Goal: Task Accomplishment & Management: Complete application form

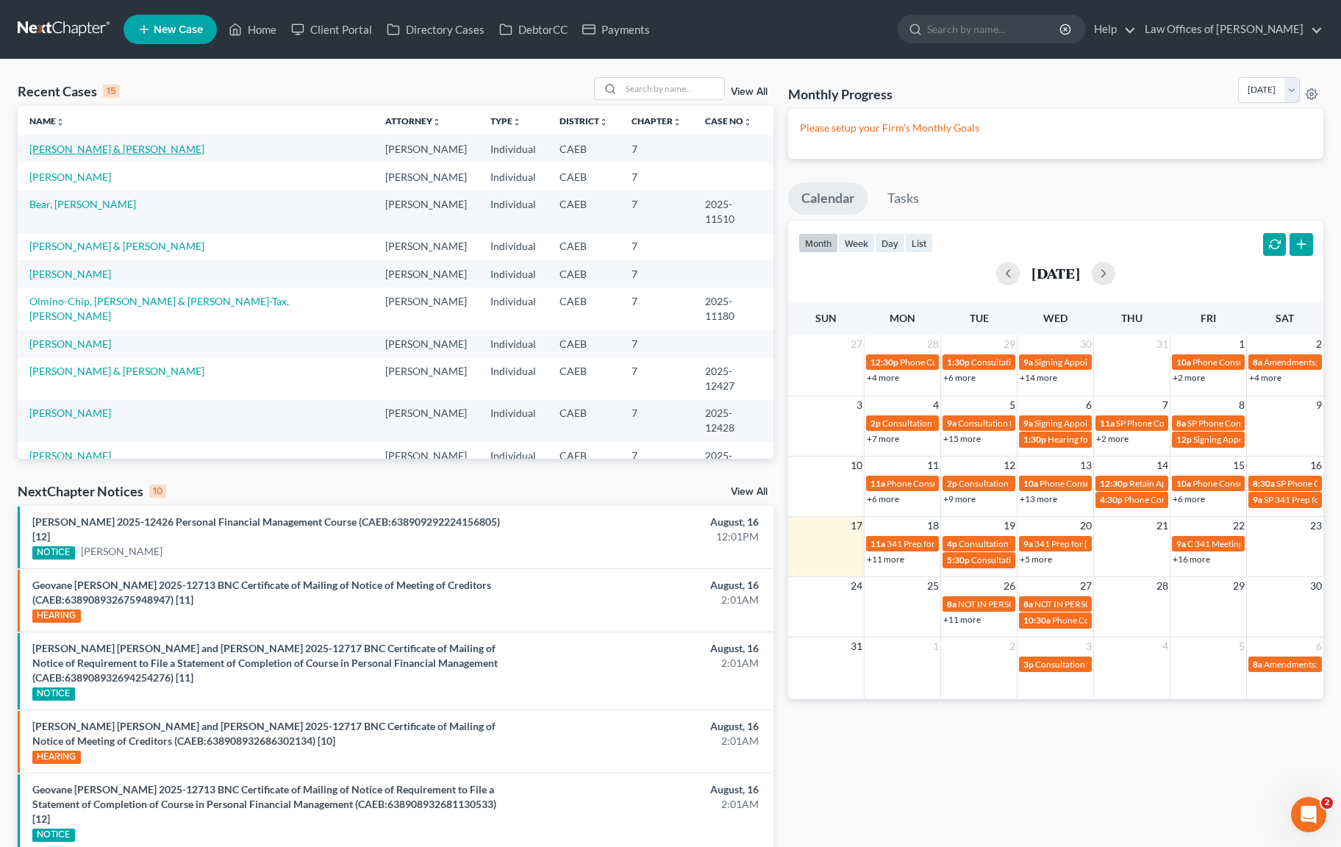
click at [204, 151] on link "[PERSON_NAME] & [PERSON_NAME]" at bounding box center [116, 149] width 175 height 13
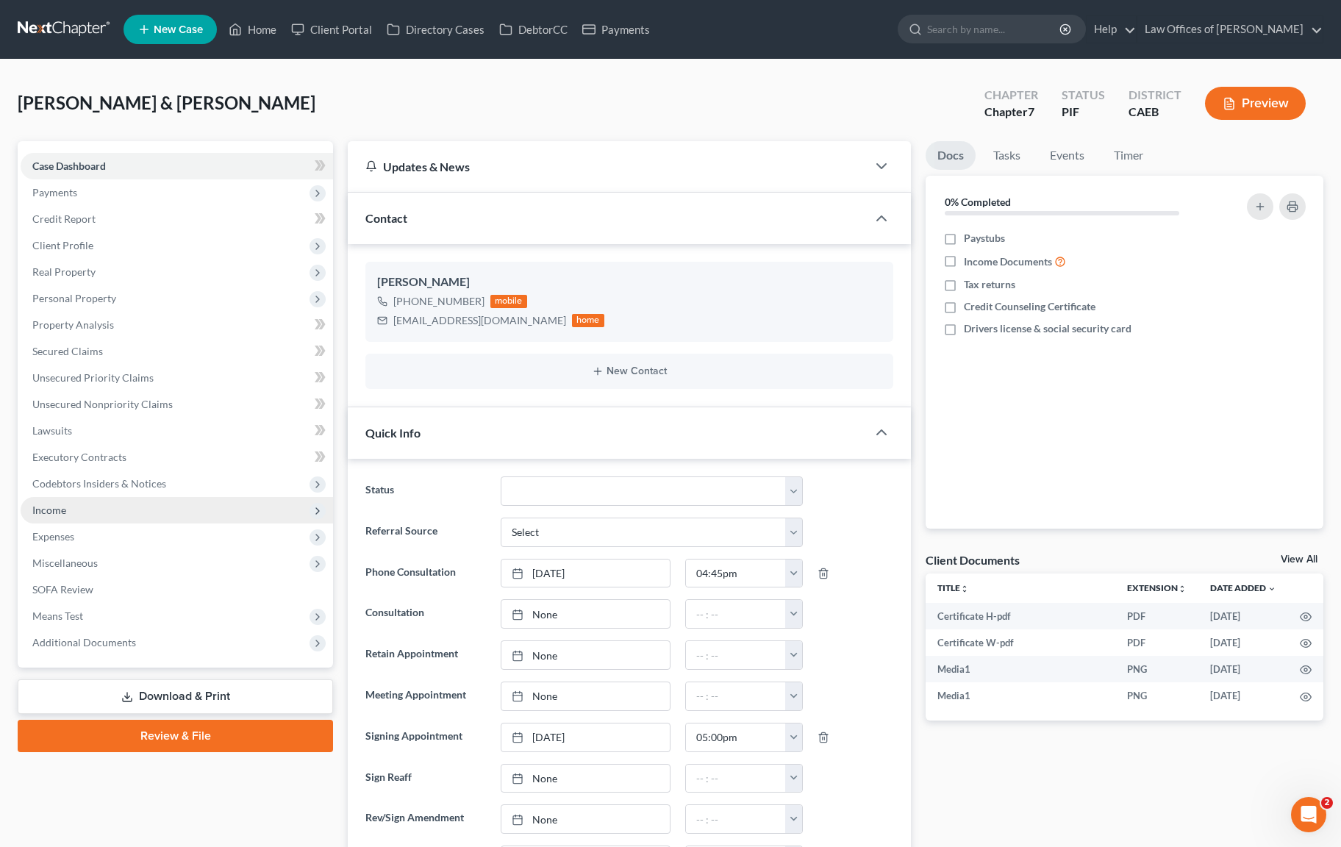
scroll to position [13196, 0]
click at [110, 509] on span "Income" at bounding box center [177, 510] width 313 height 26
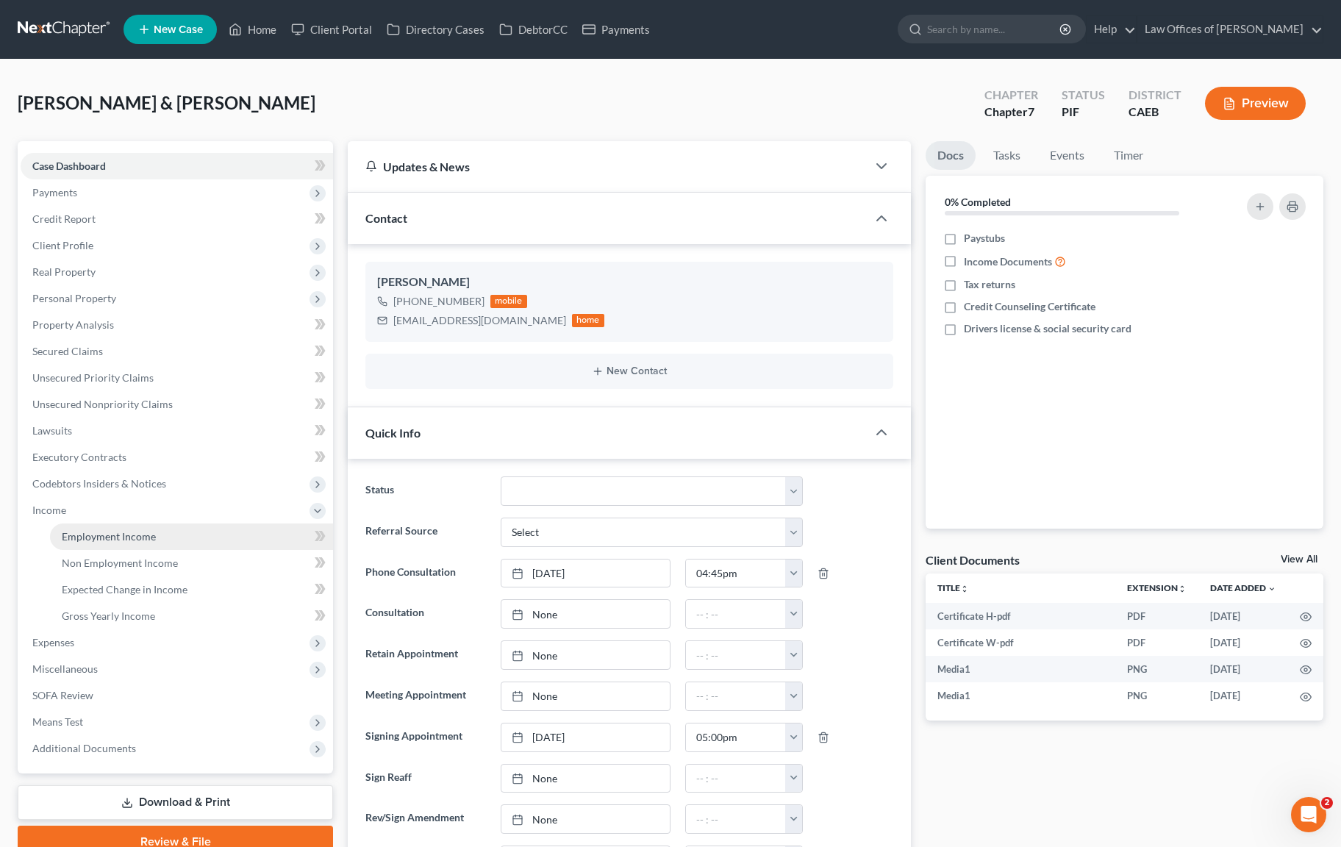
click at [153, 540] on span "Employment Income" at bounding box center [109, 536] width 94 height 13
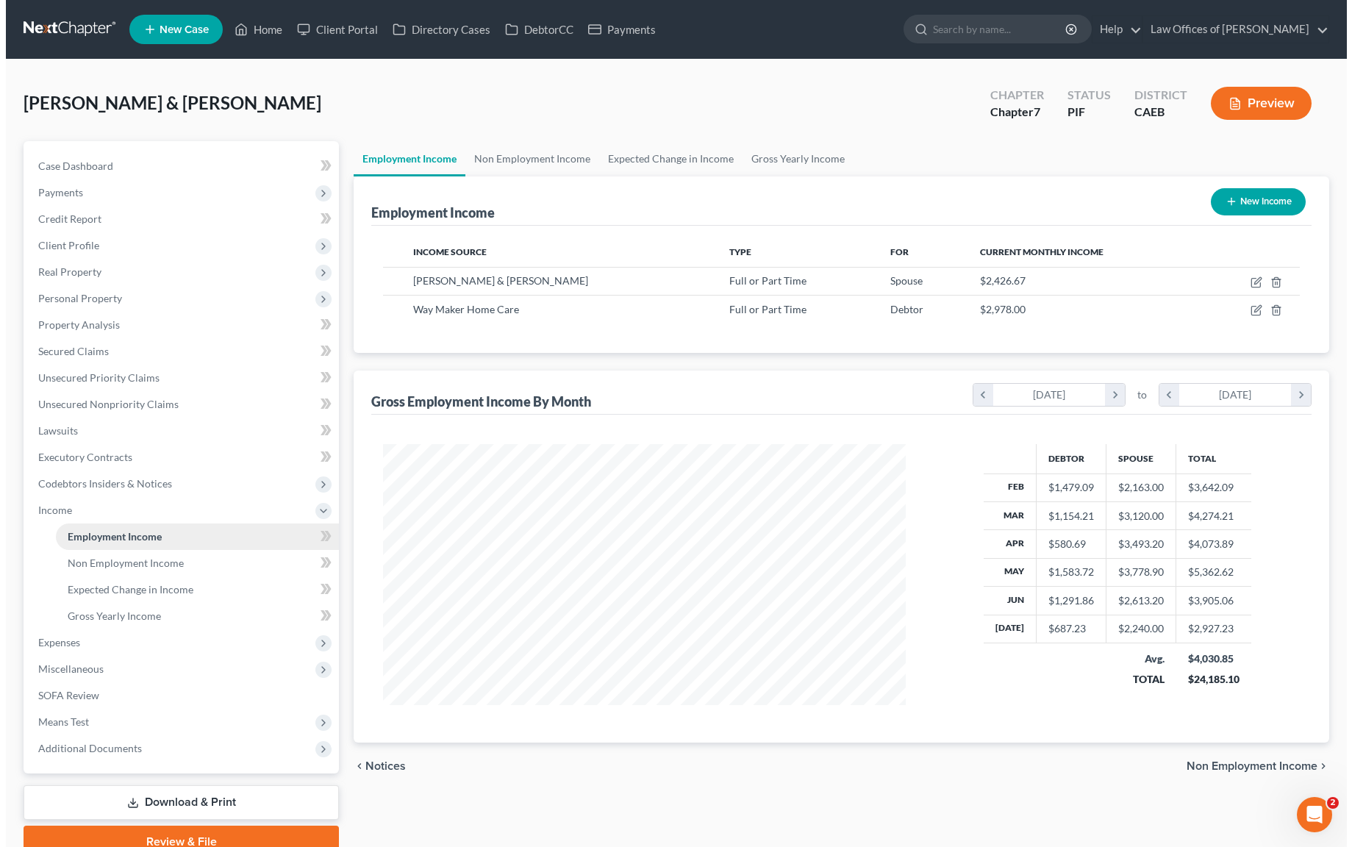
scroll to position [263, 552]
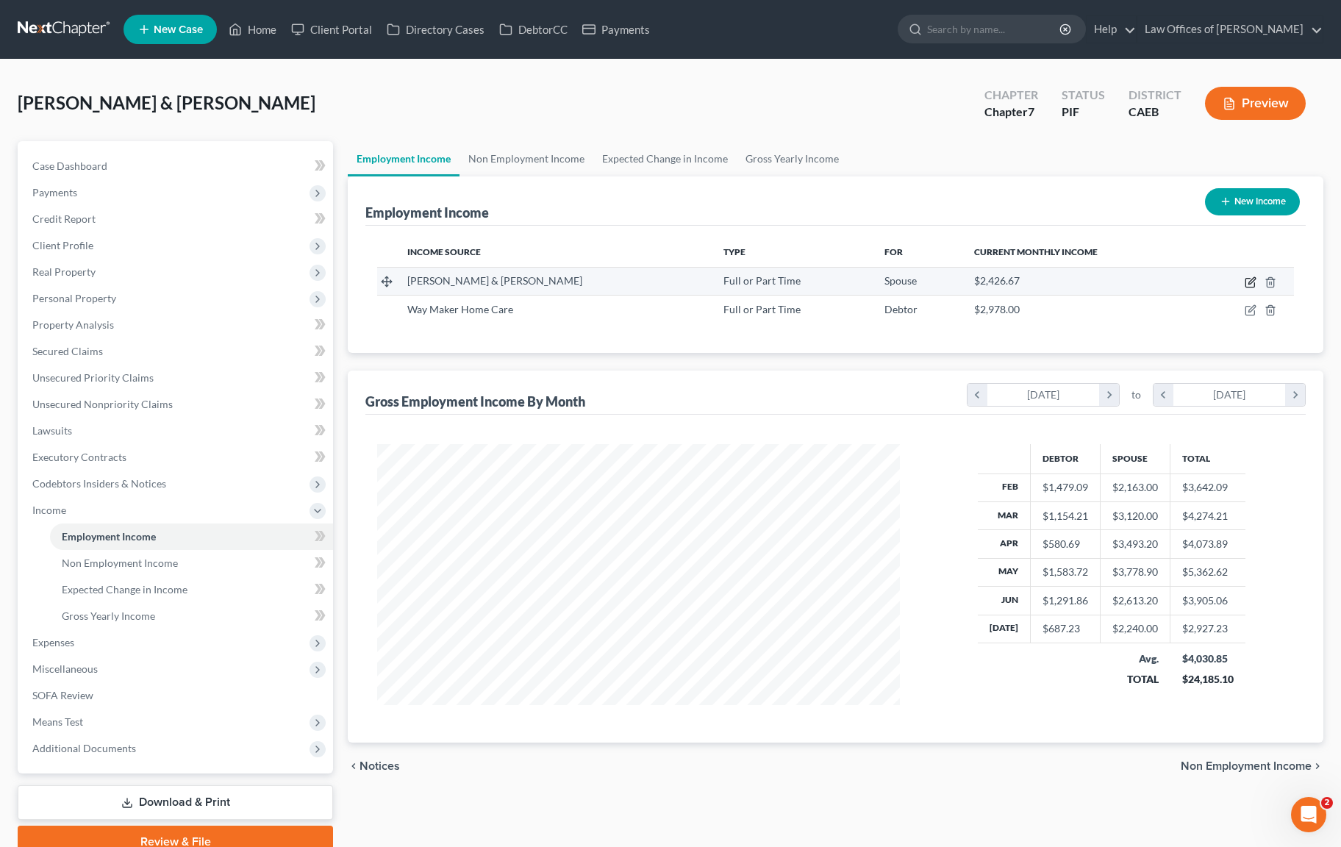
click at [1251, 280] on icon "button" at bounding box center [1252, 280] width 7 height 7
select select "0"
select select "4"
select select "3"
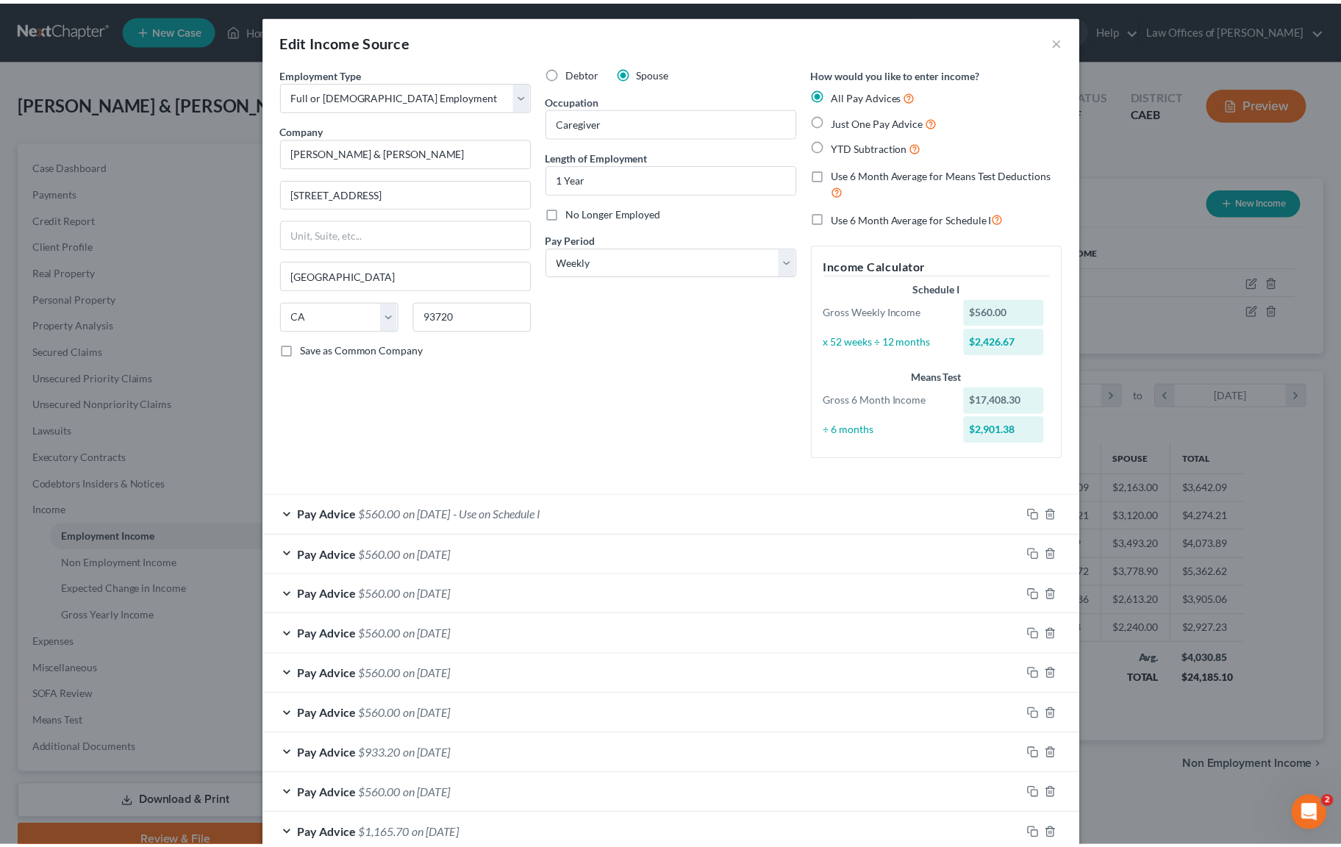
scroll to position [0, 0]
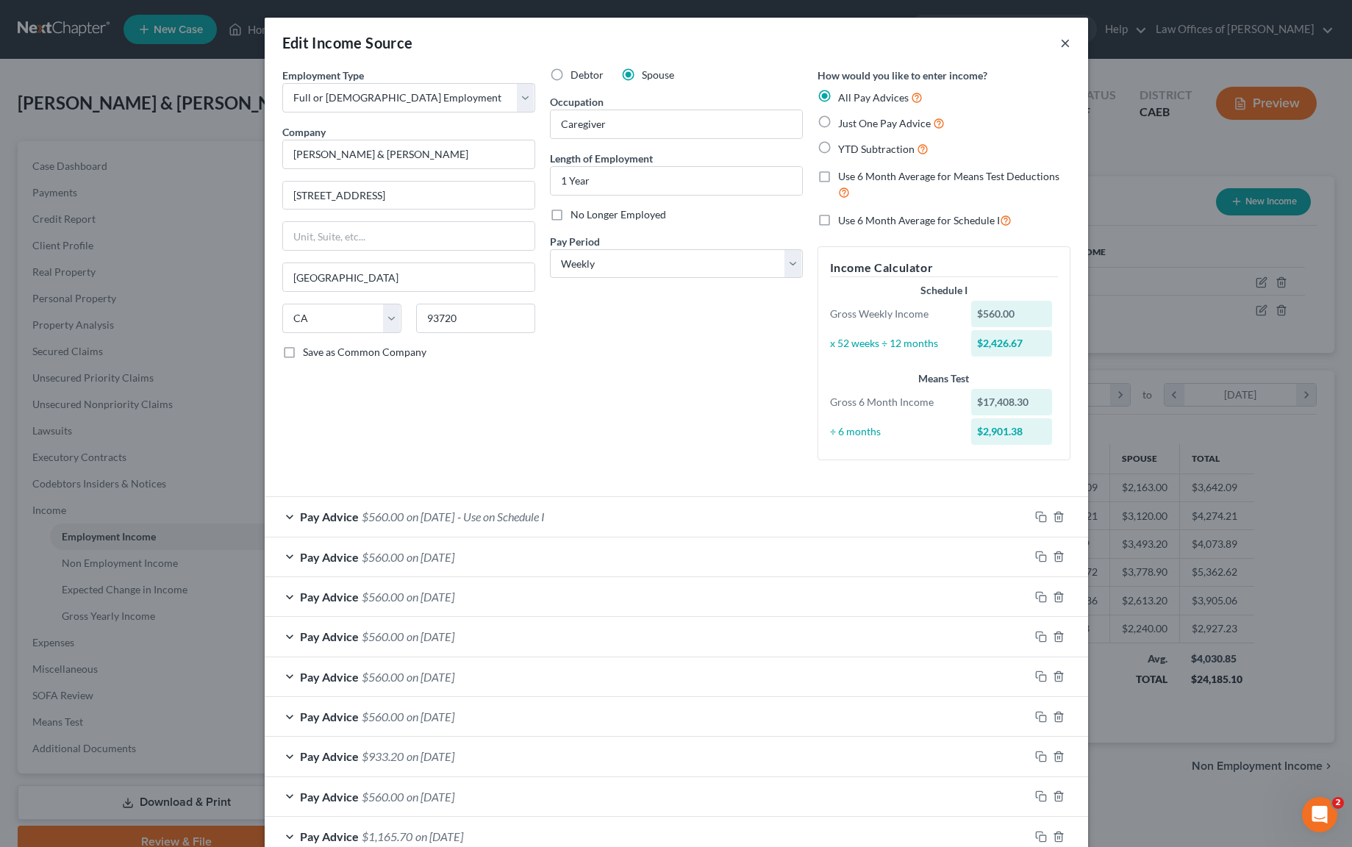
click at [1060, 40] on button "×" at bounding box center [1065, 43] width 10 height 18
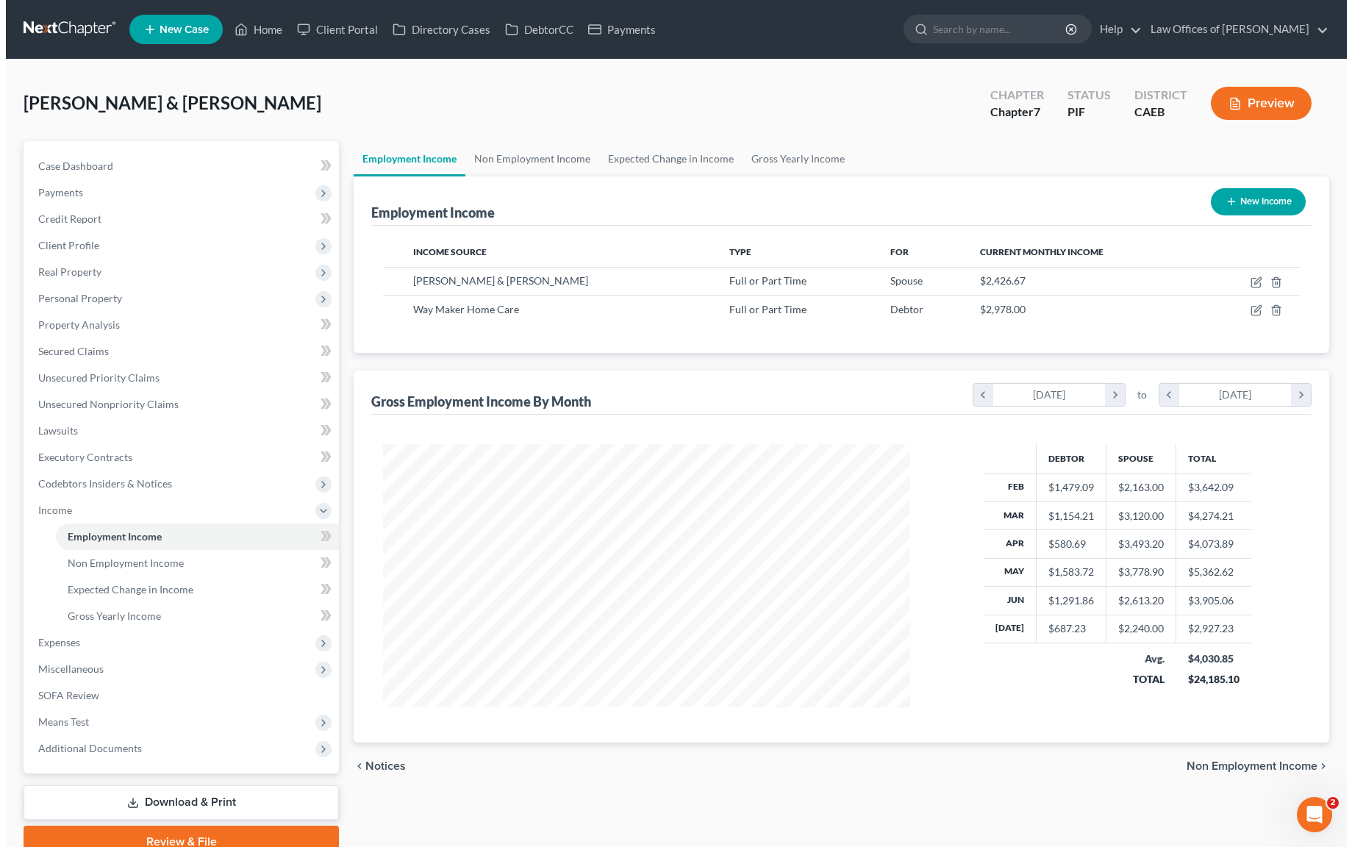
scroll to position [735085, 734797]
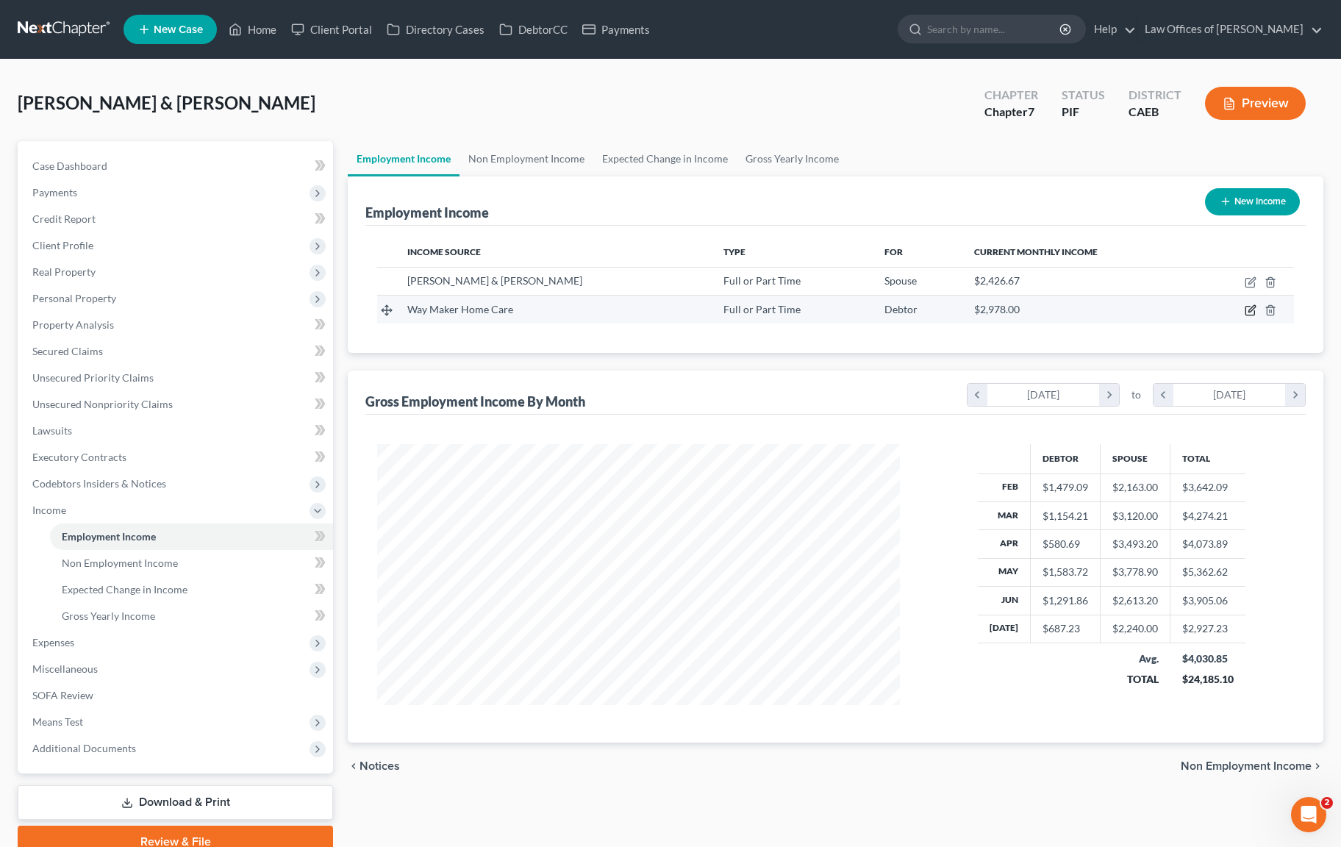
click at [1251, 310] on icon "button" at bounding box center [1251, 310] width 12 height 12
select select "0"
select select "4"
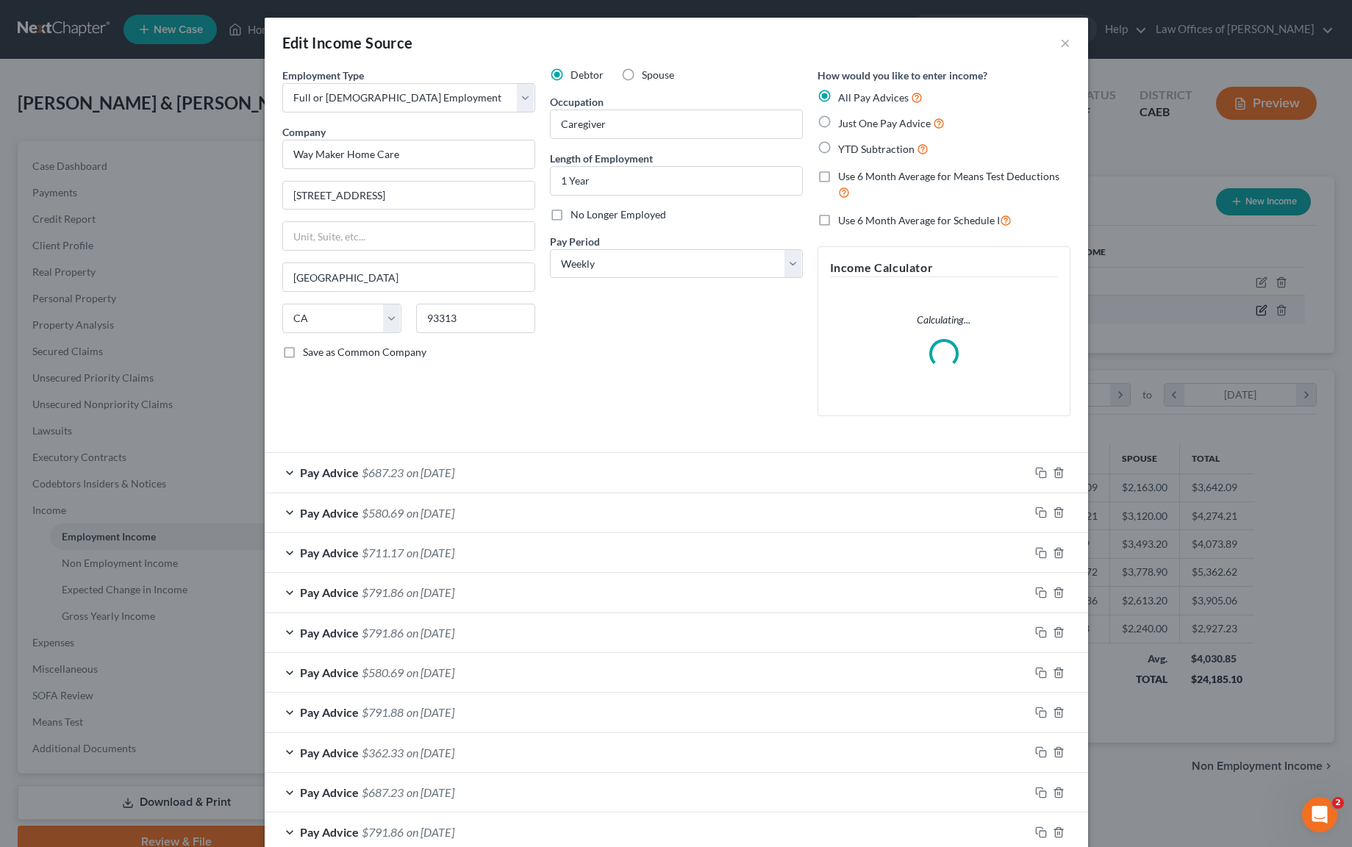
scroll to position [263, 557]
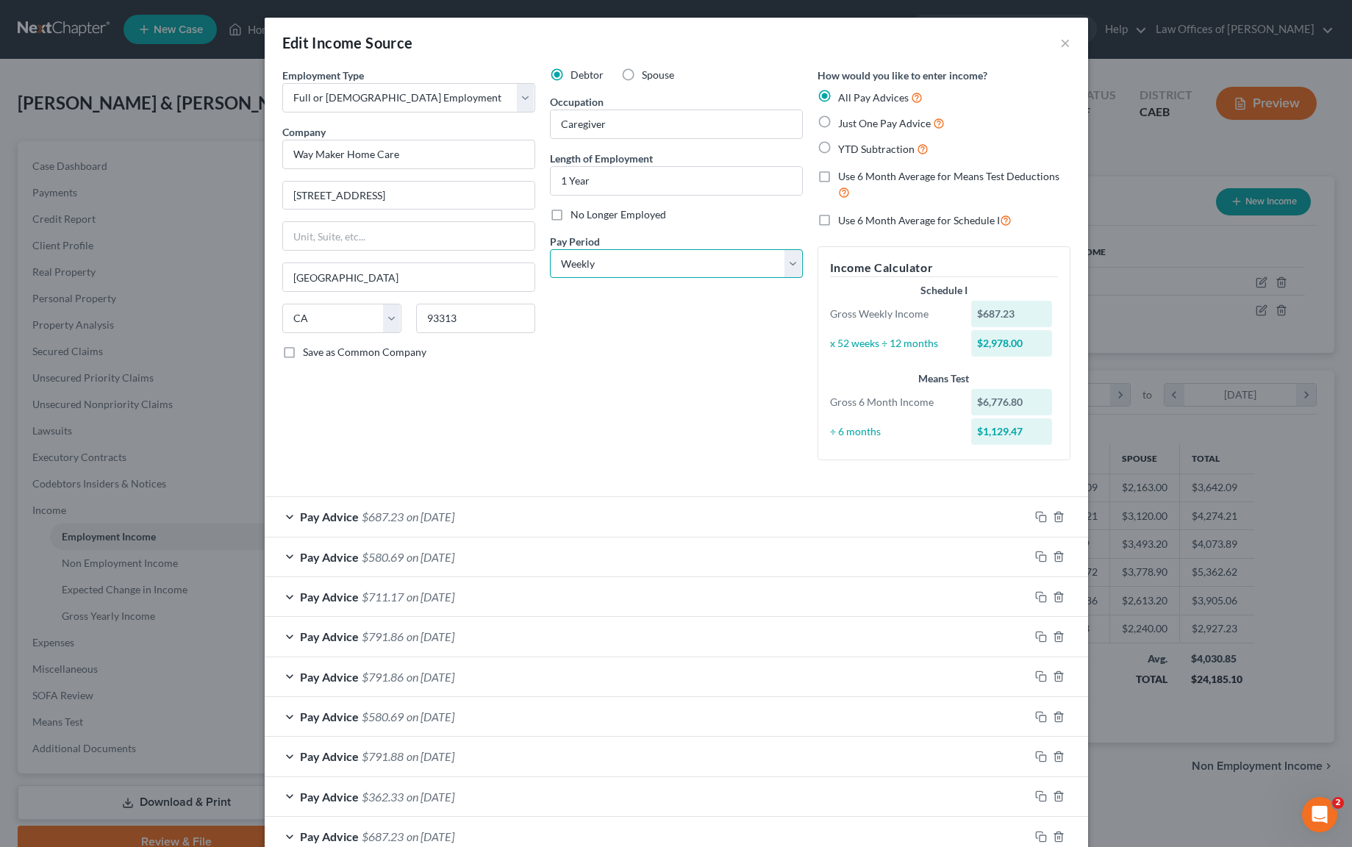
click at [782, 259] on select "Select Monthly Twice Monthly Every Other Week Weekly" at bounding box center [676, 263] width 253 height 29
select select "2"
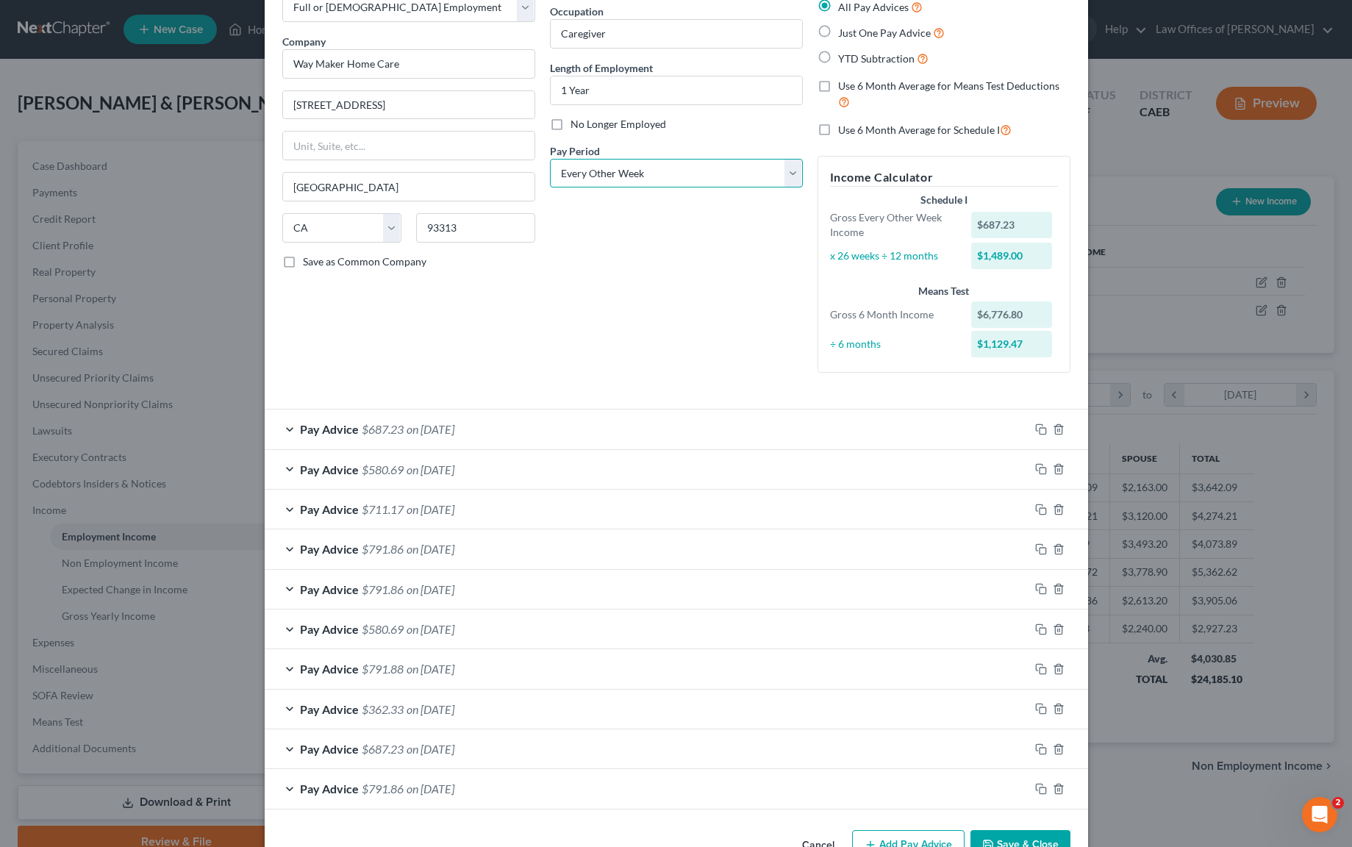
scroll to position [124, 0]
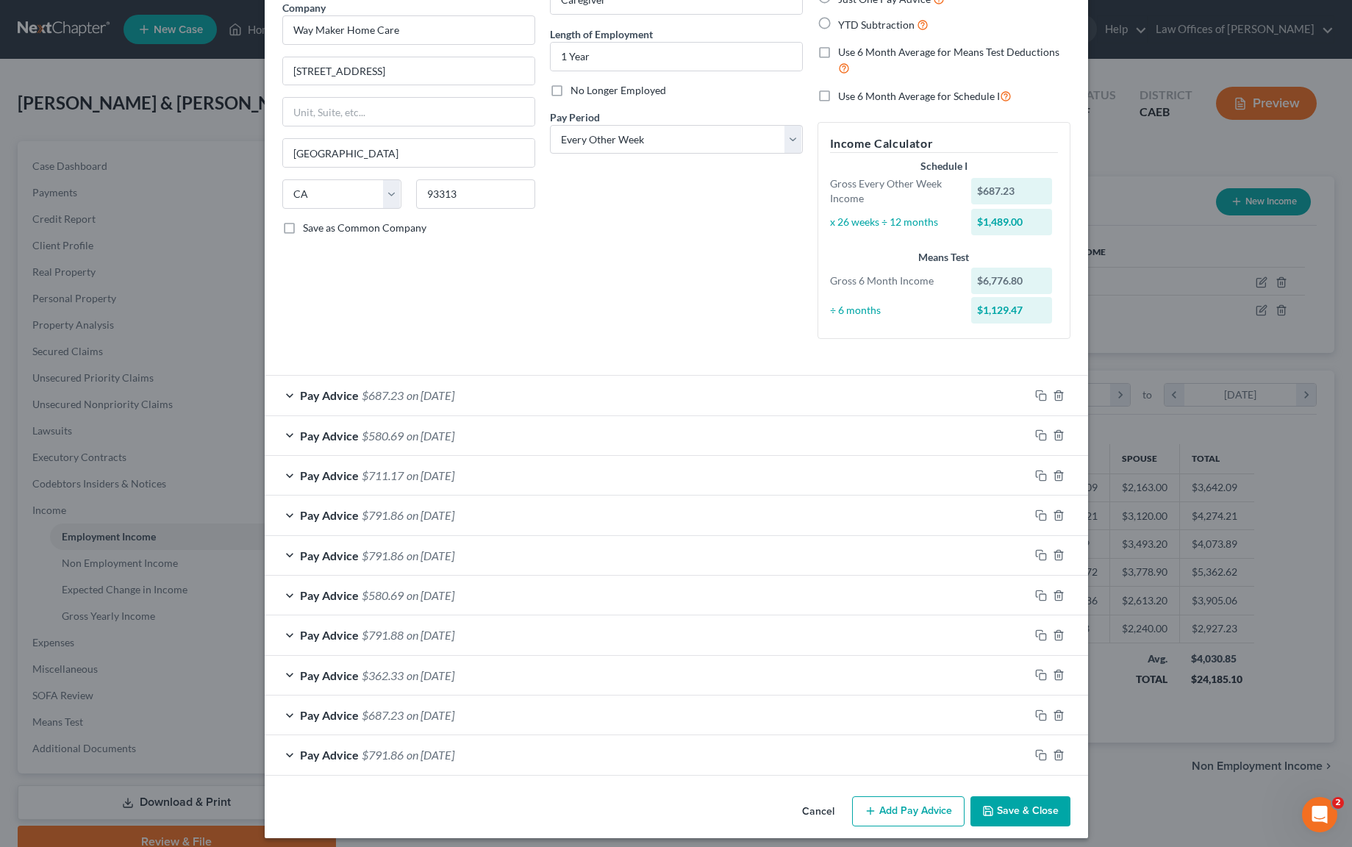
click at [897, 810] on button "Add Pay Advice" at bounding box center [908, 811] width 113 height 31
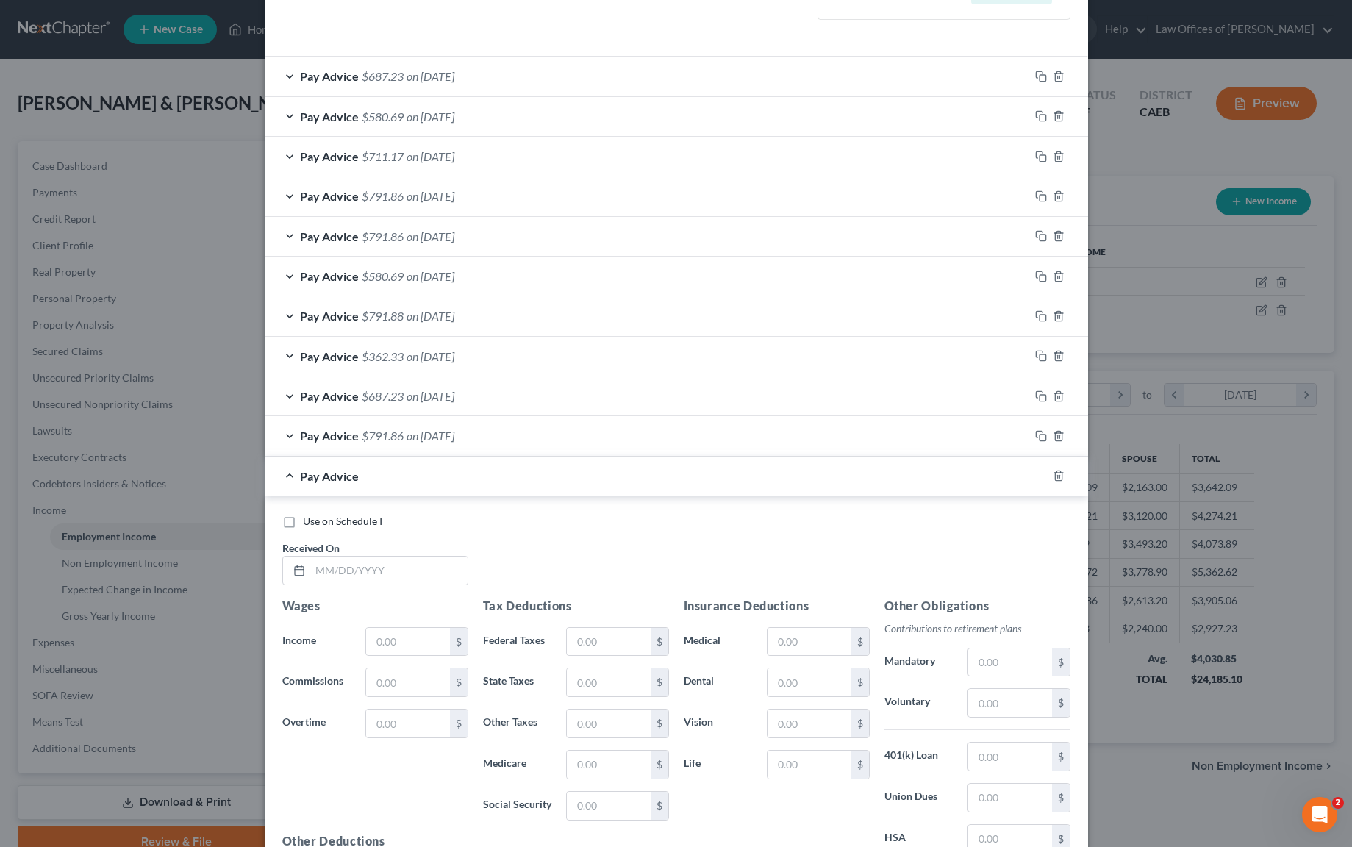
scroll to position [493, 0]
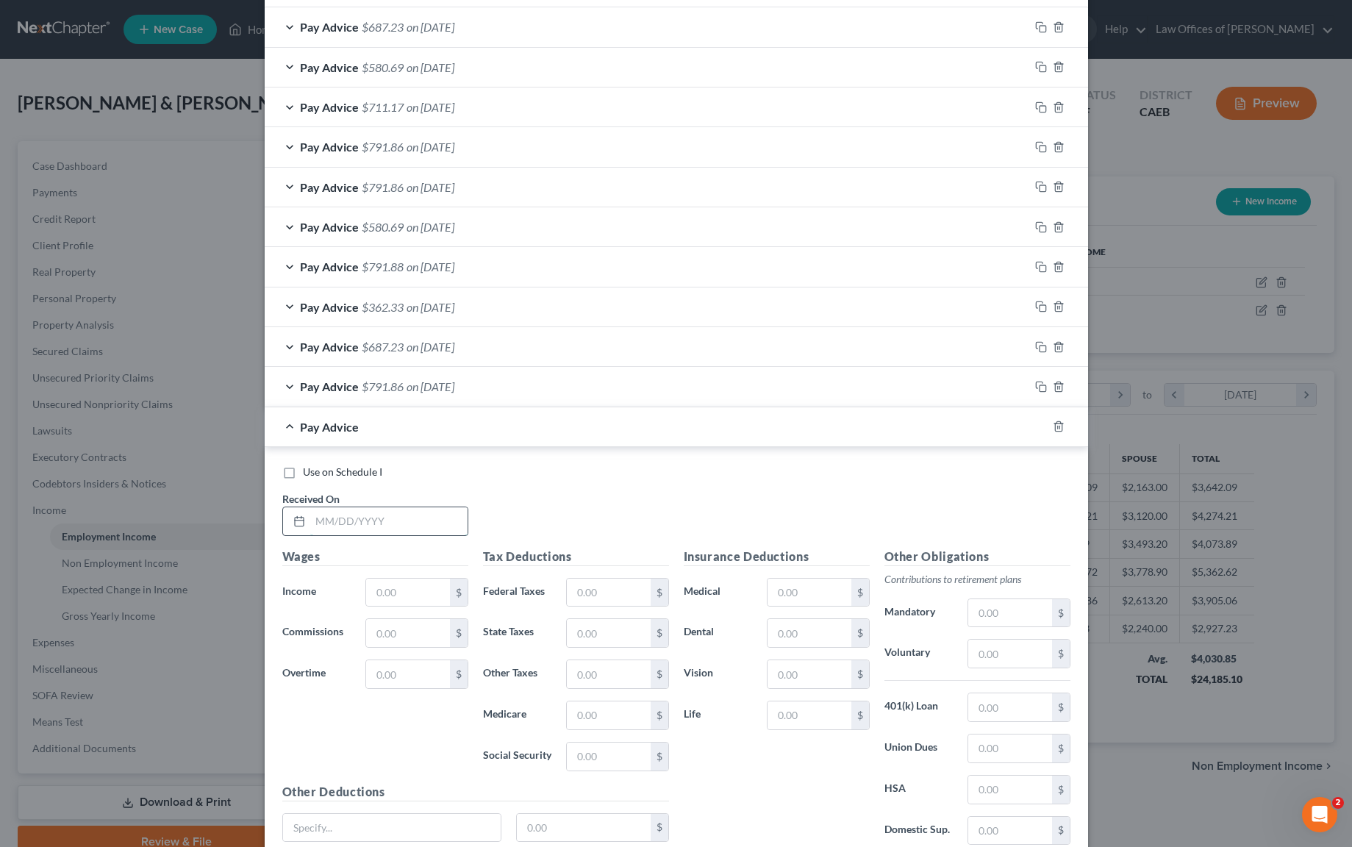
click at [431, 521] on input "text" at bounding box center [388, 521] width 157 height 28
type input "[DATE]"
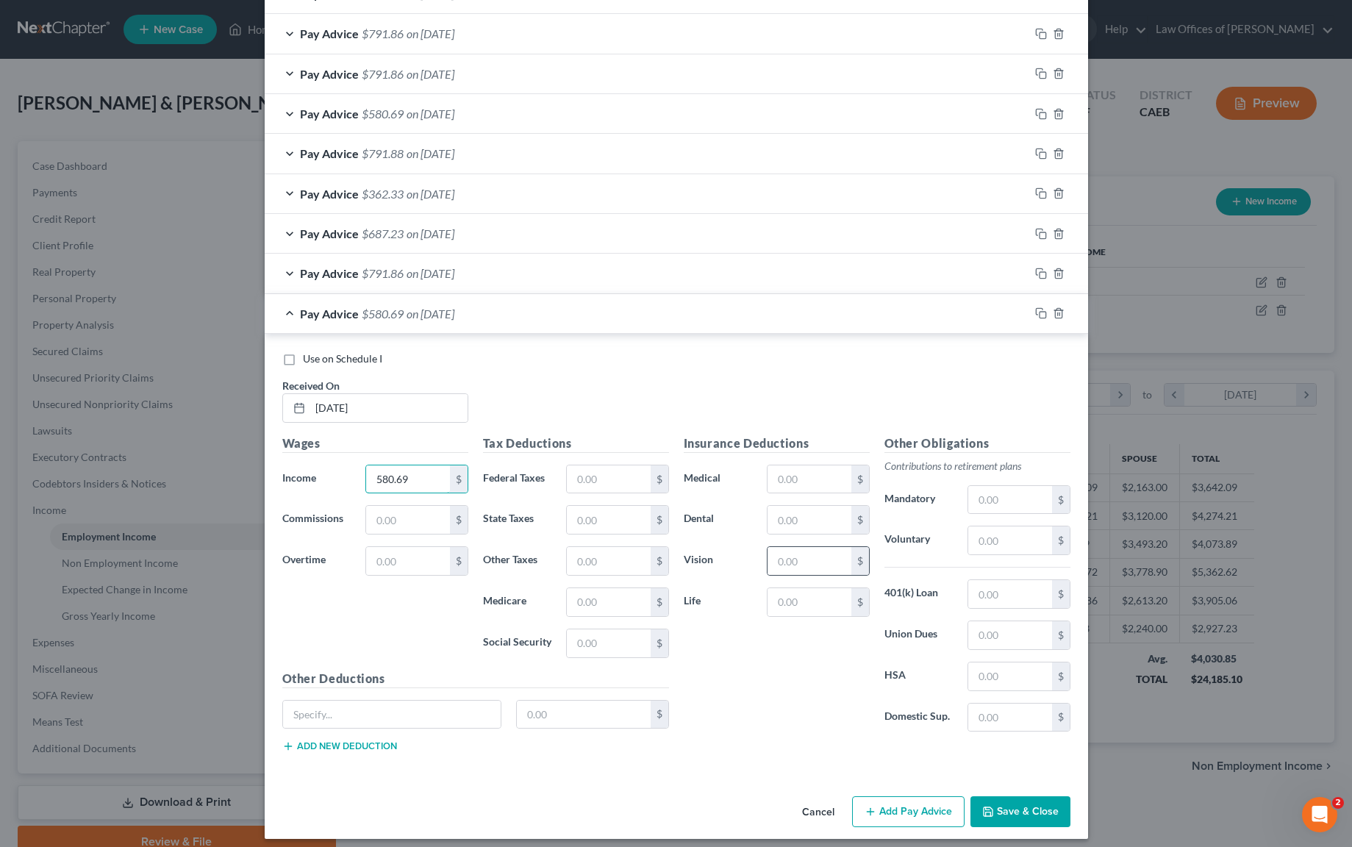
scroll to position [615, 0]
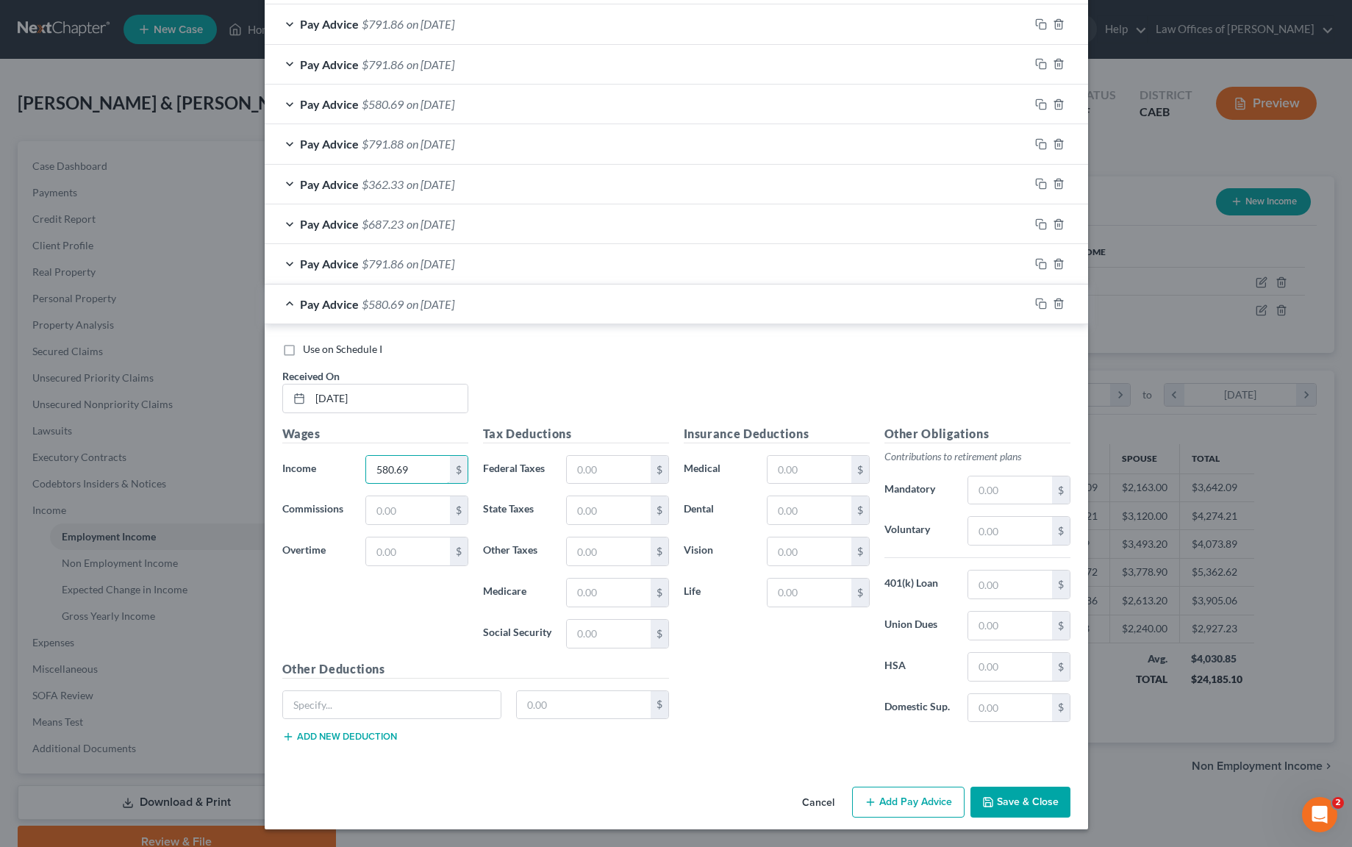
type input "580.69"
click at [924, 799] on button "Add Pay Advice" at bounding box center [908, 802] width 113 height 31
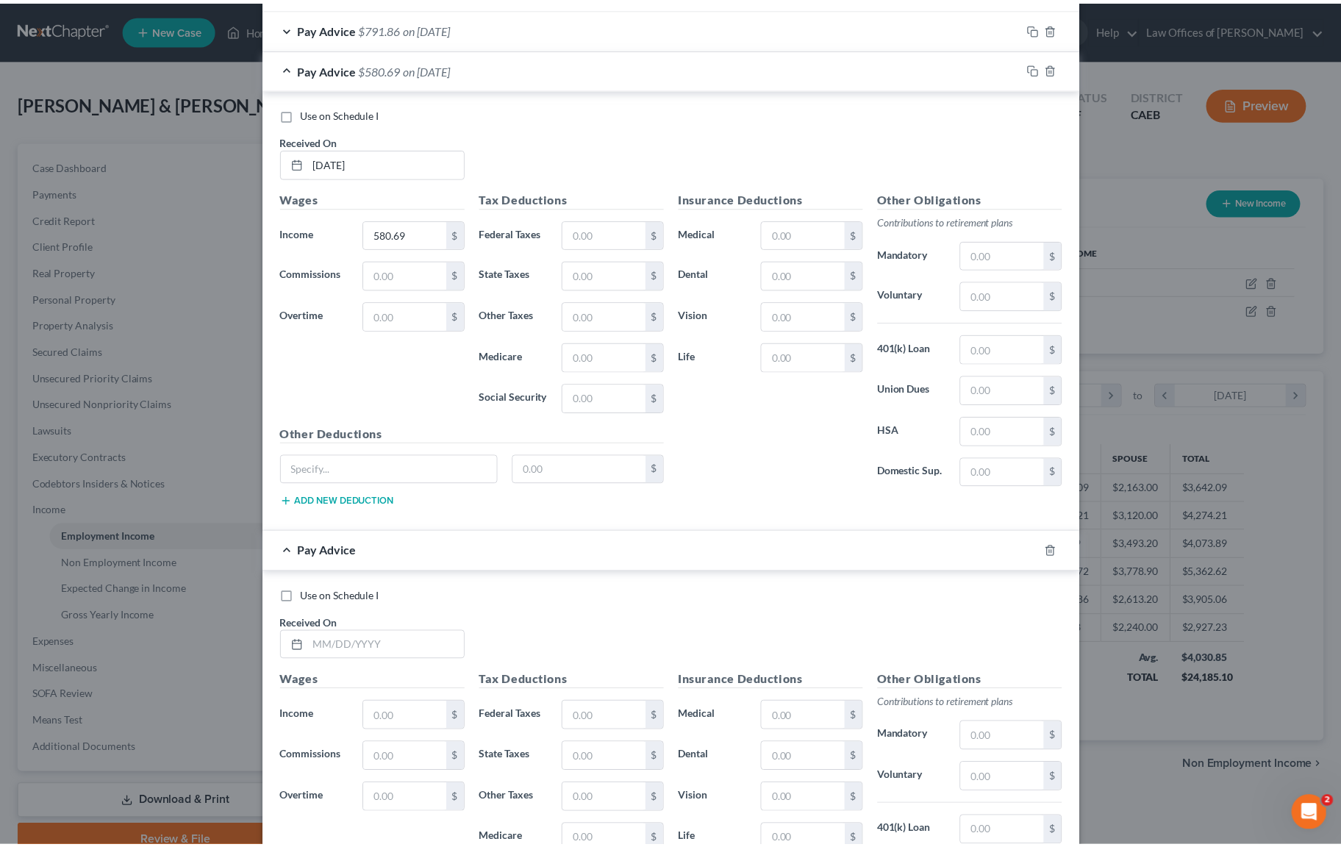
scroll to position [1099, 0]
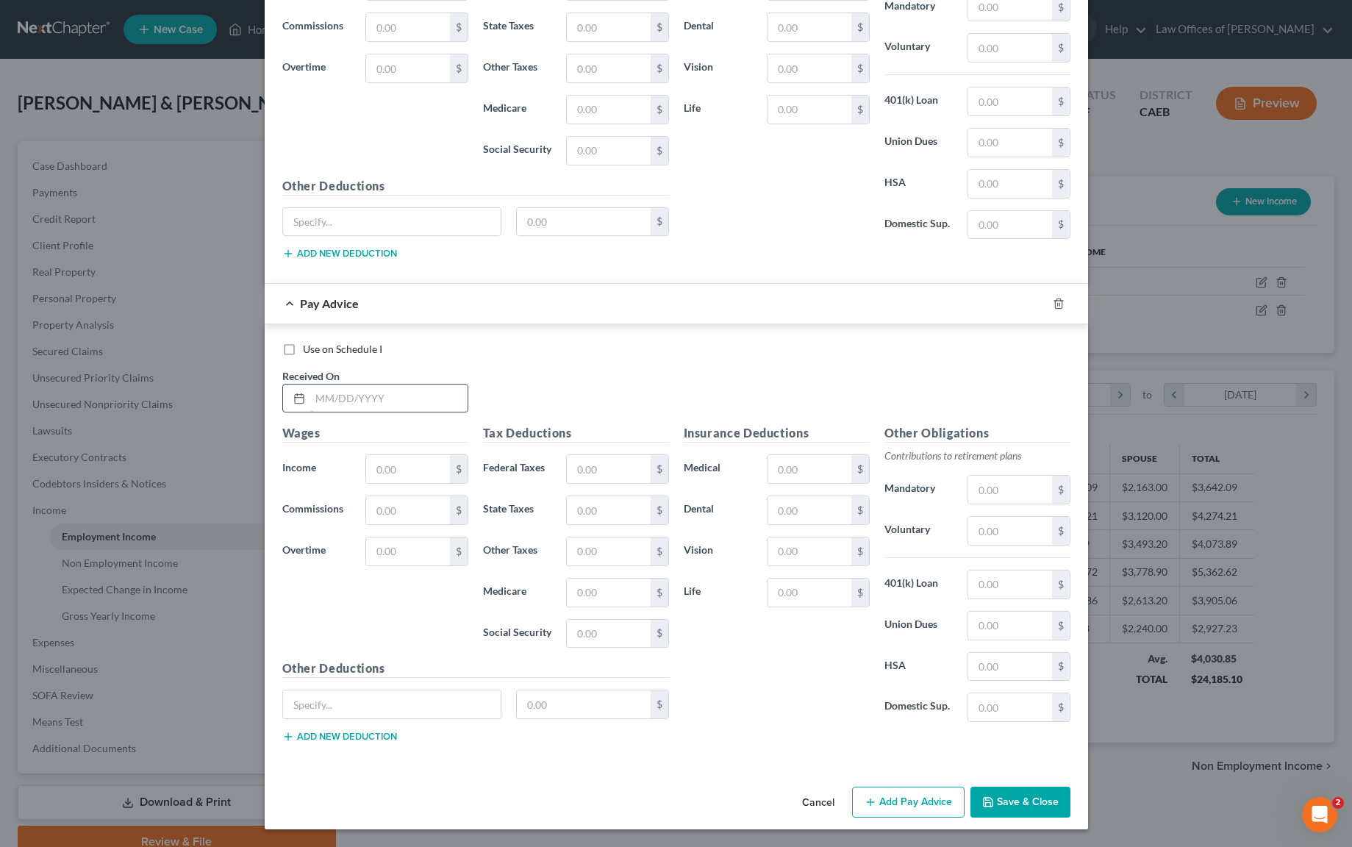
click at [413, 400] on input "text" at bounding box center [388, 399] width 157 height 28
type input "[DATE]"
type input "580.69"
click at [1001, 797] on button "Save & Close" at bounding box center [1021, 802] width 100 height 31
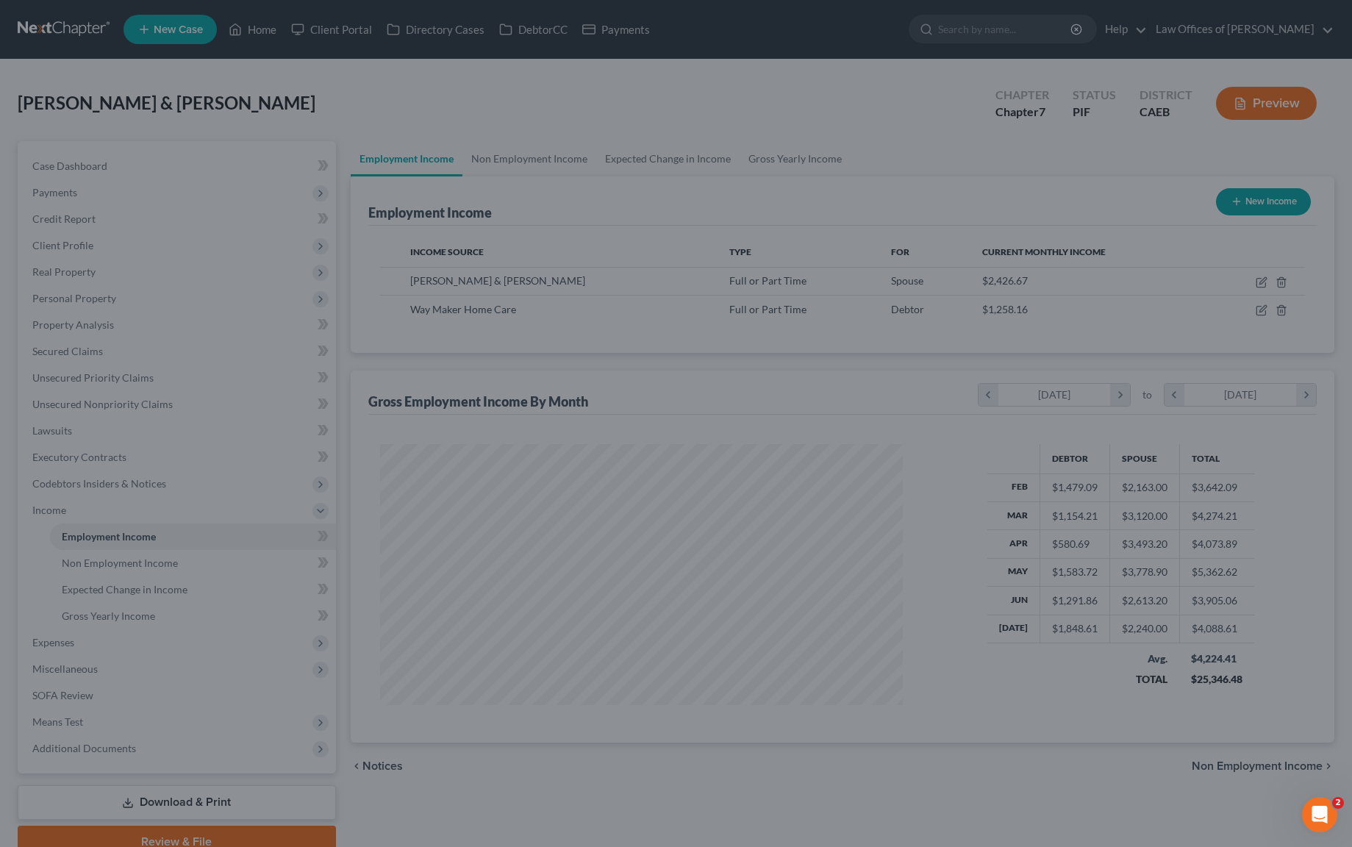
scroll to position [735085, 734797]
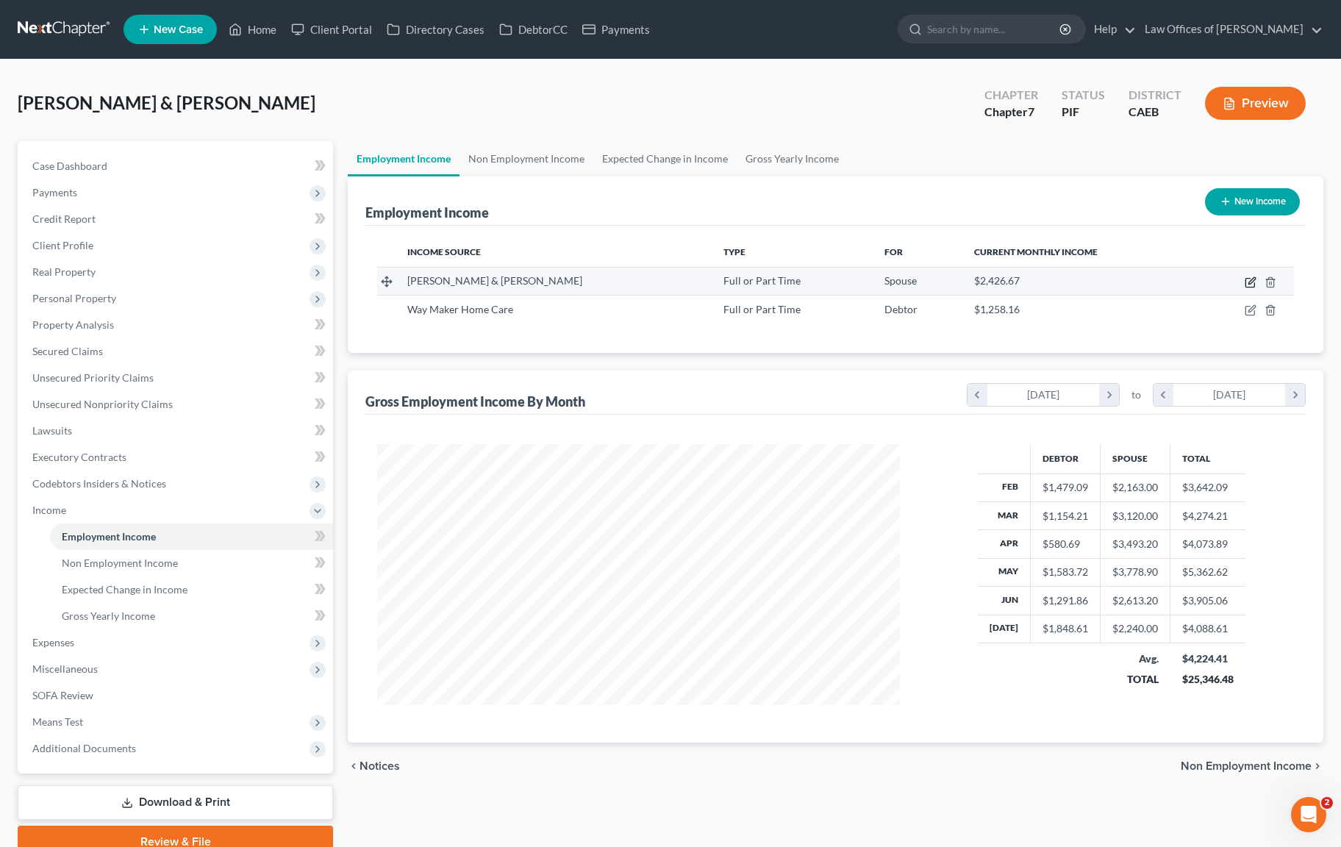
click at [1246, 280] on icon "button" at bounding box center [1251, 282] width 12 height 12
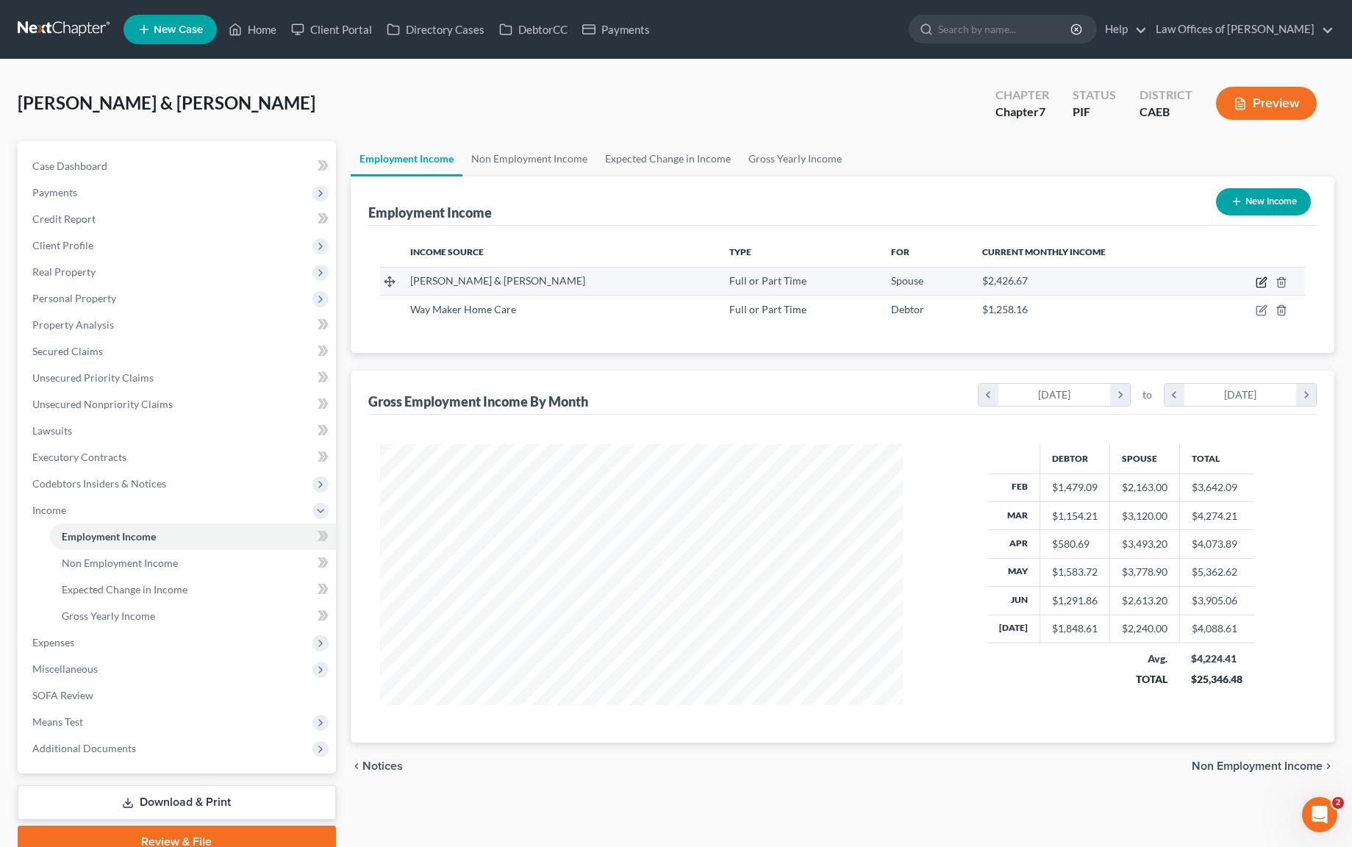
select select "0"
select select "4"
select select "3"
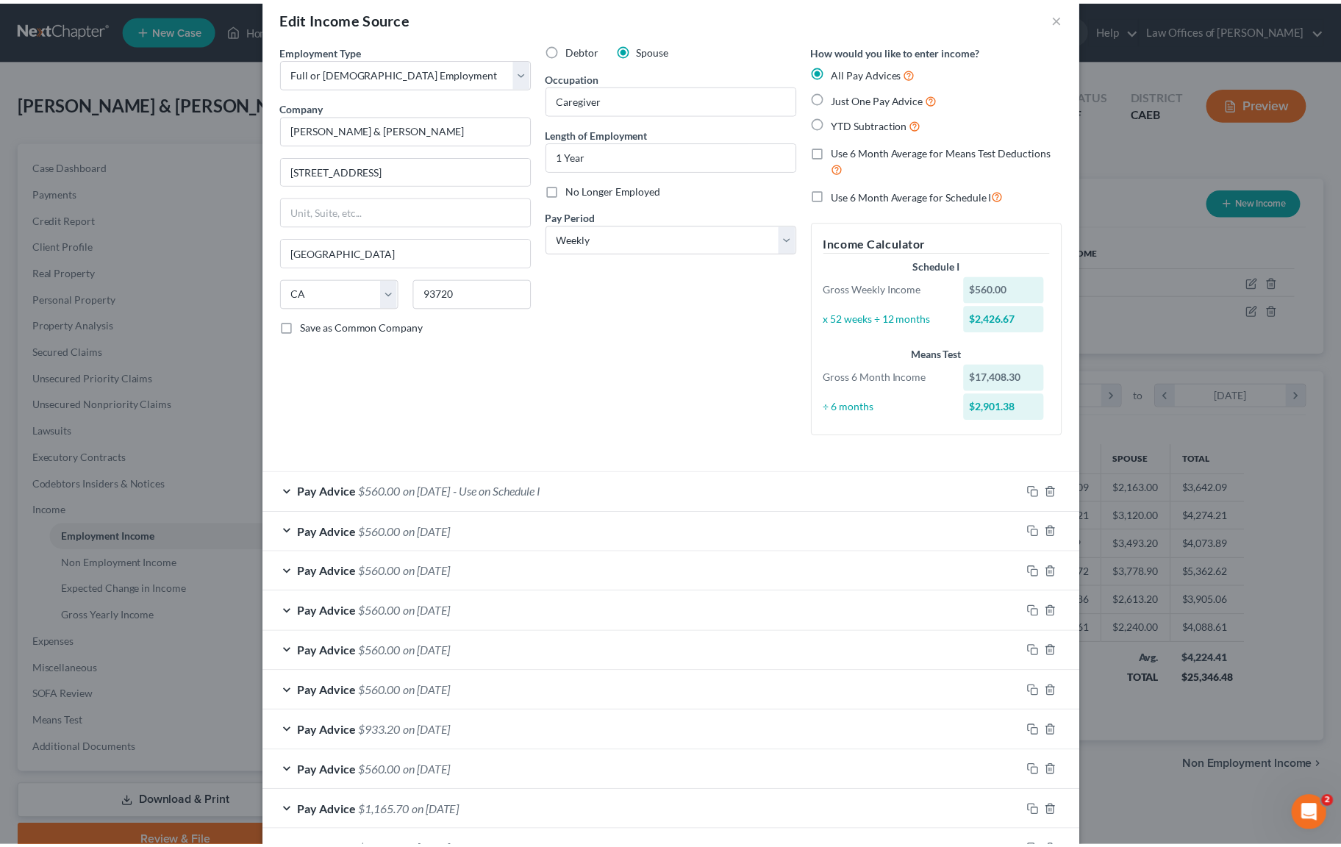
scroll to position [22, 0]
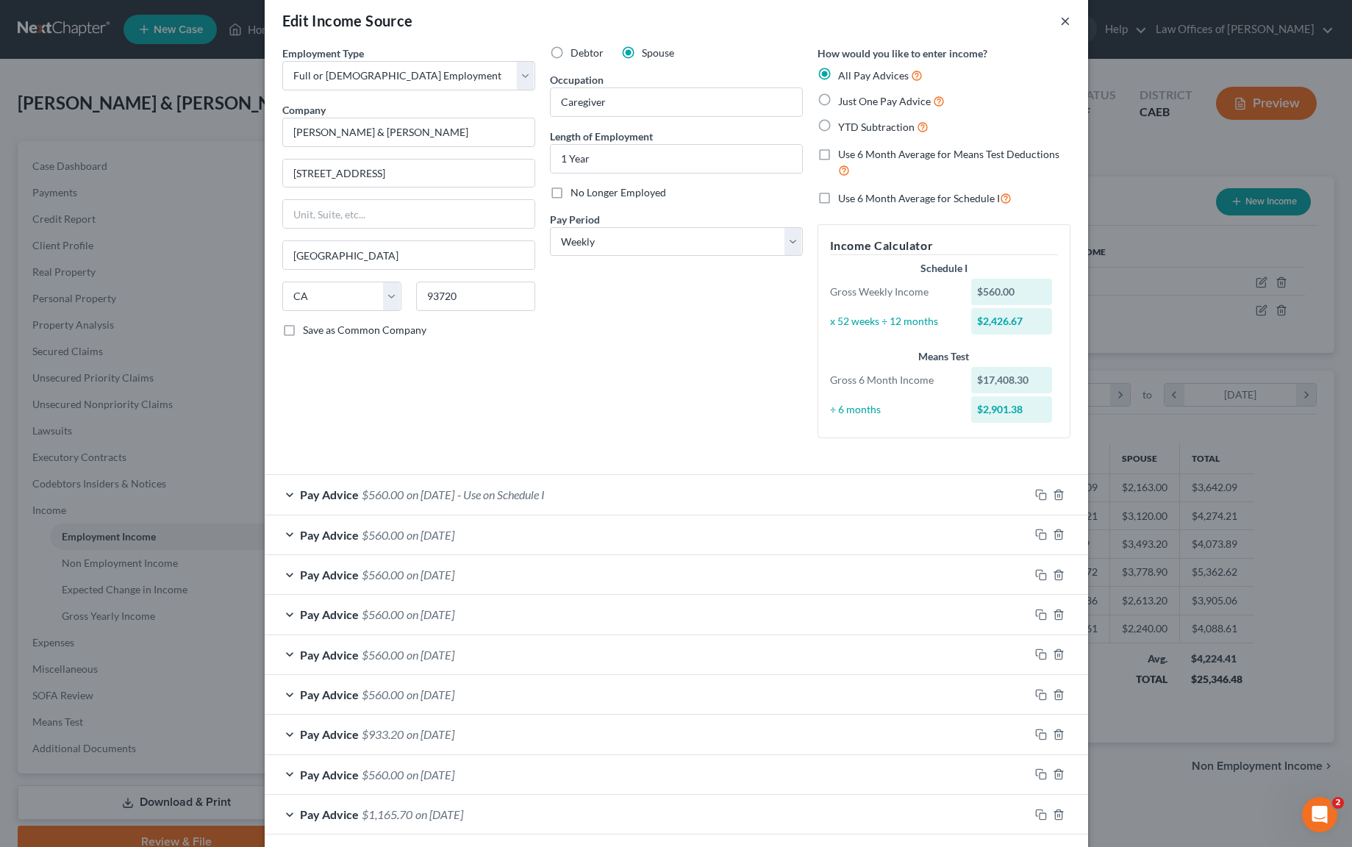
click at [1063, 20] on button "×" at bounding box center [1065, 21] width 10 height 18
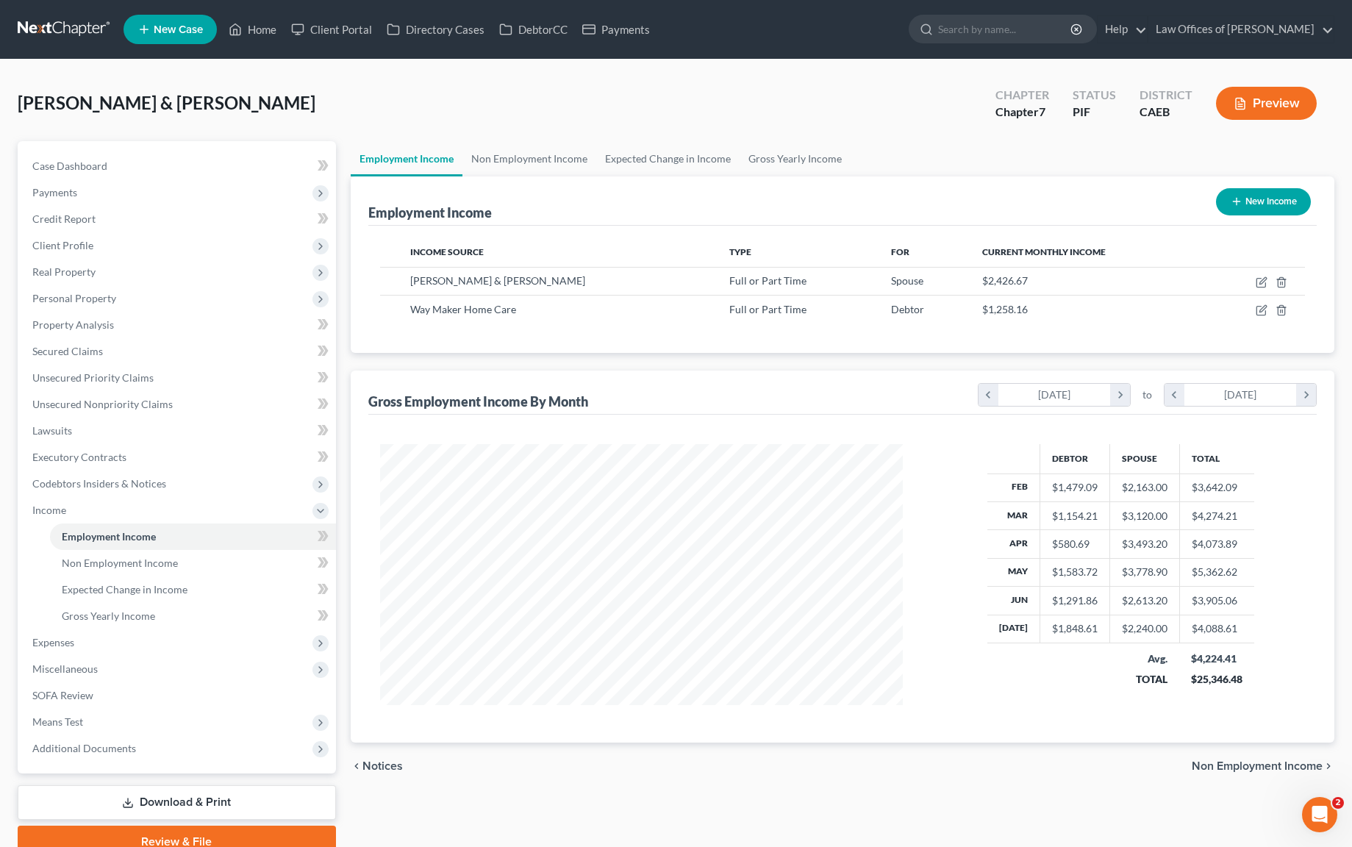
scroll to position [735085, 734797]
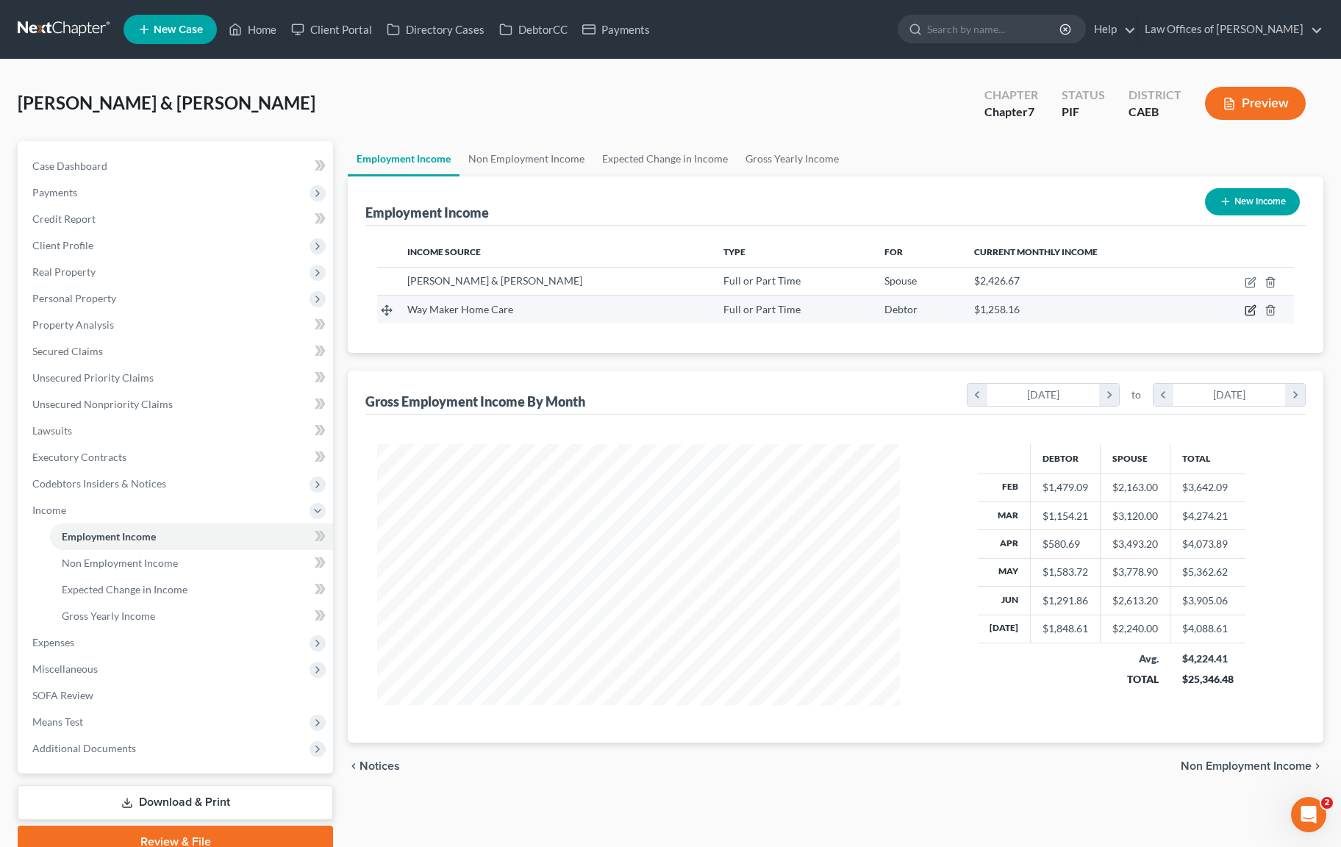
click at [1252, 313] on icon "button" at bounding box center [1251, 310] width 12 height 12
select select "0"
select select "4"
select select "2"
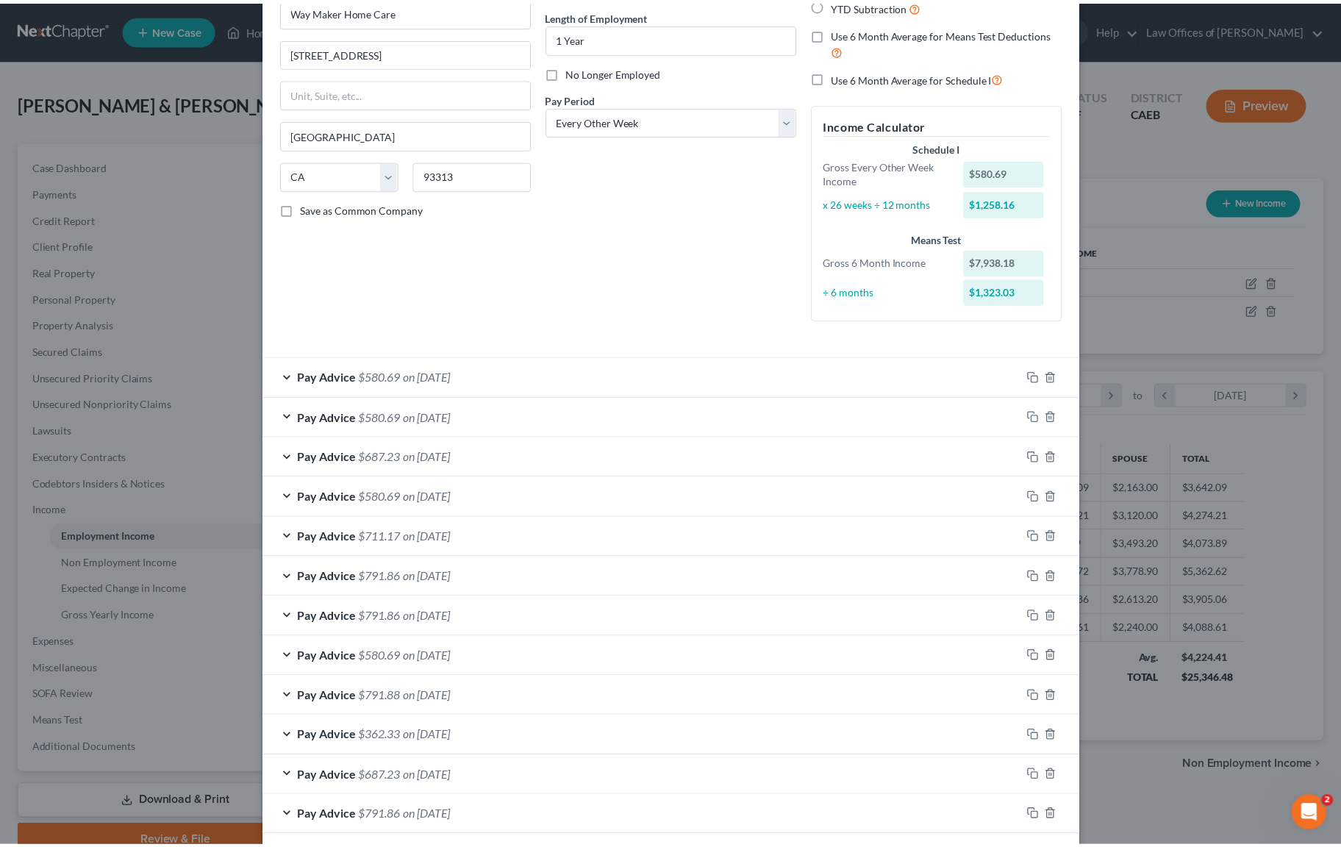
scroll to position [0, 0]
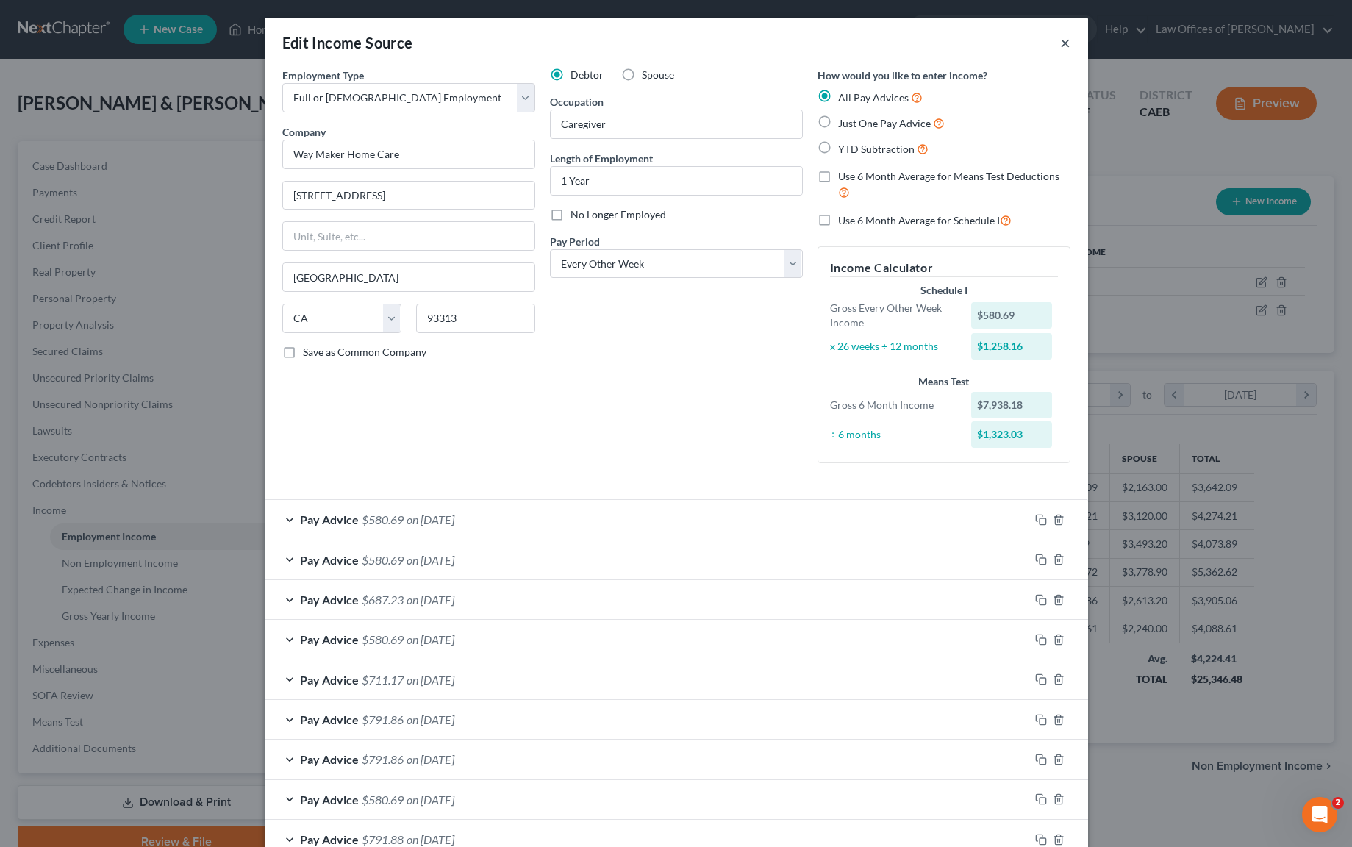
click at [1060, 40] on button "×" at bounding box center [1065, 43] width 10 height 18
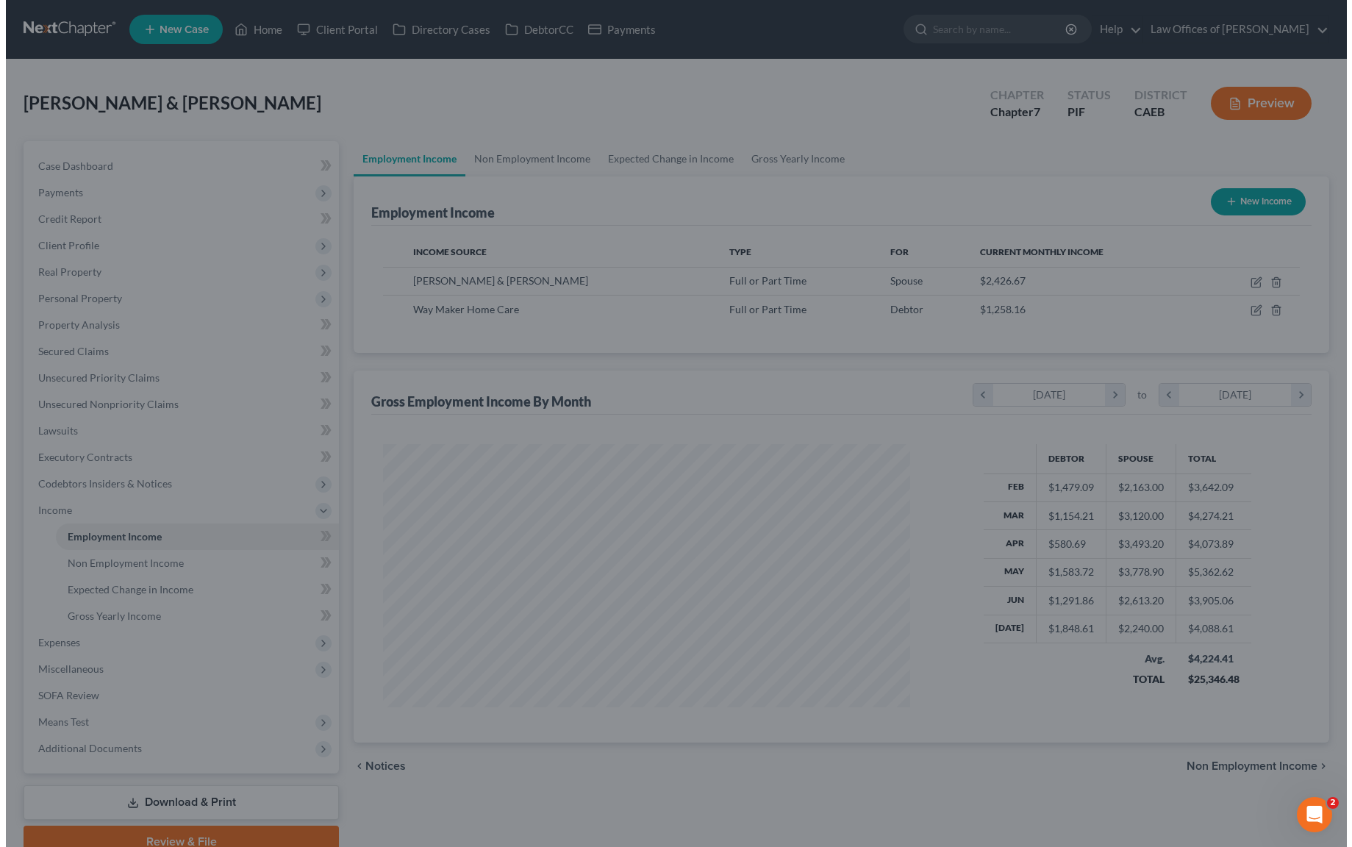
scroll to position [735085, 734797]
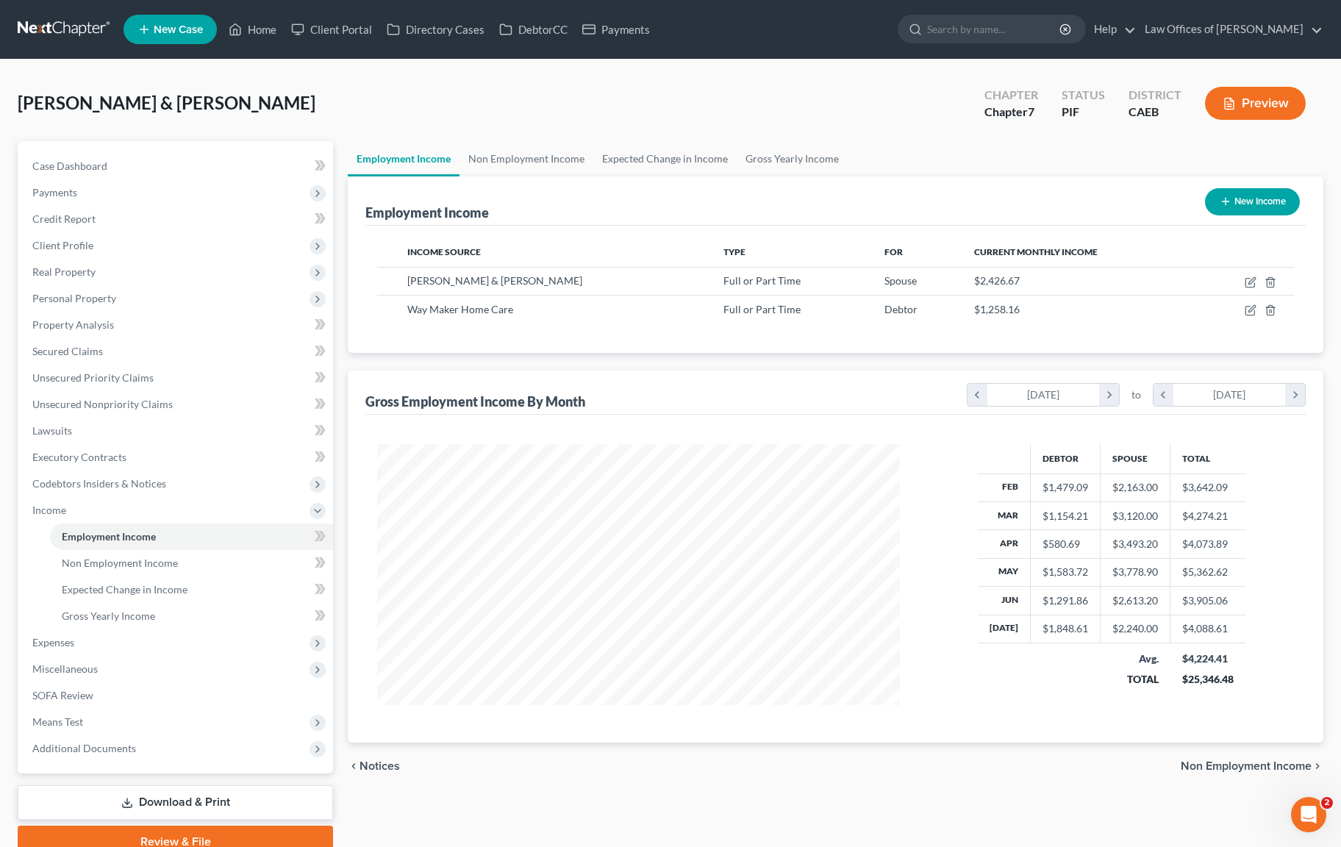
click at [1237, 197] on button "New Income" at bounding box center [1252, 201] width 95 height 27
select select "0"
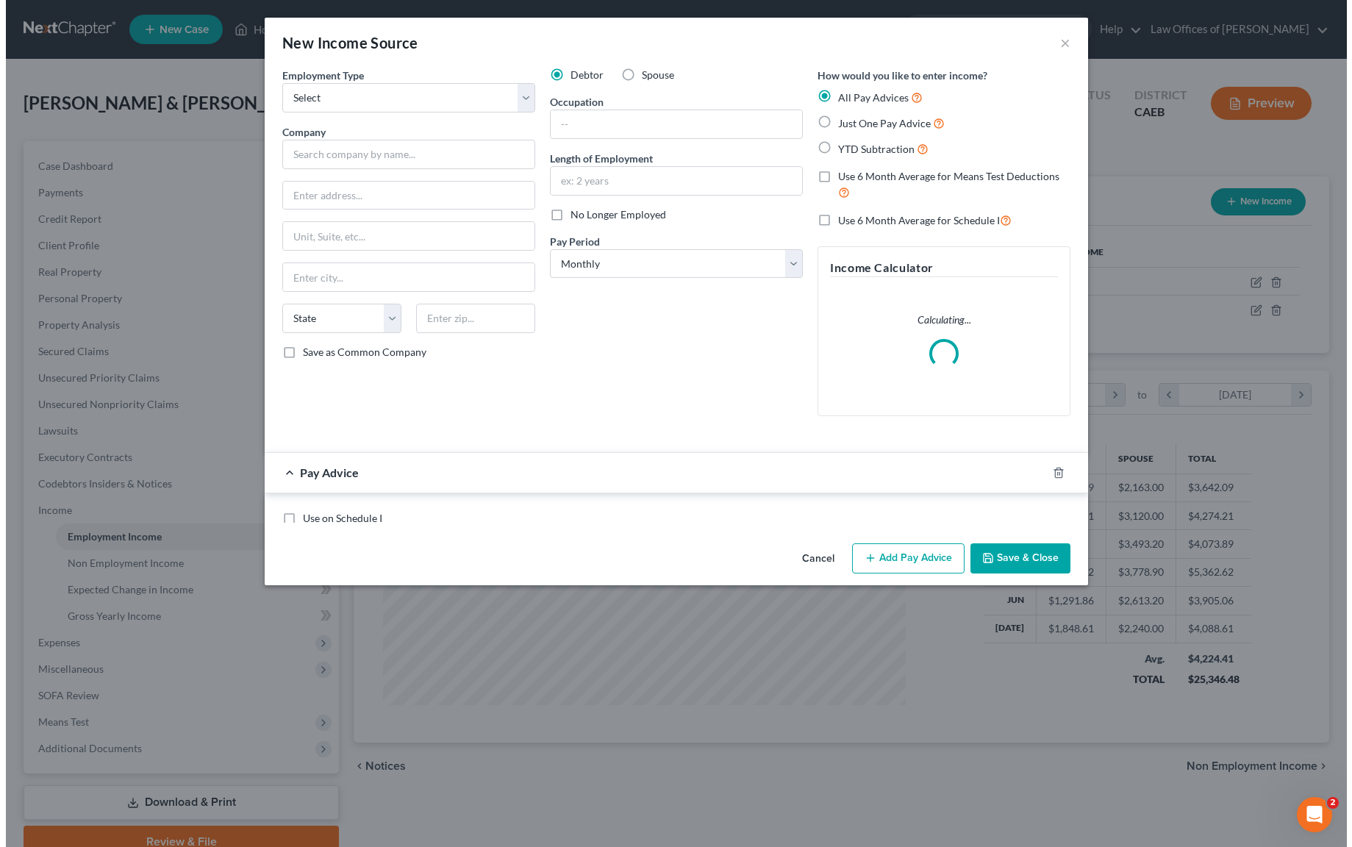
scroll to position [263, 557]
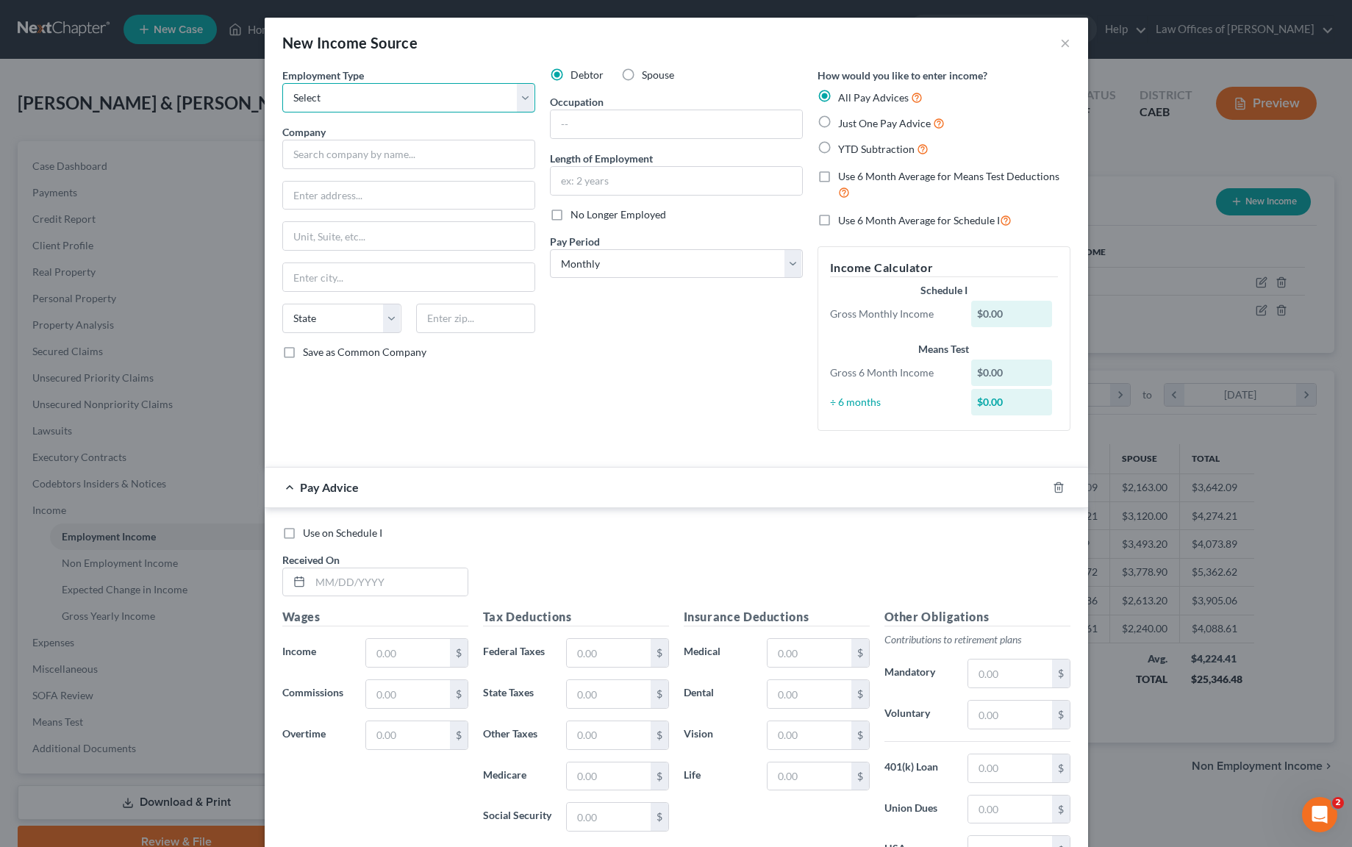
click at [517, 93] on select "Select Full or [DEMOGRAPHIC_DATA] Employment Self Employment" at bounding box center [408, 97] width 253 height 29
select select "0"
click at [367, 157] on input "text" at bounding box center [408, 154] width 253 height 29
type input "[PERSON_NAME] Stores"
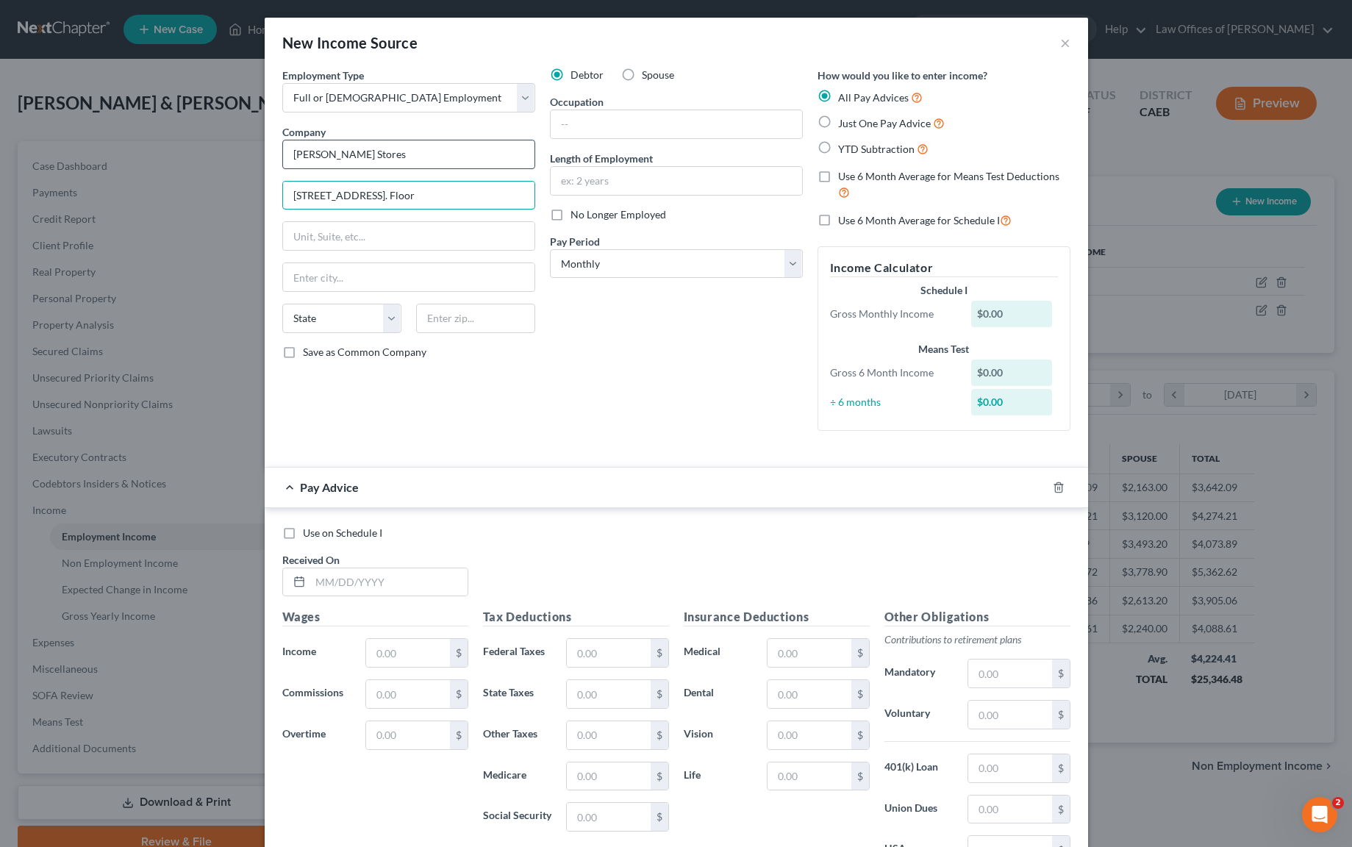
type input "[STREET_ADDRESS]. Floor"
type input "07073"
type input "[GEOGRAPHIC_DATA][PERSON_NAME]"
select select "33"
click at [632, 129] on input "text" at bounding box center [676, 124] width 251 height 28
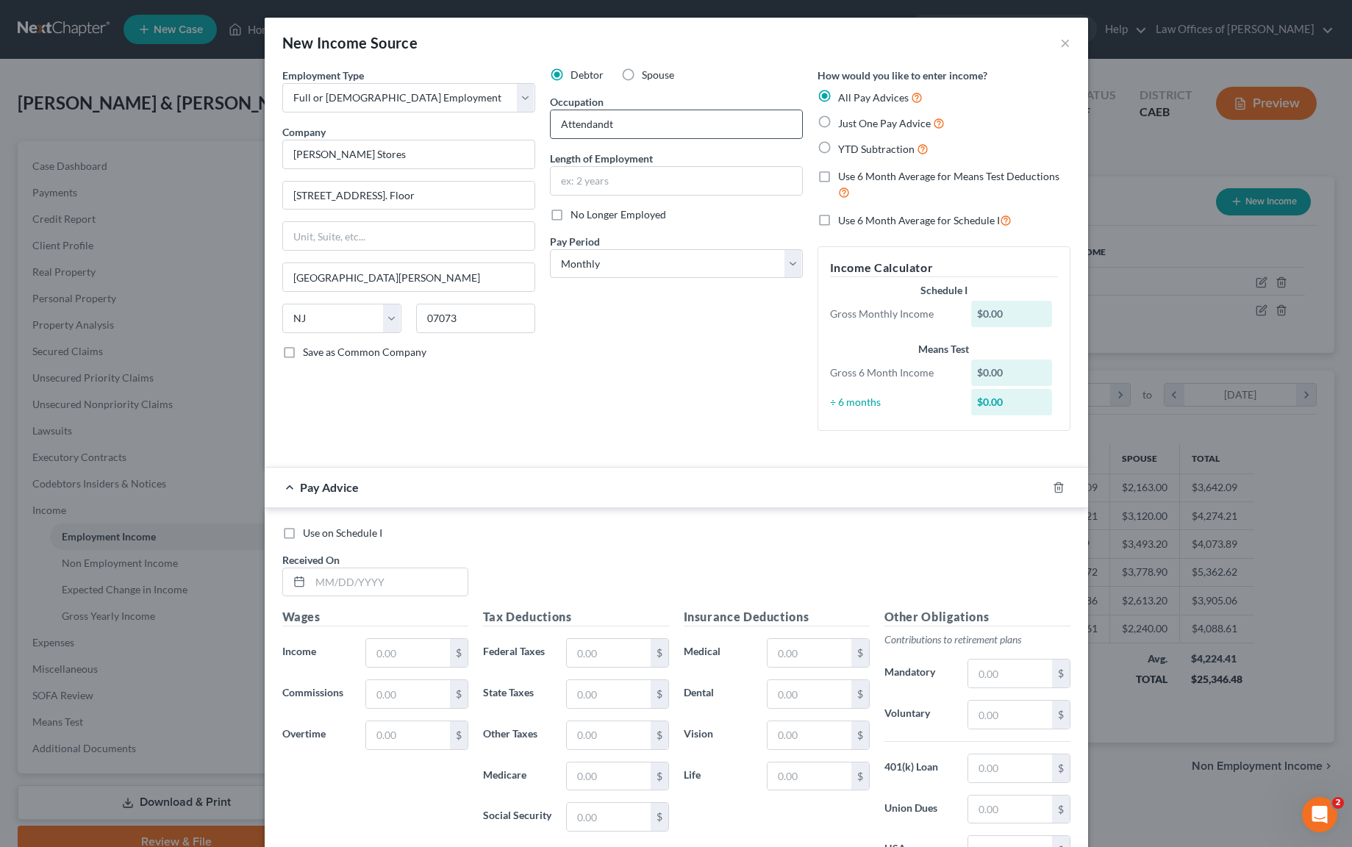
type input "Attendandt"
click at [426, 584] on input "text" at bounding box center [388, 582] width 157 height 28
type input "[DATE]"
type input "209.50"
click at [991, 676] on input "text" at bounding box center [1009, 674] width 83 height 28
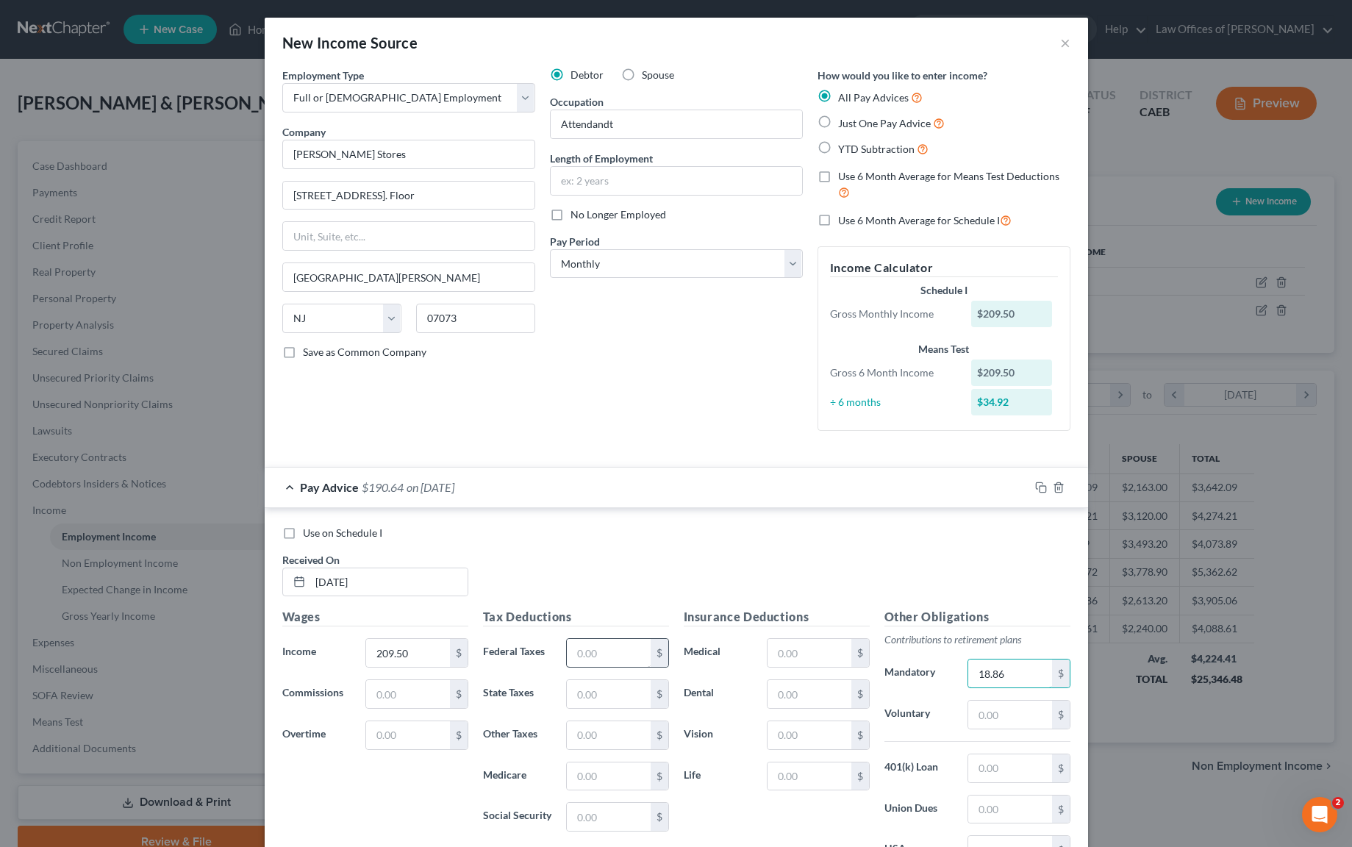
type input "18.86"
click at [617, 652] on input "text" at bounding box center [608, 653] width 83 height 28
type input "12.09"
type input "3.03"
type input "2.52"
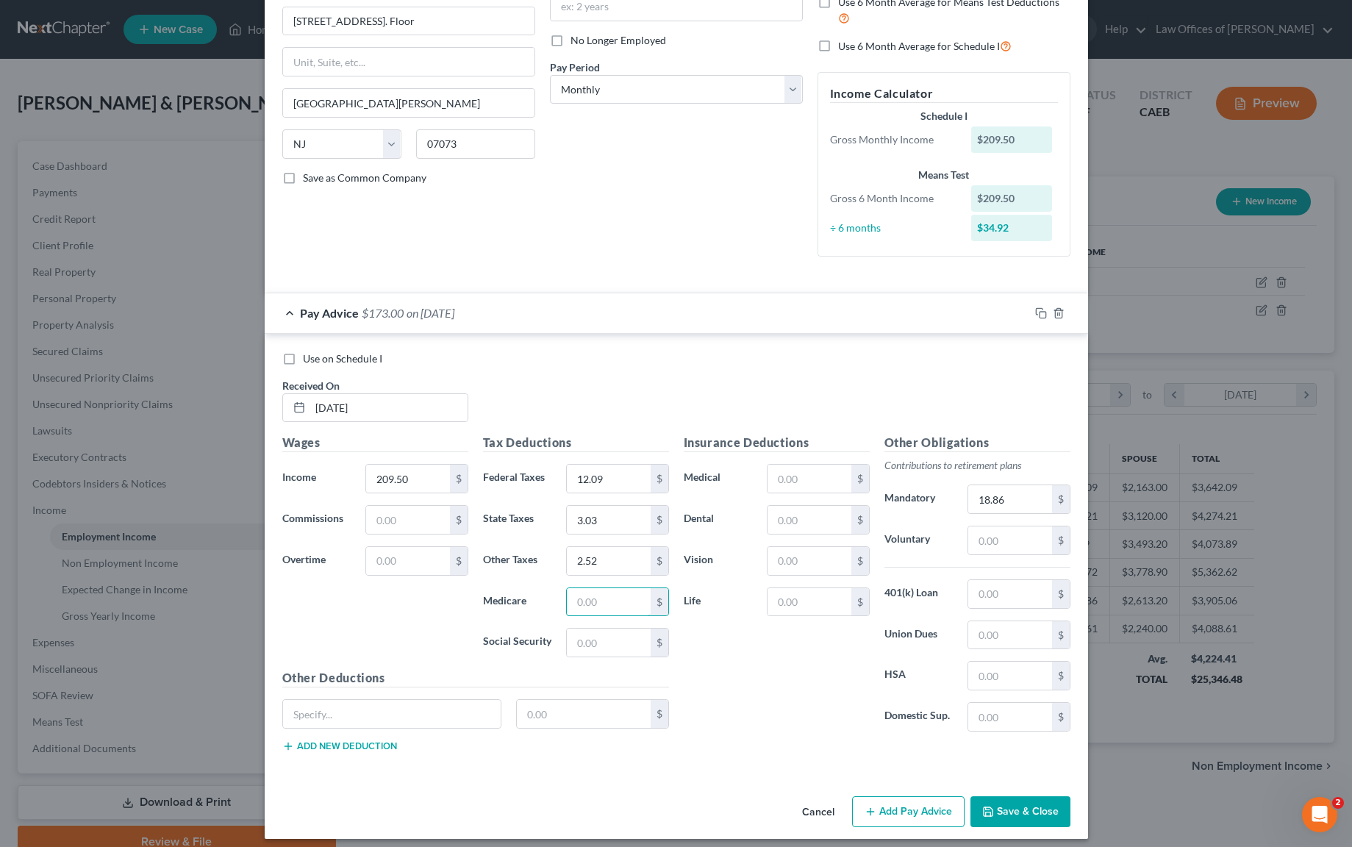
scroll to position [184, 0]
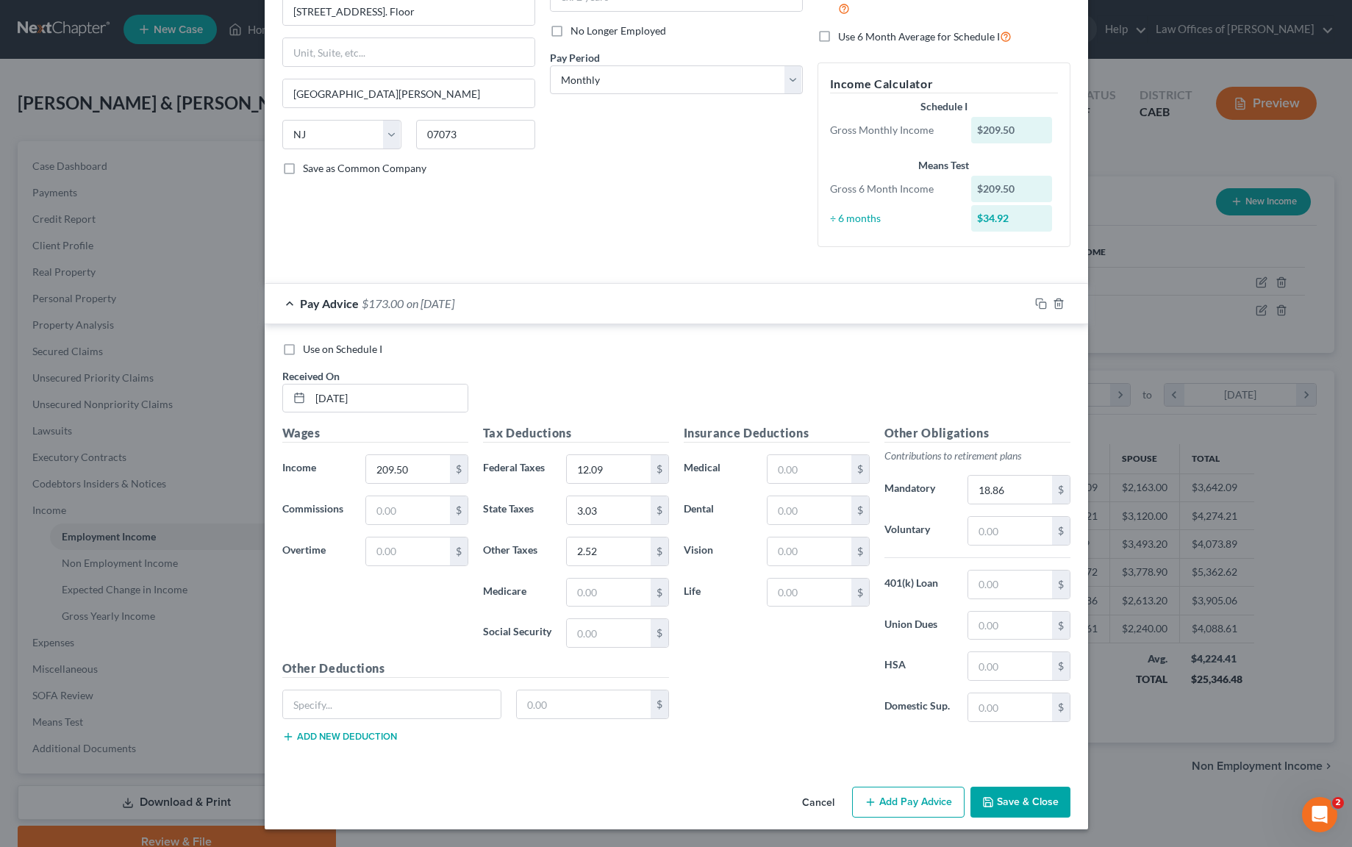
click at [874, 804] on button "Add Pay Advice" at bounding box center [908, 802] width 113 height 31
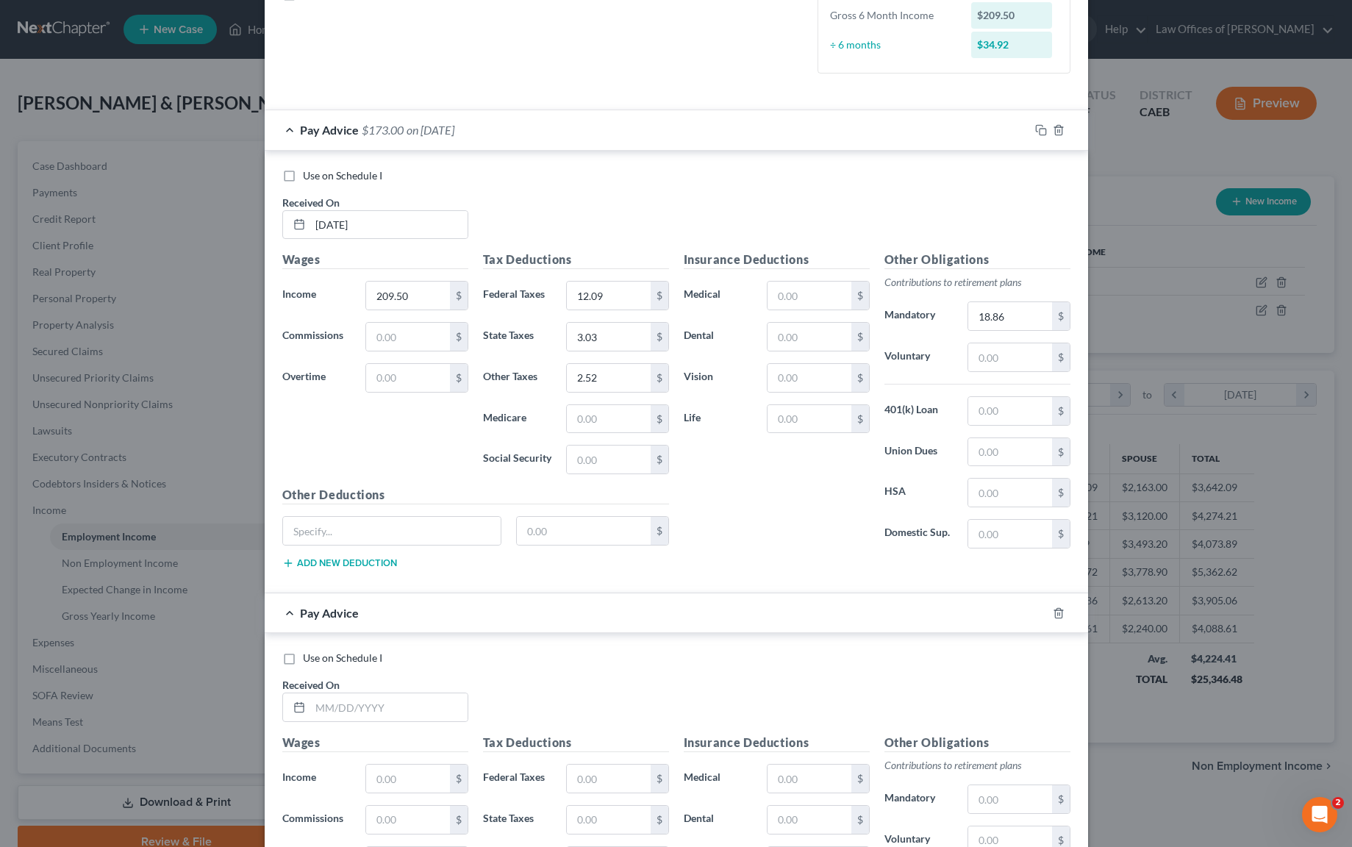
scroll to position [337, 0]
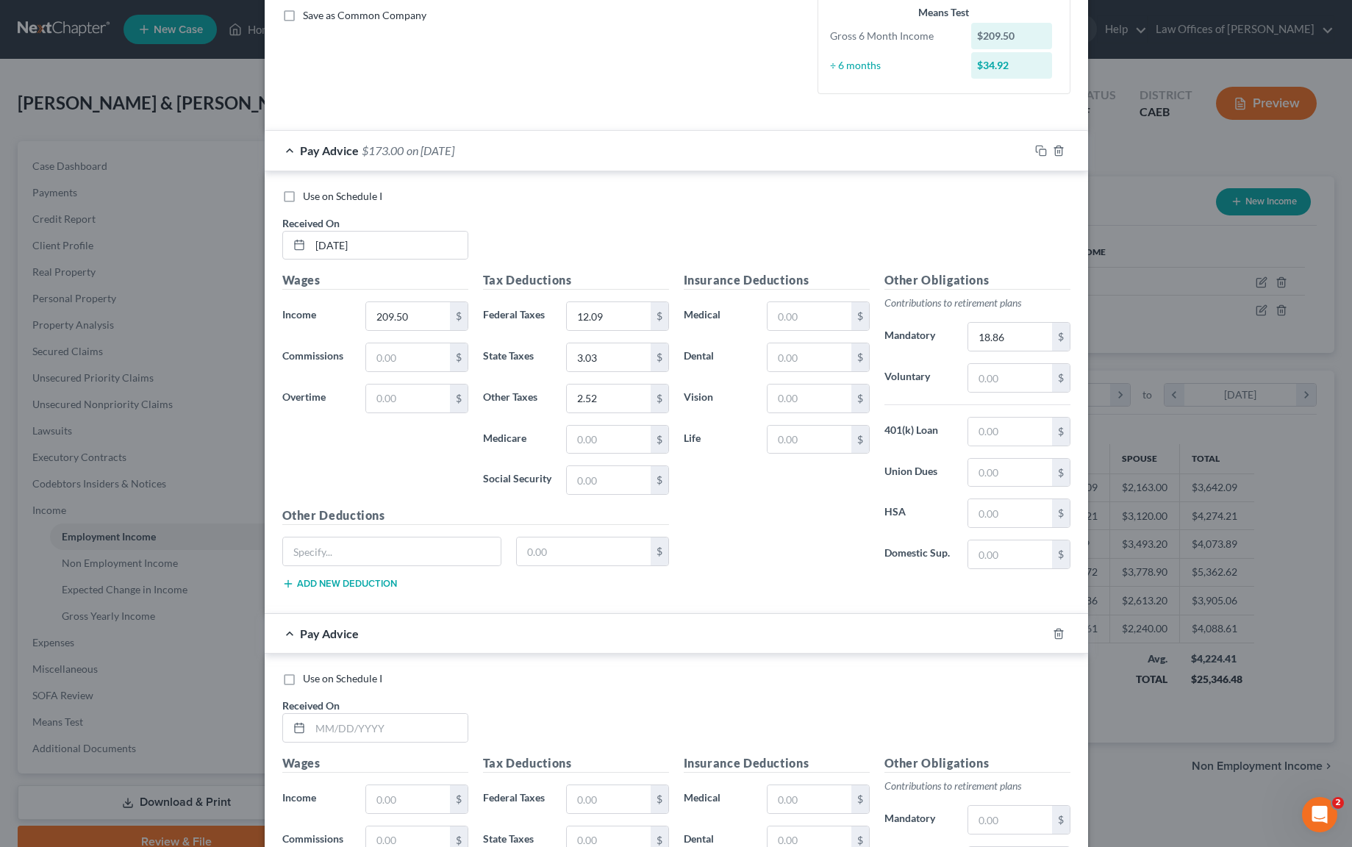
drag, startPoint x: 283, startPoint y: 682, endPoint x: 296, endPoint y: 687, distance: 14.2
click at [303, 682] on label "Use on Schedule I" at bounding box center [342, 678] width 79 height 15
click at [309, 681] on input "Use on Schedule I" at bounding box center [314, 676] width 10 height 10
checkbox input "true"
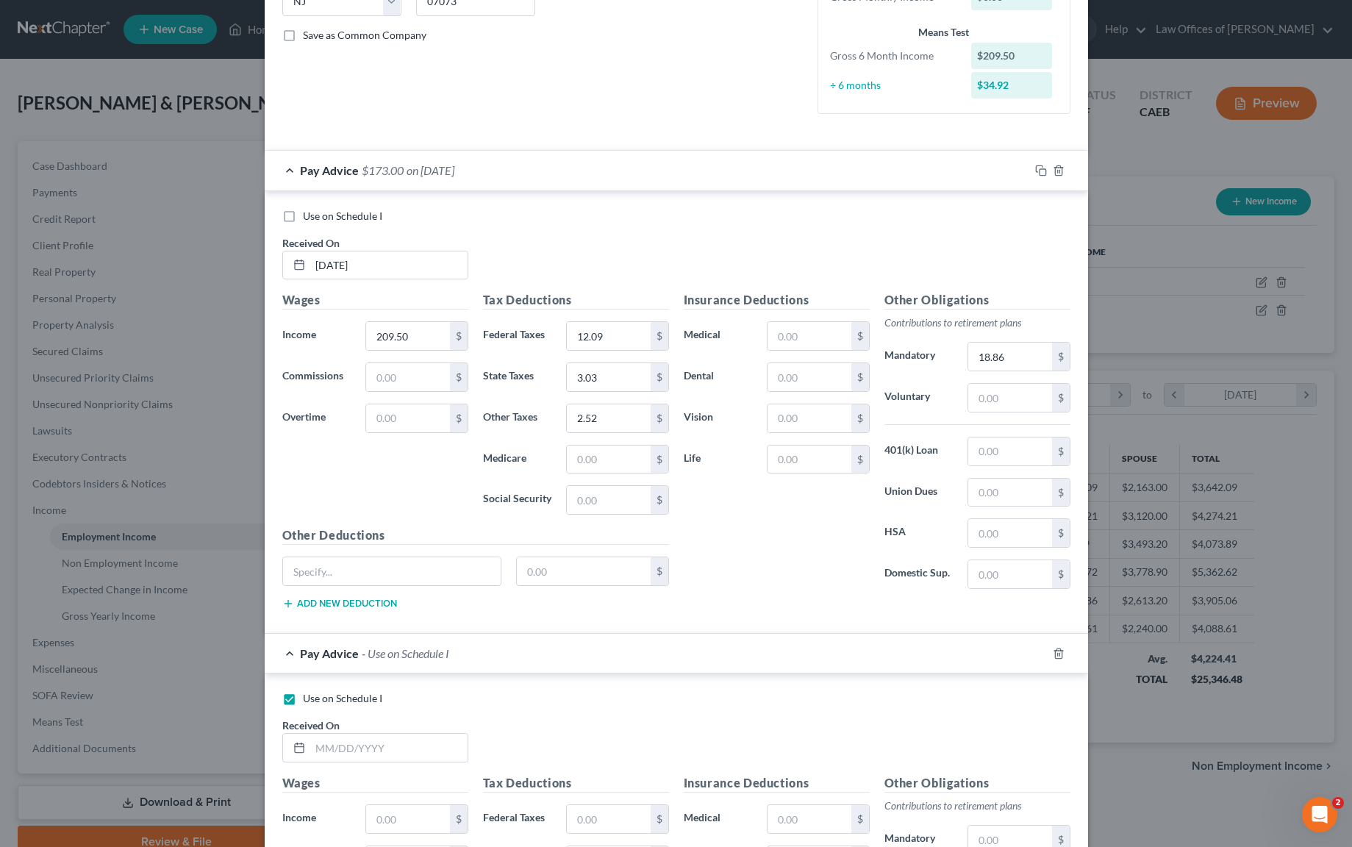
scroll to position [354, 0]
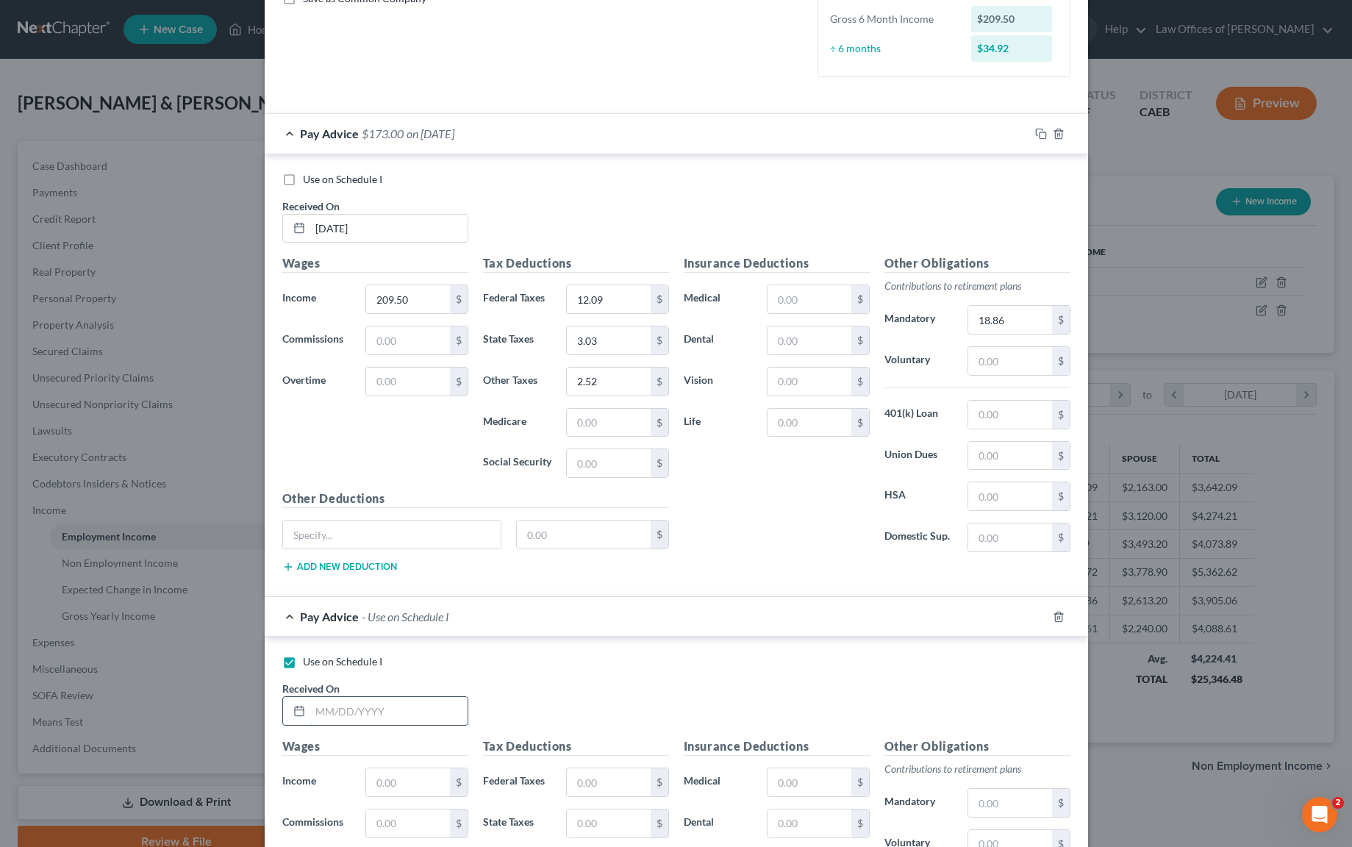
click at [394, 707] on input "text" at bounding box center [388, 711] width 157 height 28
type input "[DATE]"
type input "137.17"
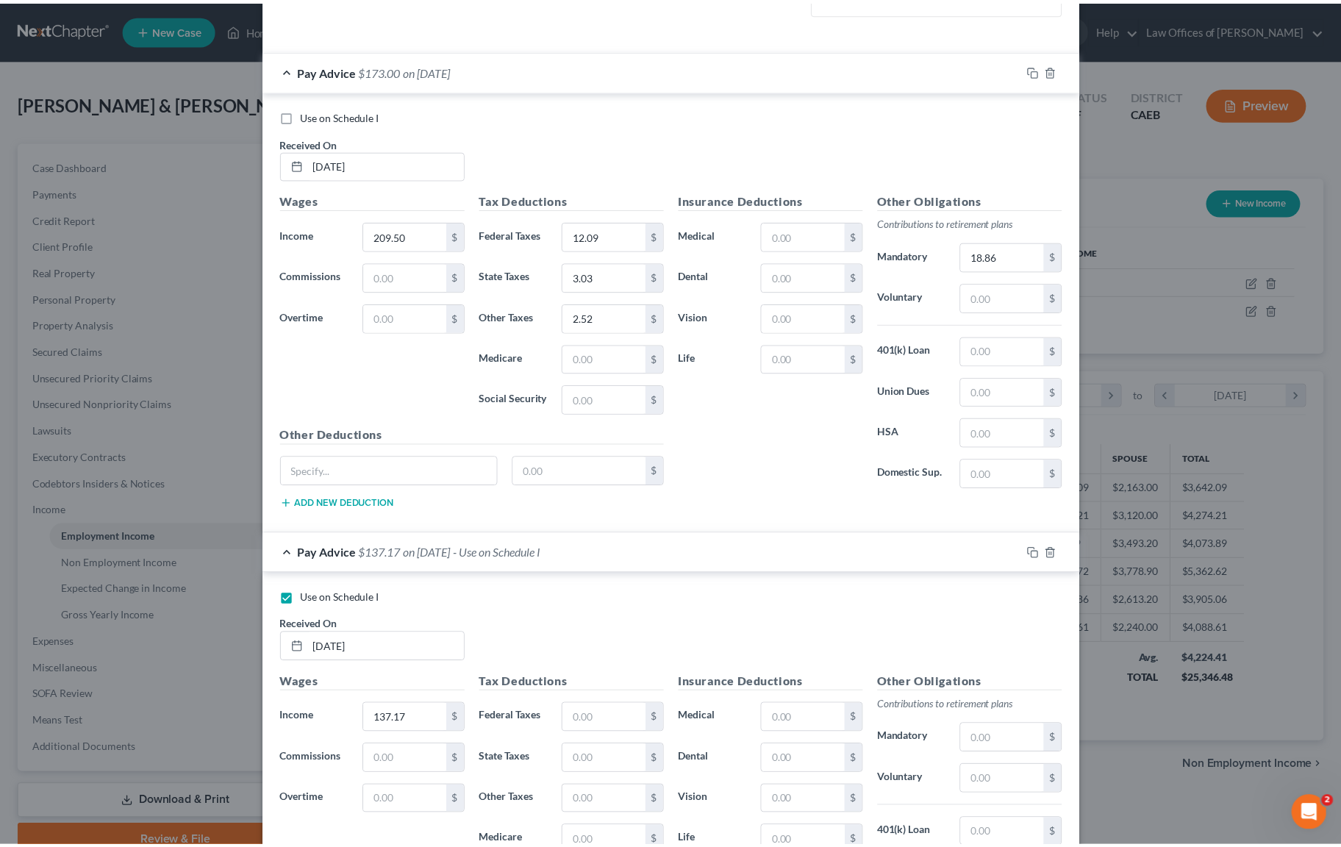
scroll to position [666, 0]
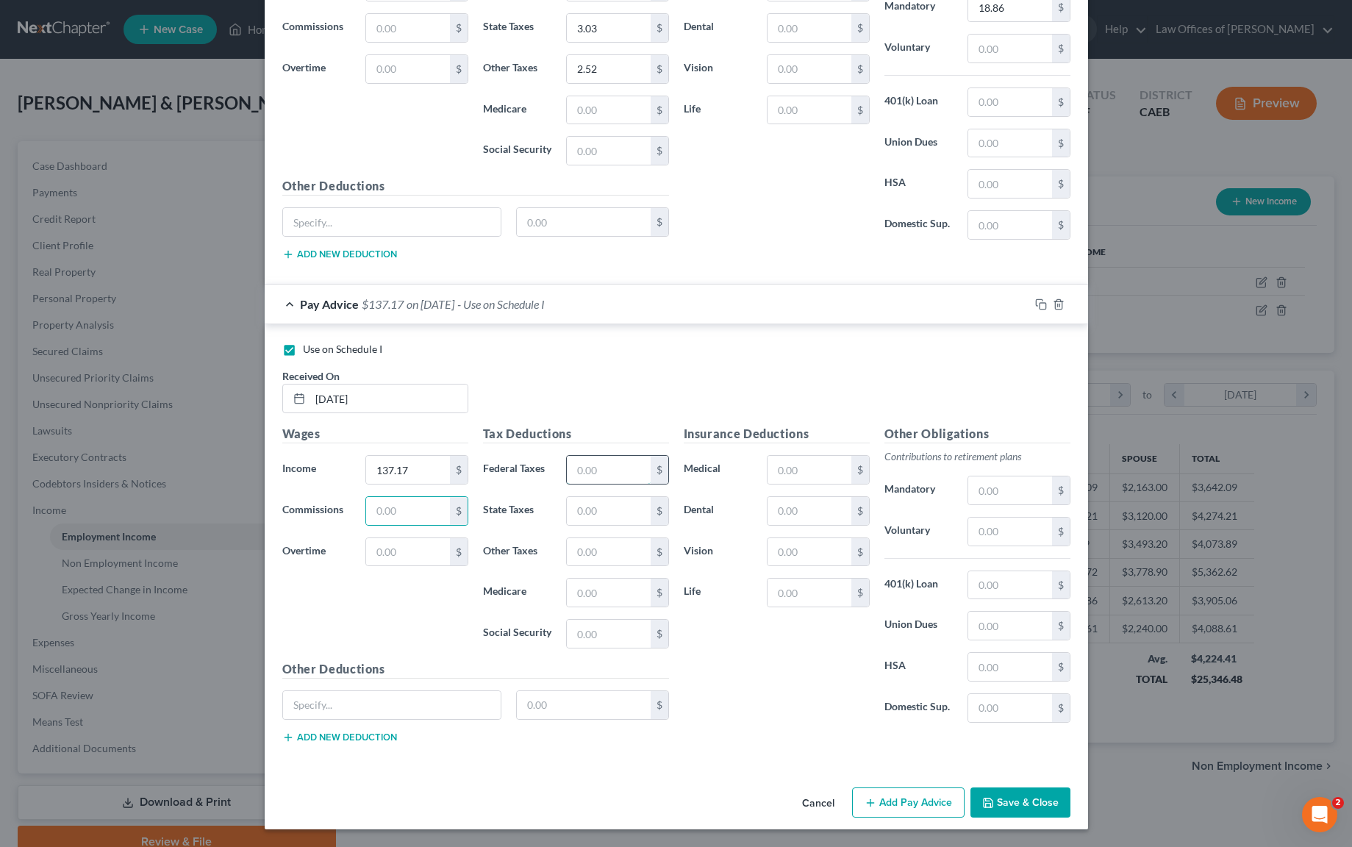
click at [605, 467] on input "text" at bounding box center [608, 470] width 83 height 28
type input "8.50"
type input "1.99"
type input "1.65"
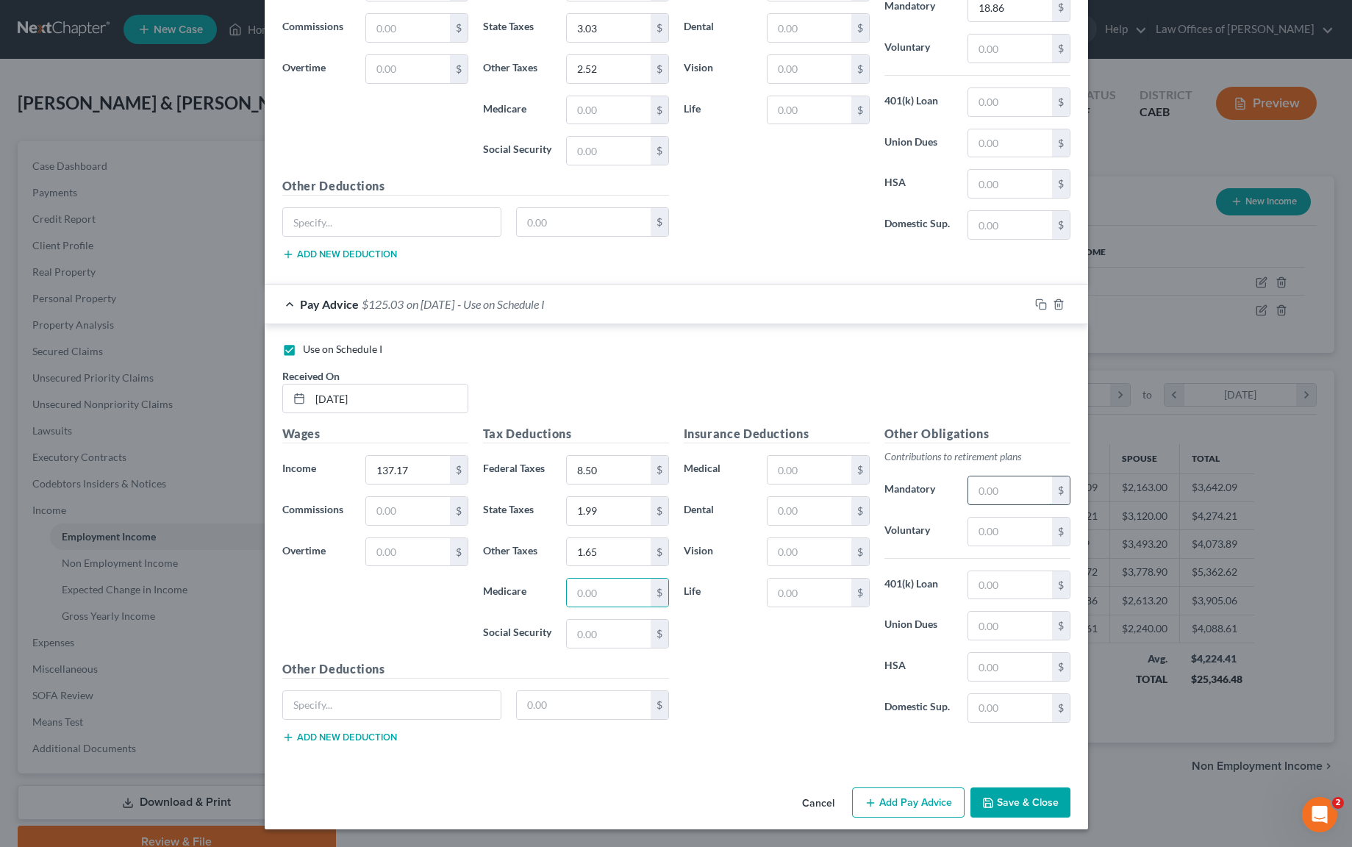
click at [1025, 487] on input "text" at bounding box center [1009, 491] width 83 height 28
type input "10.97"
click at [1038, 796] on button "Save & Close" at bounding box center [1021, 803] width 100 height 31
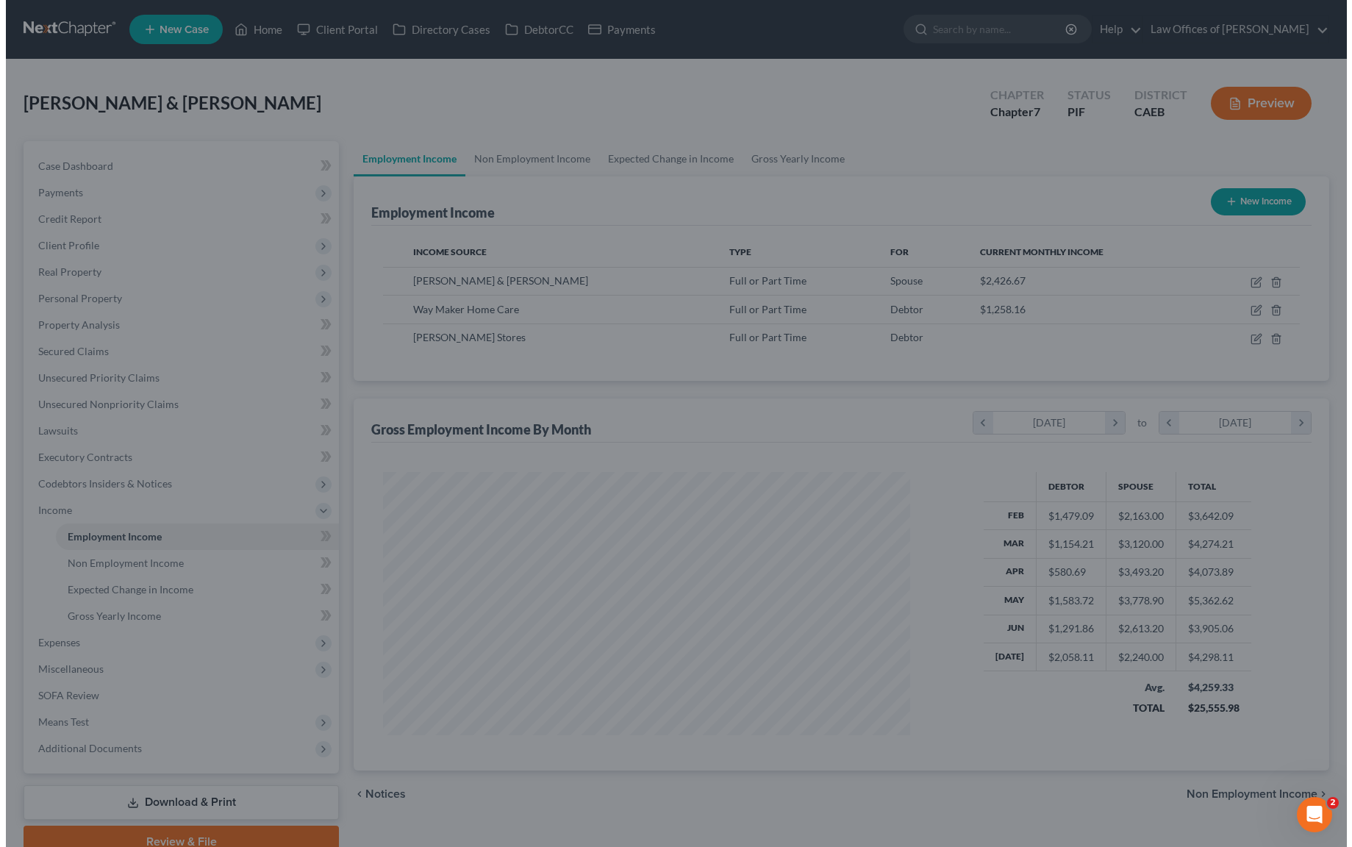
scroll to position [735085, 734797]
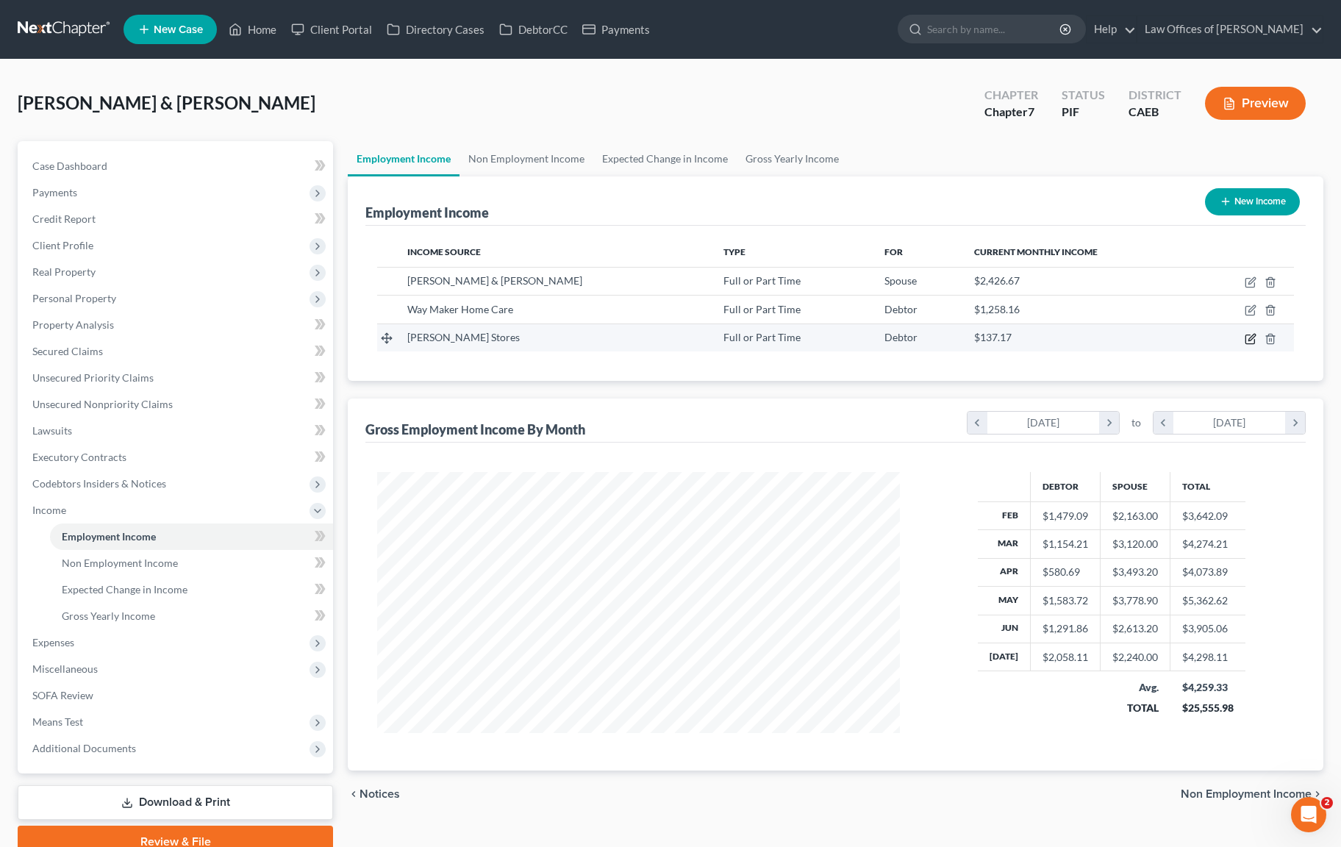
click at [1250, 340] on icon "button" at bounding box center [1252, 337] width 7 height 7
select select "0"
select select "33"
select select "0"
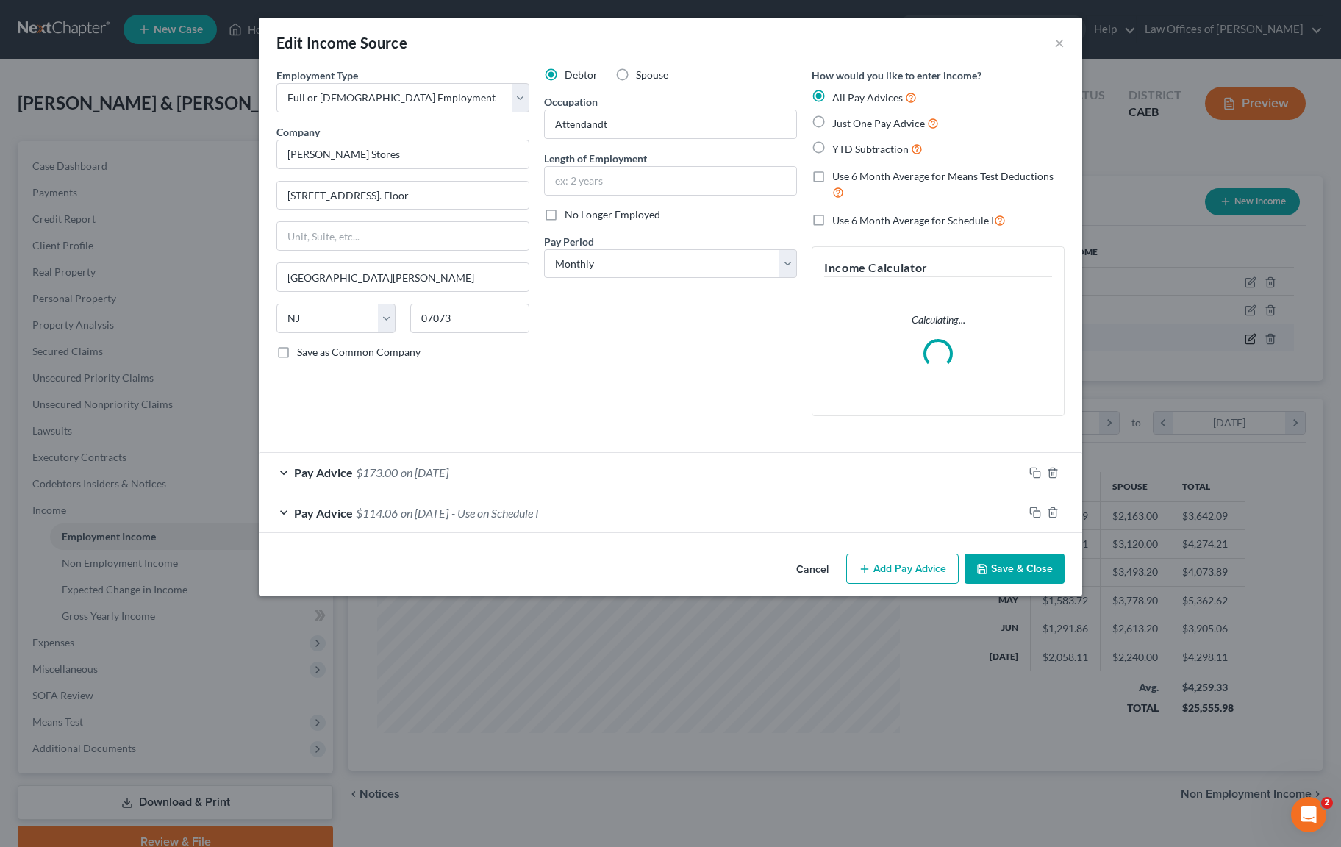
scroll to position [263, 557]
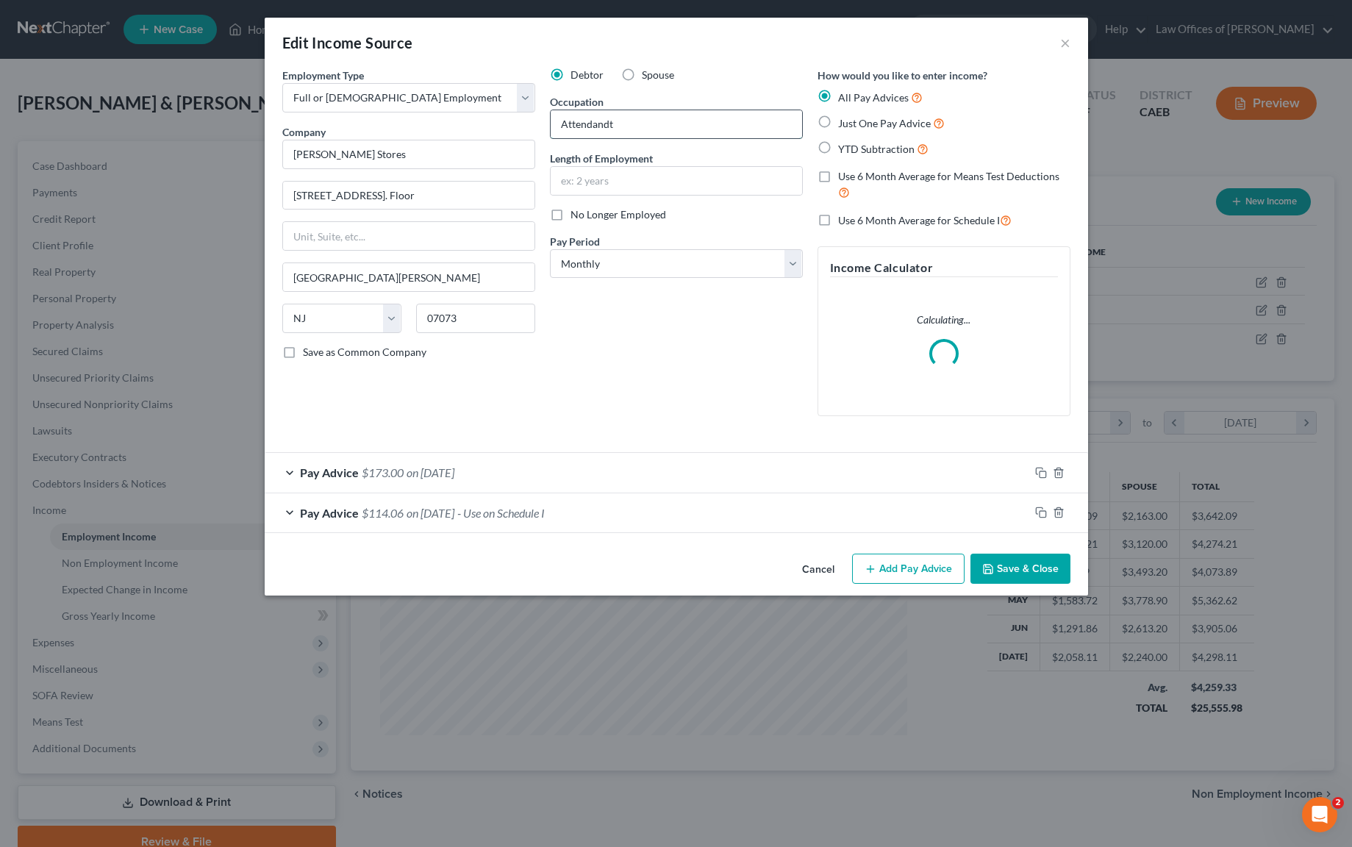
click at [636, 129] on input "Attendandt" at bounding box center [676, 124] width 251 height 28
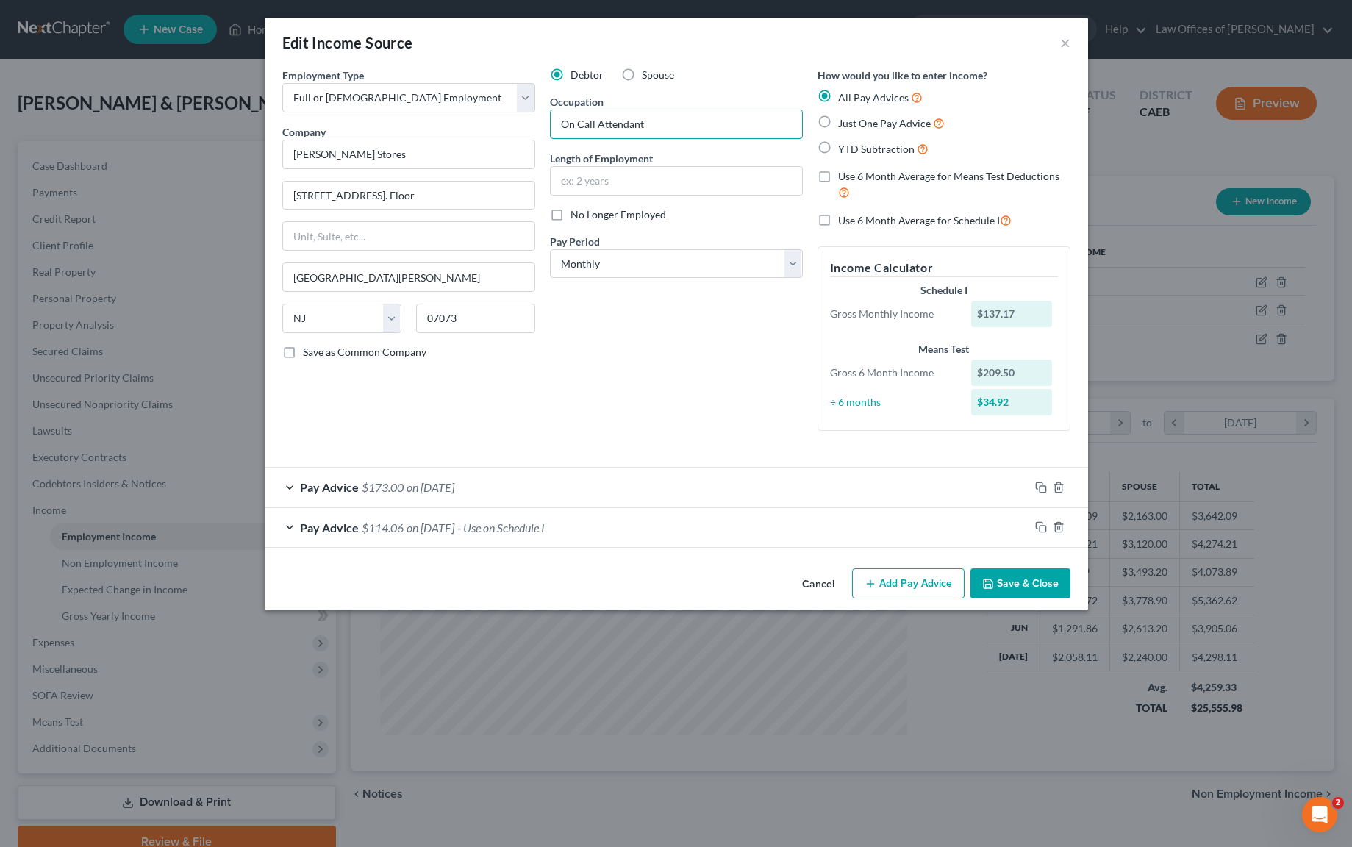
type input "On Call Attendant"
click at [1007, 584] on button "Save & Close" at bounding box center [1021, 583] width 100 height 31
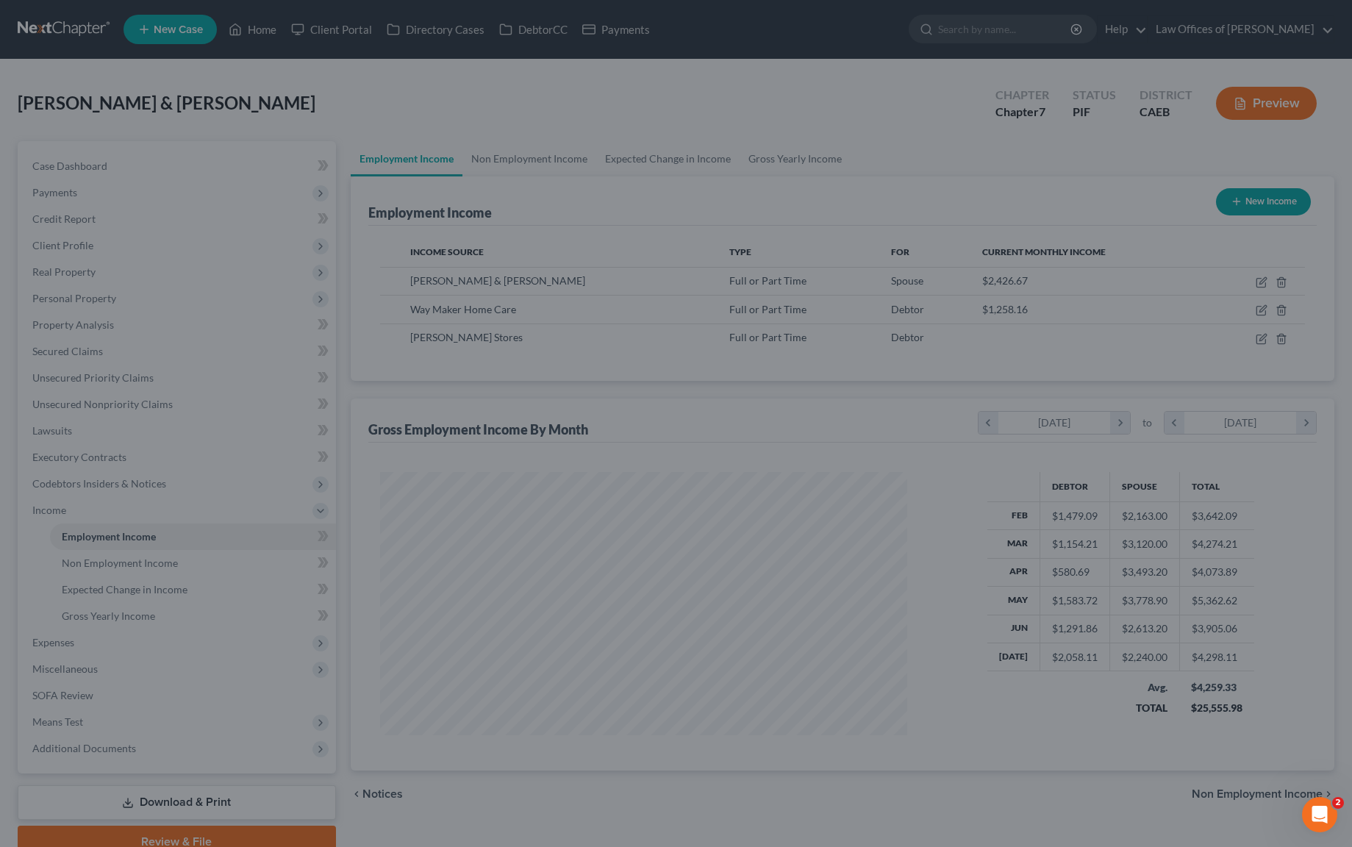
scroll to position [735085, 734797]
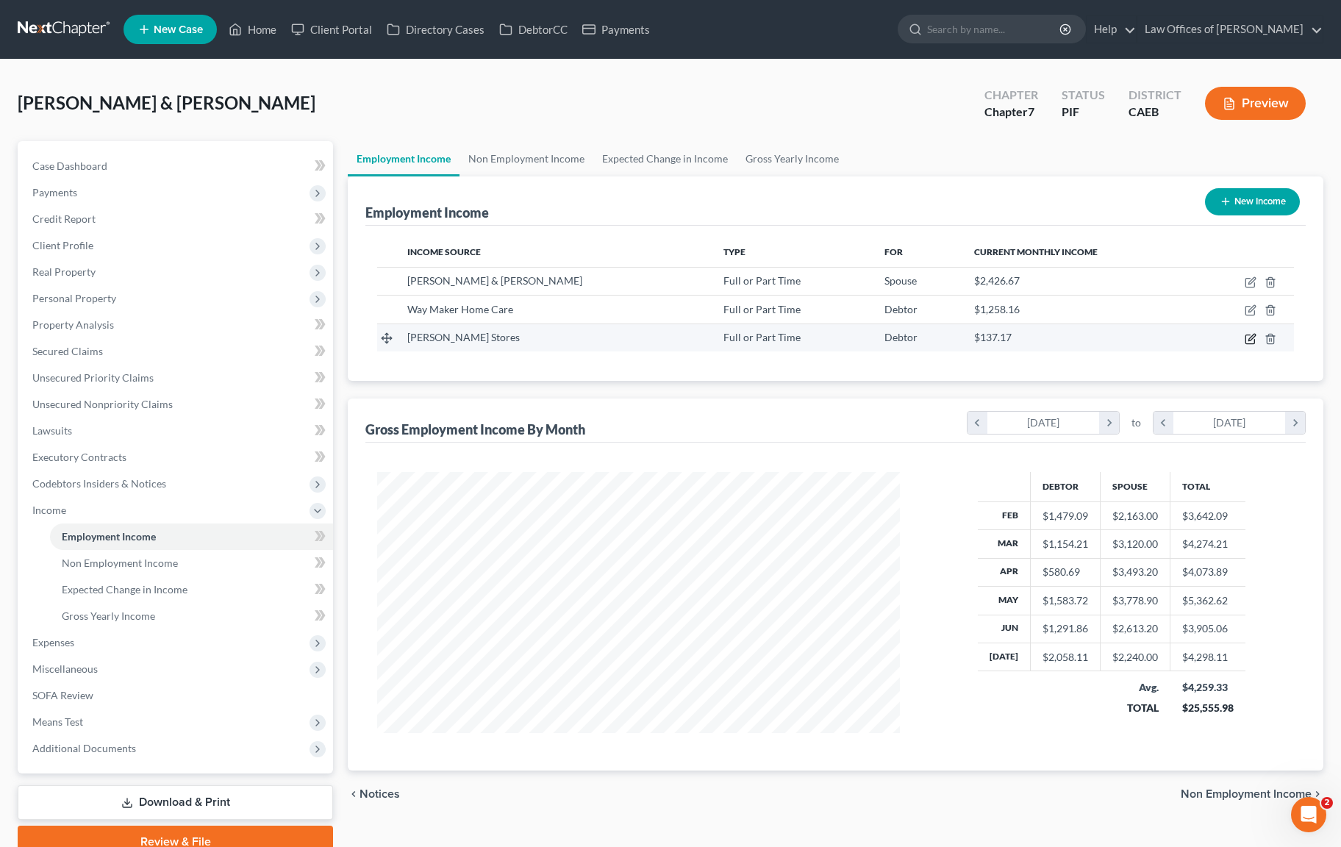
click at [1246, 337] on icon "button" at bounding box center [1251, 339] width 12 height 12
select select "0"
select select "33"
select select "0"
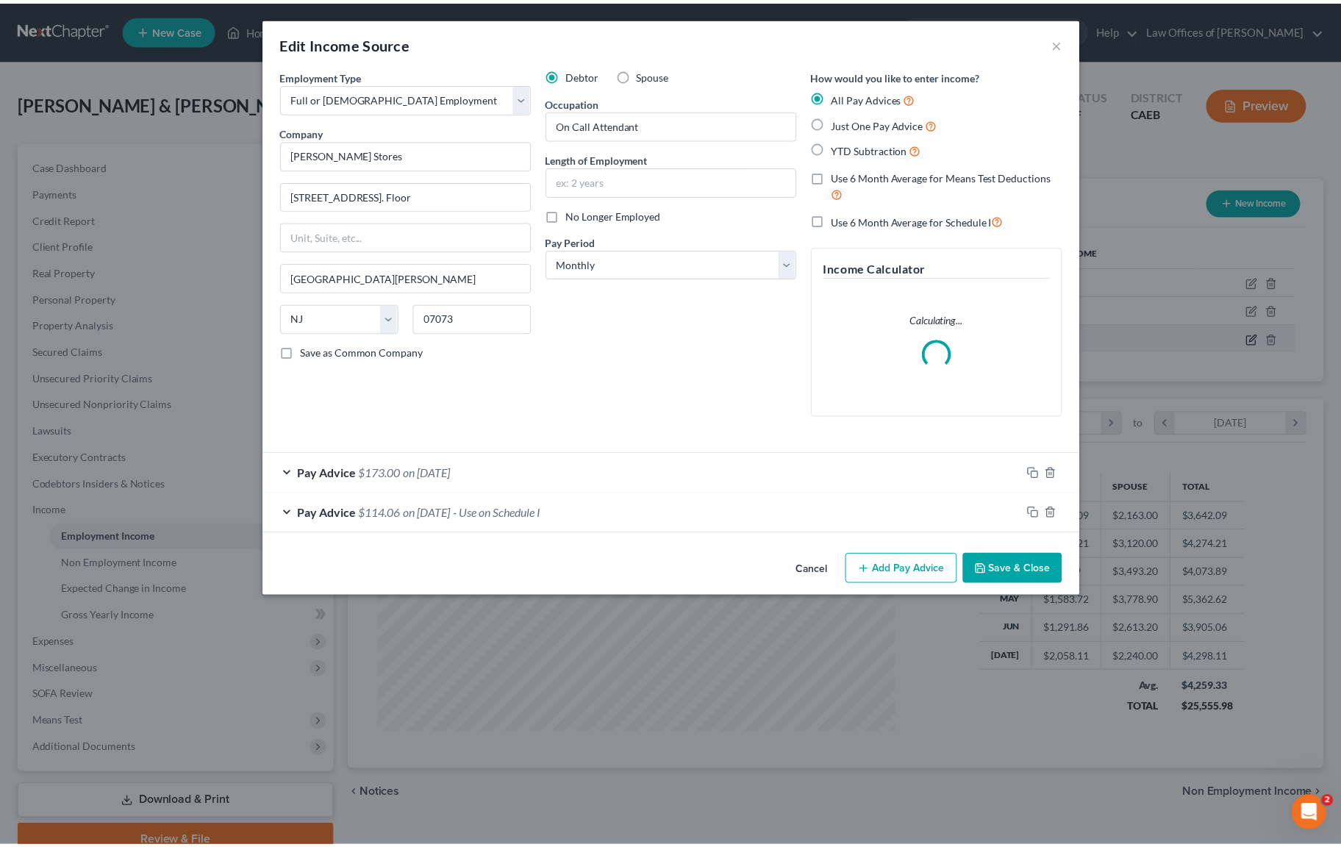
scroll to position [263, 557]
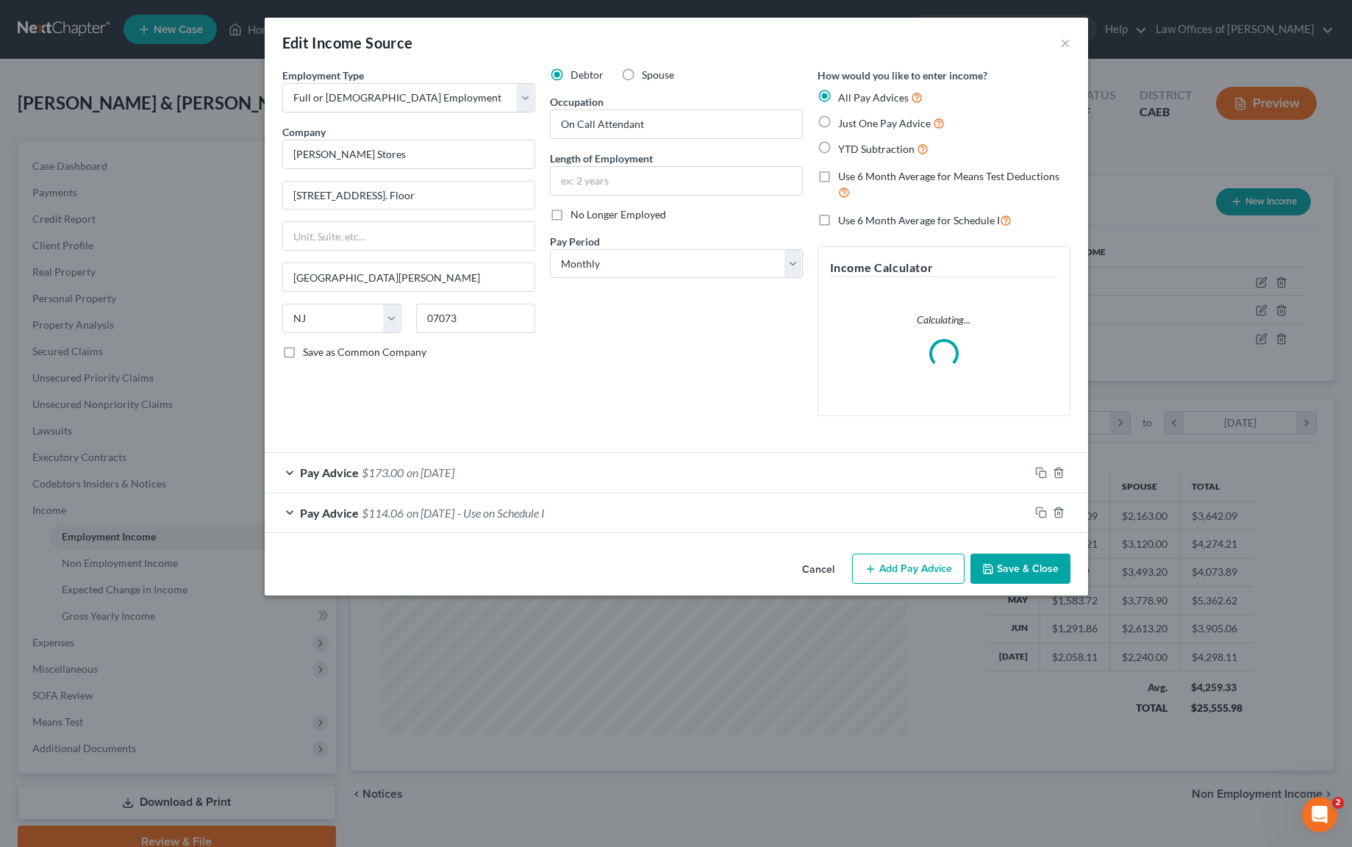
click at [642, 76] on label "Spouse" at bounding box center [658, 75] width 32 height 15
click at [648, 76] on input "Spouse" at bounding box center [653, 73] width 10 height 10
radio input "true"
click at [1012, 567] on button "Save & Close" at bounding box center [1021, 569] width 100 height 31
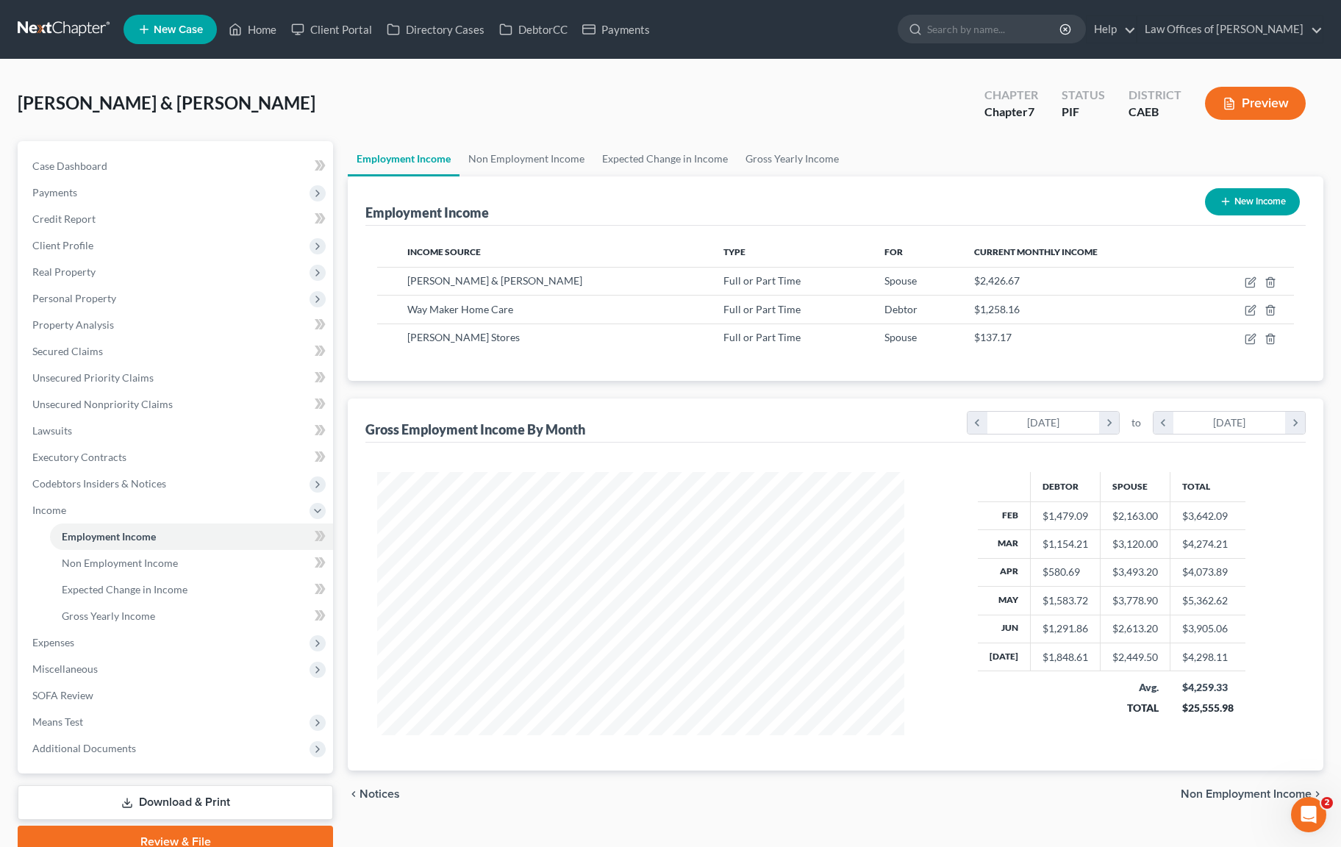
scroll to position [735085, 734797]
click at [63, 646] on span "Expenses" at bounding box center [53, 642] width 42 height 13
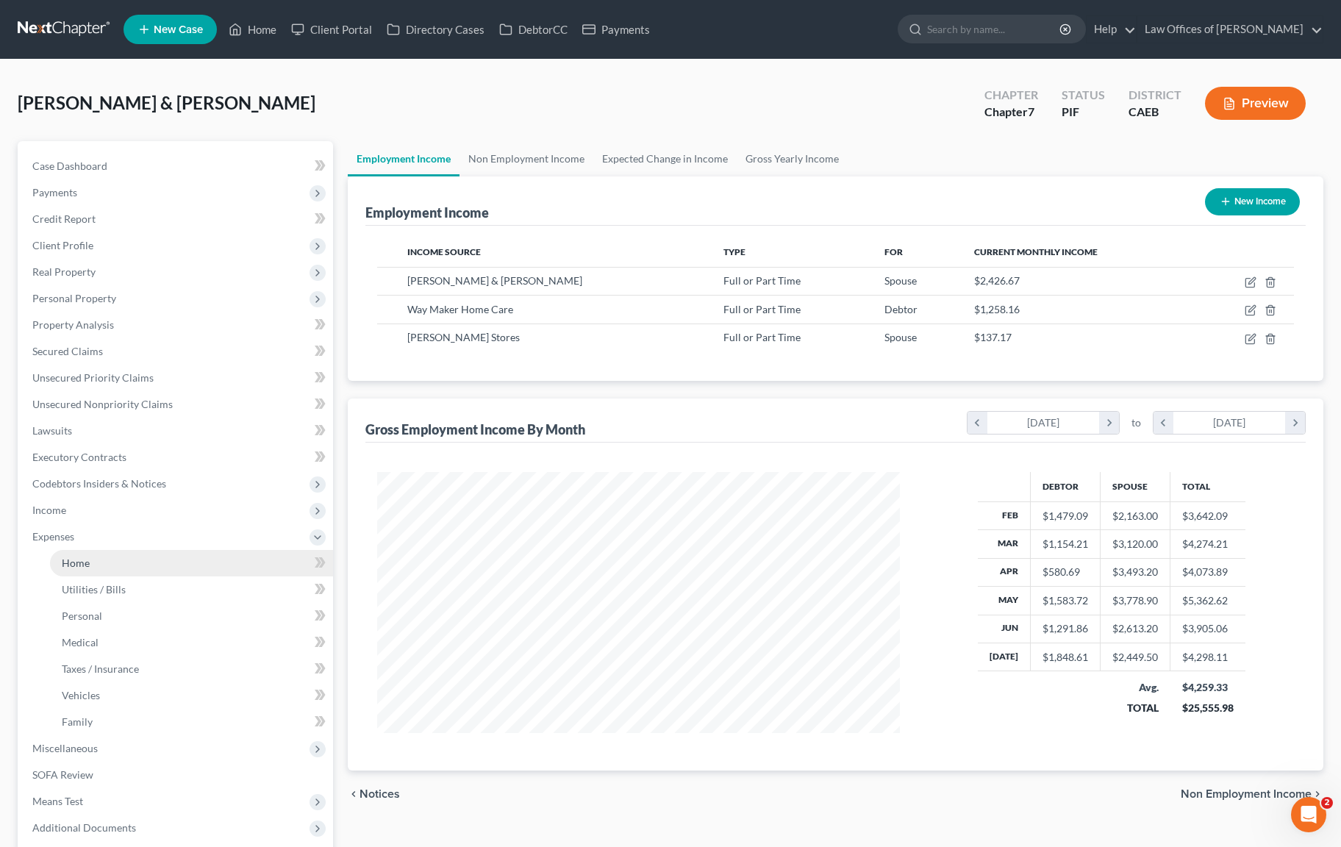
click at [131, 560] on link "Home" at bounding box center [191, 563] width 283 height 26
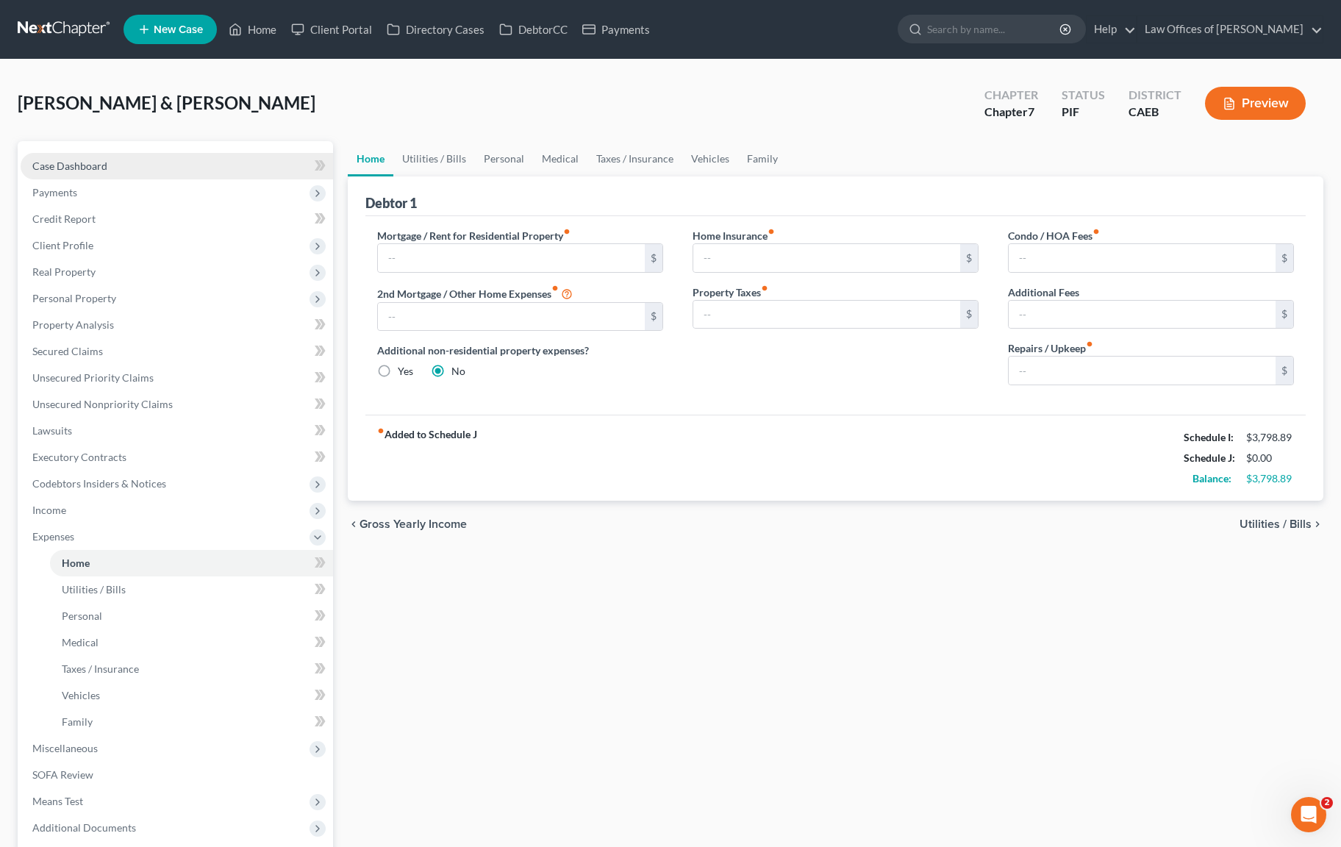
click at [118, 163] on link "Case Dashboard" at bounding box center [177, 166] width 313 height 26
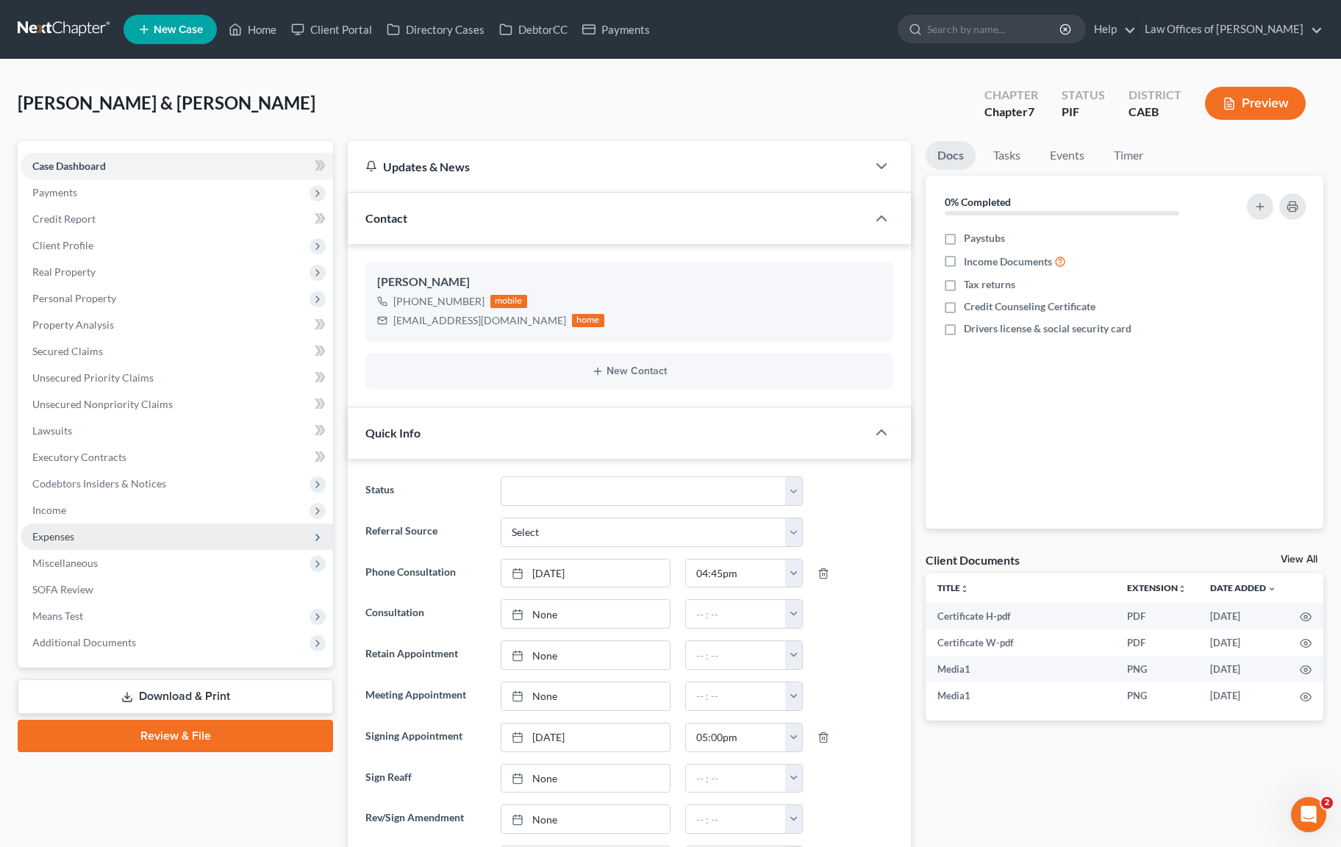
click at [103, 541] on span "Expenses" at bounding box center [177, 537] width 313 height 26
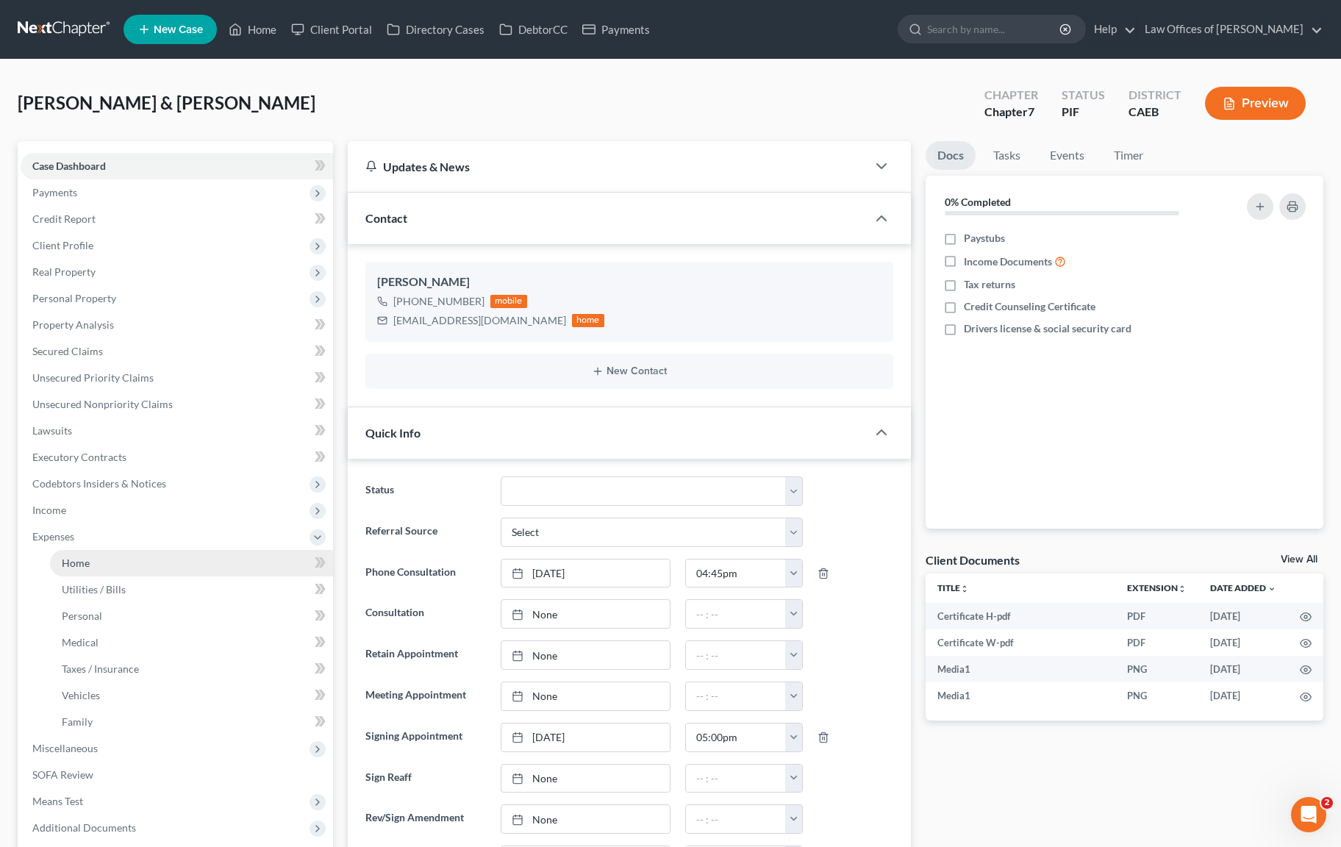
click at [96, 554] on link "Home" at bounding box center [191, 563] width 283 height 26
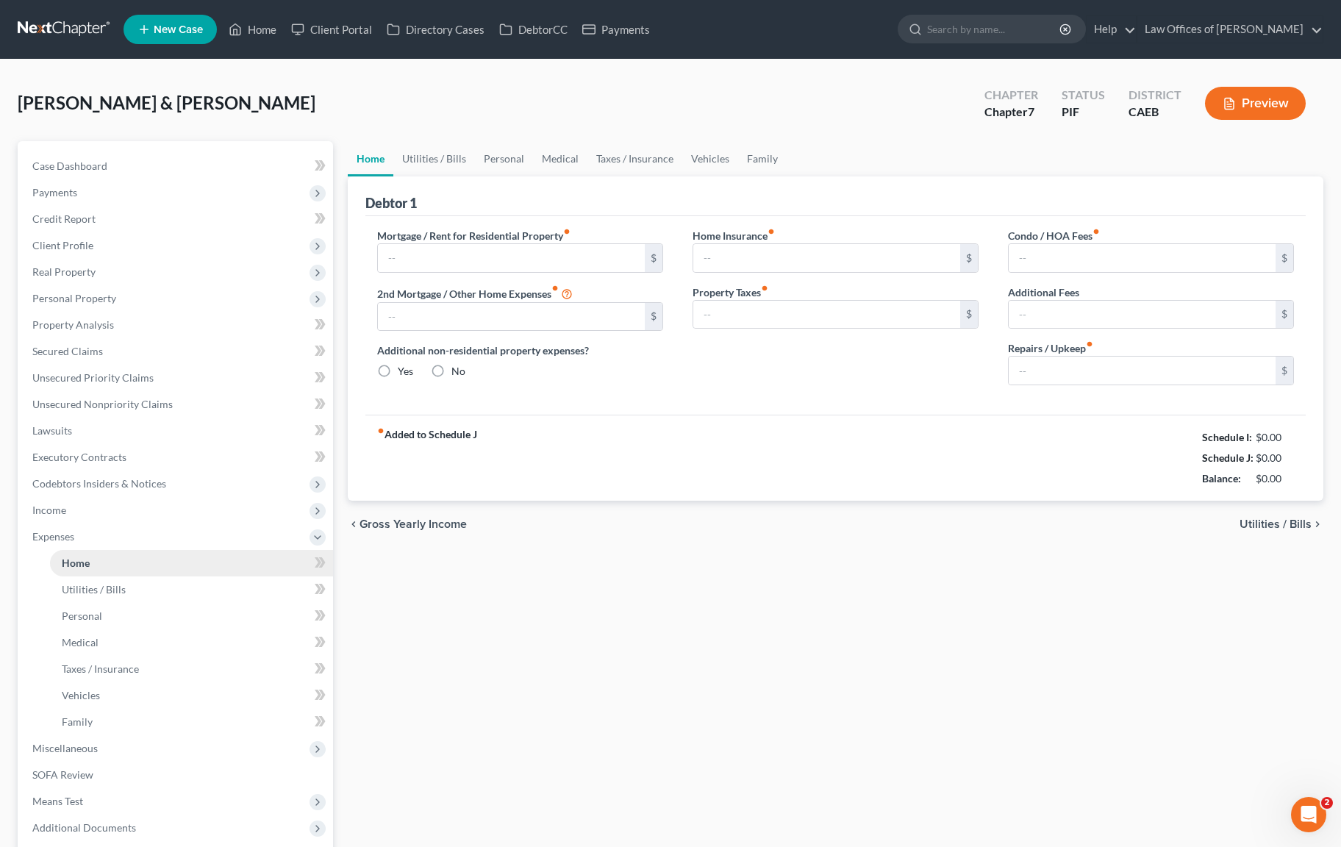
radio input "true"
click at [428, 252] on input "text" at bounding box center [511, 258] width 267 height 28
type input "1,400"
click at [437, 163] on link "Utilities / Bills" at bounding box center [434, 158] width 82 height 35
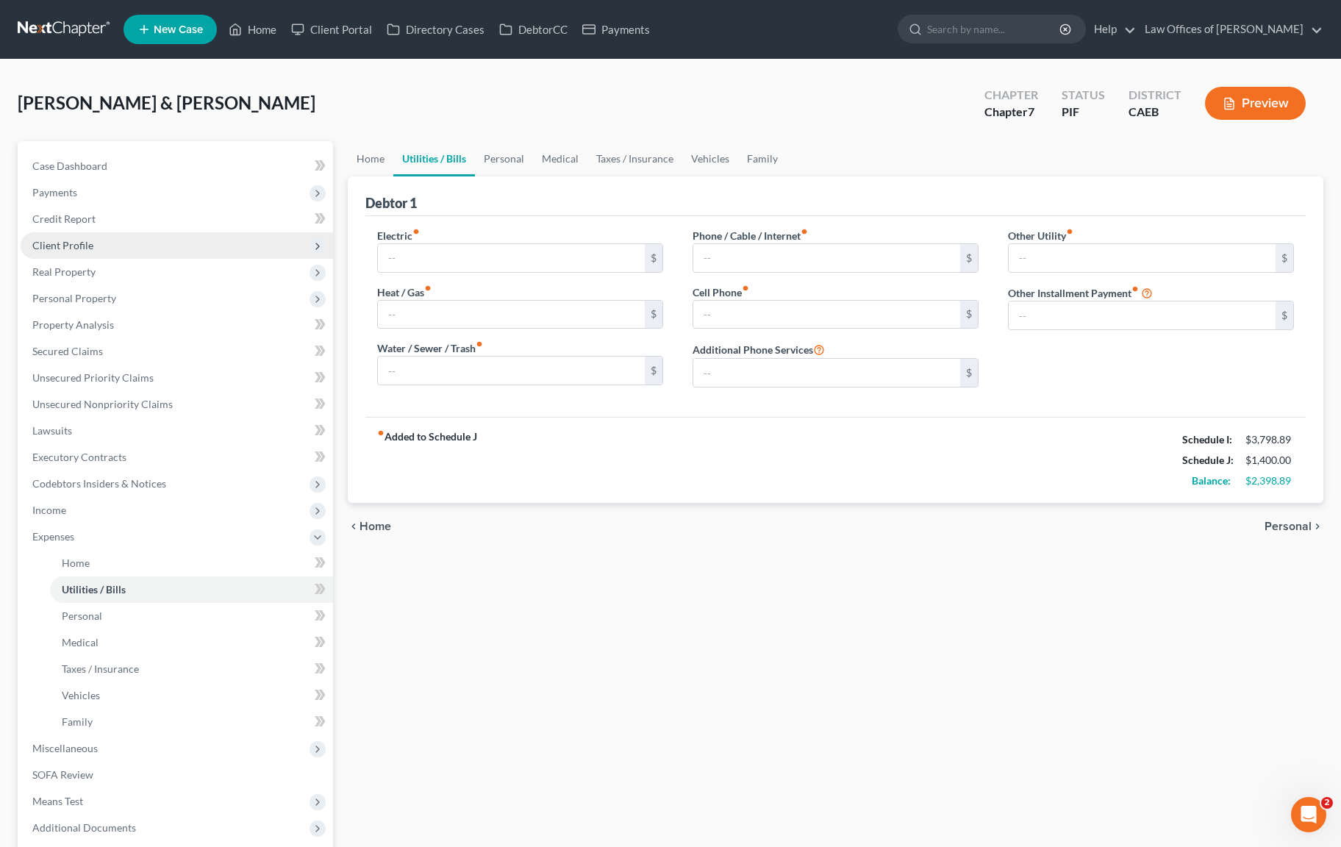
click at [82, 246] on span "Client Profile" at bounding box center [62, 245] width 61 height 13
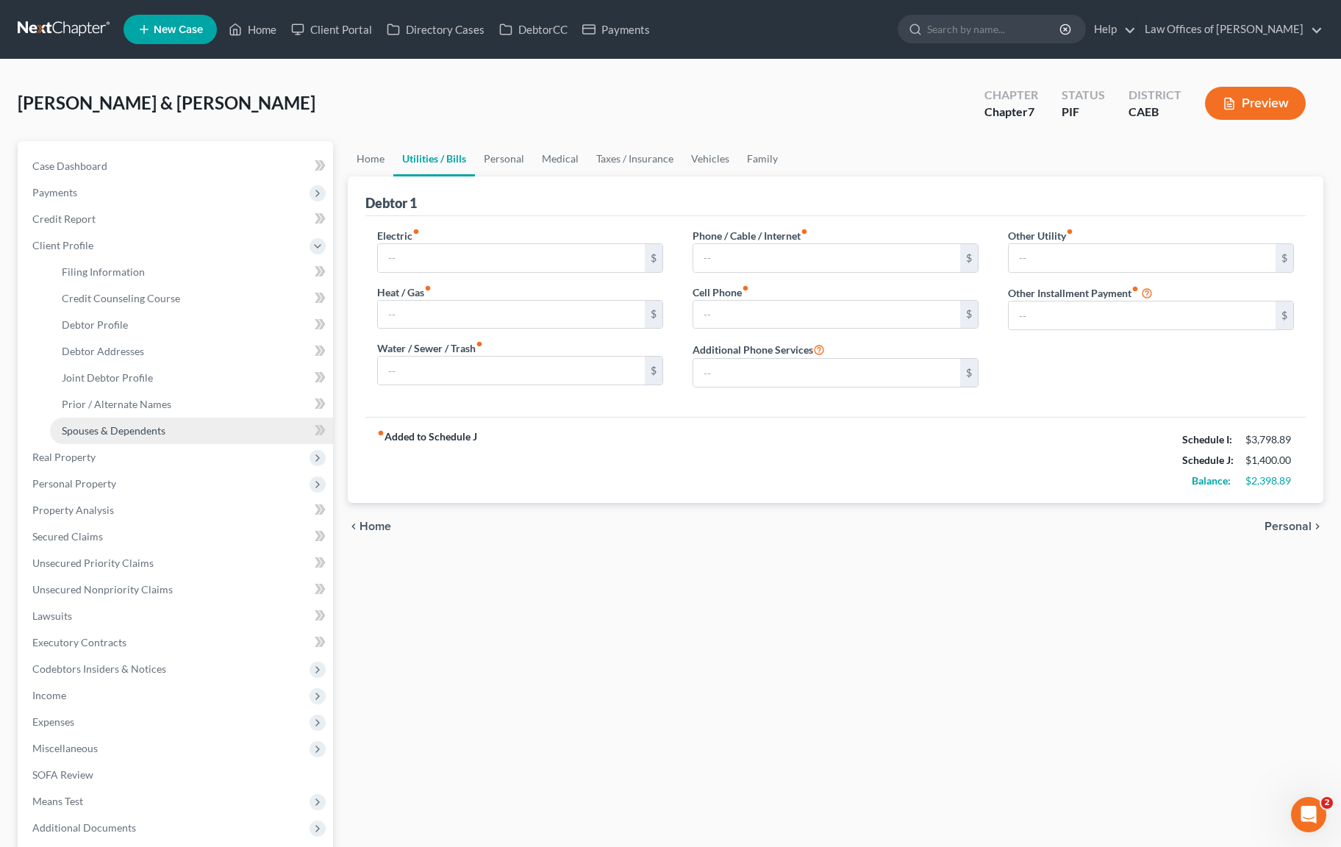
click at [149, 428] on span "Spouses & Dependents" at bounding box center [114, 430] width 104 height 13
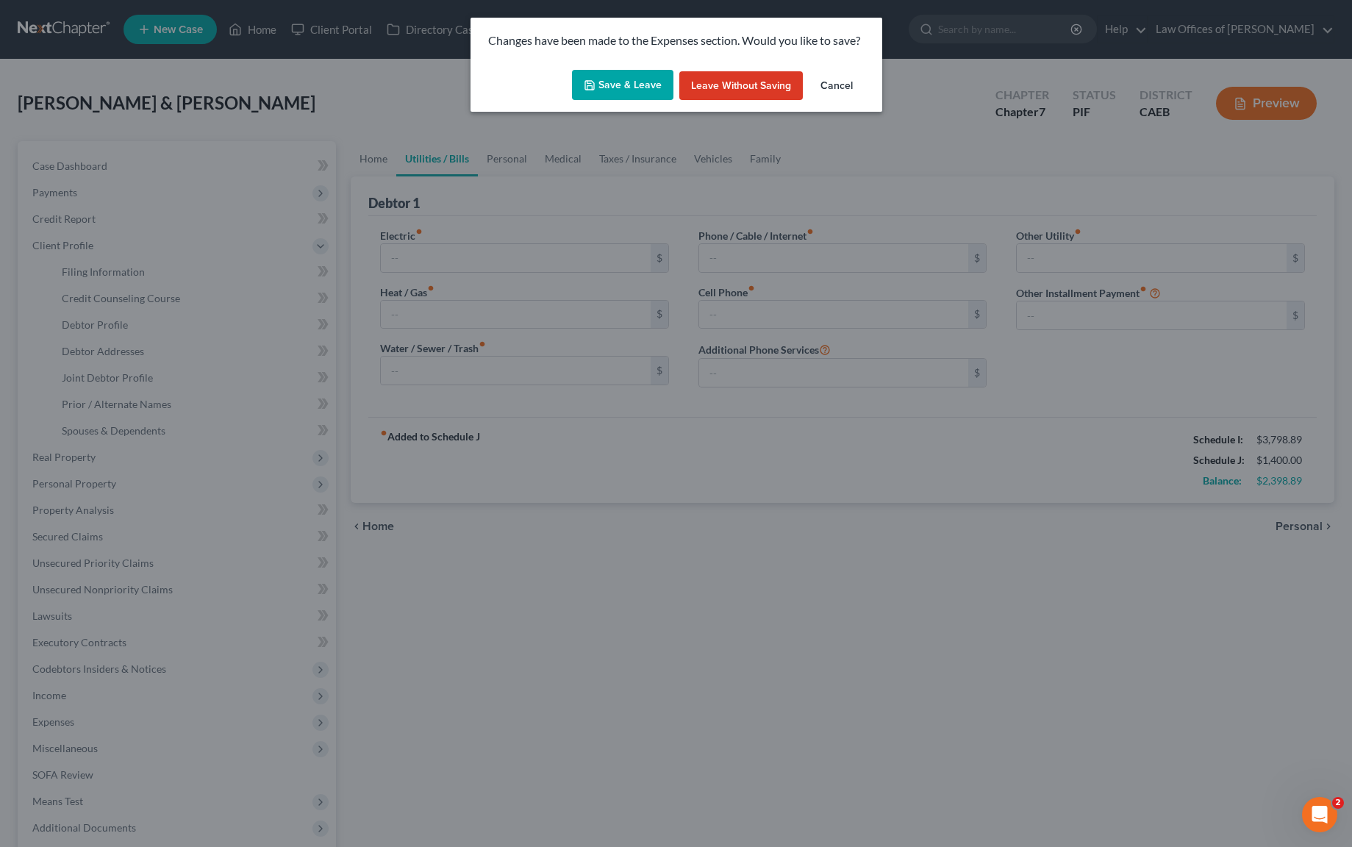
click at [624, 93] on button "Save & Leave" at bounding box center [622, 85] width 101 height 31
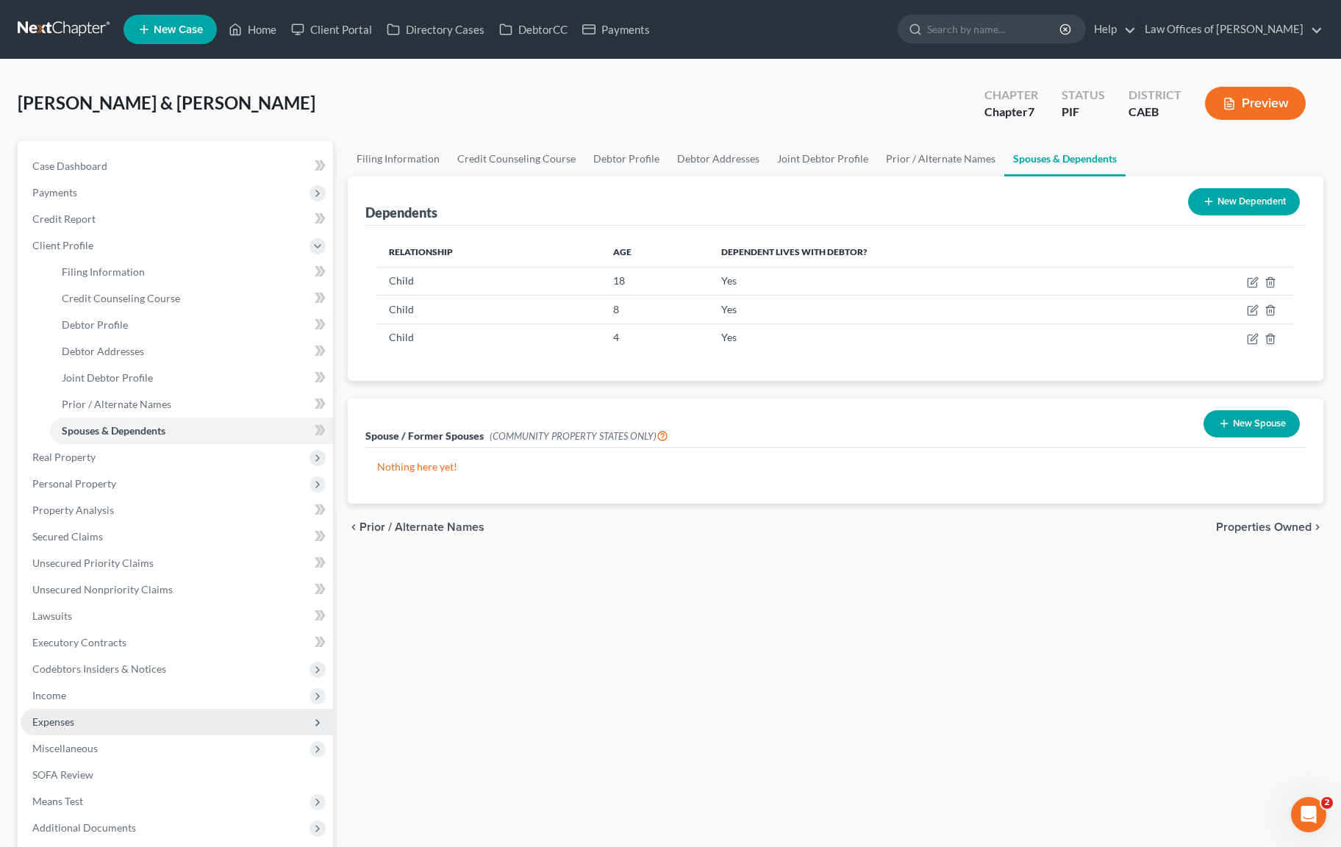
click at [68, 717] on span "Expenses" at bounding box center [53, 721] width 42 height 13
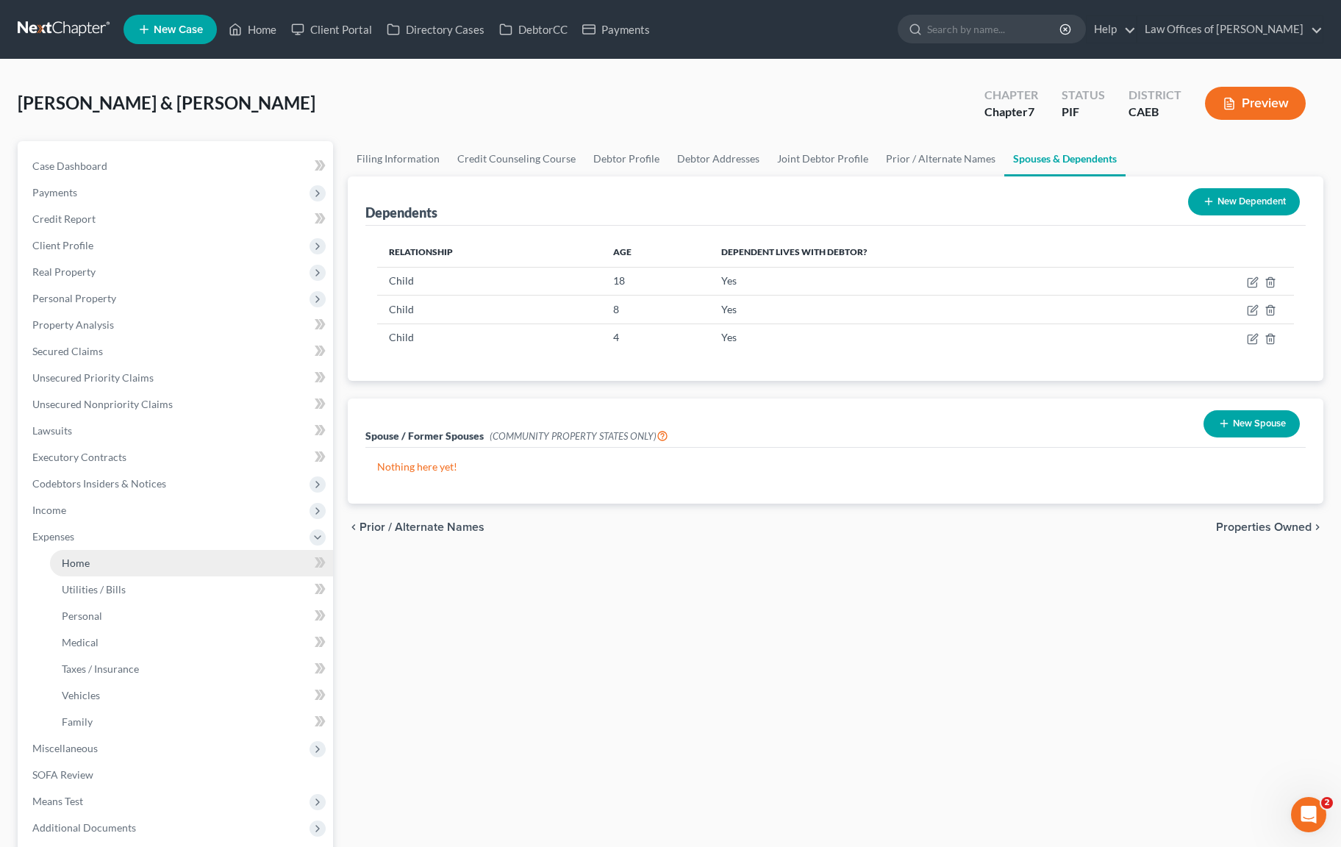
click at [129, 566] on link "Home" at bounding box center [191, 563] width 283 height 26
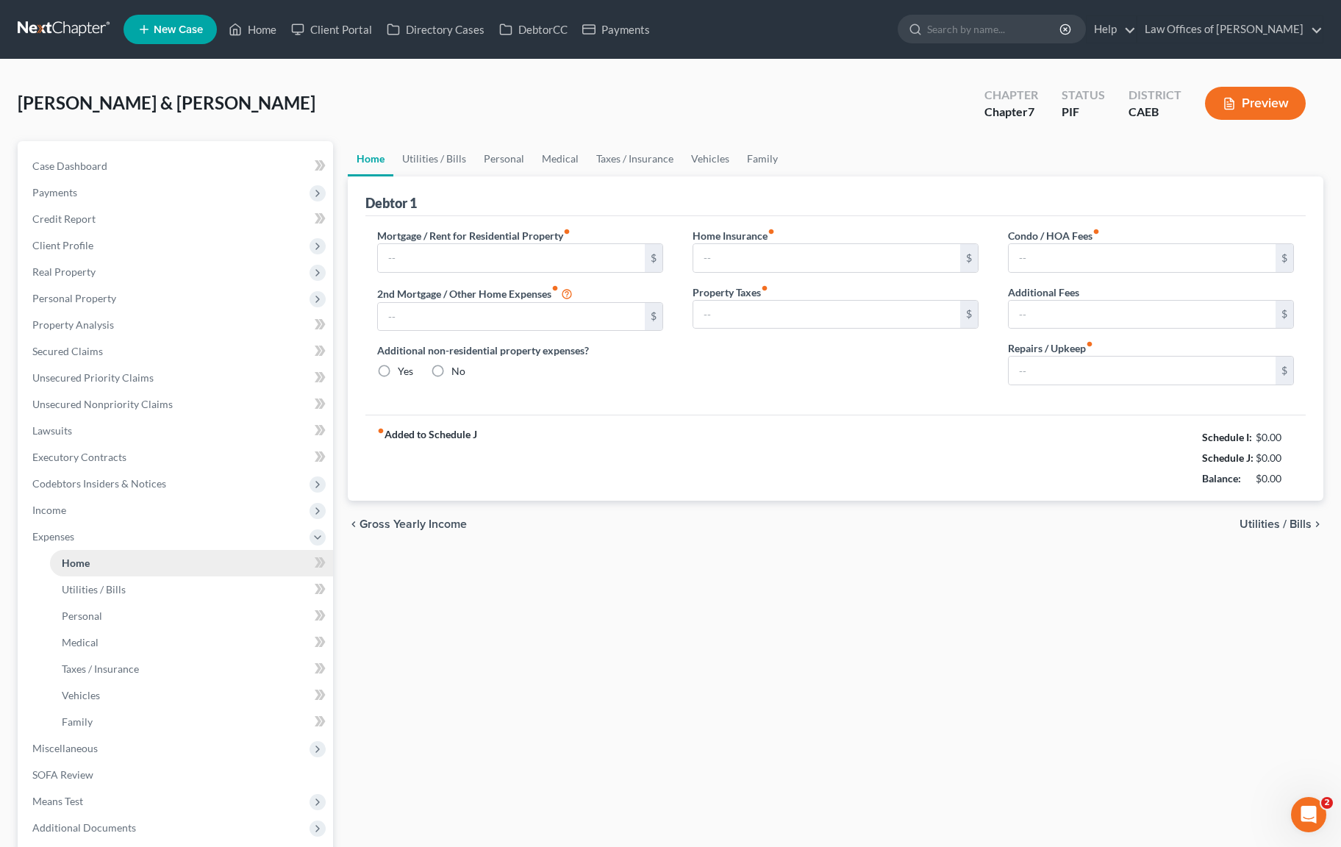
type input "1,400.00"
radio input "true"
click at [104, 246] on span "Client Profile" at bounding box center [177, 245] width 313 height 26
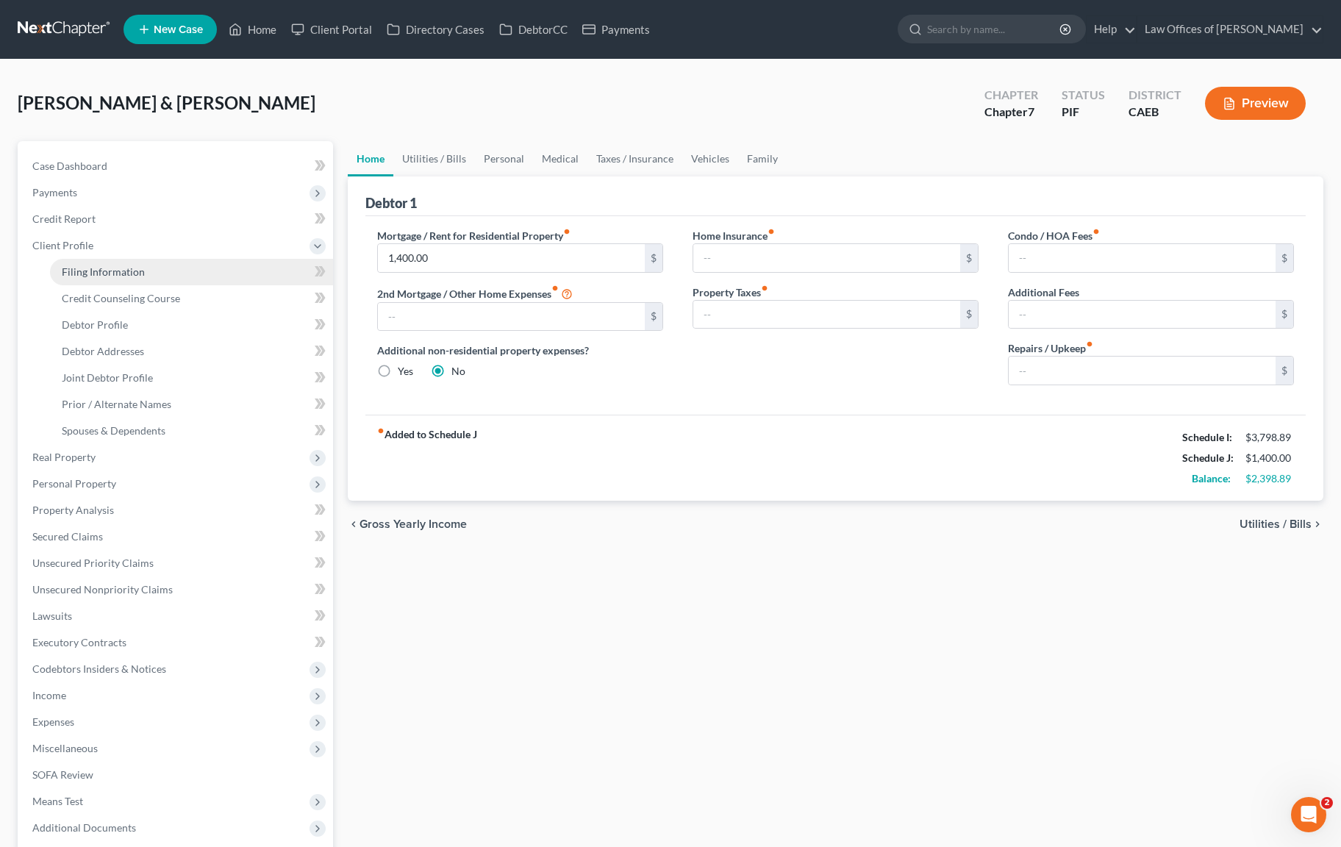
click at [114, 271] on span "Filing Information" at bounding box center [103, 271] width 83 height 13
select select "1"
select select "0"
select select "4"
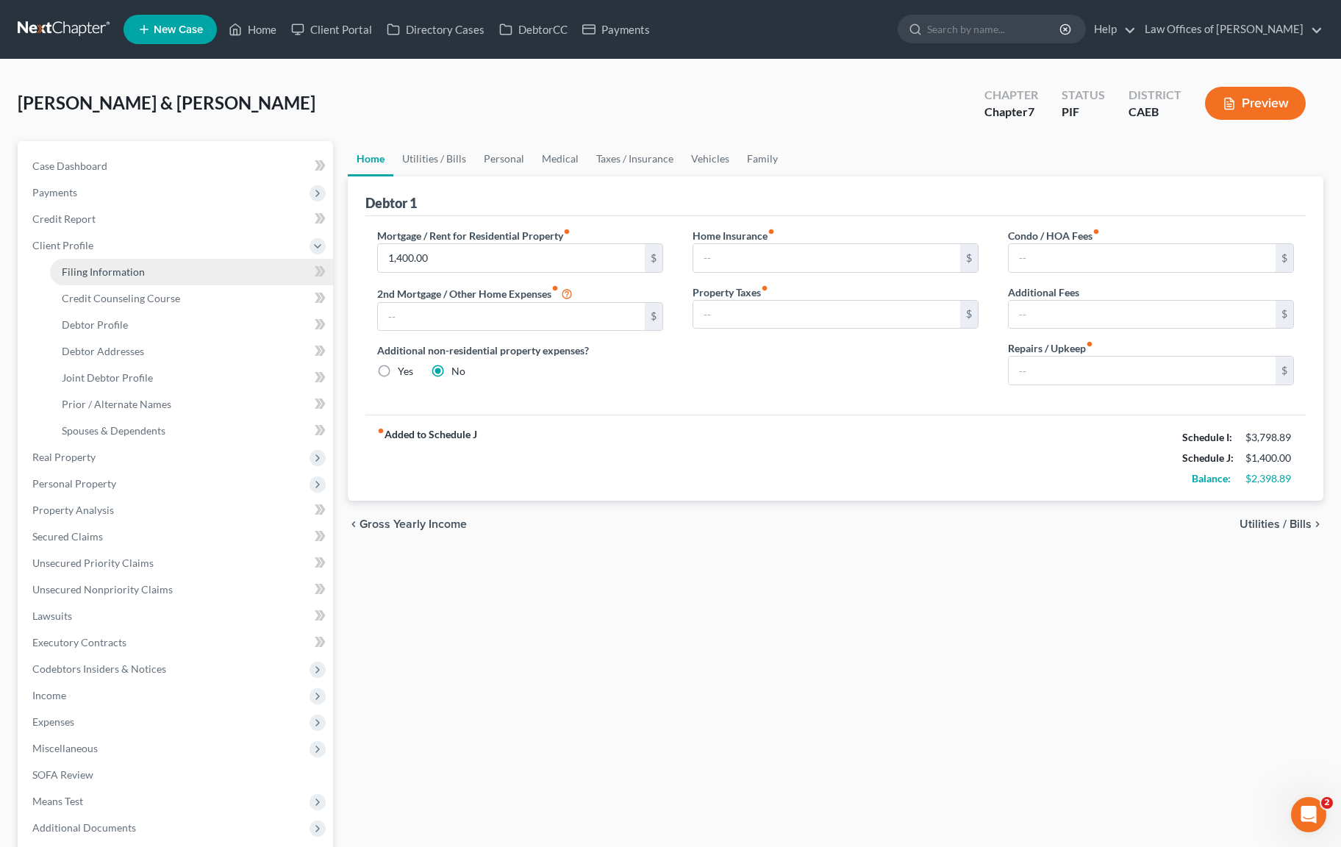
select select "0"
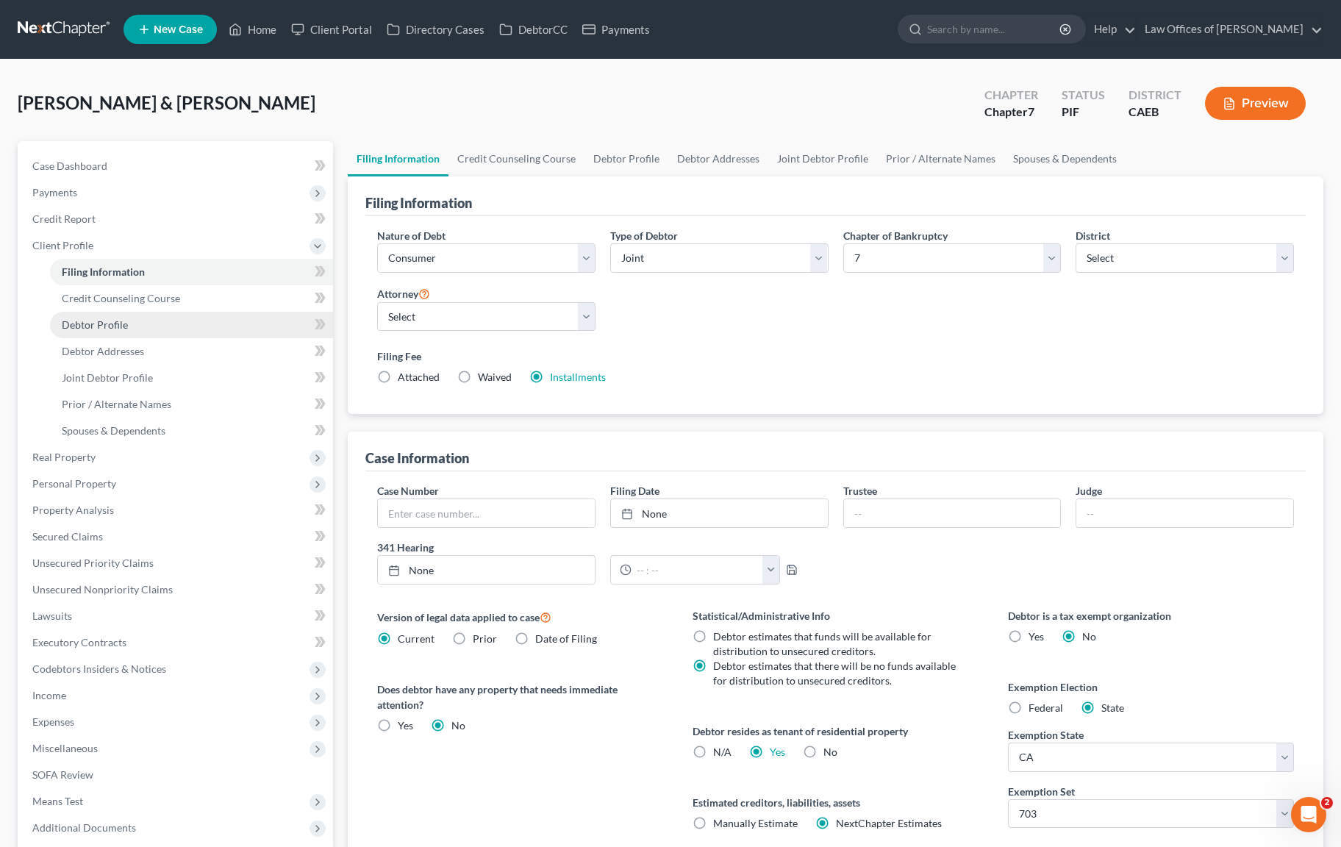
click at [139, 322] on link "Debtor Profile" at bounding box center [191, 325] width 283 height 26
select select "1"
select select "4"
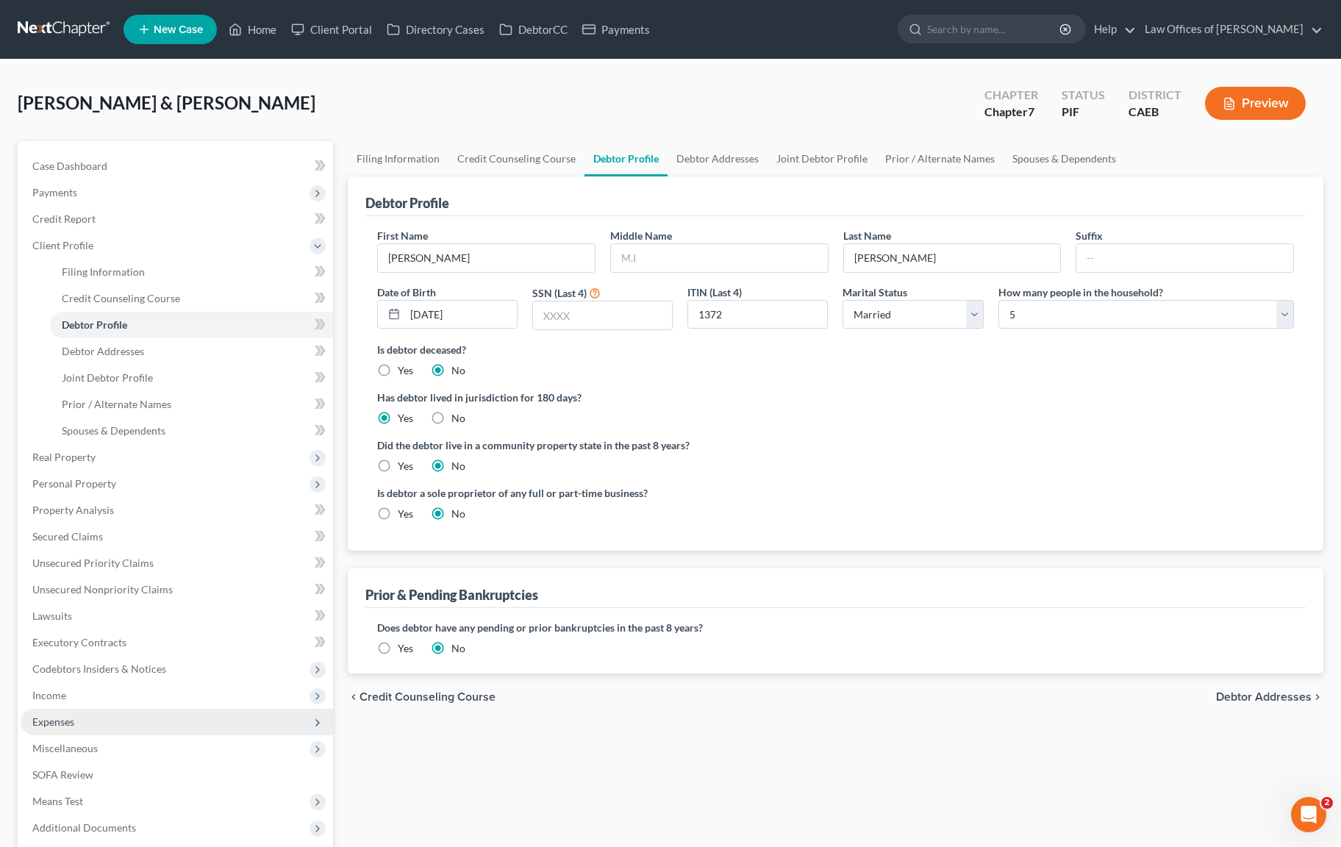
click at [71, 723] on span "Expenses" at bounding box center [53, 721] width 42 height 13
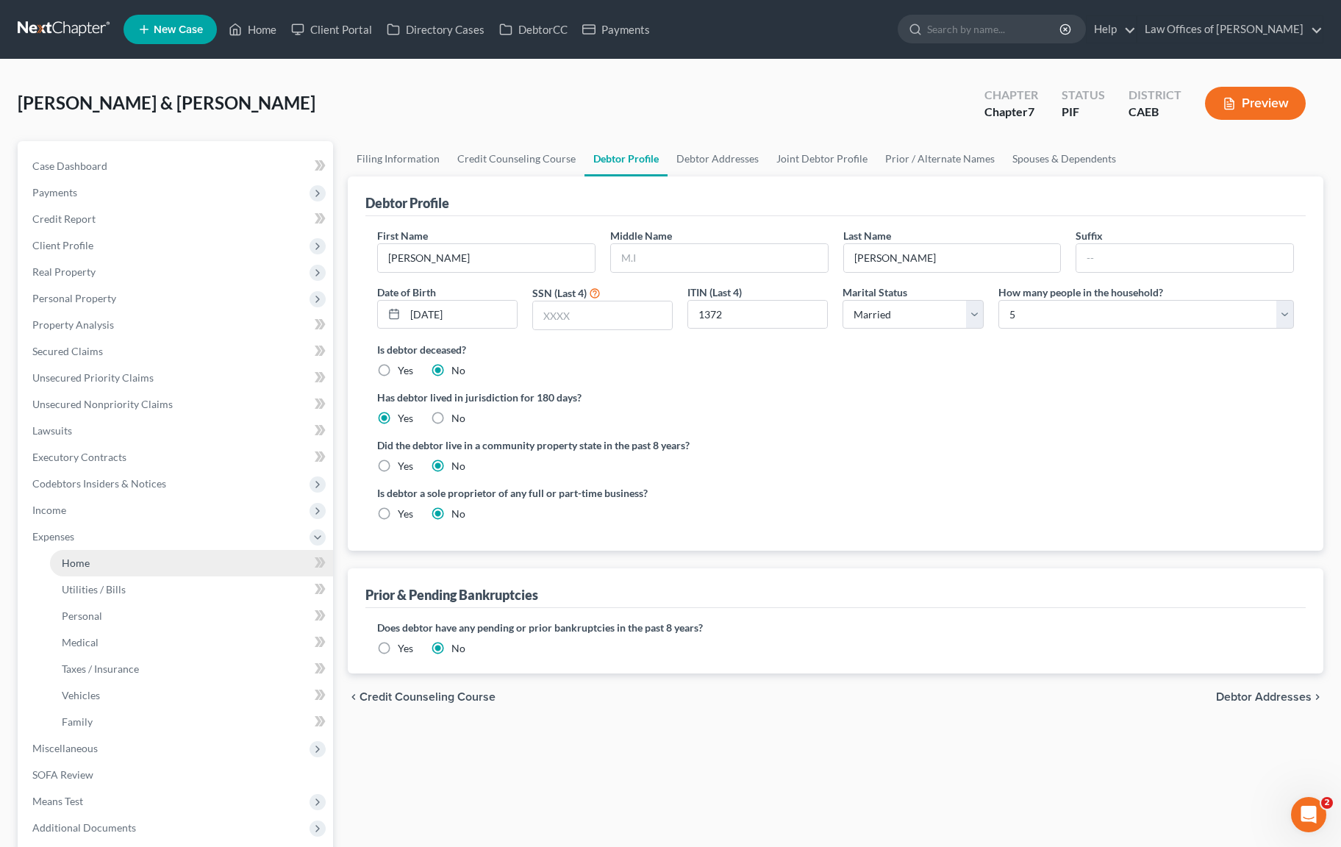
click at [110, 567] on link "Home" at bounding box center [191, 563] width 283 height 26
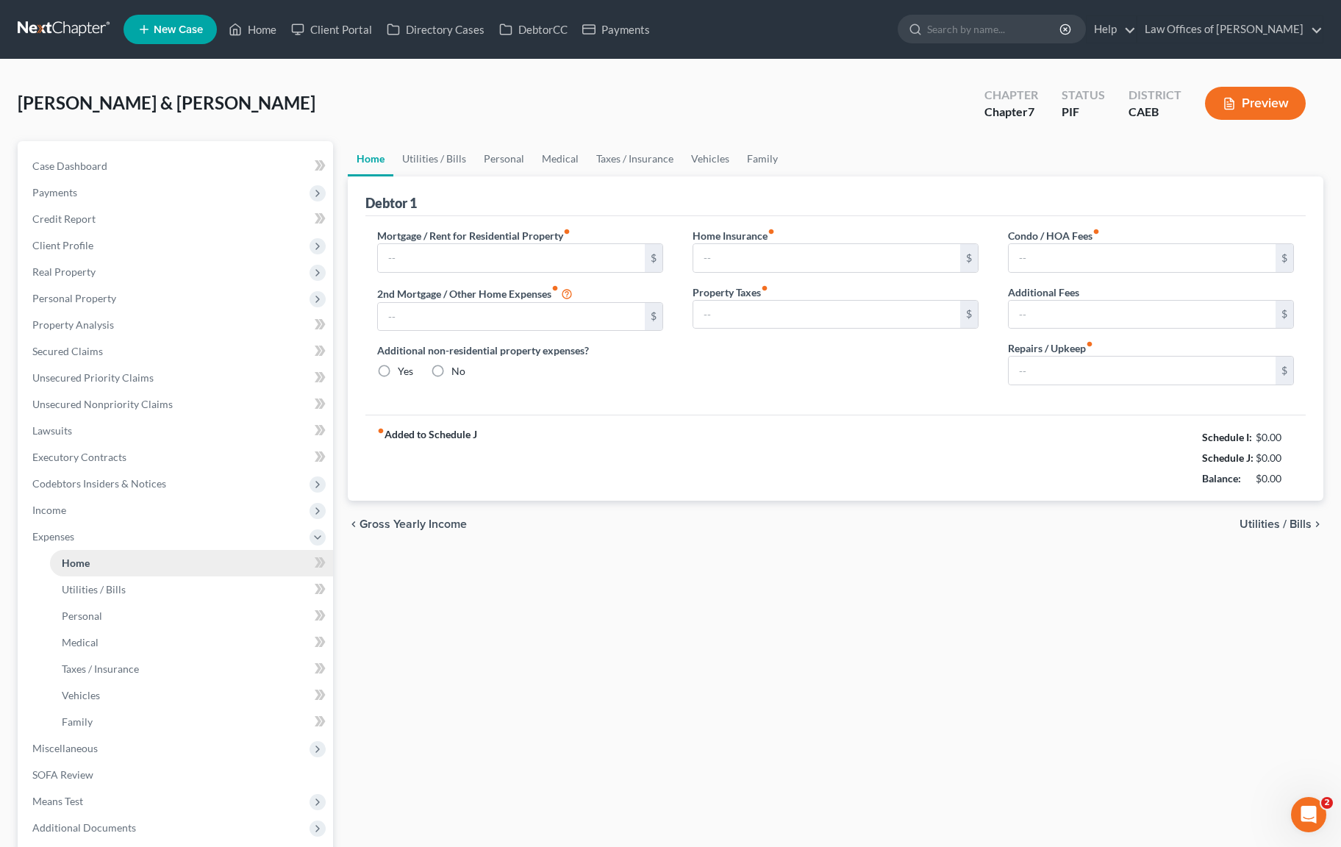
type input "1,400.00"
radio input "true"
click at [424, 155] on link "Utilities / Bills" at bounding box center [434, 158] width 82 height 35
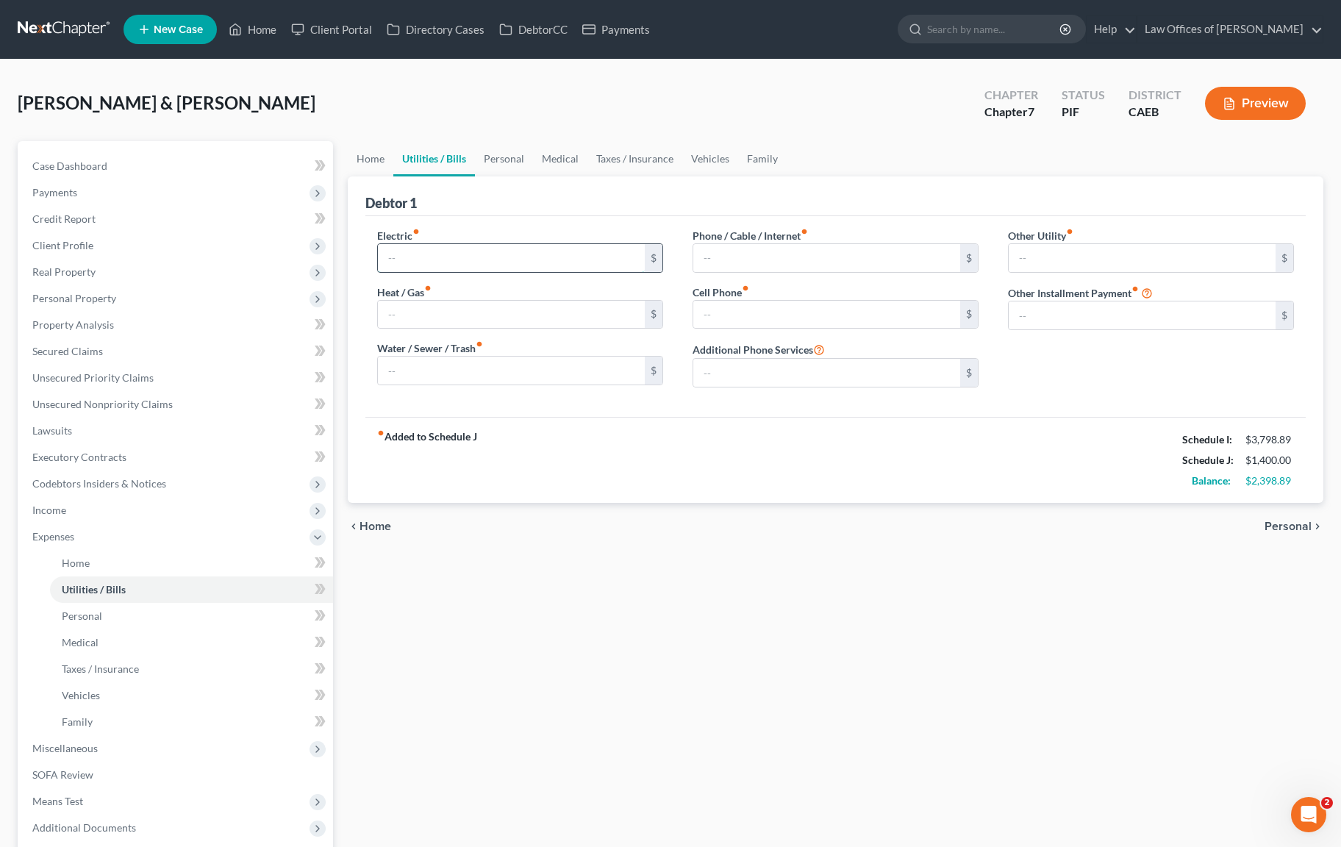
click at [420, 244] on input "text" at bounding box center [511, 258] width 267 height 28
type input "350"
type input "90"
type input "175"
type input "250"
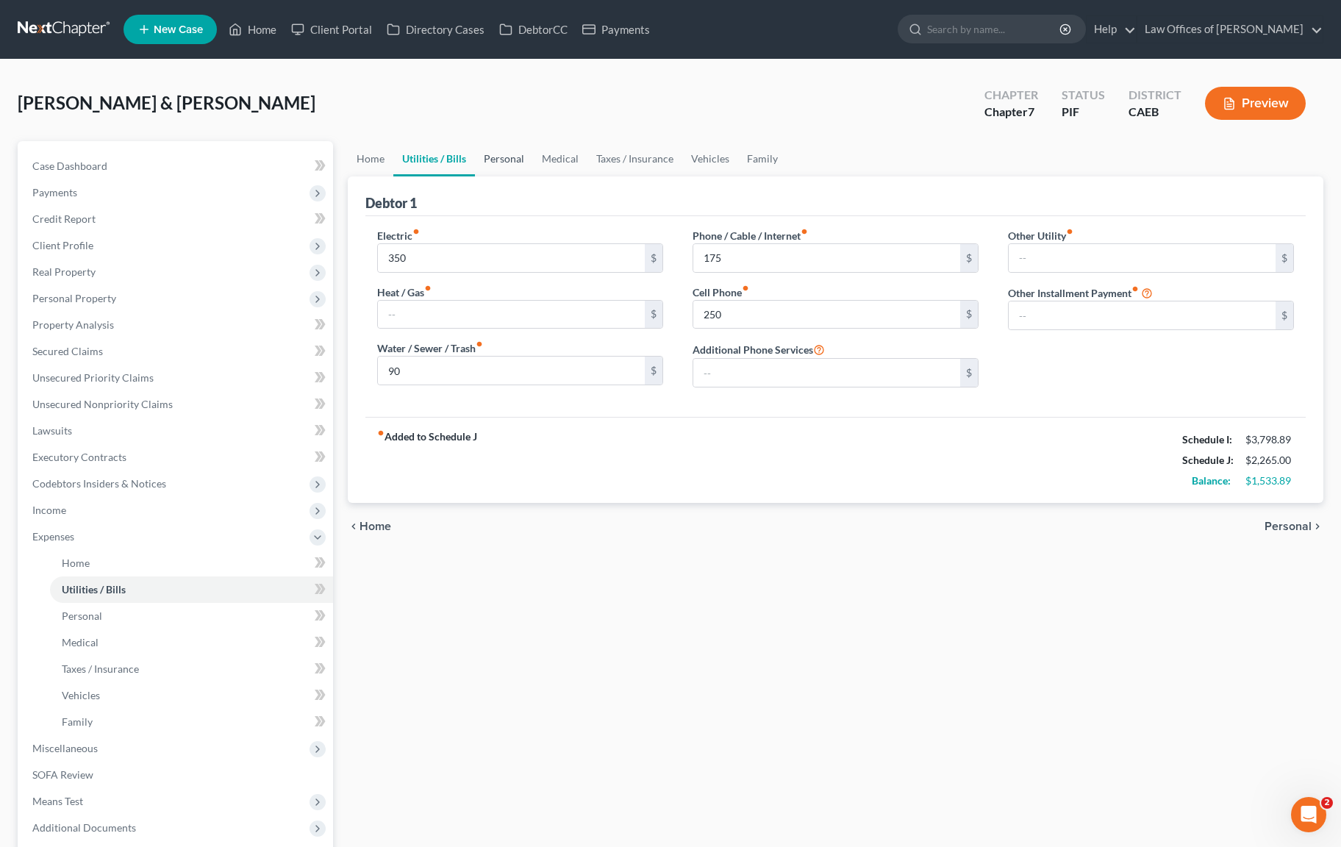
click at [515, 161] on link "Personal" at bounding box center [504, 158] width 58 height 35
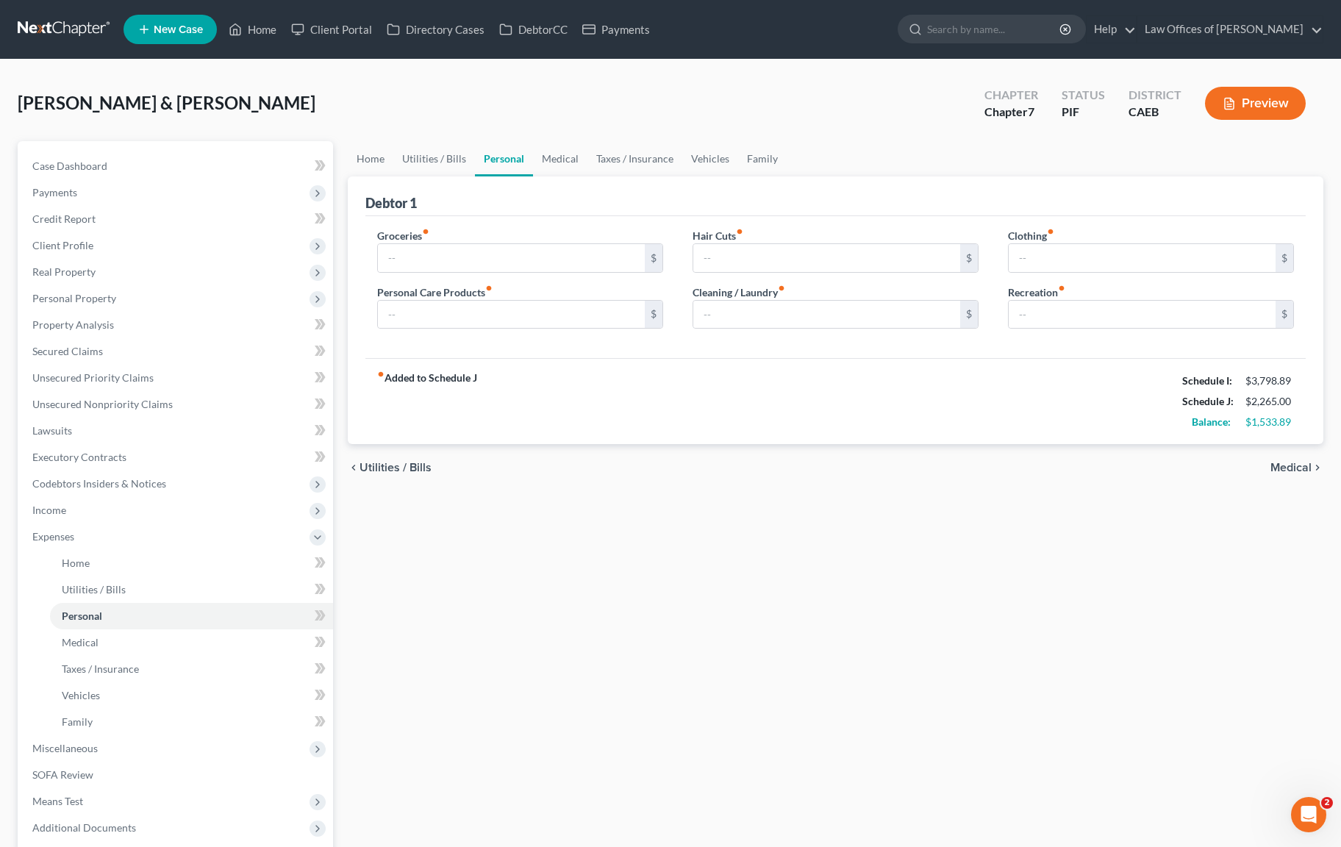
click at [456, 240] on div "Groceries fiber_manual_record $" at bounding box center [520, 250] width 286 height 45
click at [454, 251] on input "text" at bounding box center [511, 258] width 267 height 28
type input "1,400"
type input "175"
type input "125"
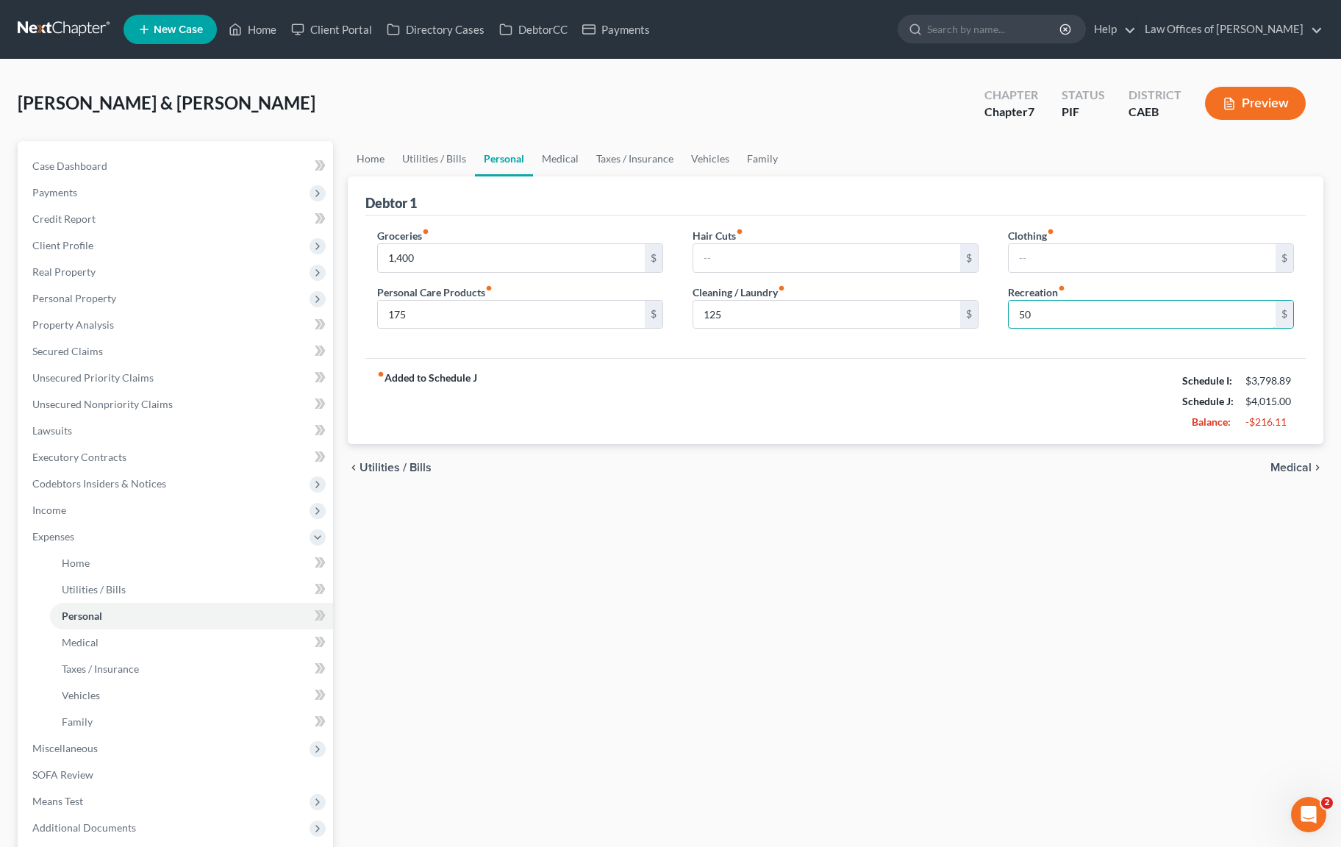
type input "50"
click at [699, 155] on link "Vehicles" at bounding box center [710, 158] width 56 height 35
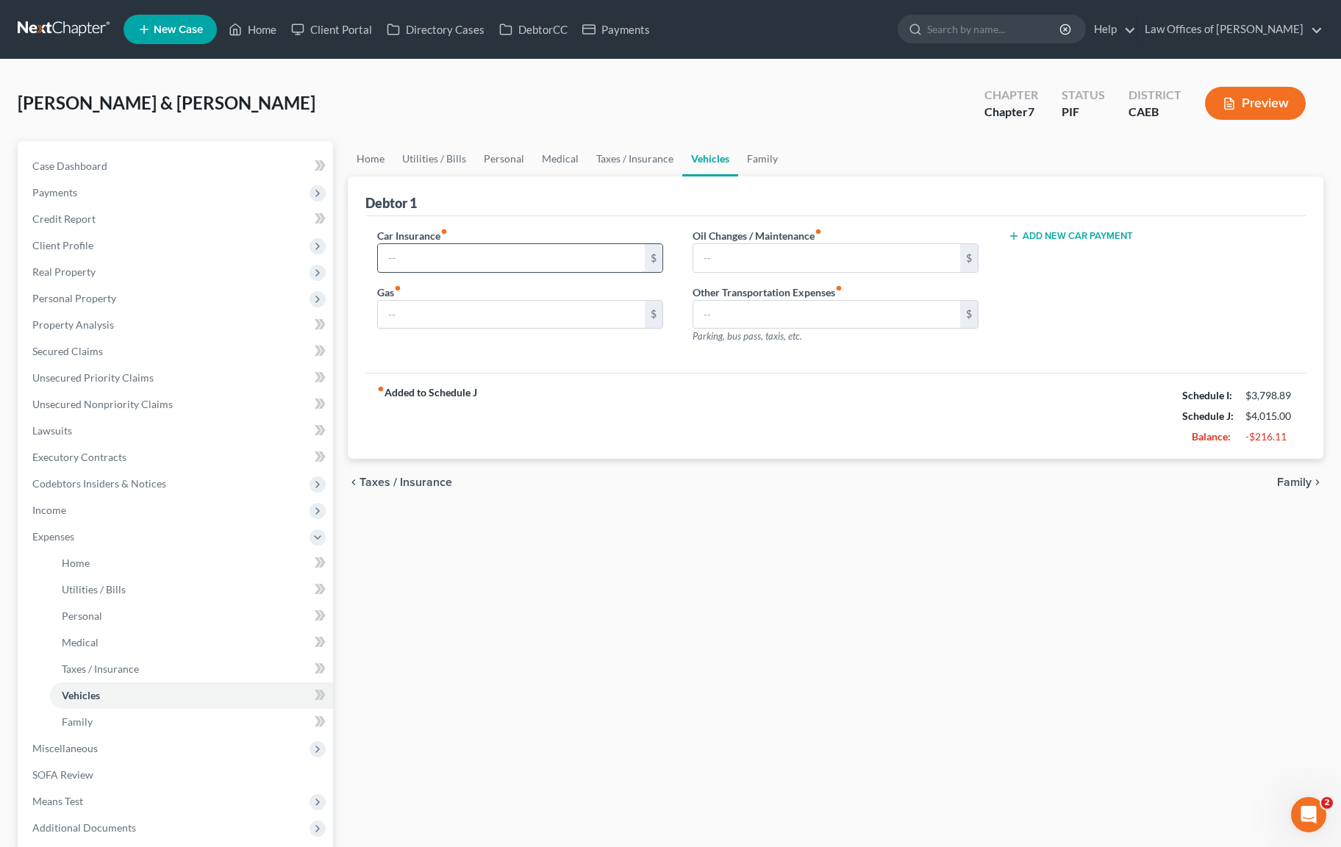
click at [494, 244] on input "text" at bounding box center [511, 258] width 267 height 28
type input "140"
type input "250"
click at [358, 159] on link "Home" at bounding box center [371, 158] width 46 height 35
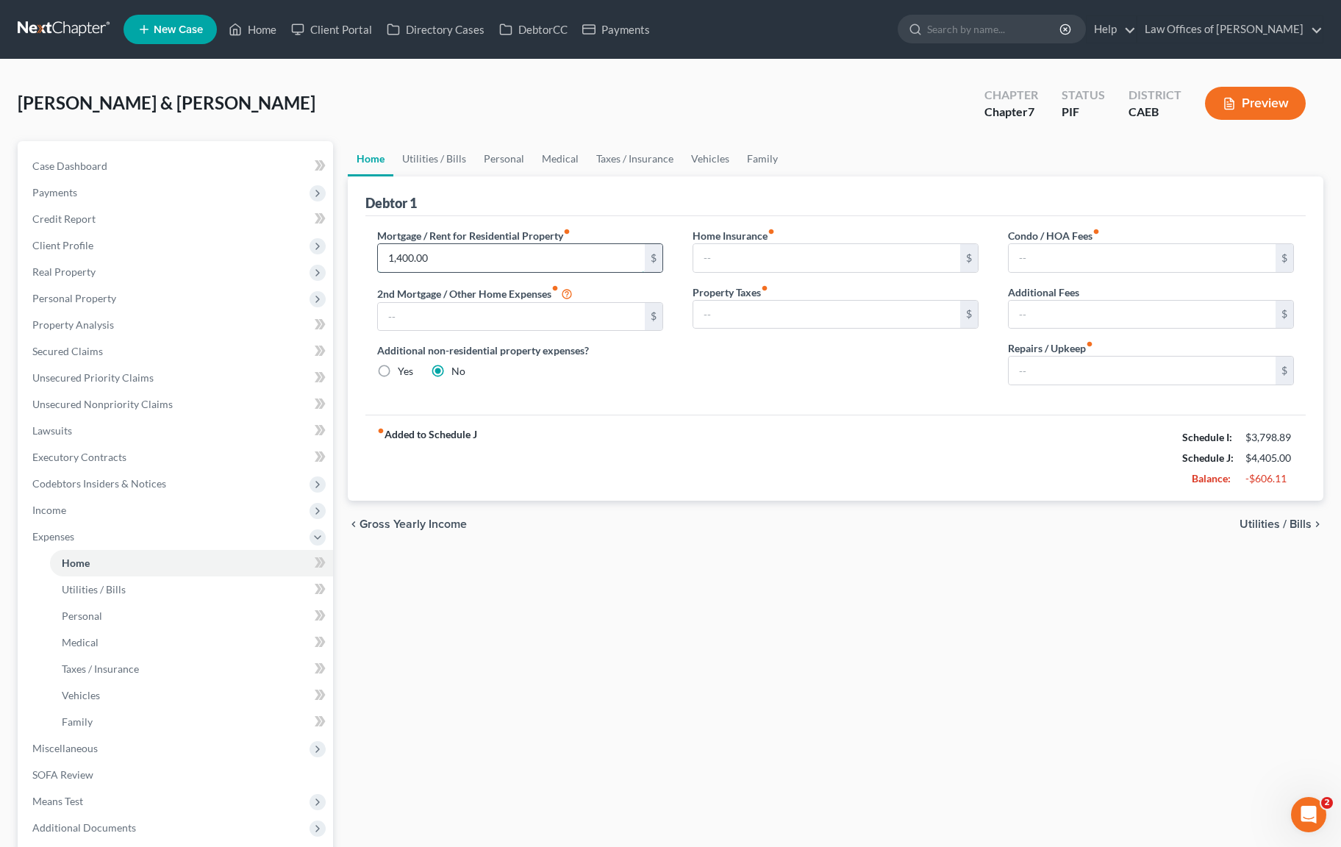
click at [482, 249] on input "1,400.00" at bounding box center [511, 258] width 267 height 28
type input "1,100"
click at [446, 153] on link "Utilities / Bills" at bounding box center [434, 158] width 82 height 35
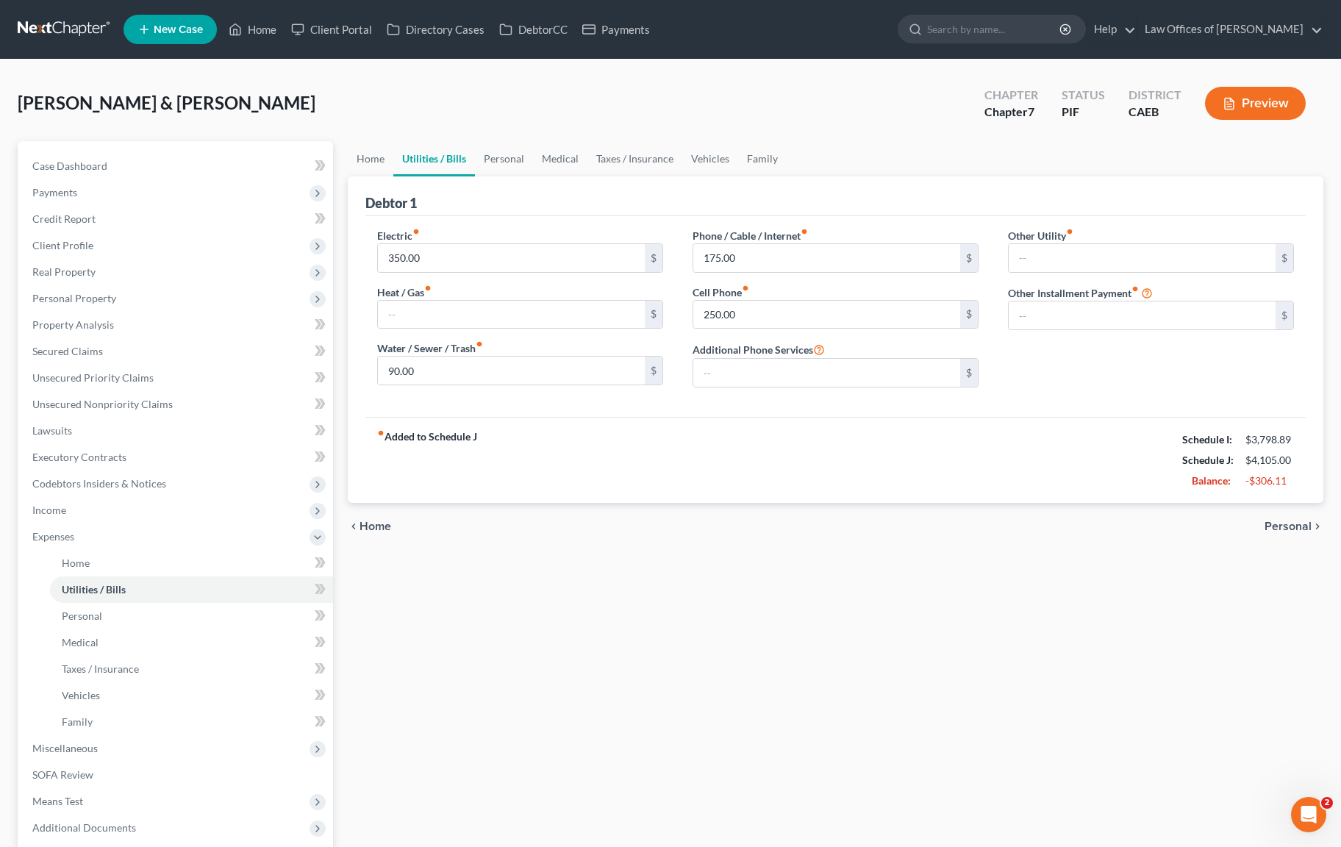
click at [445, 162] on link "Utilities / Bills" at bounding box center [434, 158] width 82 height 35
click at [450, 160] on link "Utilities / Bills" at bounding box center [434, 158] width 82 height 35
click at [494, 154] on link "Personal" at bounding box center [504, 158] width 58 height 35
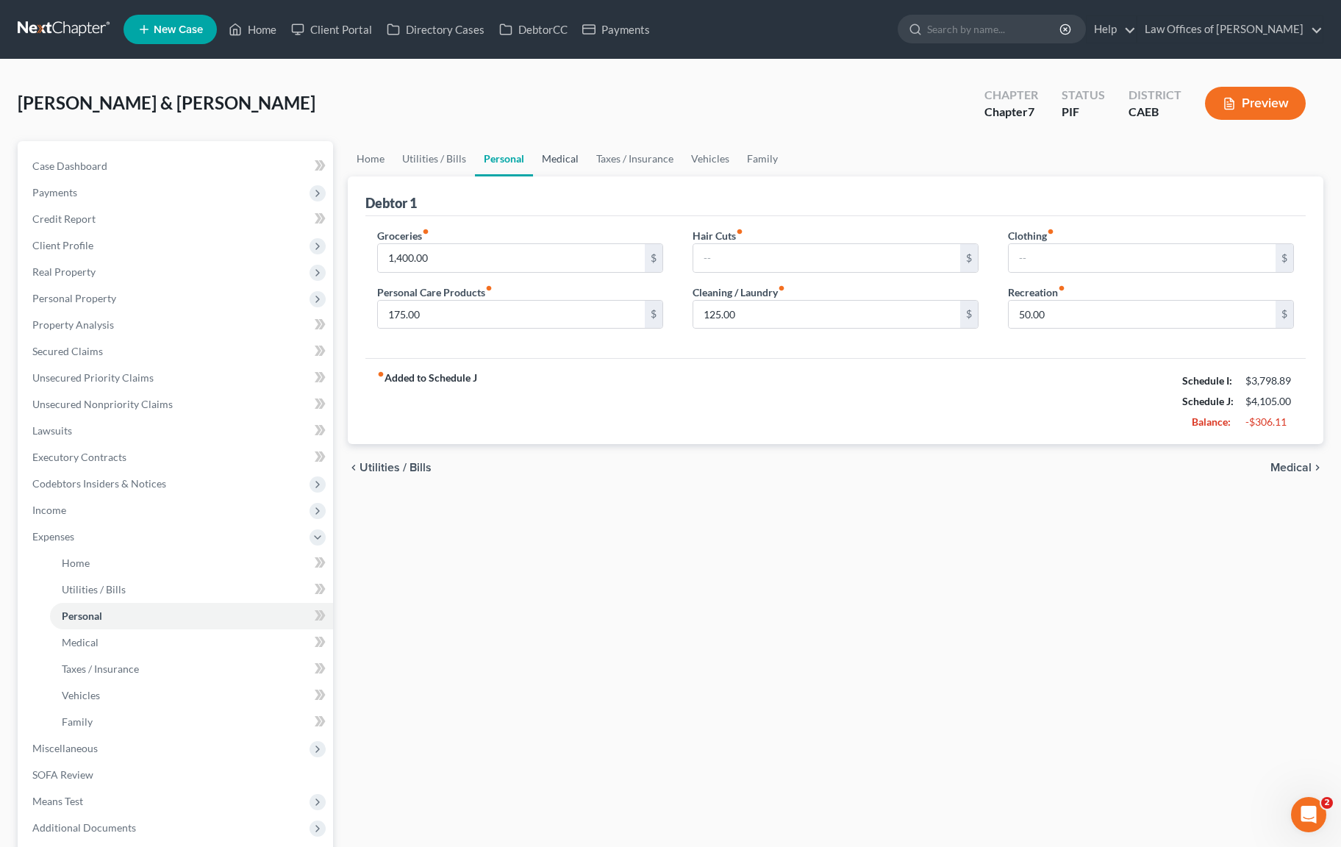
click at [554, 160] on link "Medical" at bounding box center [560, 158] width 54 height 35
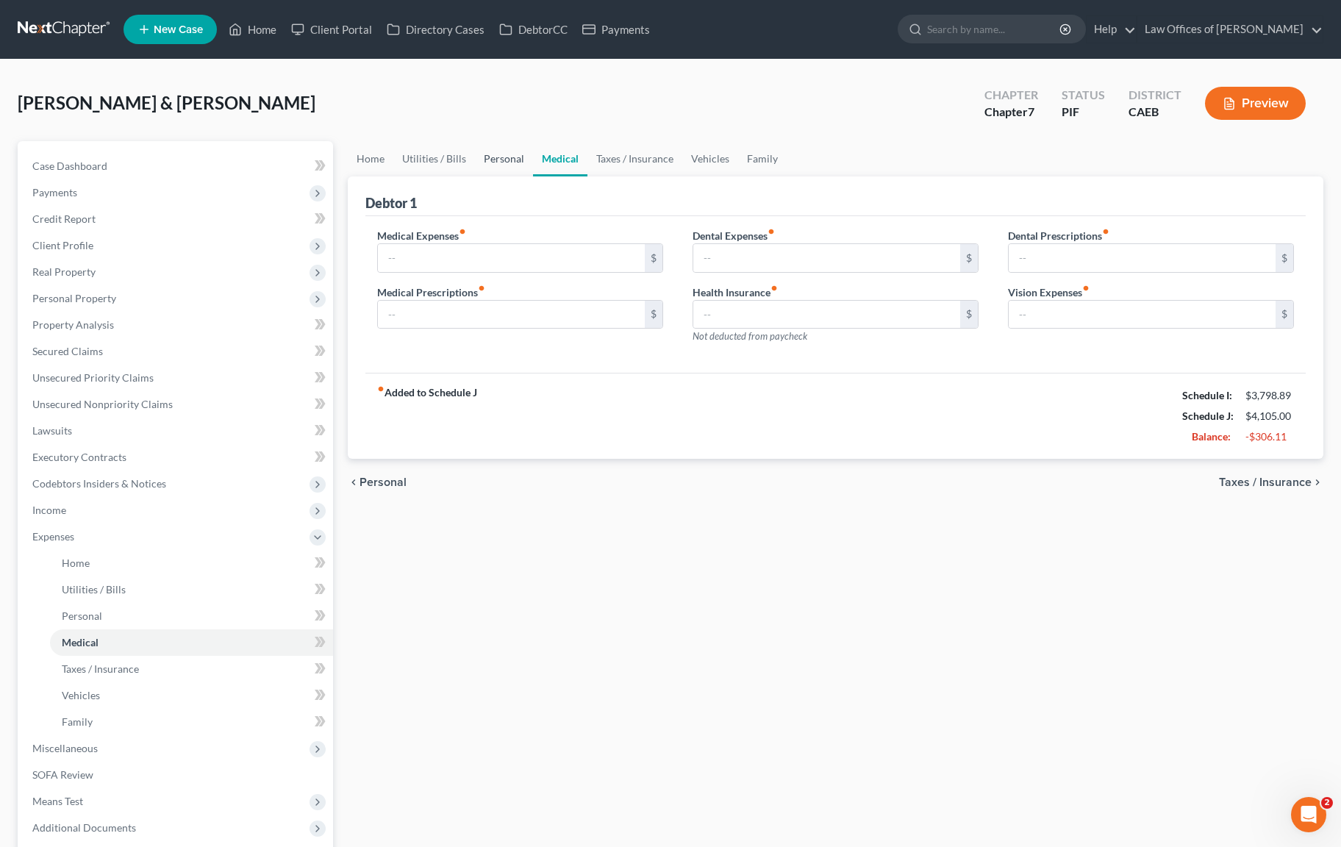
click at [498, 157] on link "Personal" at bounding box center [504, 158] width 58 height 35
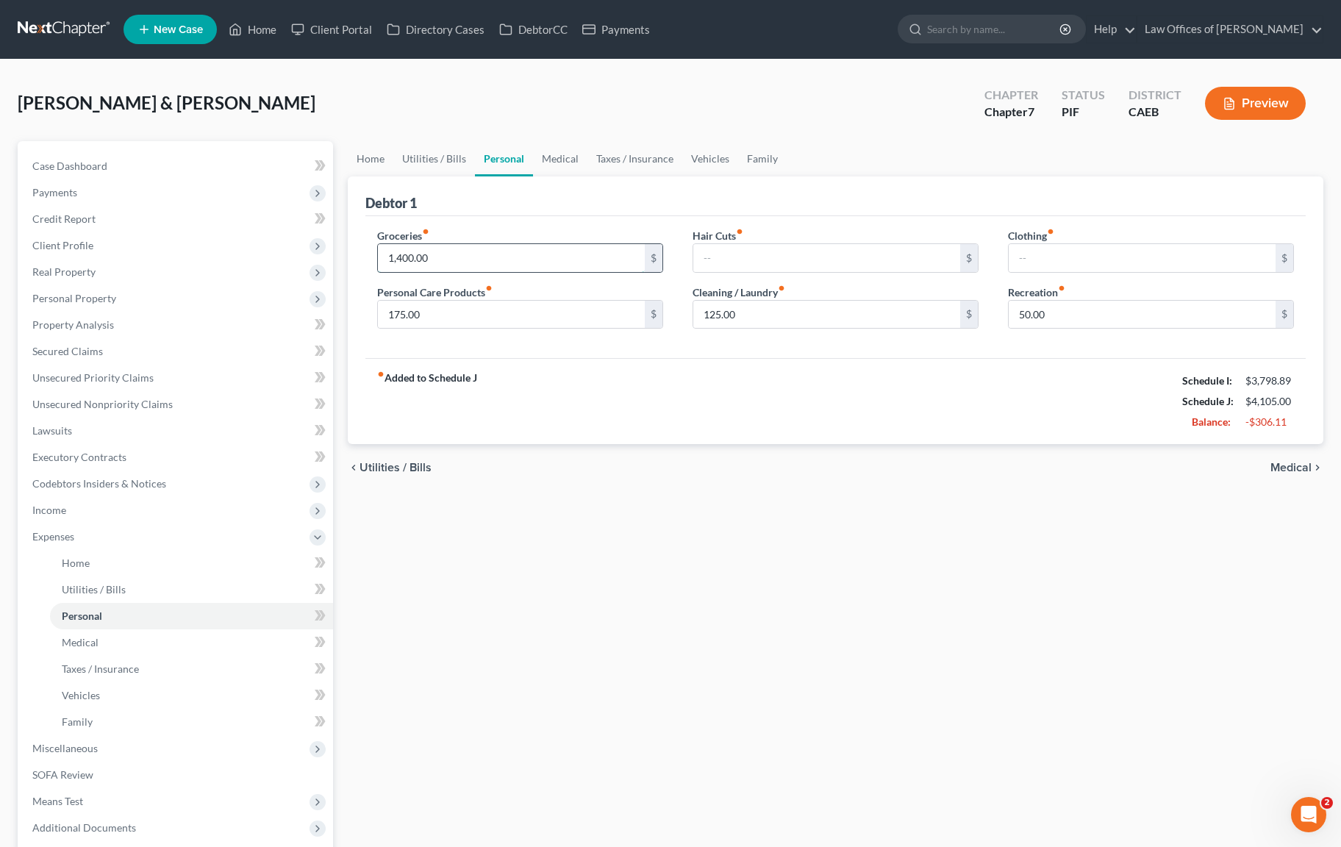
click at [492, 254] on input "1,400.00" at bounding box center [511, 258] width 267 height 28
type input "1,000"
type input "75."
click at [691, 159] on link "Vehicles" at bounding box center [710, 158] width 56 height 35
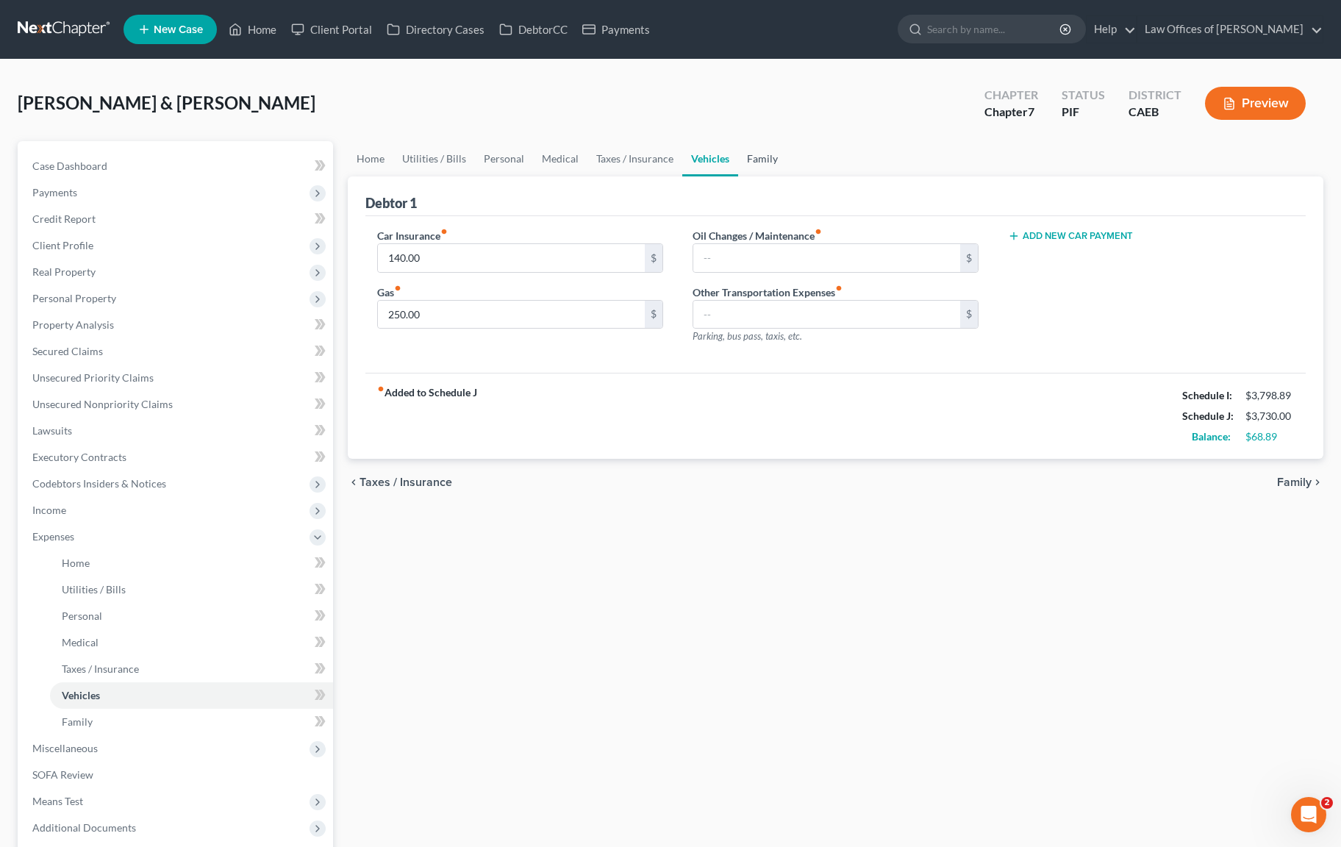
click at [765, 153] on link "Family" at bounding box center [762, 158] width 49 height 35
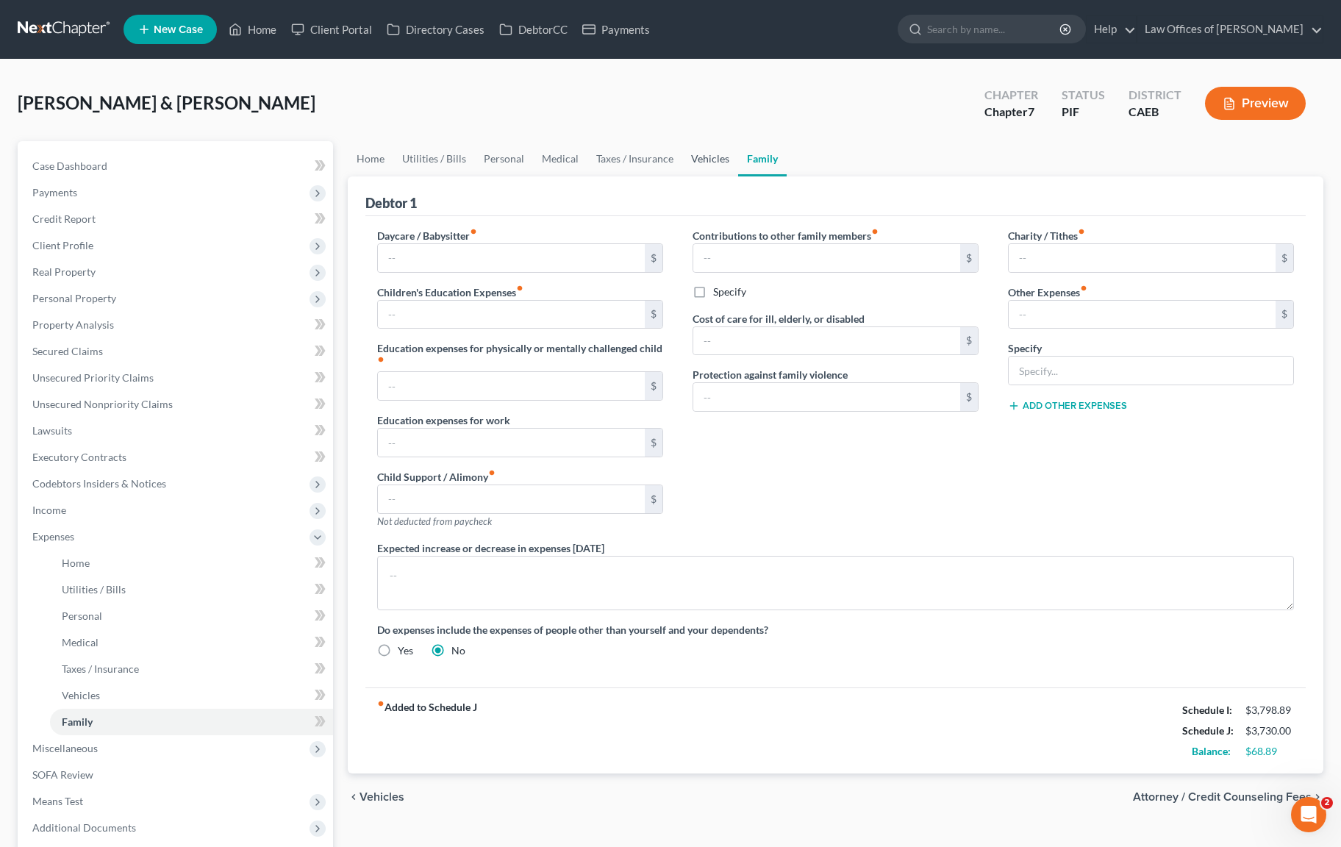
click at [691, 156] on link "Vehicles" at bounding box center [710, 158] width 56 height 35
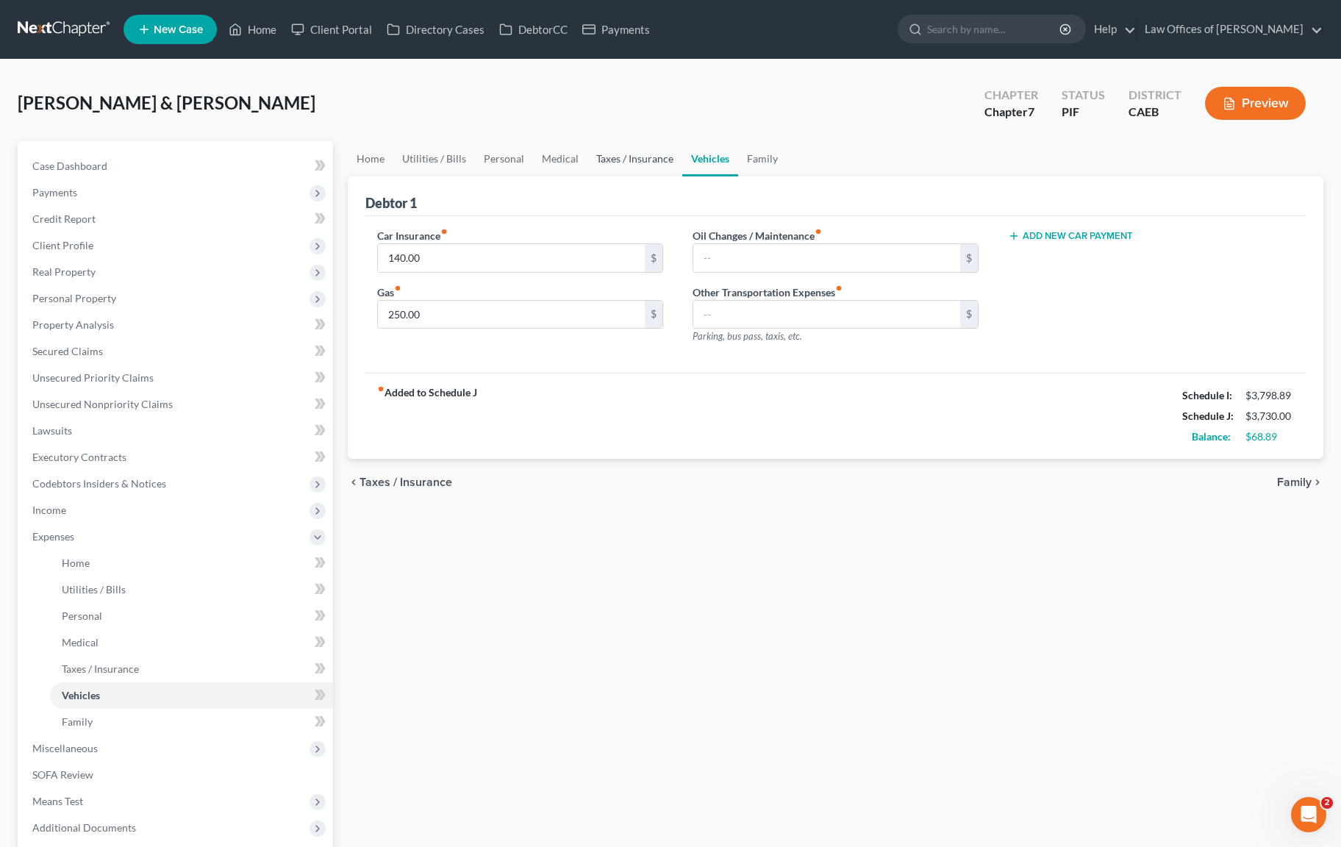
click at [624, 160] on link "Taxes / Insurance" at bounding box center [635, 158] width 95 height 35
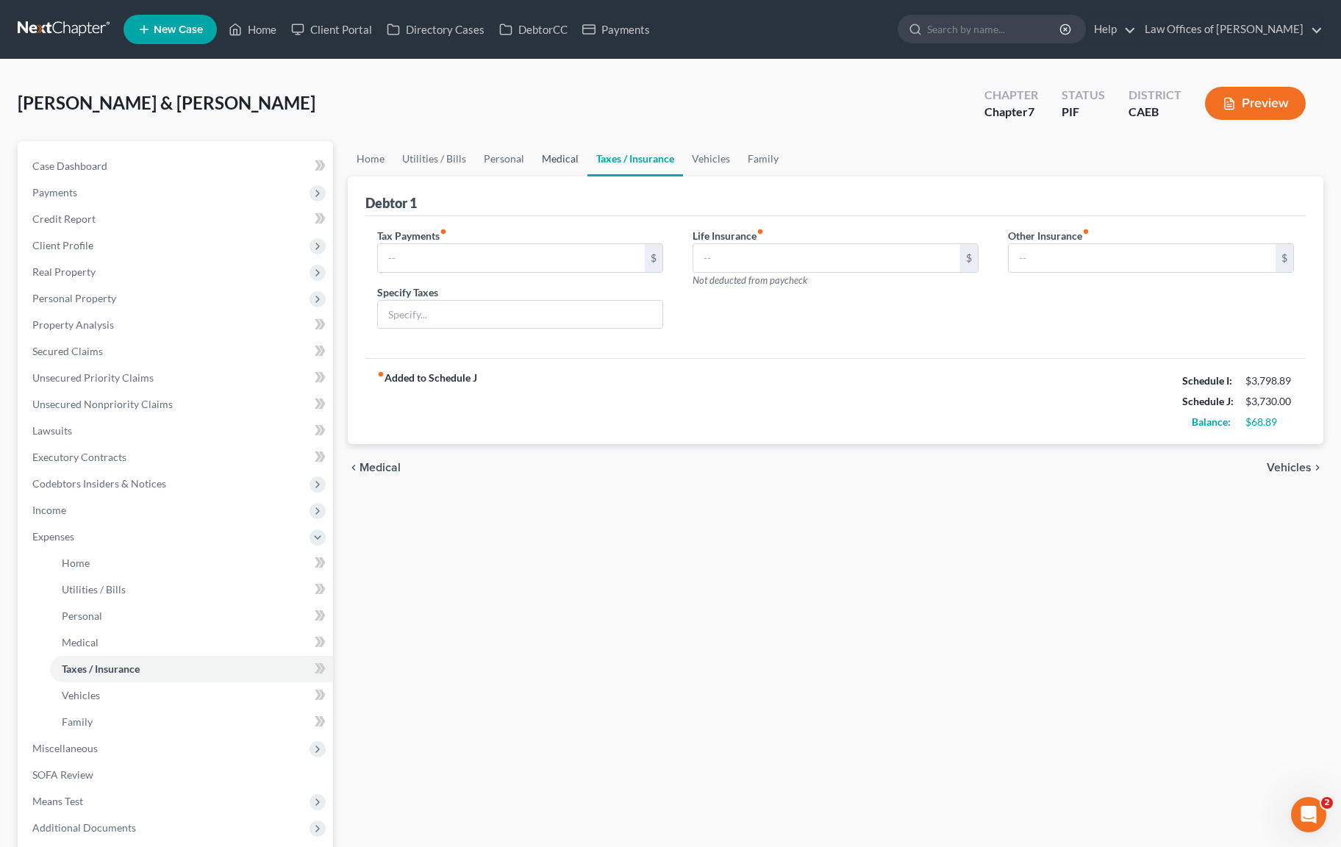
click at [558, 159] on link "Medical" at bounding box center [560, 158] width 54 height 35
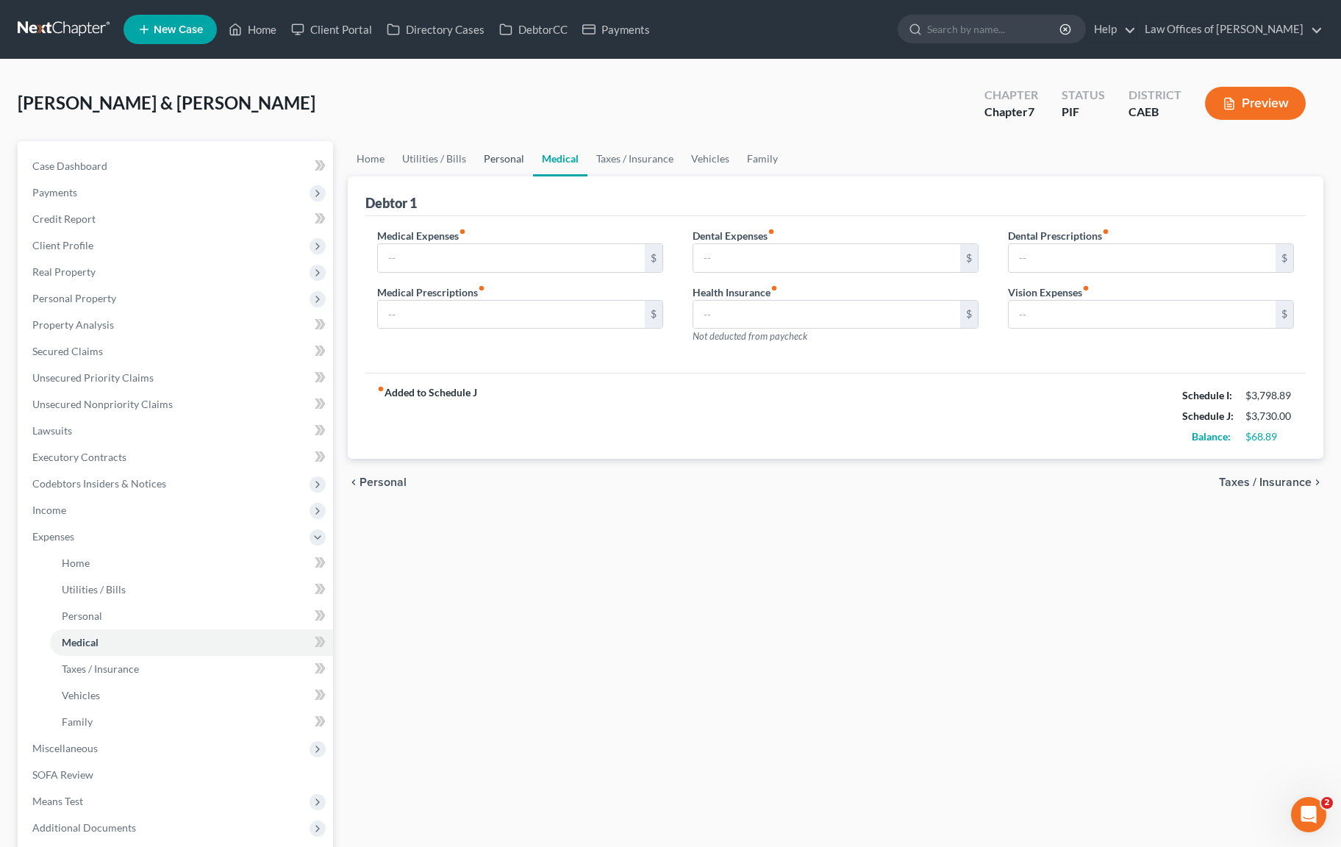
click at [484, 160] on link "Personal" at bounding box center [504, 158] width 58 height 35
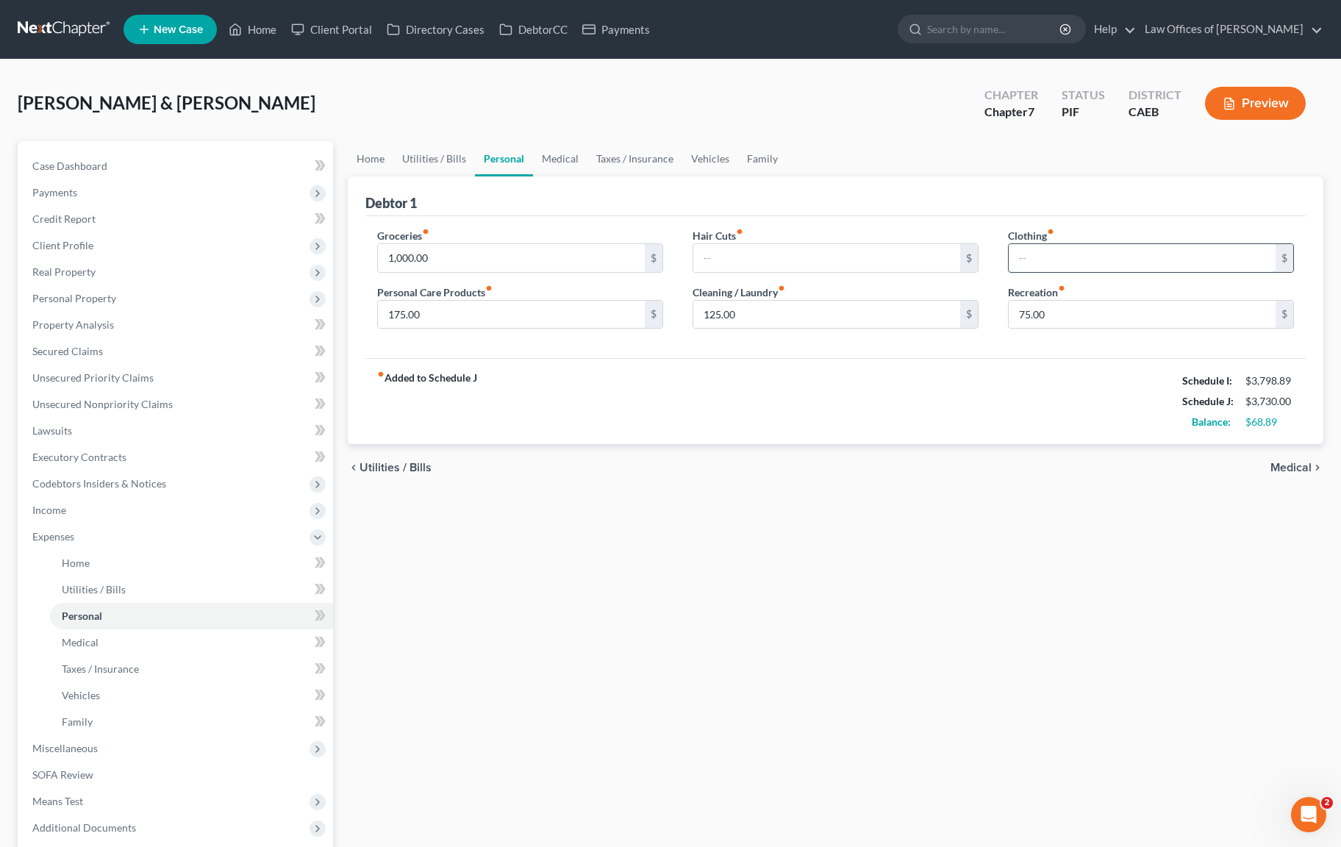
click at [1078, 245] on input "text" at bounding box center [1142, 258] width 267 height 28
type input "25."
click at [431, 155] on link "Utilities / Bills" at bounding box center [434, 158] width 82 height 35
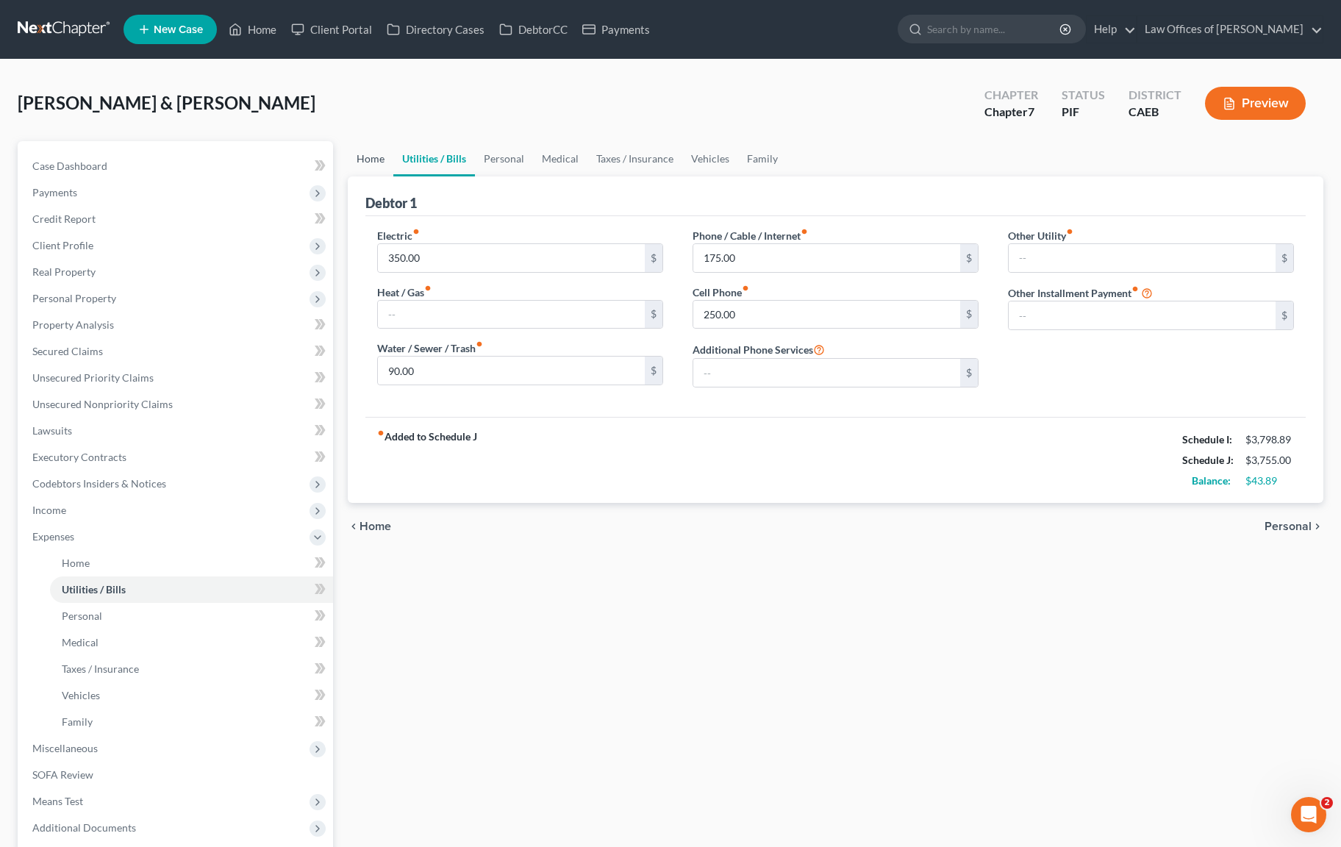
click at [374, 160] on link "Home" at bounding box center [371, 158] width 46 height 35
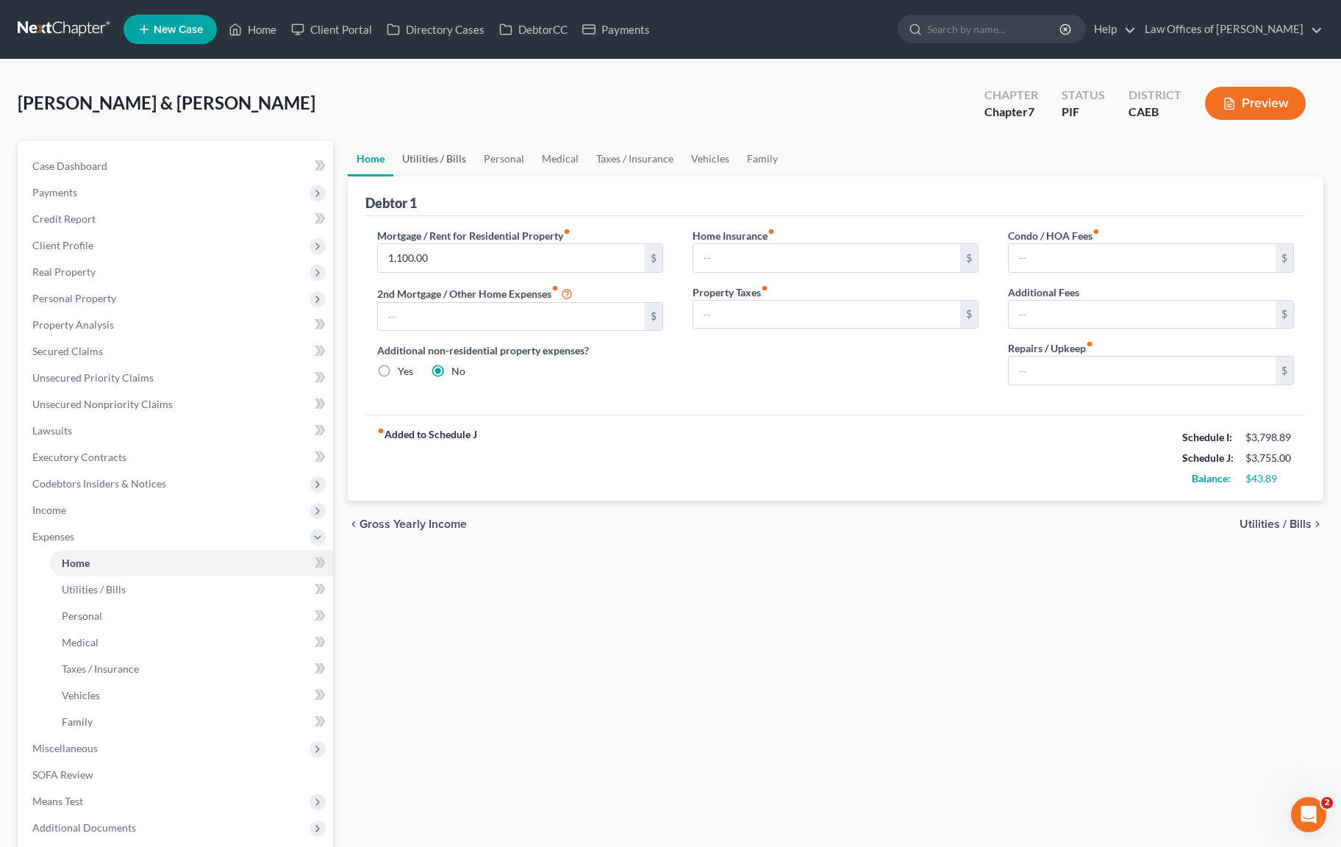
click at [424, 161] on link "Utilities / Bills" at bounding box center [434, 158] width 82 height 35
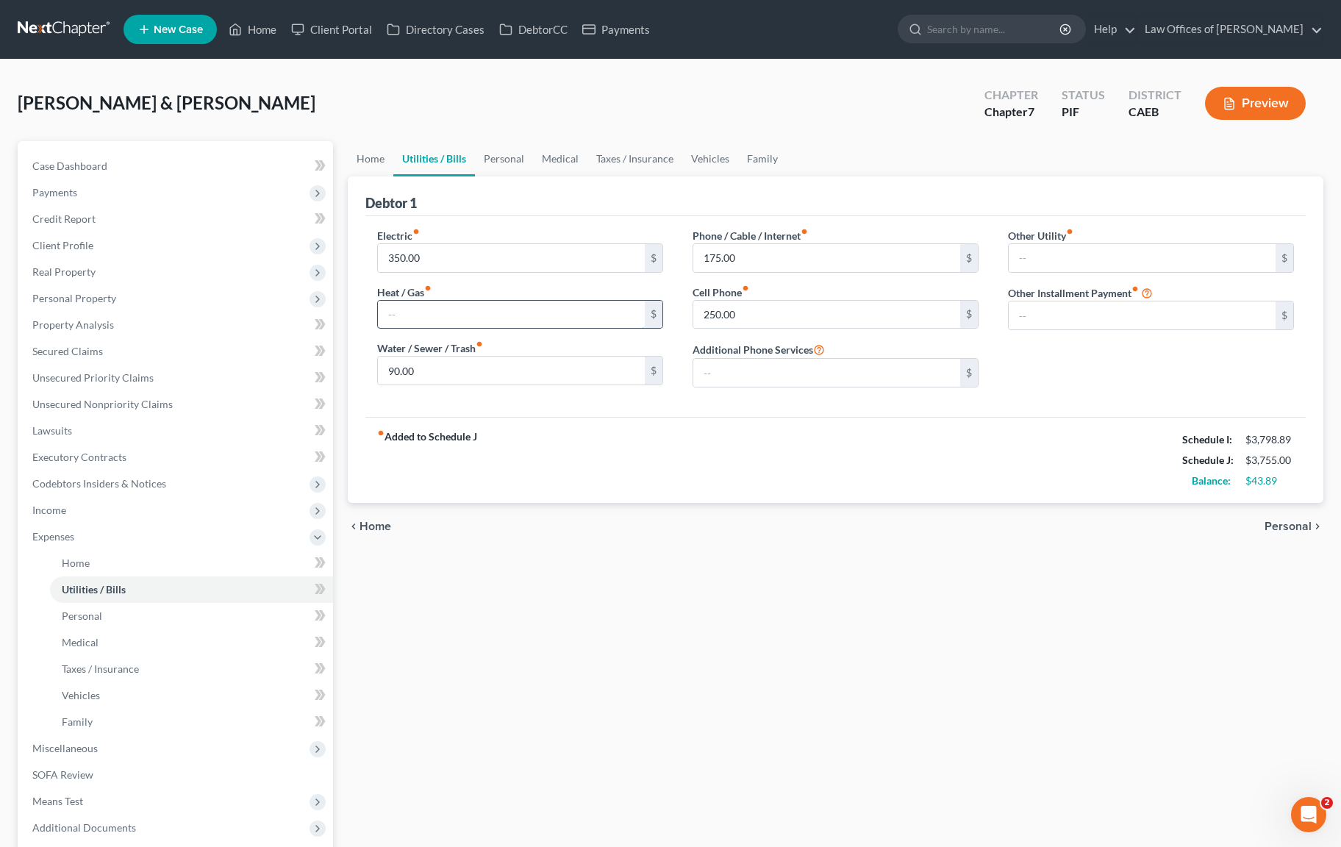
click at [414, 318] on input "text" at bounding box center [511, 315] width 267 height 28
type input "75"
click at [777, 262] on input "175.00" at bounding box center [826, 258] width 267 height 28
type input "100"
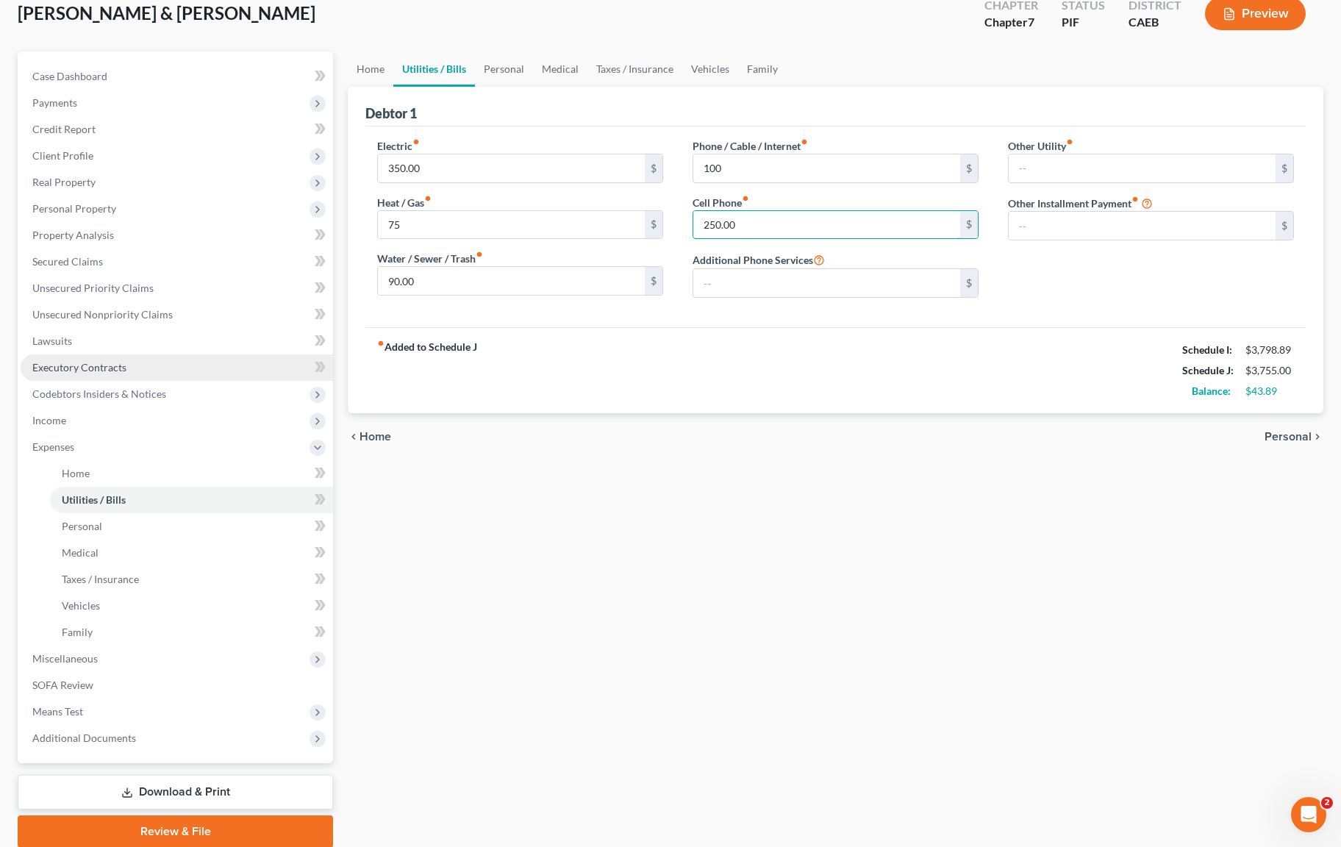
scroll to position [90, 0]
click at [128, 240] on link "Property Analysis" at bounding box center [177, 234] width 313 height 26
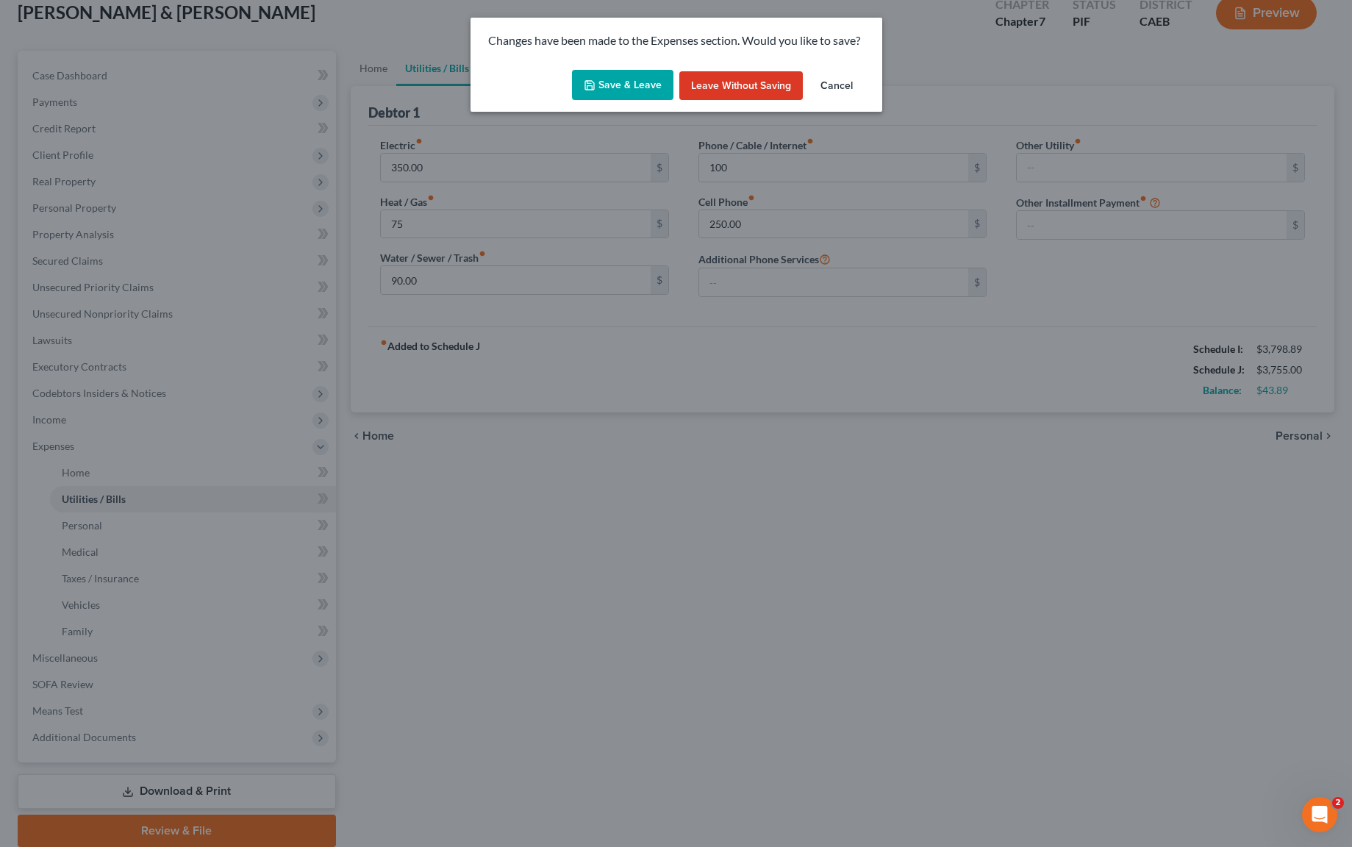
click at [632, 88] on button "Save & Leave" at bounding box center [622, 85] width 101 height 31
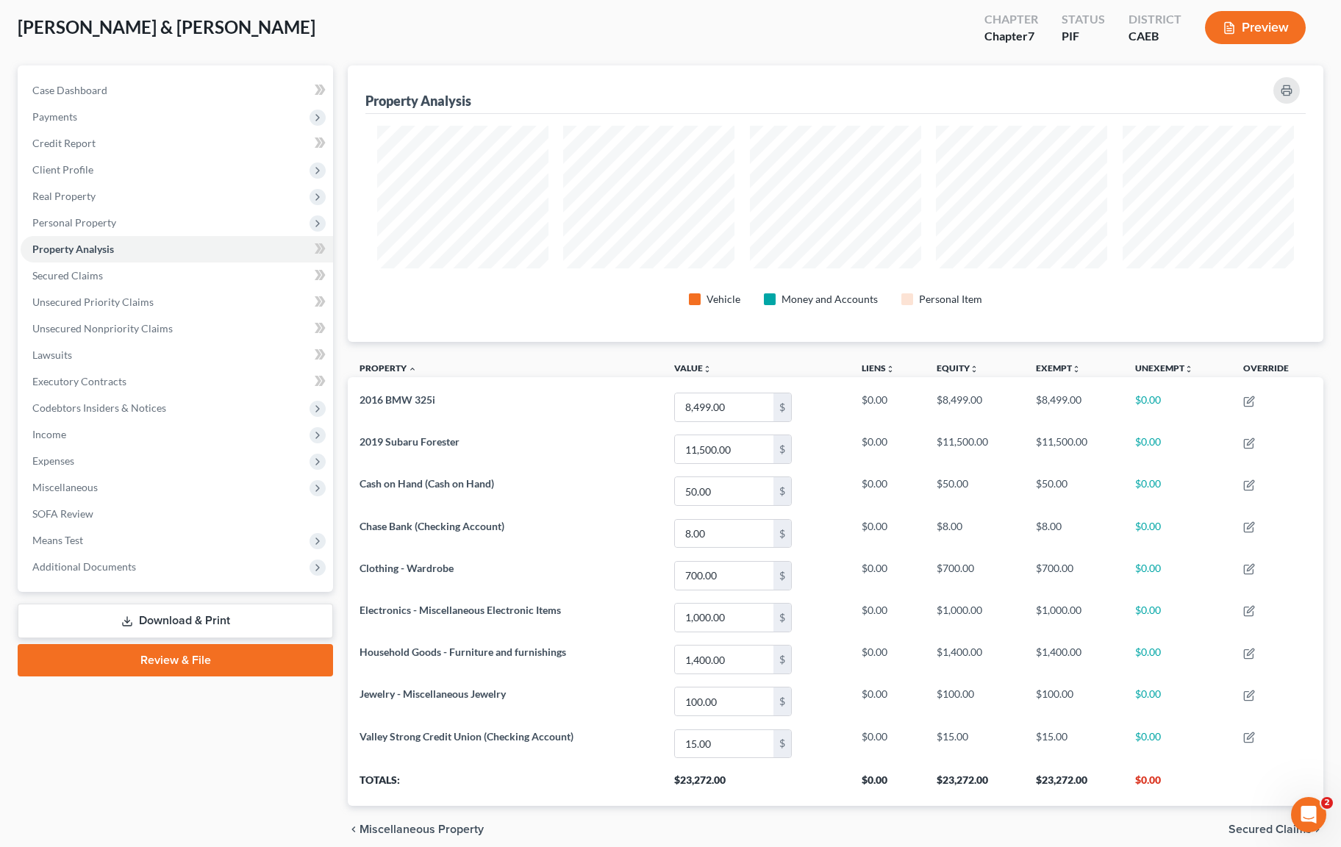
scroll to position [79, 0]
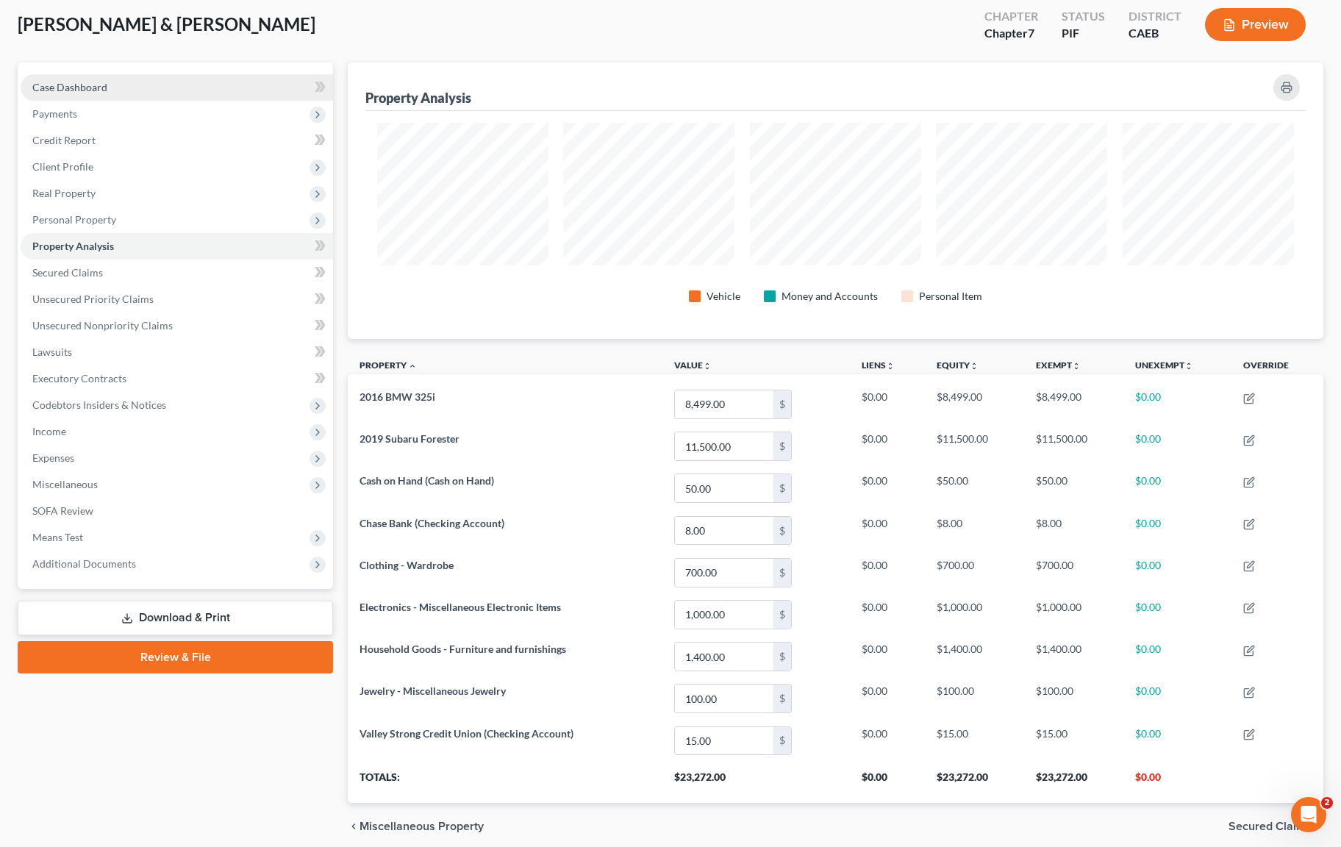
click at [186, 92] on link "Case Dashboard" at bounding box center [177, 87] width 313 height 26
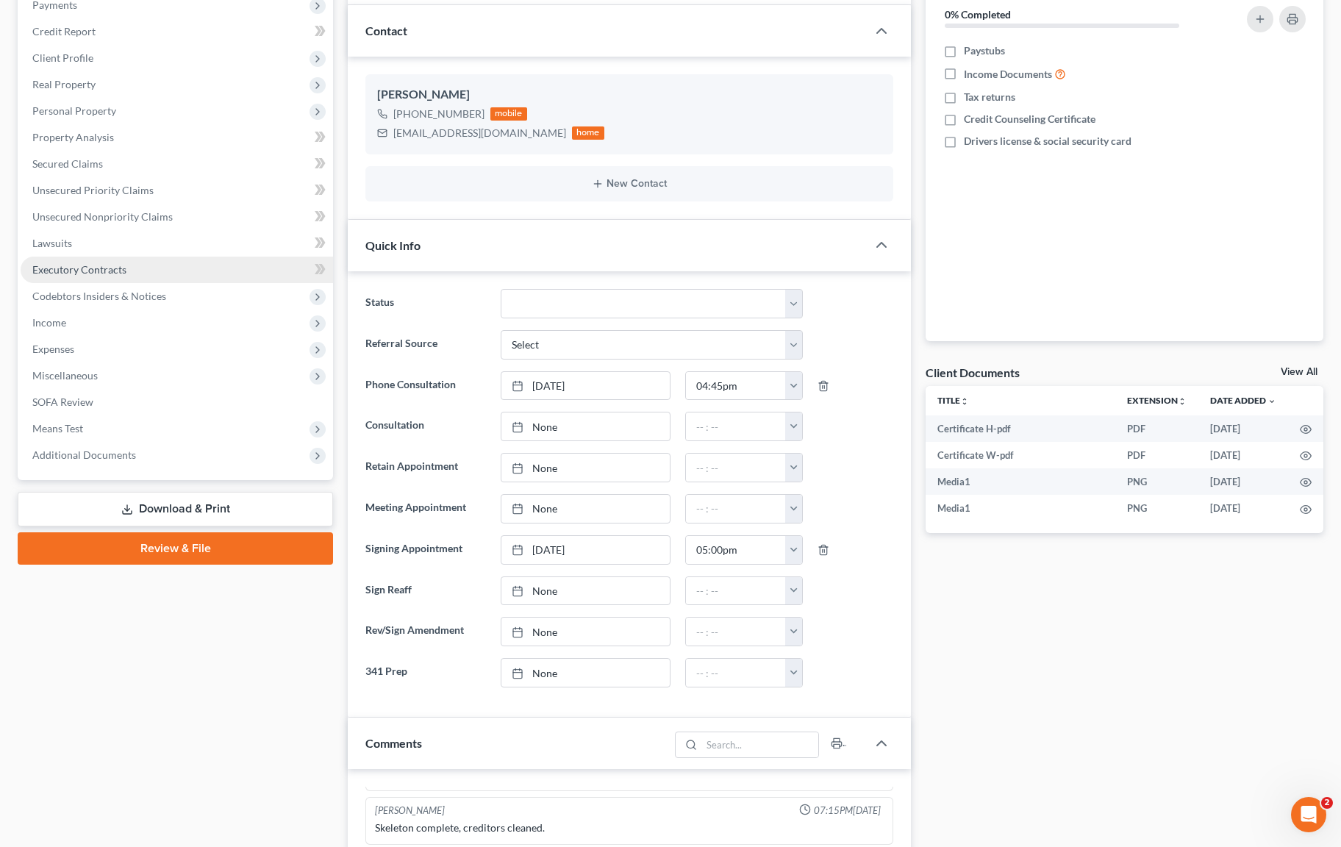
scroll to position [47, 0]
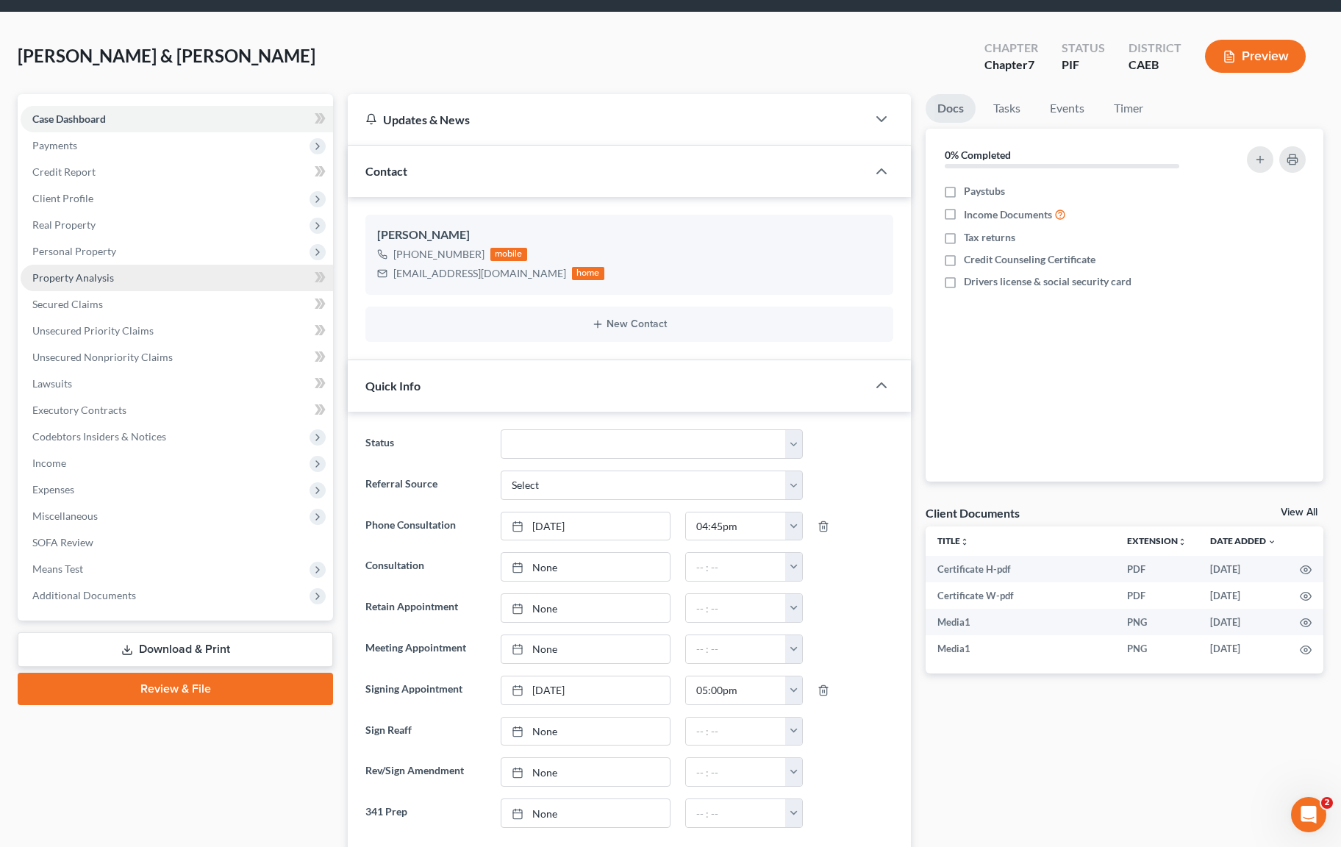
click at [125, 277] on link "Property Analysis" at bounding box center [177, 278] width 313 height 26
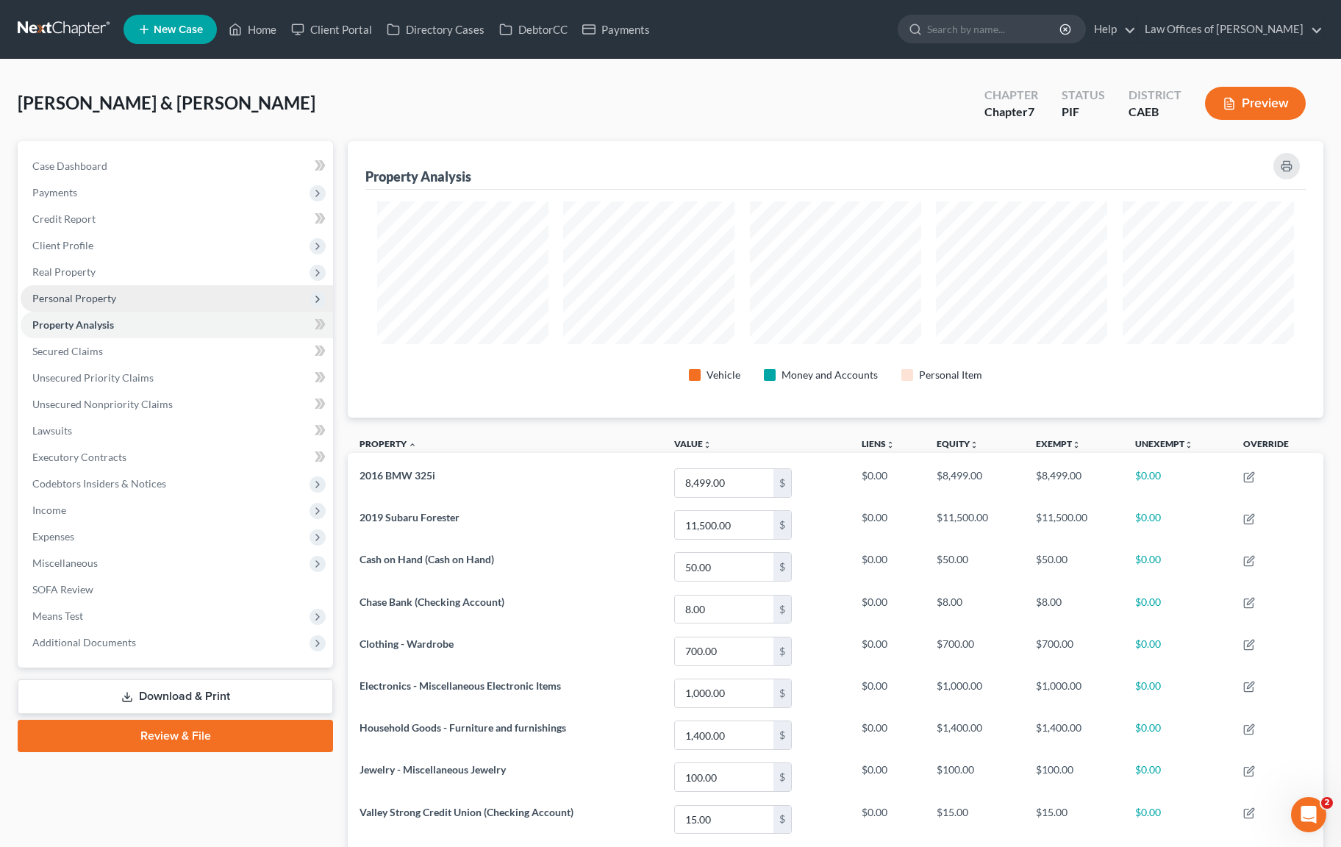
click at [122, 292] on span "Personal Property" at bounding box center [177, 298] width 313 height 26
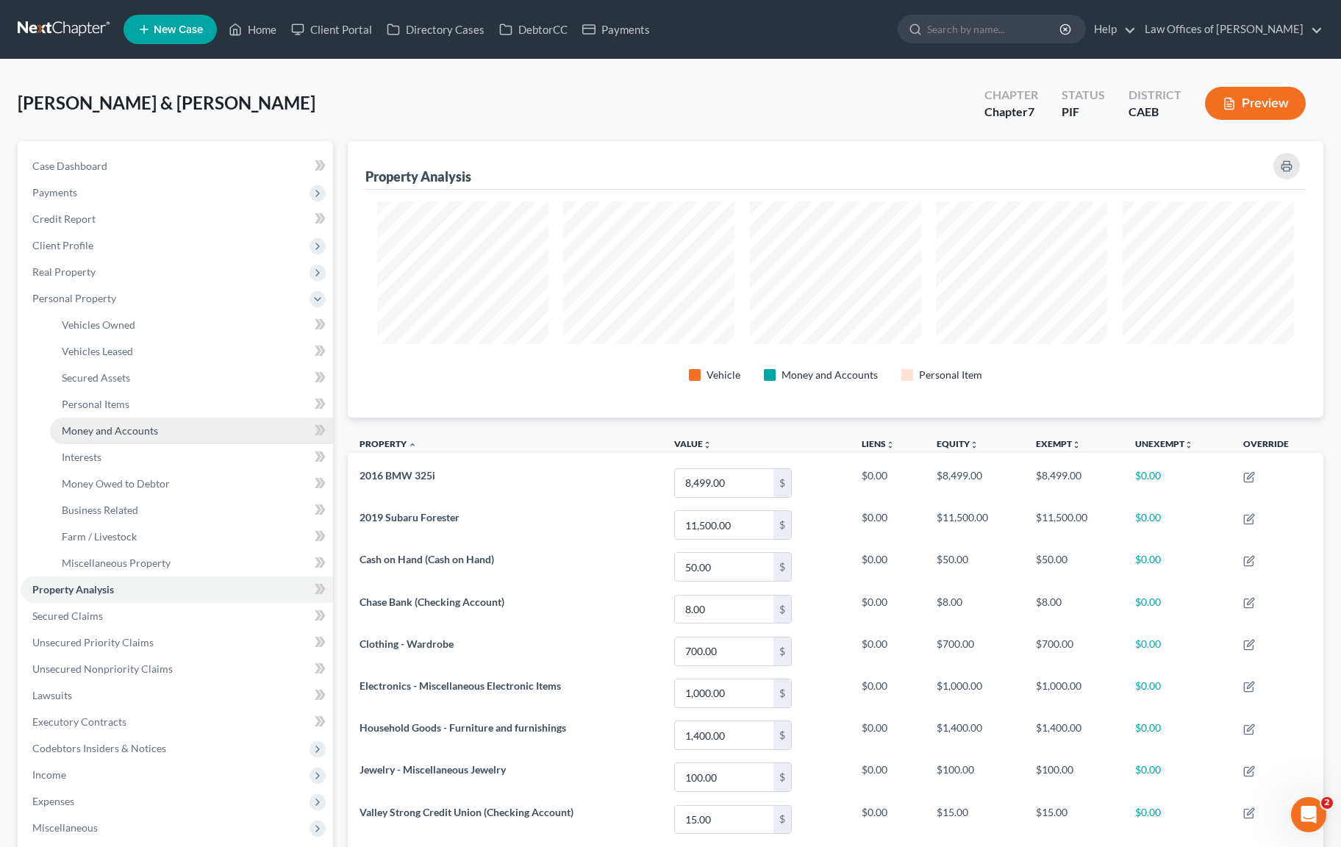
click at [156, 432] on link "Money and Accounts" at bounding box center [191, 431] width 283 height 26
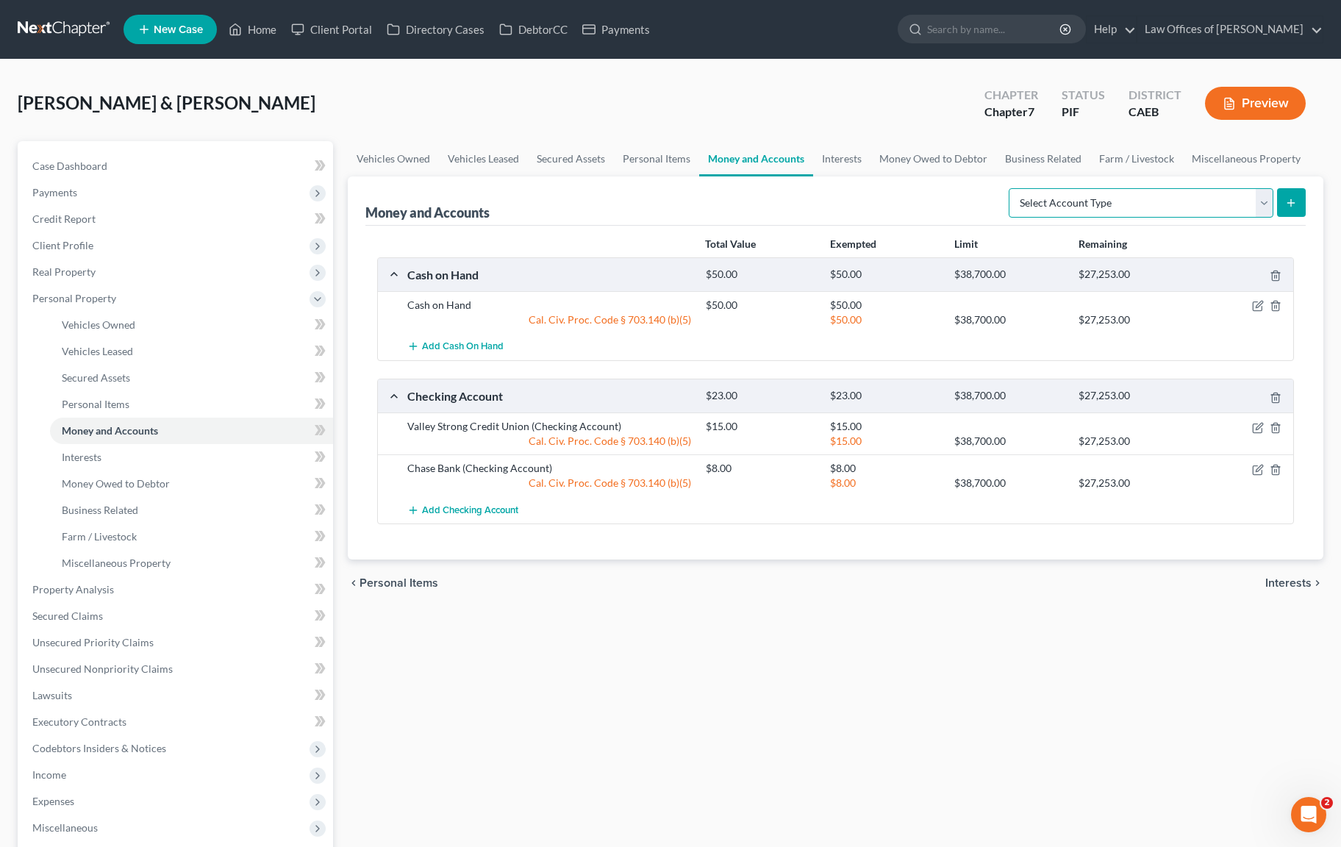
click at [1261, 207] on select "Select Account Type Brokerage Cash on Hand Certificates of Deposit Checking Acc…" at bounding box center [1141, 202] width 265 height 29
click at [69, 455] on span "Interests" at bounding box center [82, 457] width 40 height 13
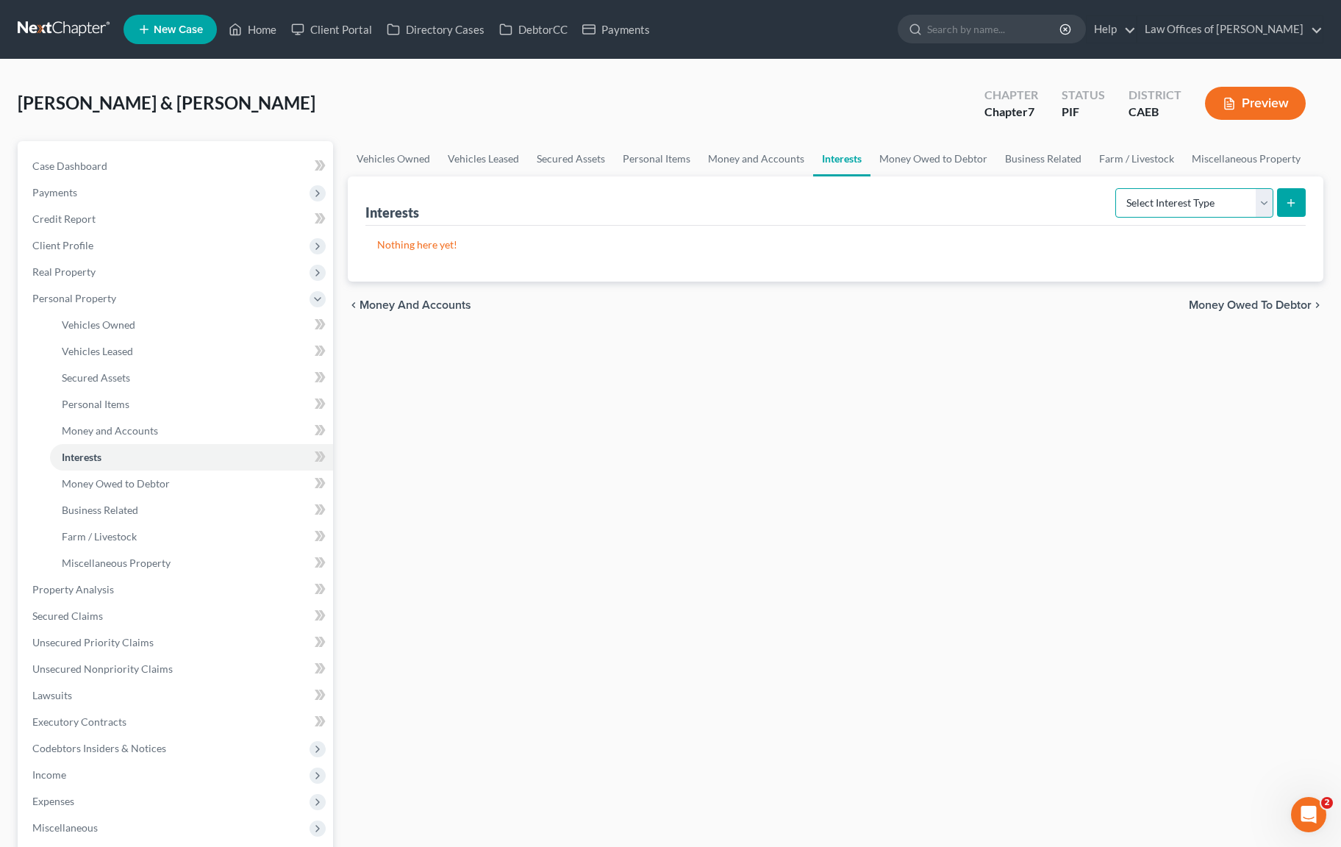
click at [1265, 206] on select "Select Interest Type 401K Annuity Bond Education IRA Government Bond Government…" at bounding box center [1195, 202] width 158 height 29
select select "401k"
click at [1288, 207] on icon "submit" at bounding box center [1291, 203] width 12 height 12
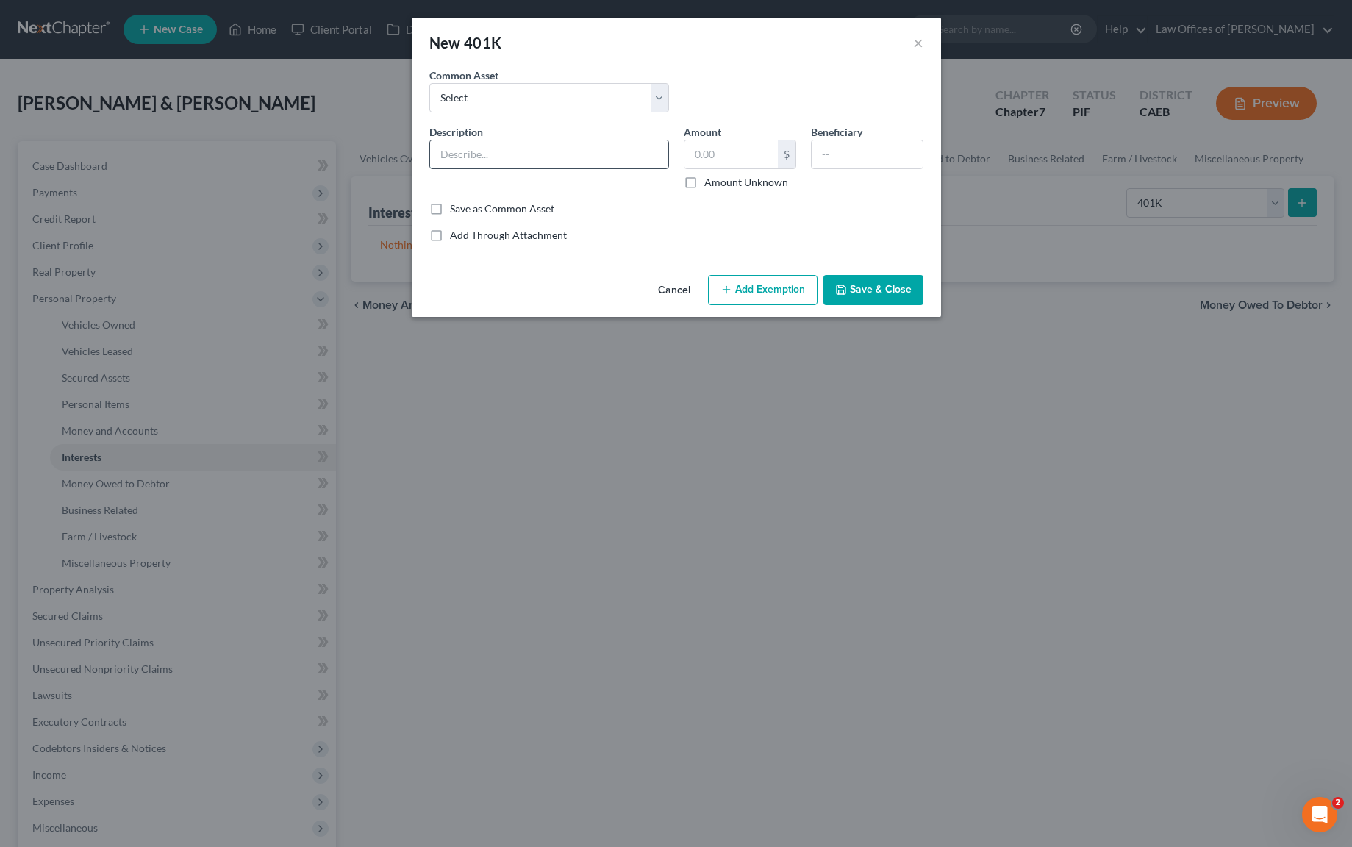
click at [524, 150] on input "text" at bounding box center [549, 154] width 238 height 28
type input "C"
type input "401(K) Plan @ Capri Holding"
type input "5"
type input "5,000."
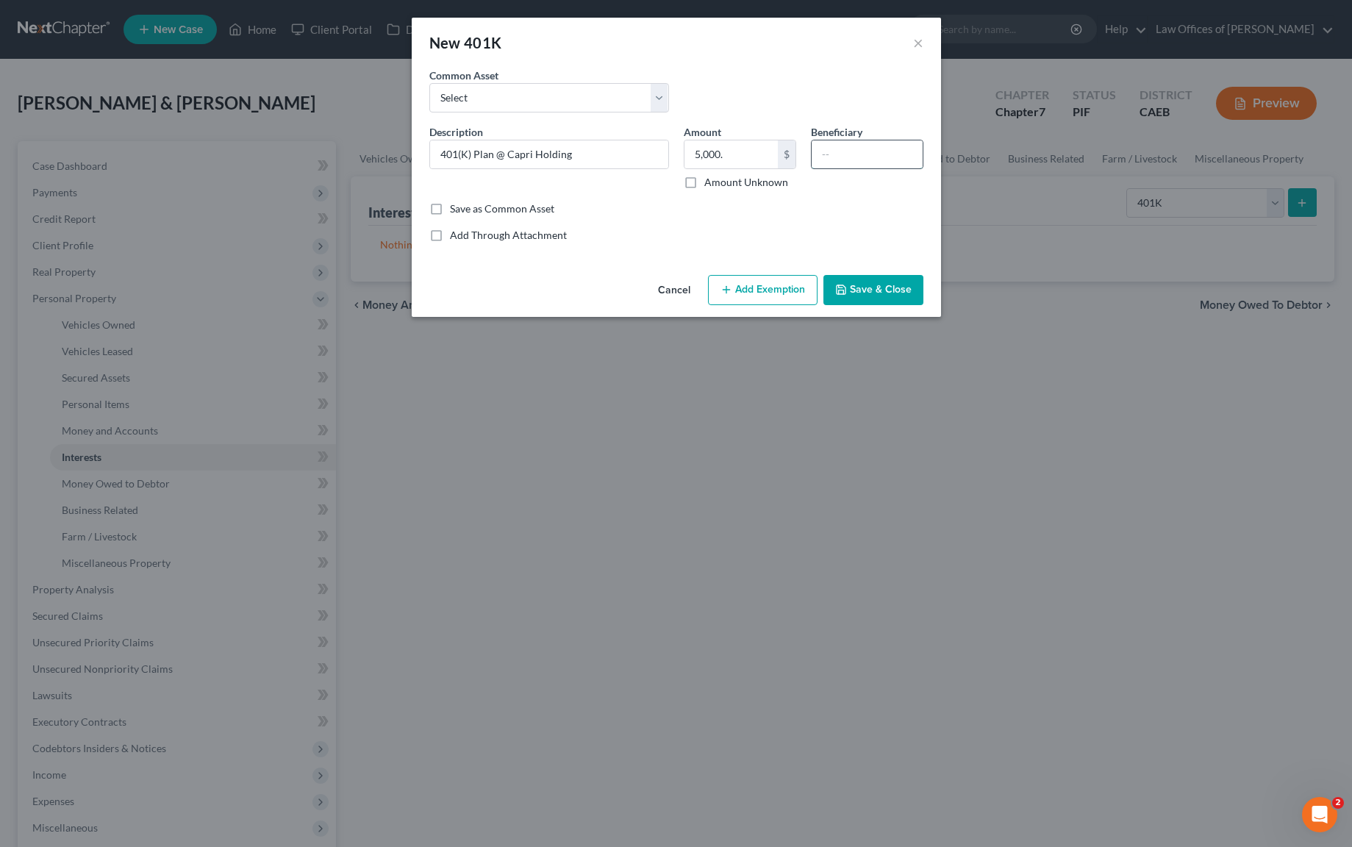
click at [867, 147] on input "text" at bounding box center [867, 154] width 111 height 28
type input "Debtors"
click at [779, 290] on button "Add Exemption" at bounding box center [763, 290] width 110 height 31
select select "2"
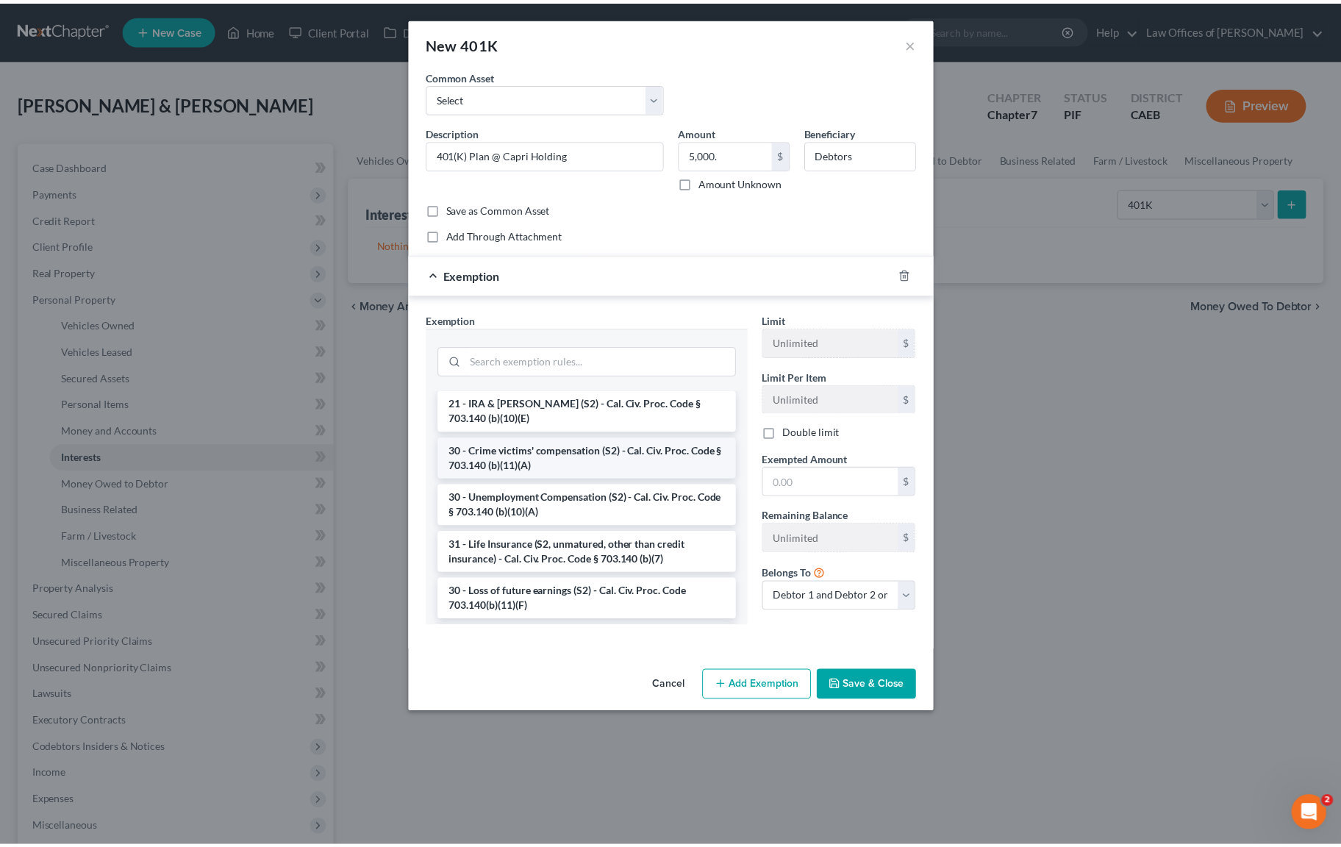
scroll to position [409, 0]
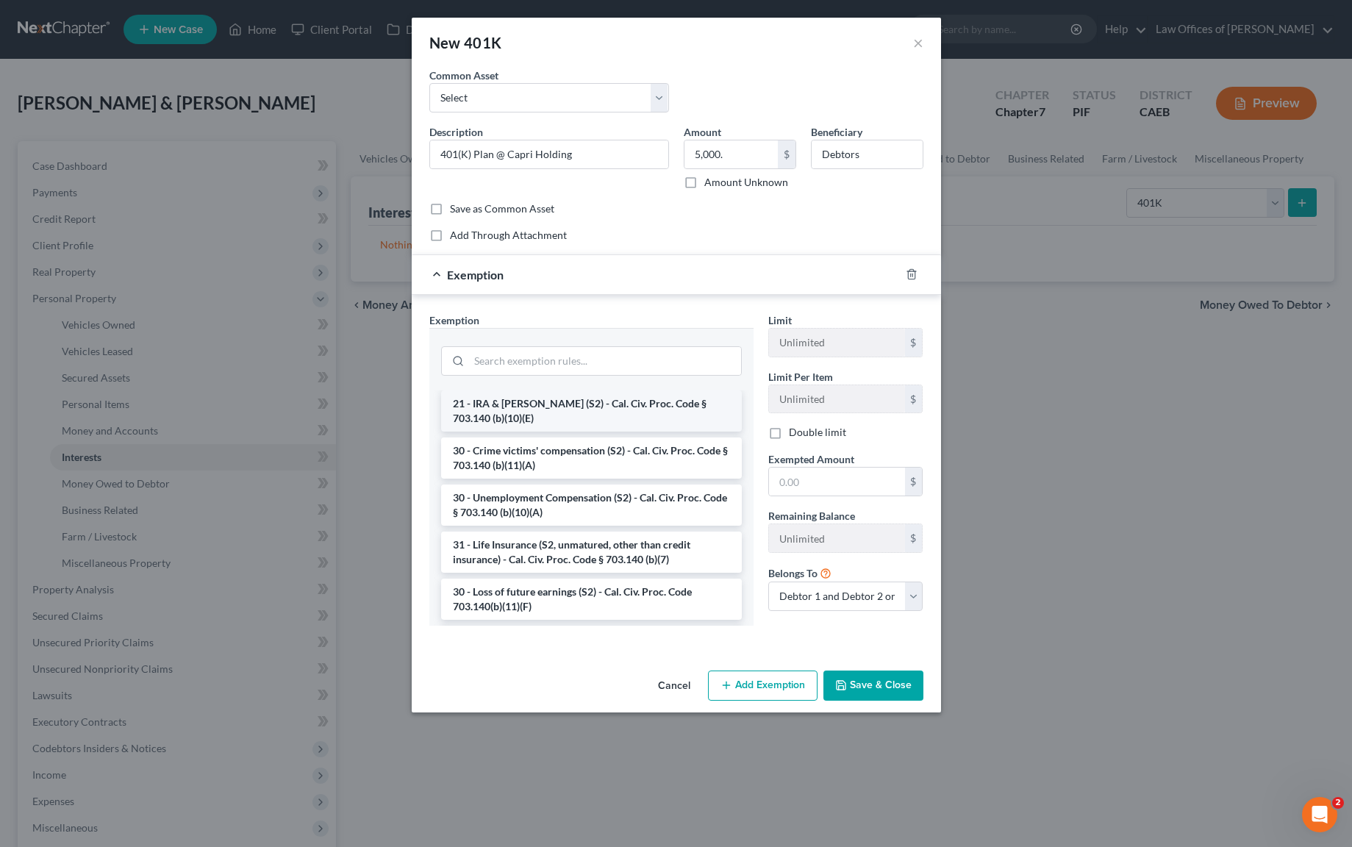
click at [649, 414] on li "21 - IRA & [PERSON_NAME] (S2) - Cal. Civ. Proc. Code § 703.140 (b)(10)(E)" at bounding box center [591, 410] width 301 height 41
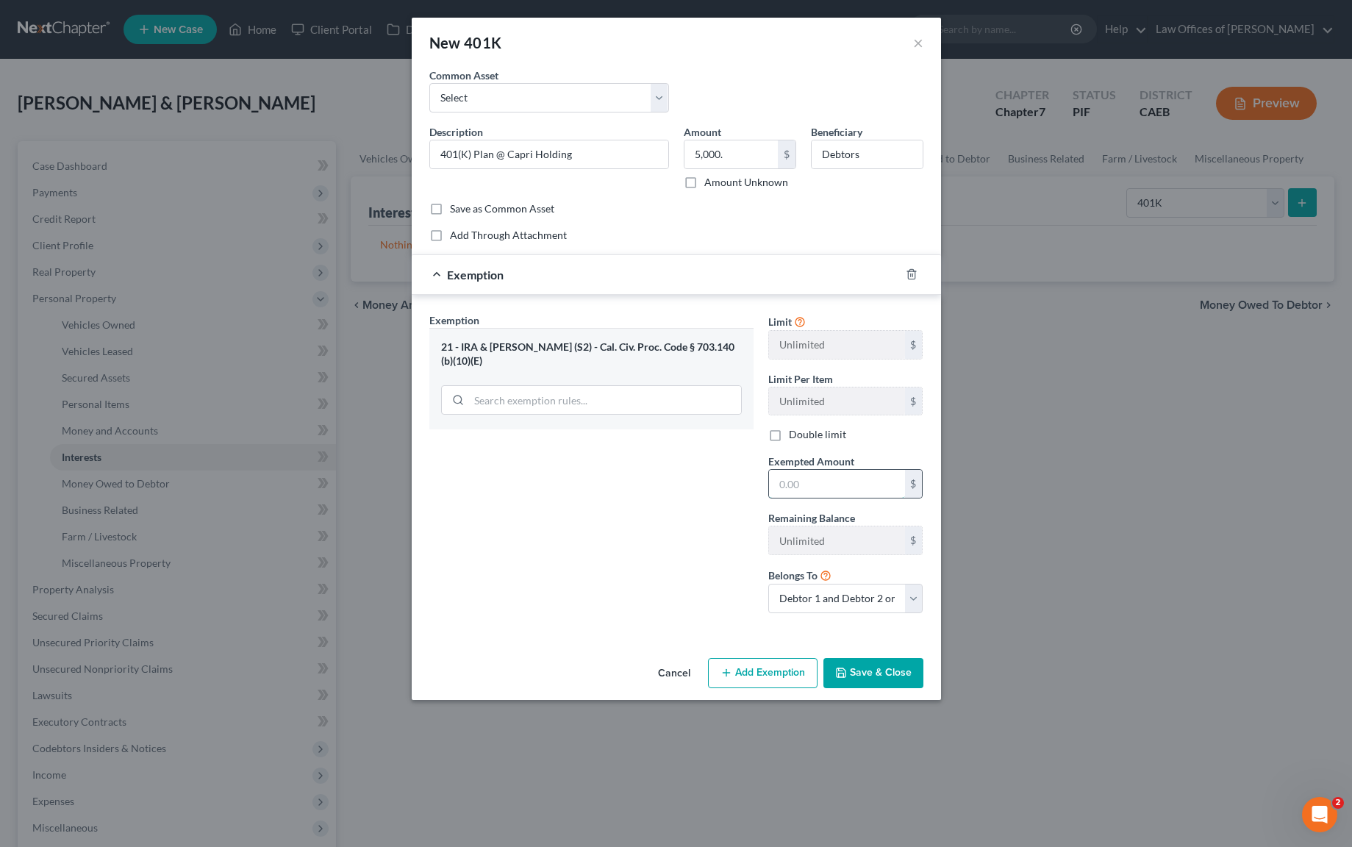
click at [843, 480] on input "text" at bounding box center [837, 484] width 136 height 28
type input "5,000."
click at [877, 662] on button "Save & Close" at bounding box center [874, 673] width 100 height 31
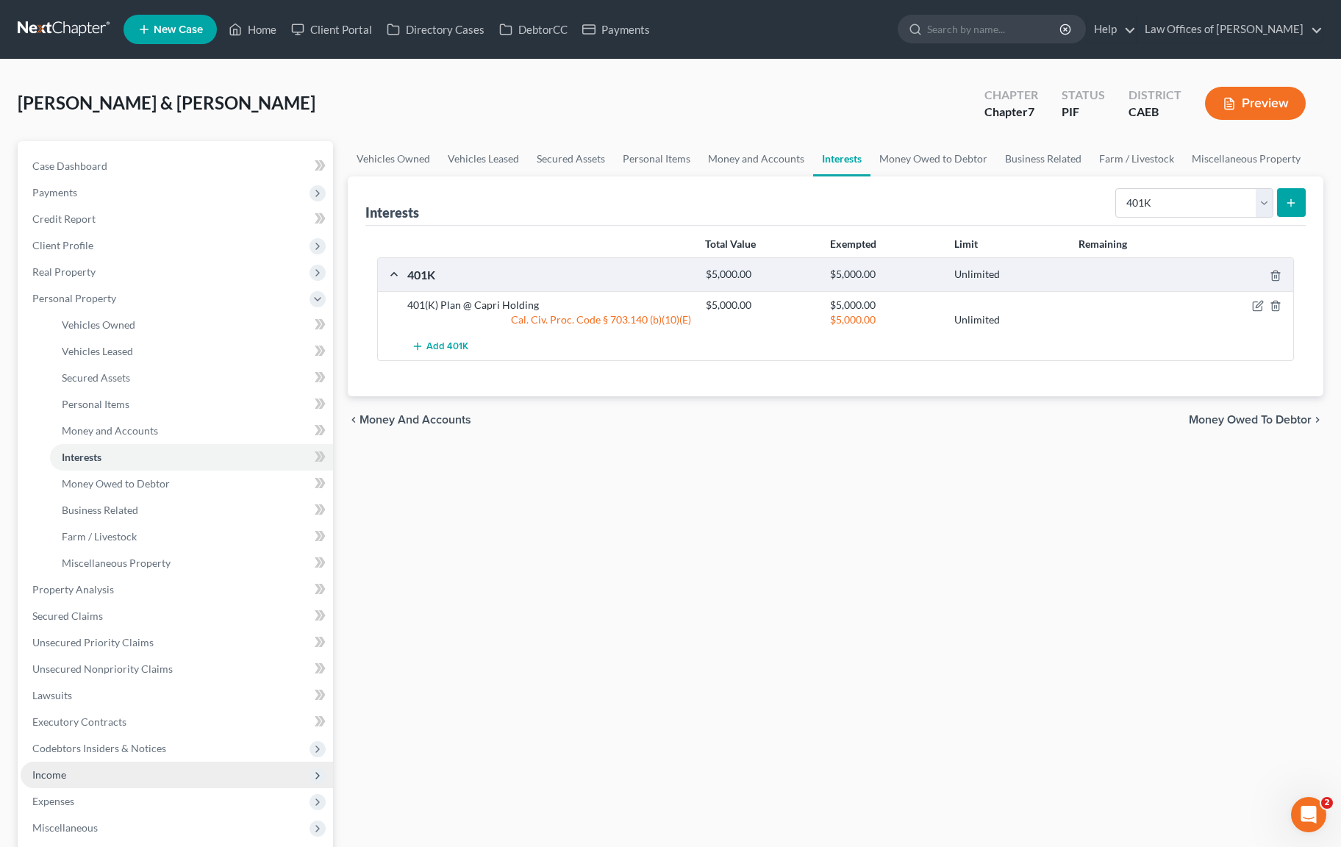
click at [116, 773] on span "Income" at bounding box center [177, 775] width 313 height 26
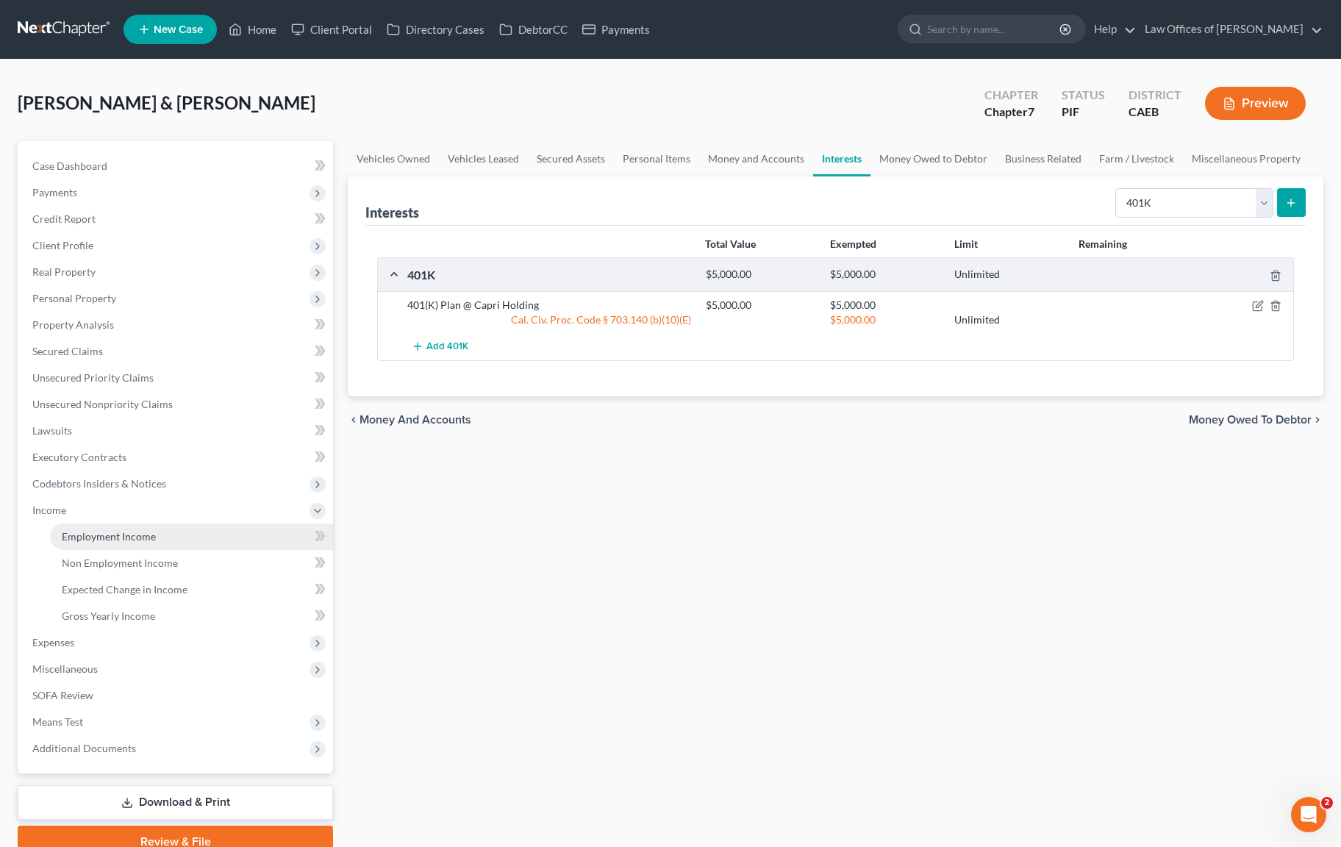
click at [196, 543] on link "Employment Income" at bounding box center [191, 537] width 283 height 26
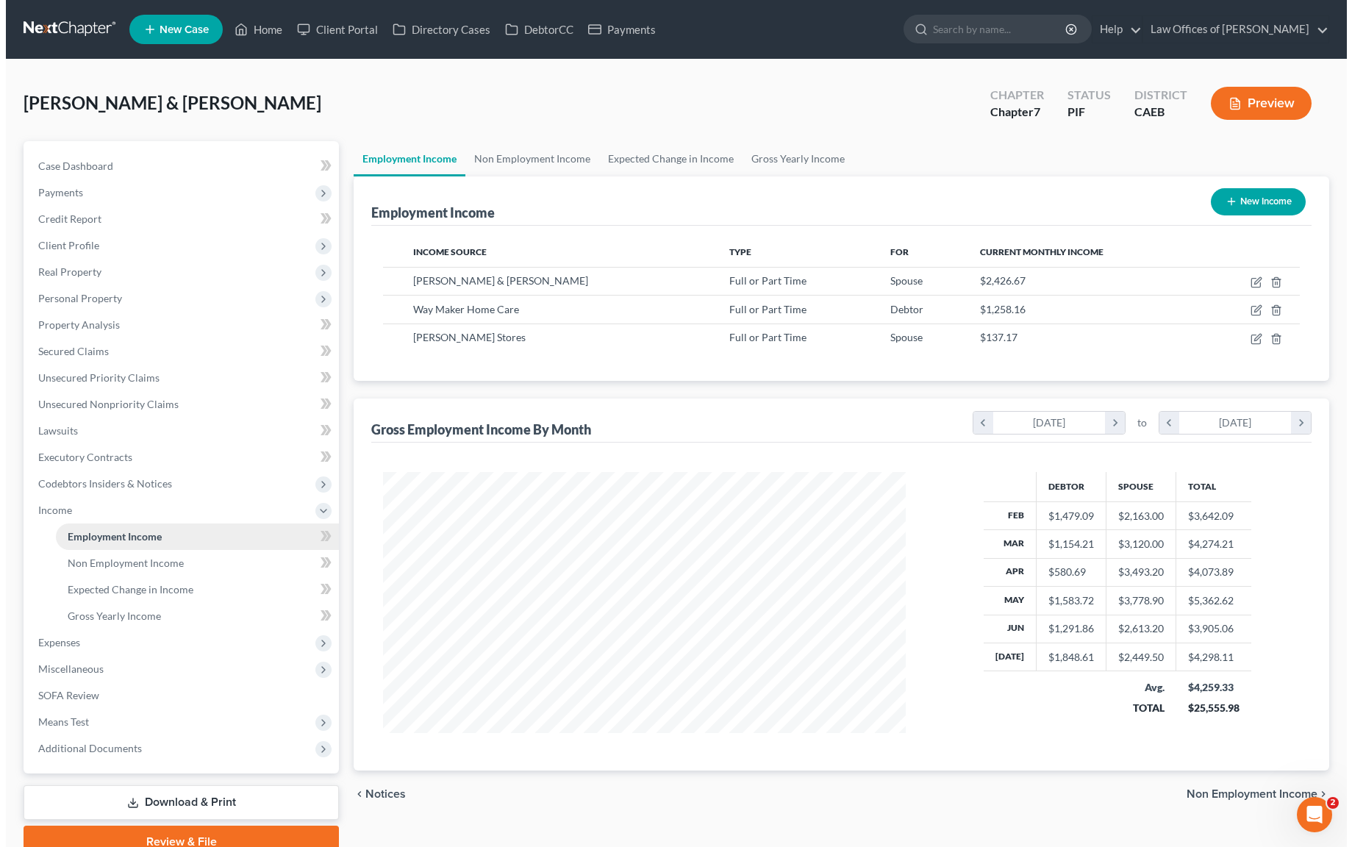
scroll to position [263, 552]
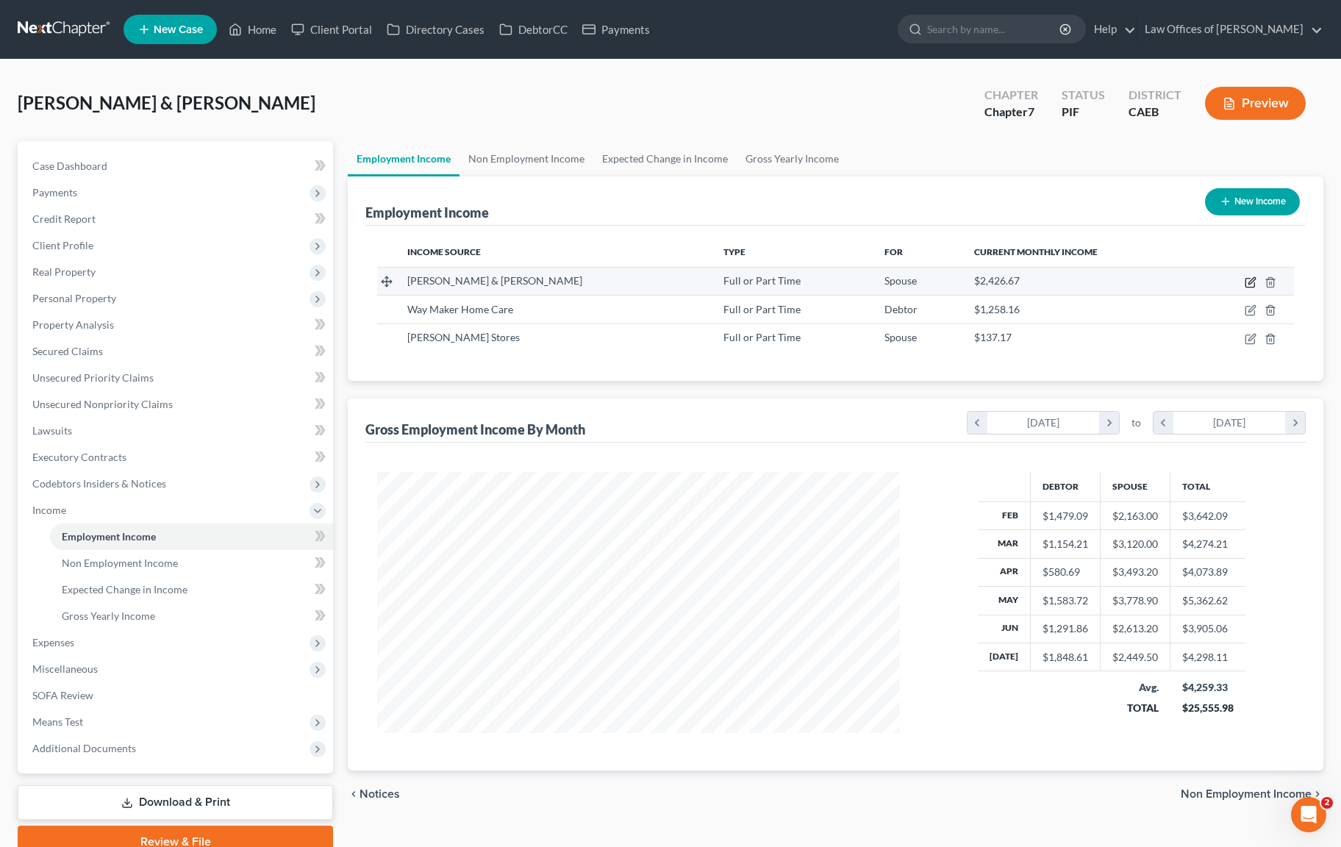
click at [1254, 282] on icon "button" at bounding box center [1251, 282] width 12 height 12
select select "0"
select select "4"
select select "3"
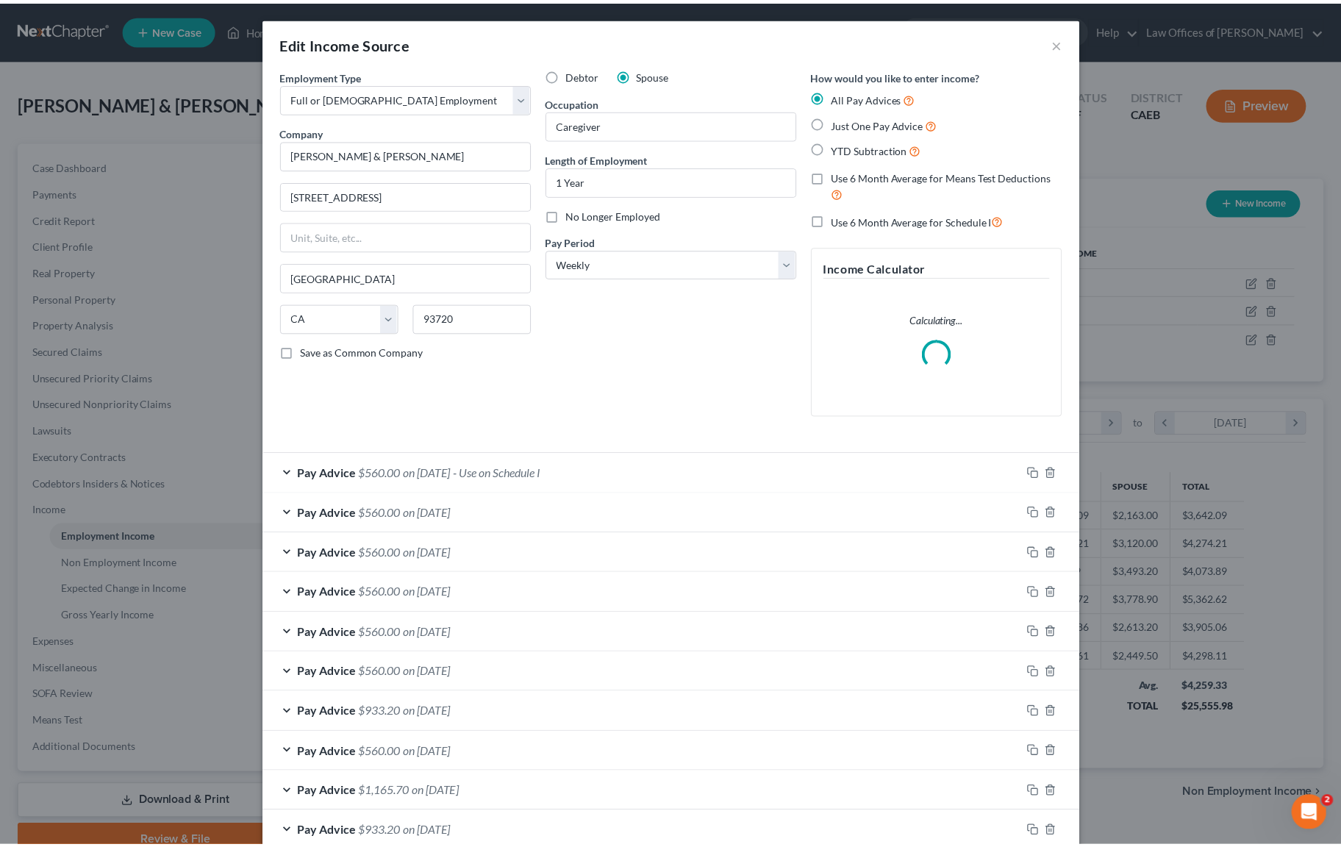
scroll to position [263, 557]
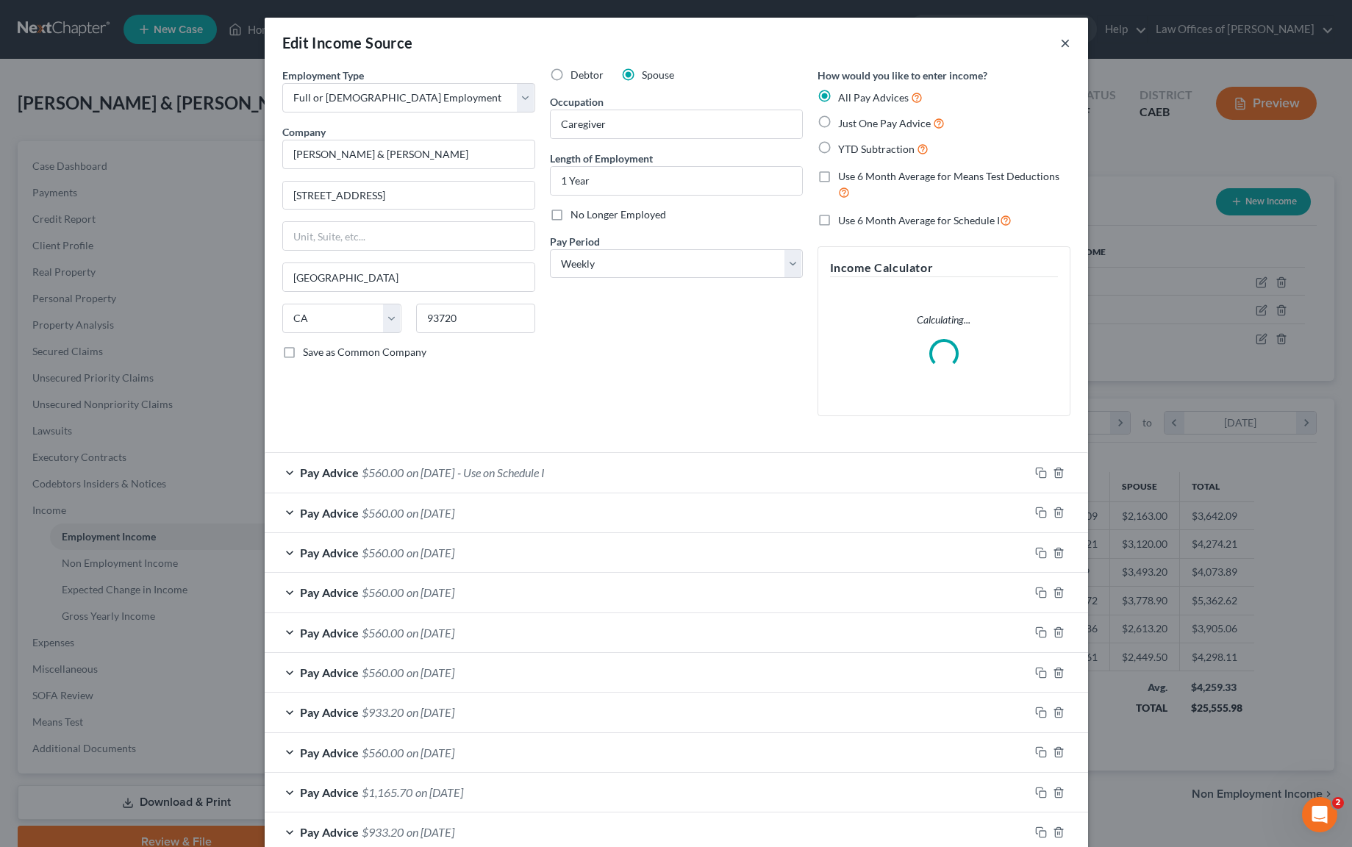
click at [1060, 44] on button "×" at bounding box center [1065, 43] width 10 height 18
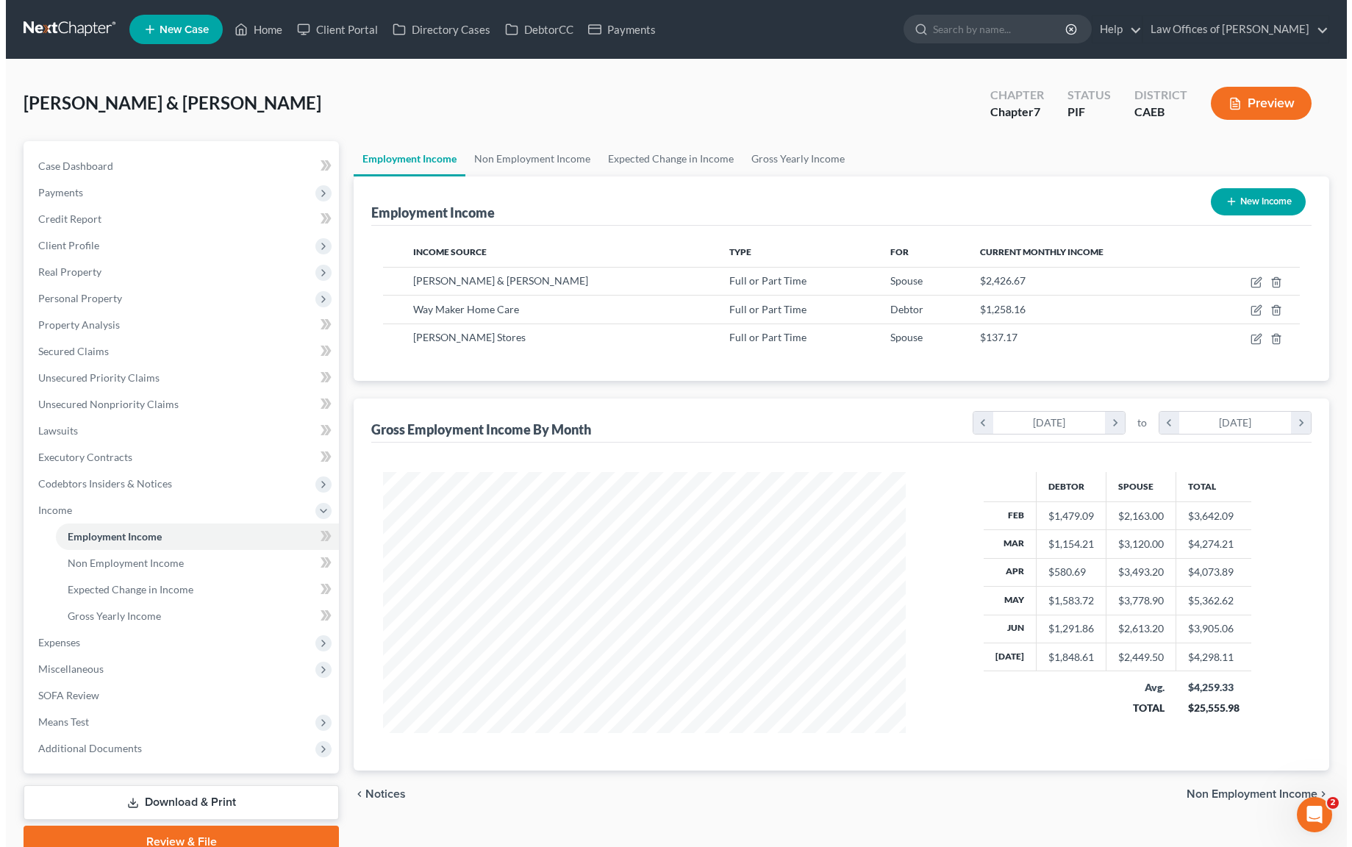
scroll to position [735085, 734797]
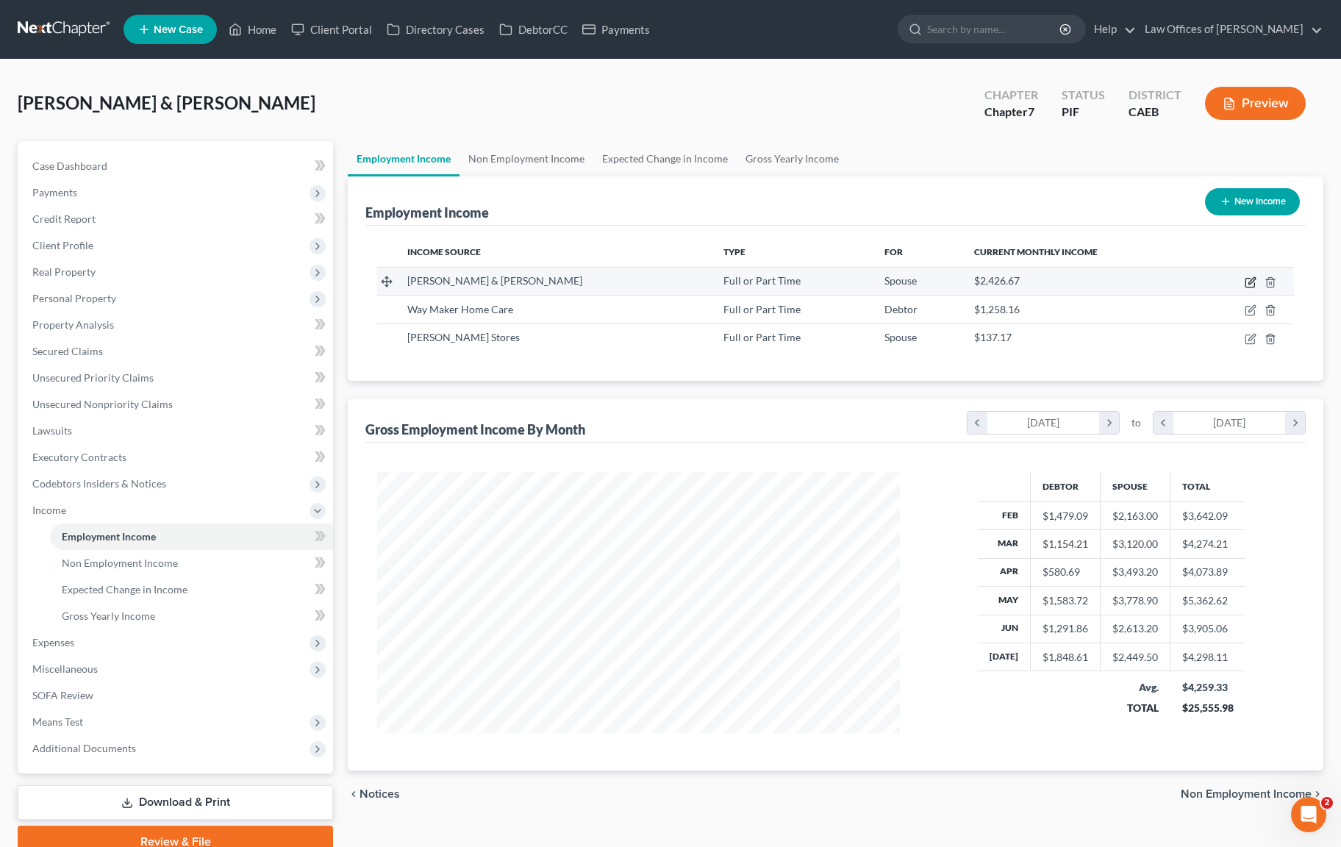
click at [1250, 281] on icon "button" at bounding box center [1252, 280] width 7 height 7
select select "0"
select select "4"
select select "3"
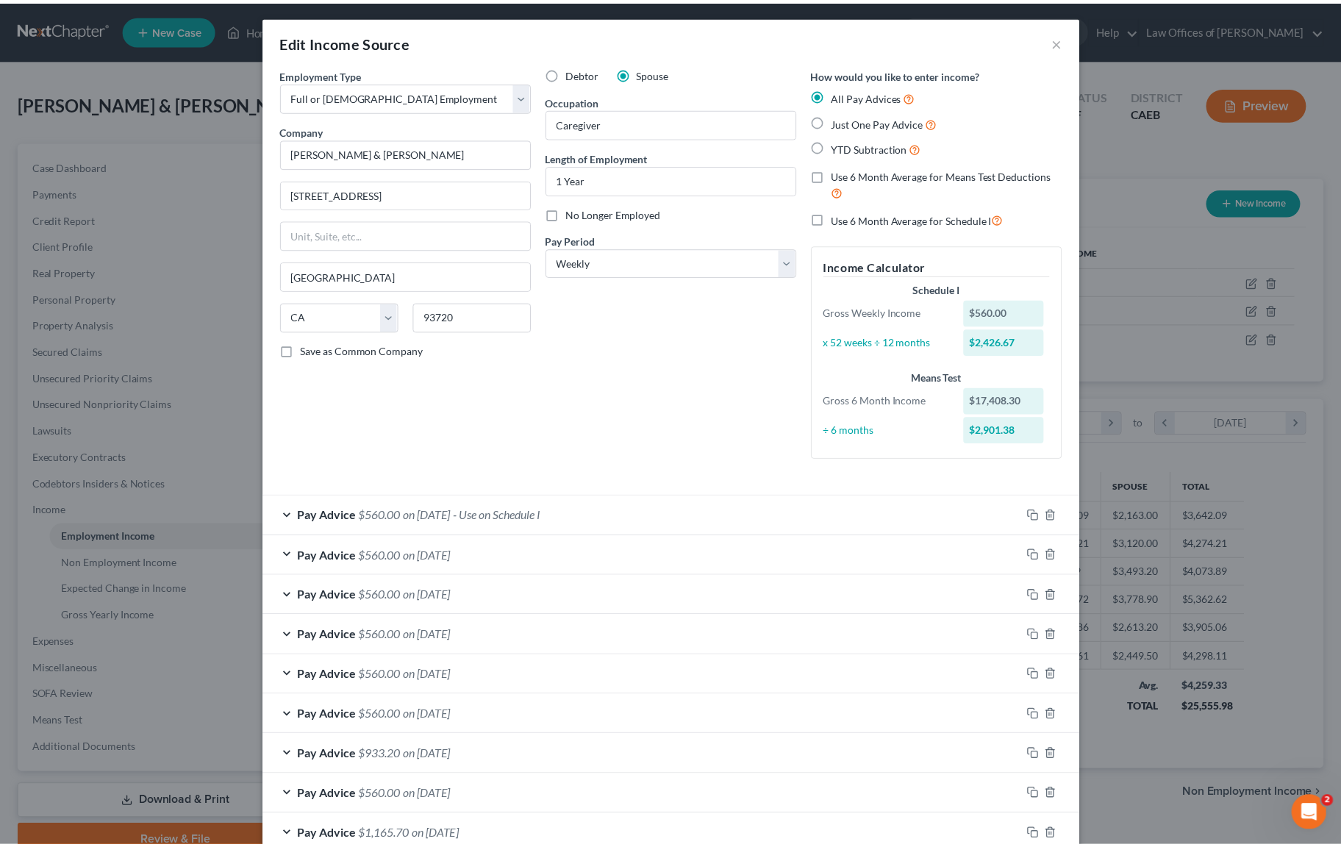
scroll to position [3, 0]
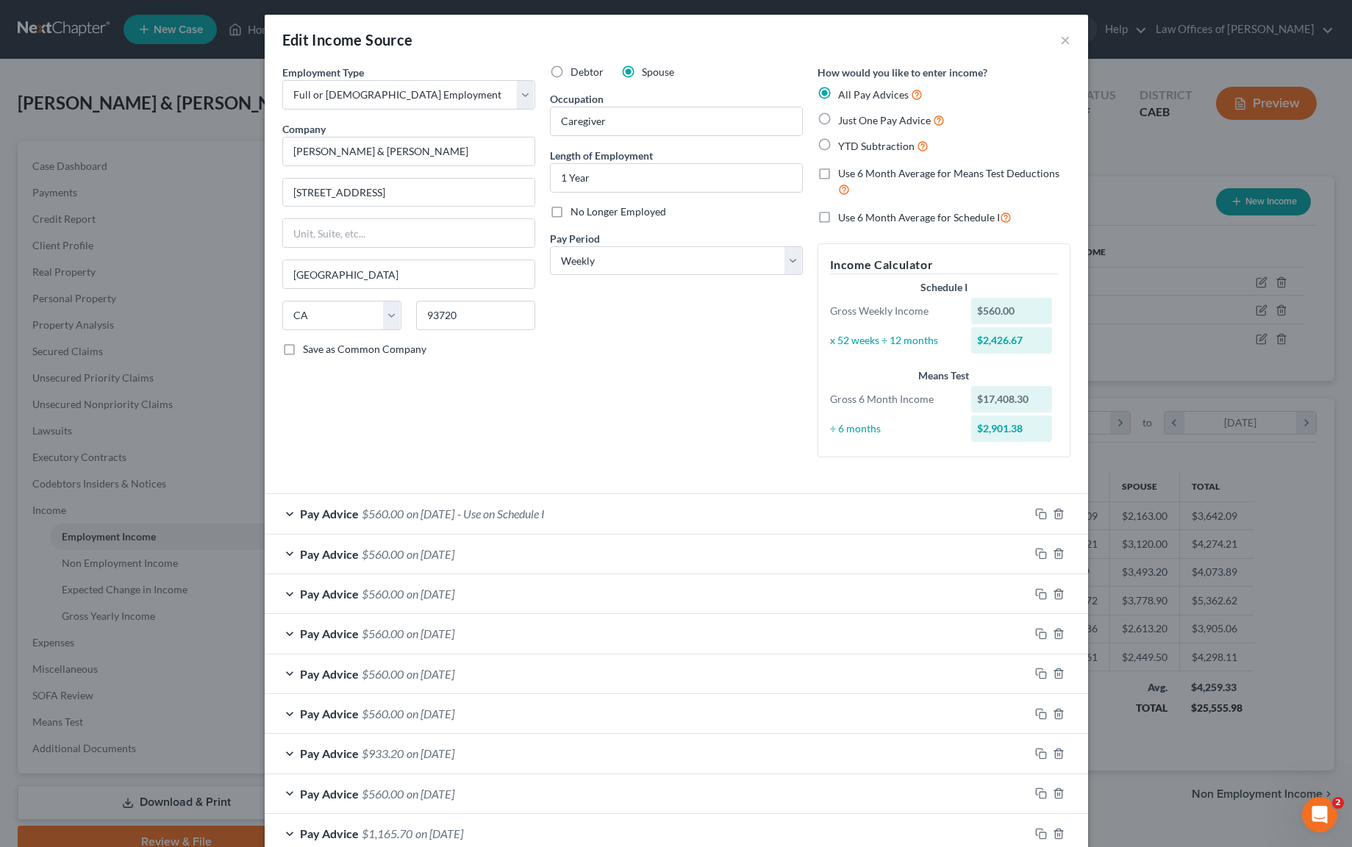
click at [1054, 37] on div "Edit Income Source ×" at bounding box center [677, 40] width 824 height 50
click at [1060, 36] on button "×" at bounding box center [1065, 40] width 10 height 18
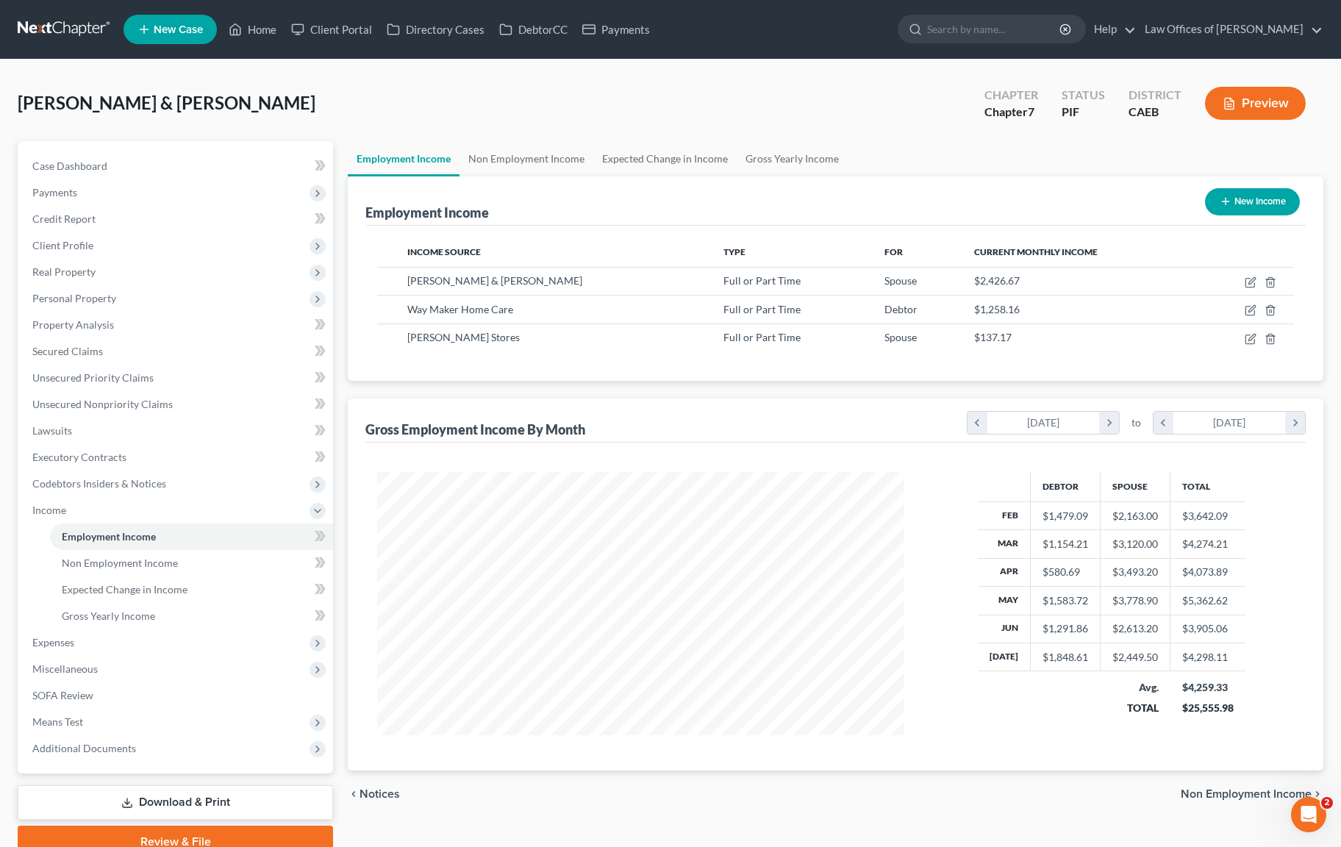
scroll to position [735085, 734797]
click at [163, 618] on link "Gross Yearly Income" at bounding box center [191, 616] width 283 height 26
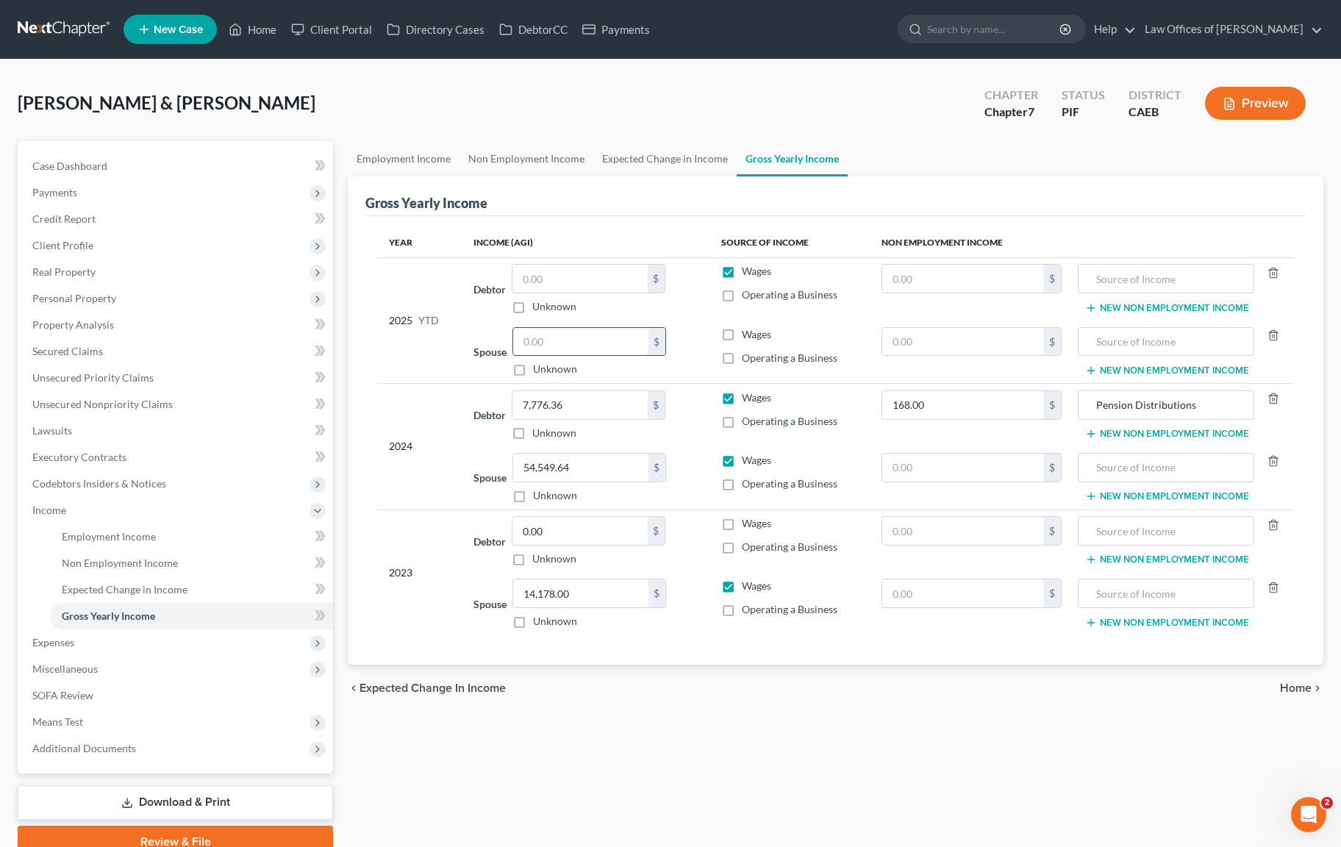
click at [563, 339] on input "text" at bounding box center [580, 342] width 135 height 28
type input "20,826."
click at [378, 419] on td "2024" at bounding box center [419, 447] width 85 height 126
click at [143, 540] on span "Employment Income" at bounding box center [109, 536] width 94 height 13
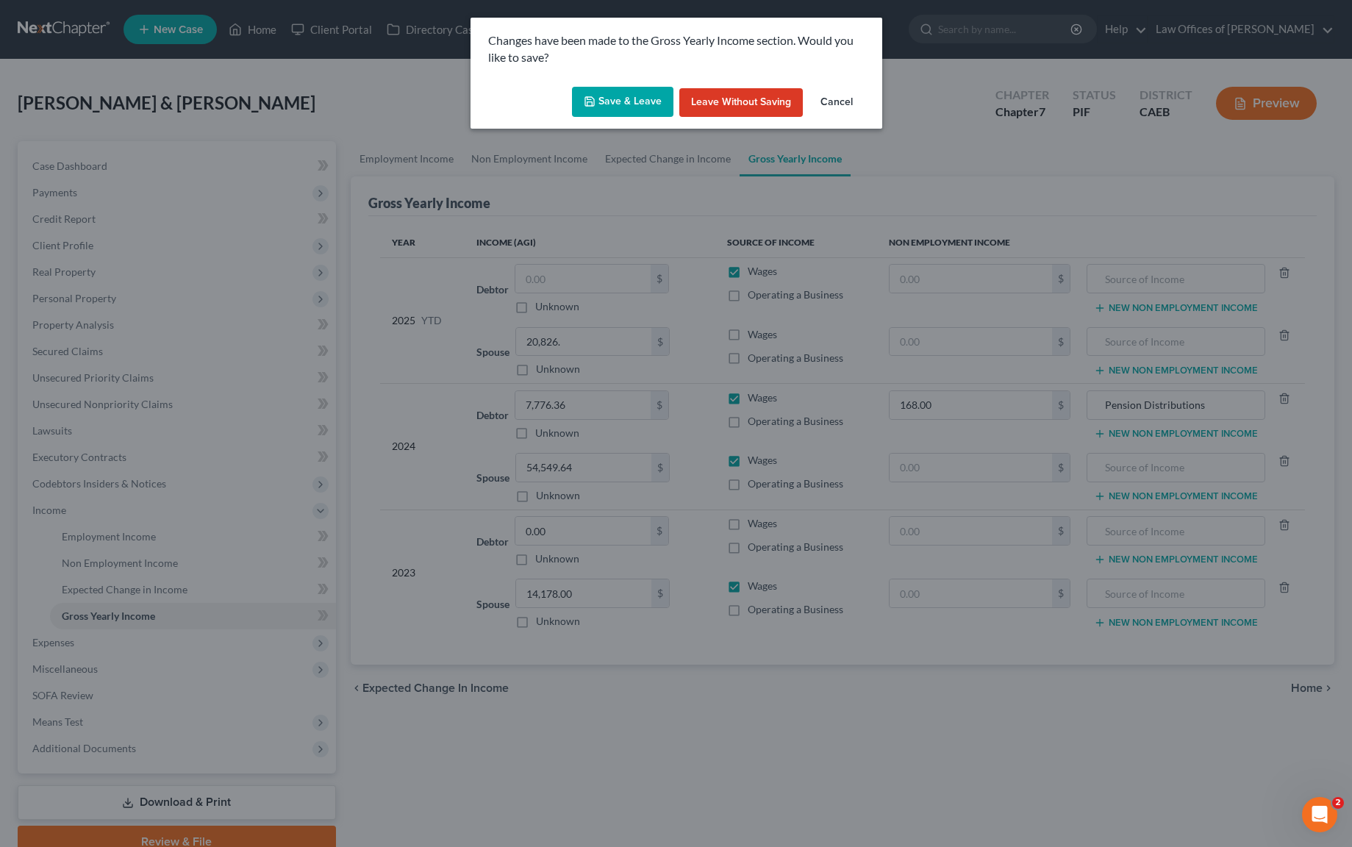
click at [613, 93] on button "Save & Leave" at bounding box center [622, 102] width 101 height 31
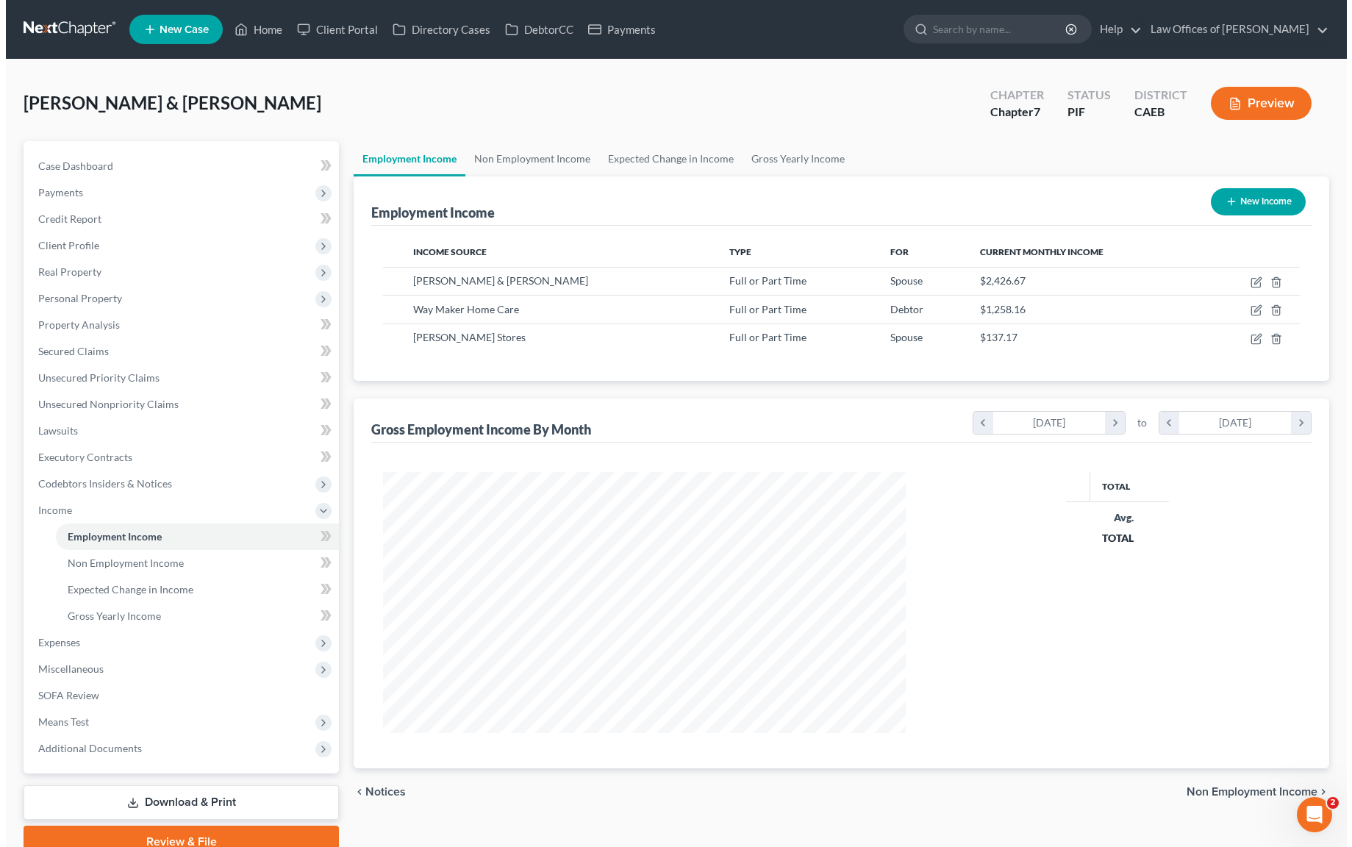
scroll to position [263, 552]
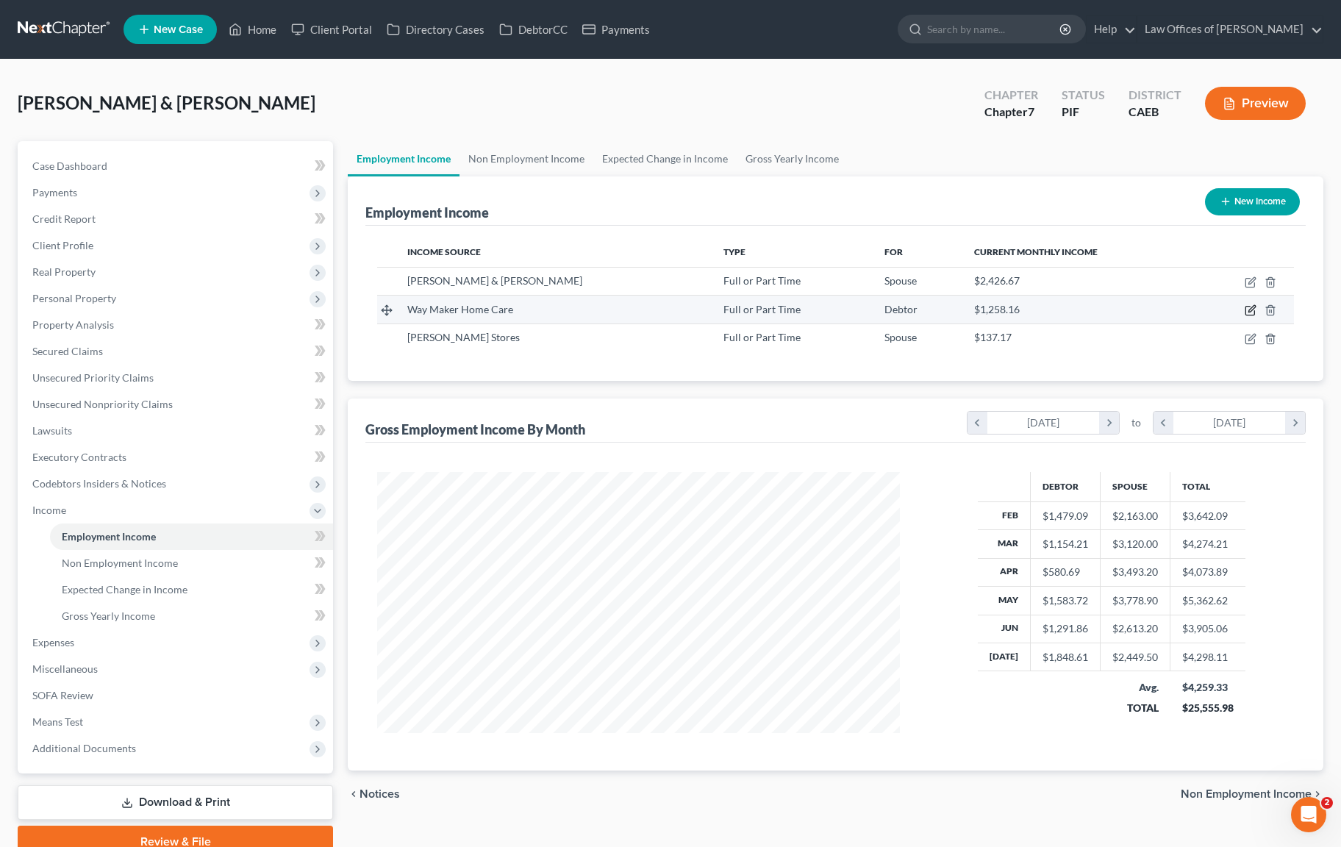
click at [1253, 307] on icon "button" at bounding box center [1251, 310] width 12 height 12
select select "0"
select select "4"
select select "2"
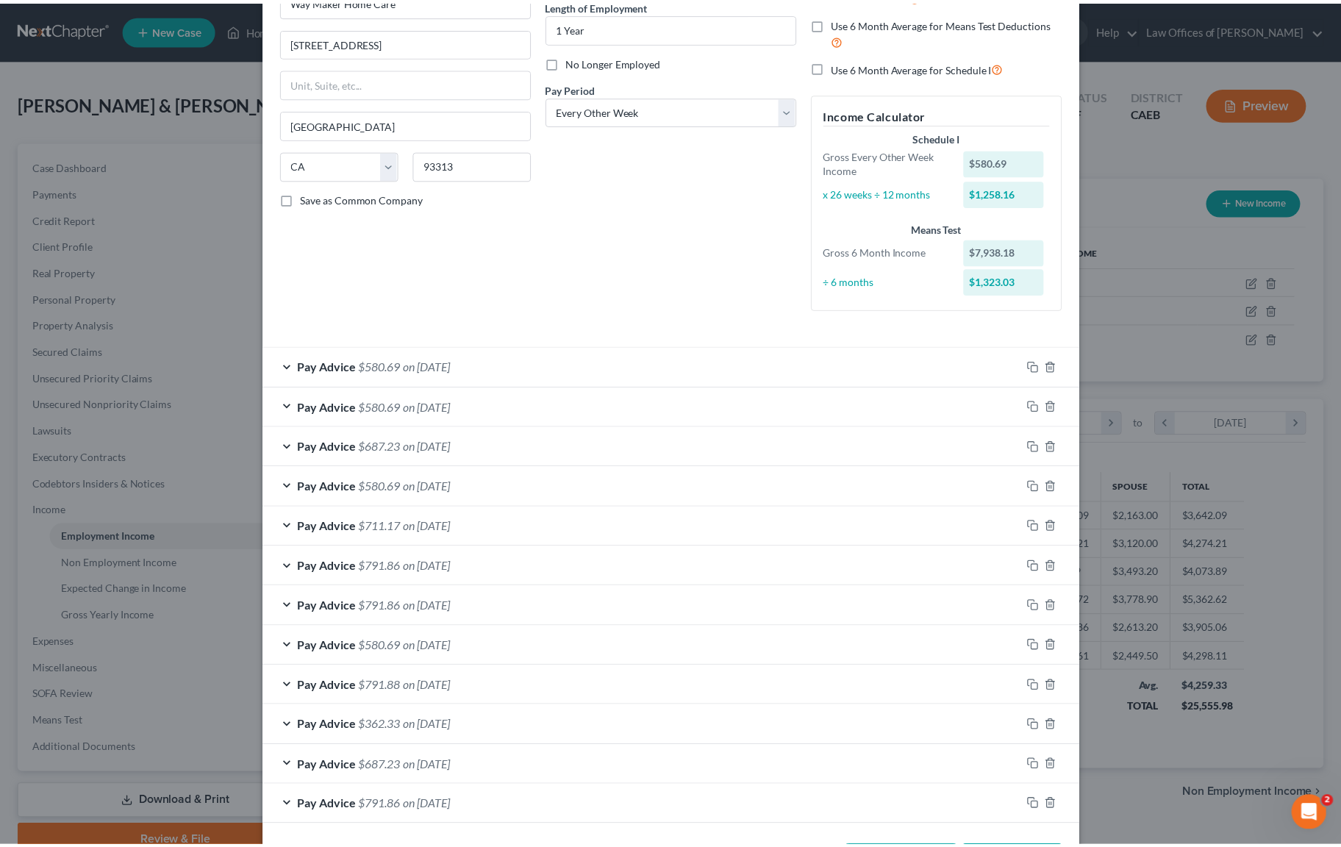
scroll to position [213, 0]
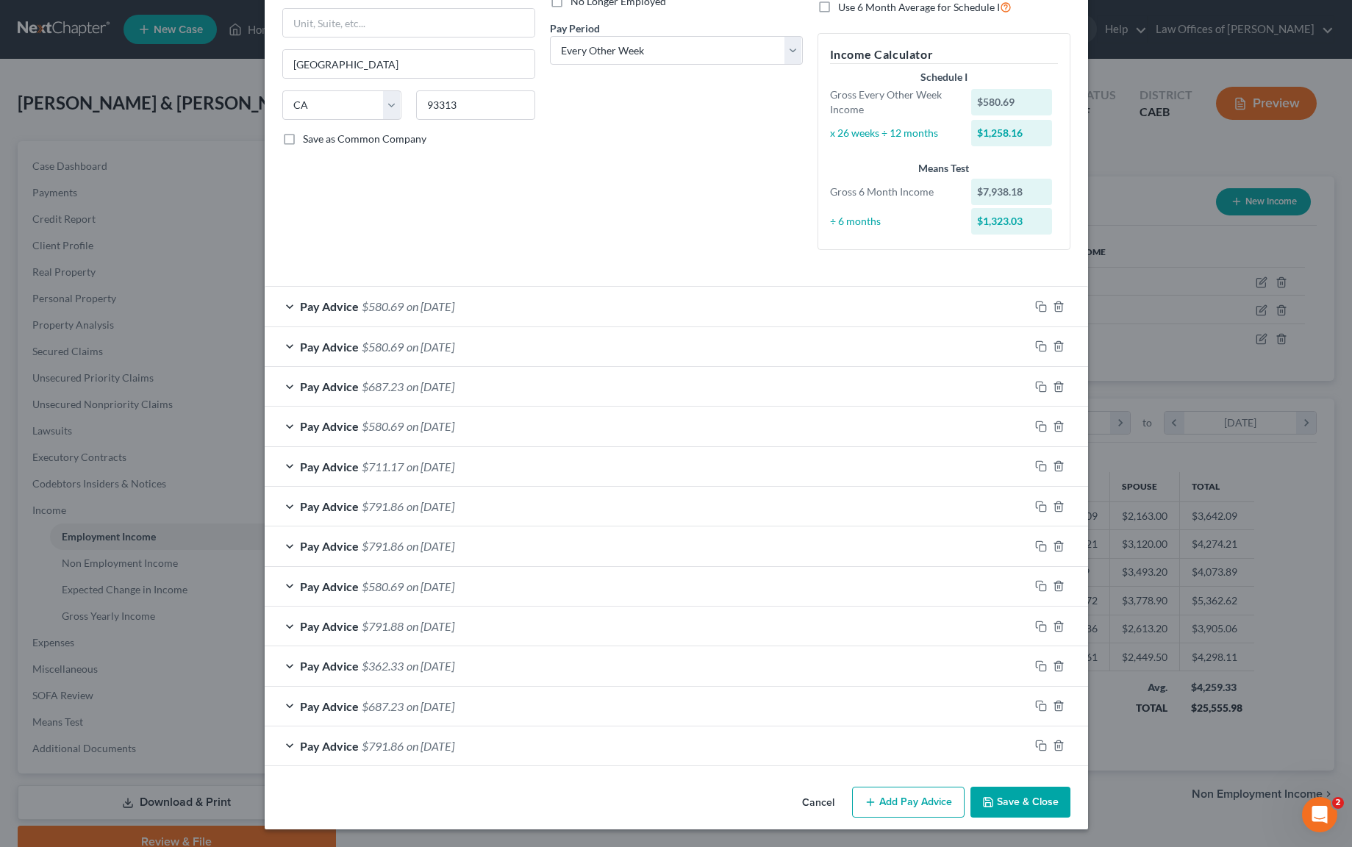
click at [1018, 798] on button "Save & Close" at bounding box center [1021, 802] width 100 height 31
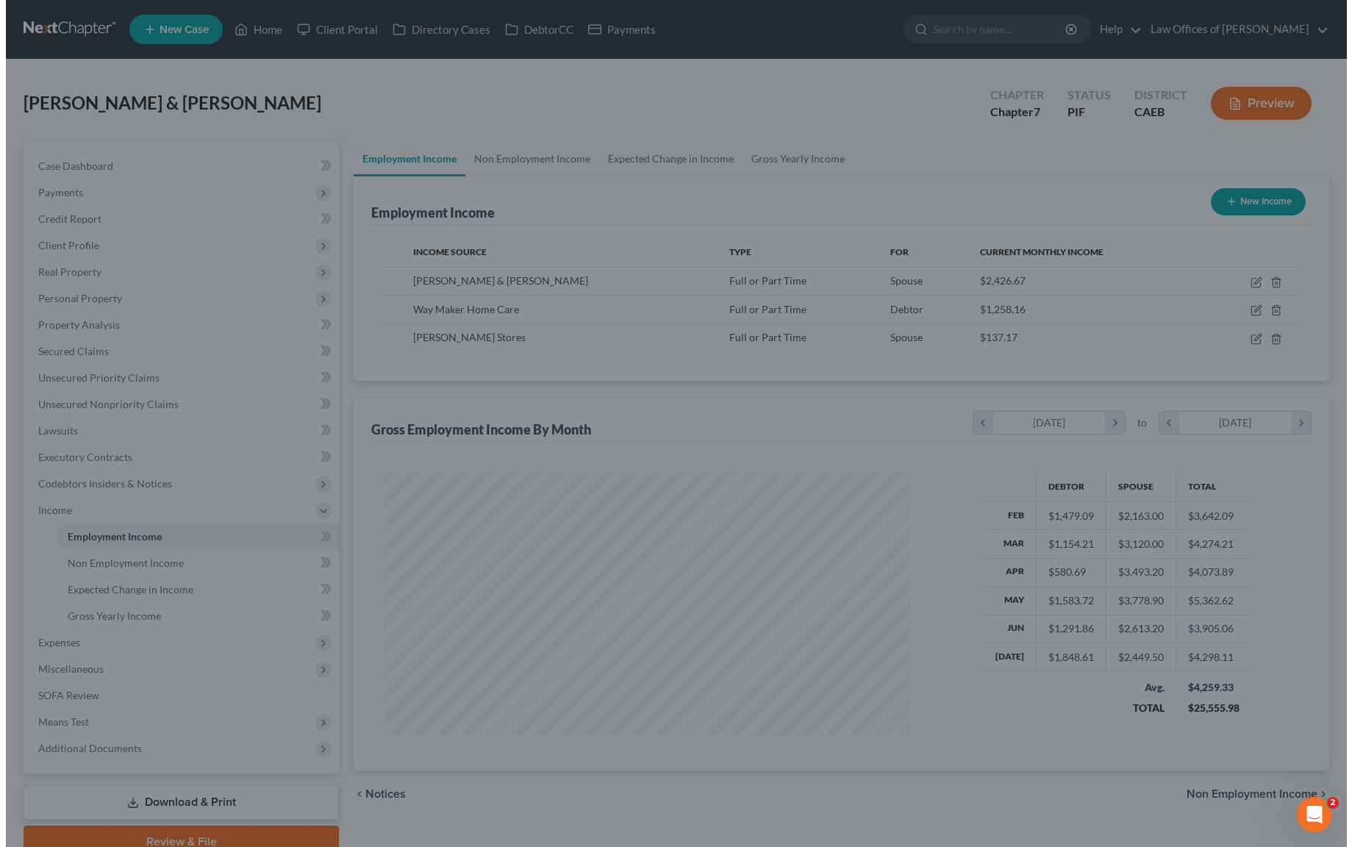
scroll to position [735085, 734797]
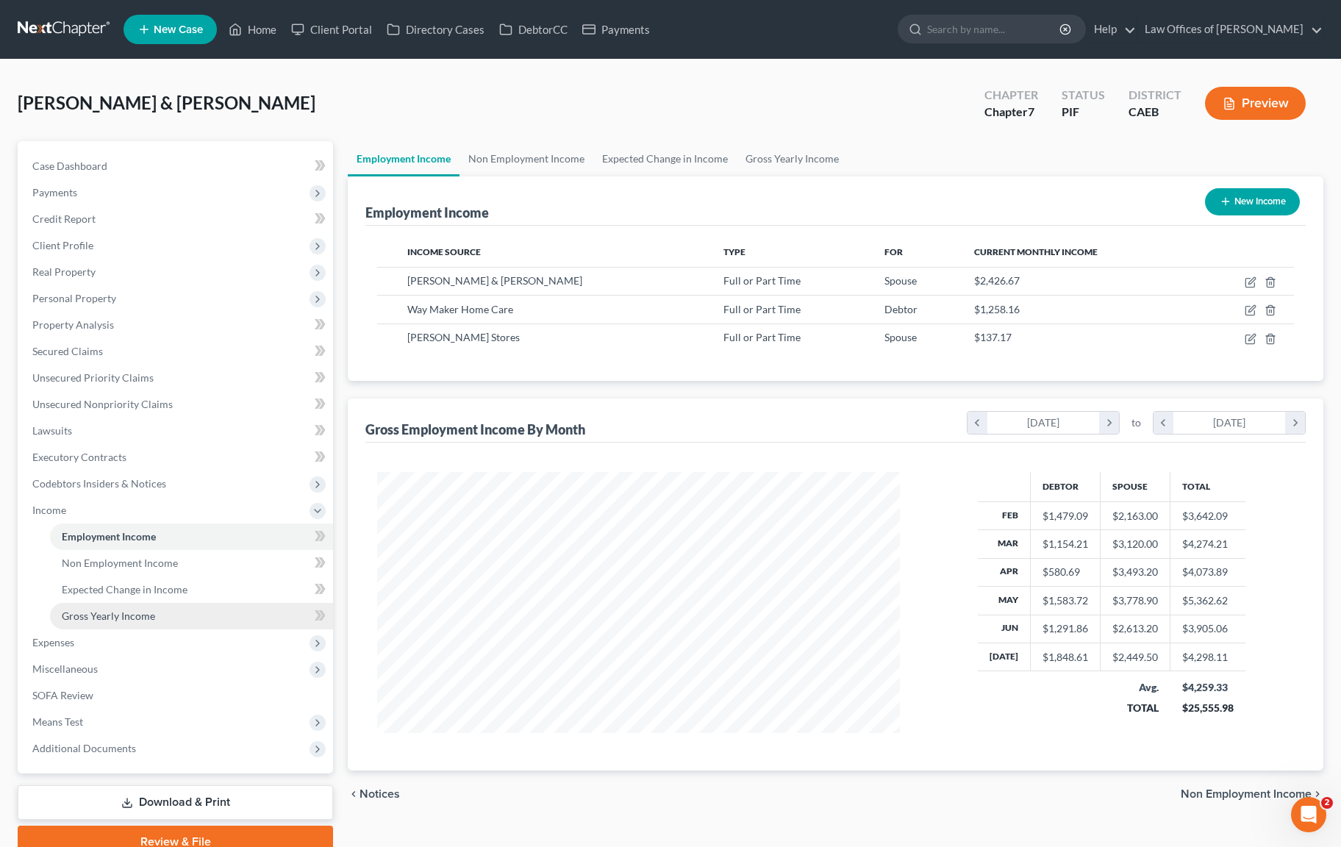
click at [161, 610] on link "Gross Yearly Income" at bounding box center [191, 616] width 283 height 26
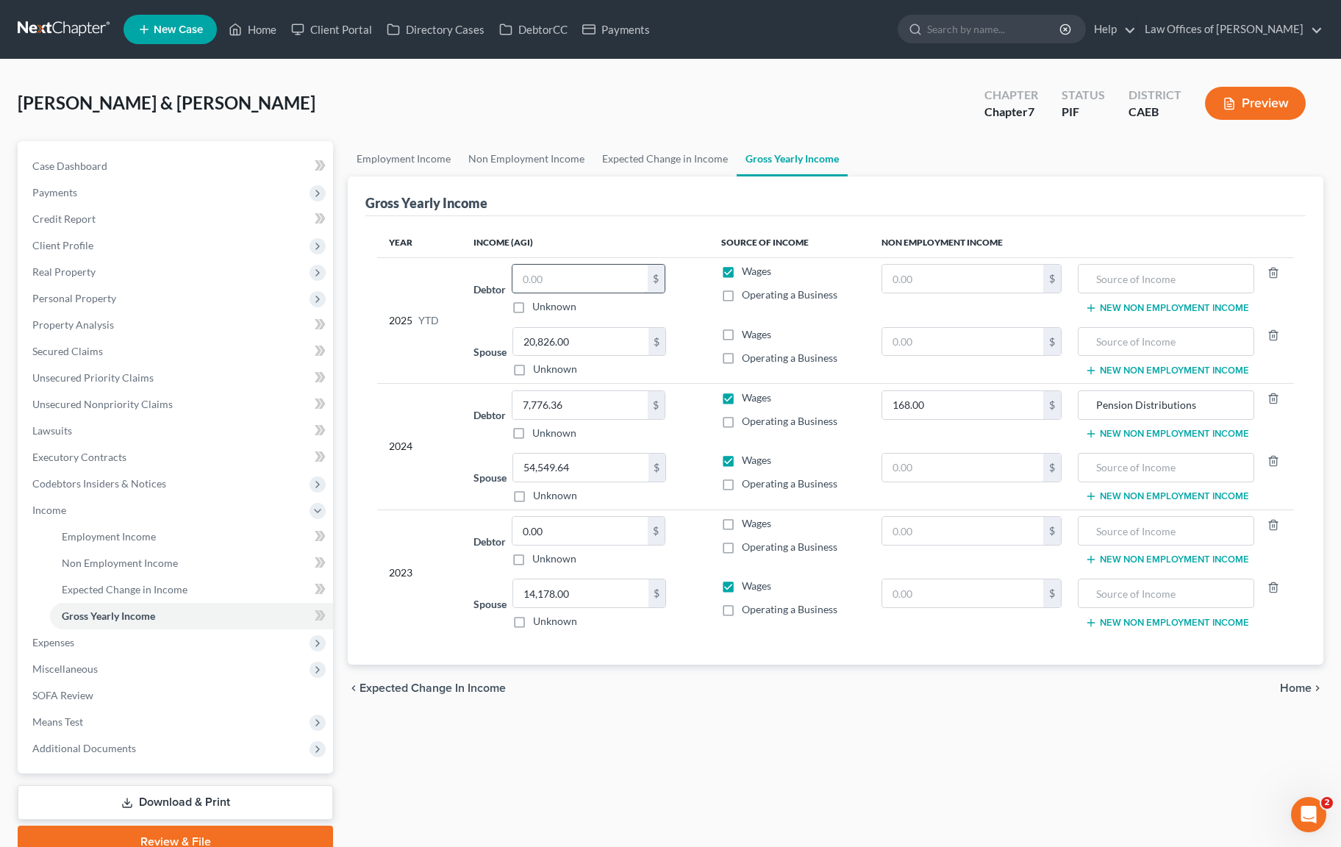
click at [568, 279] on input "text" at bounding box center [580, 279] width 135 height 28
type input "9,261."
click at [229, 798] on link "Download & Print" at bounding box center [175, 802] width 315 height 35
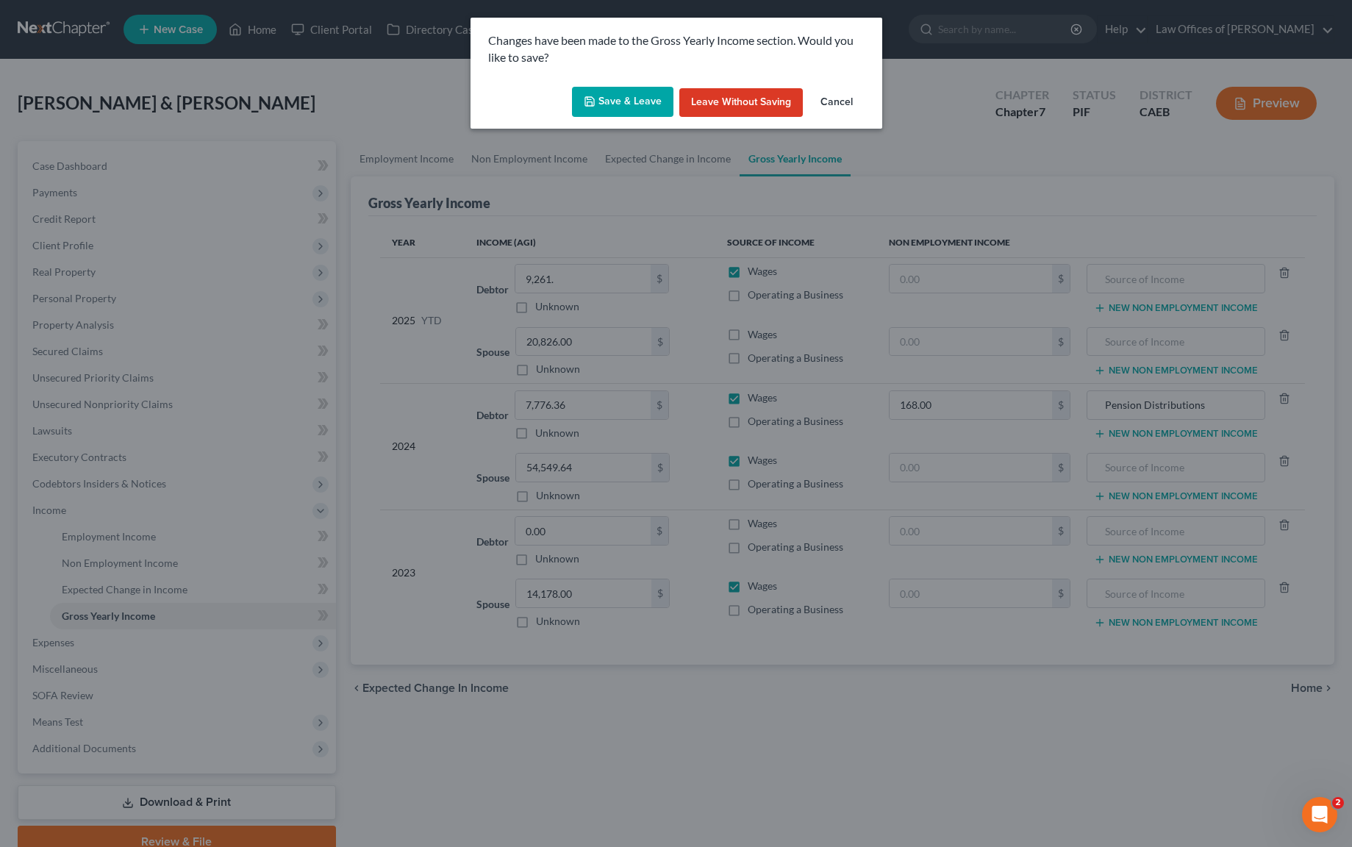
click at [613, 104] on button "Save & Leave" at bounding box center [622, 102] width 101 height 31
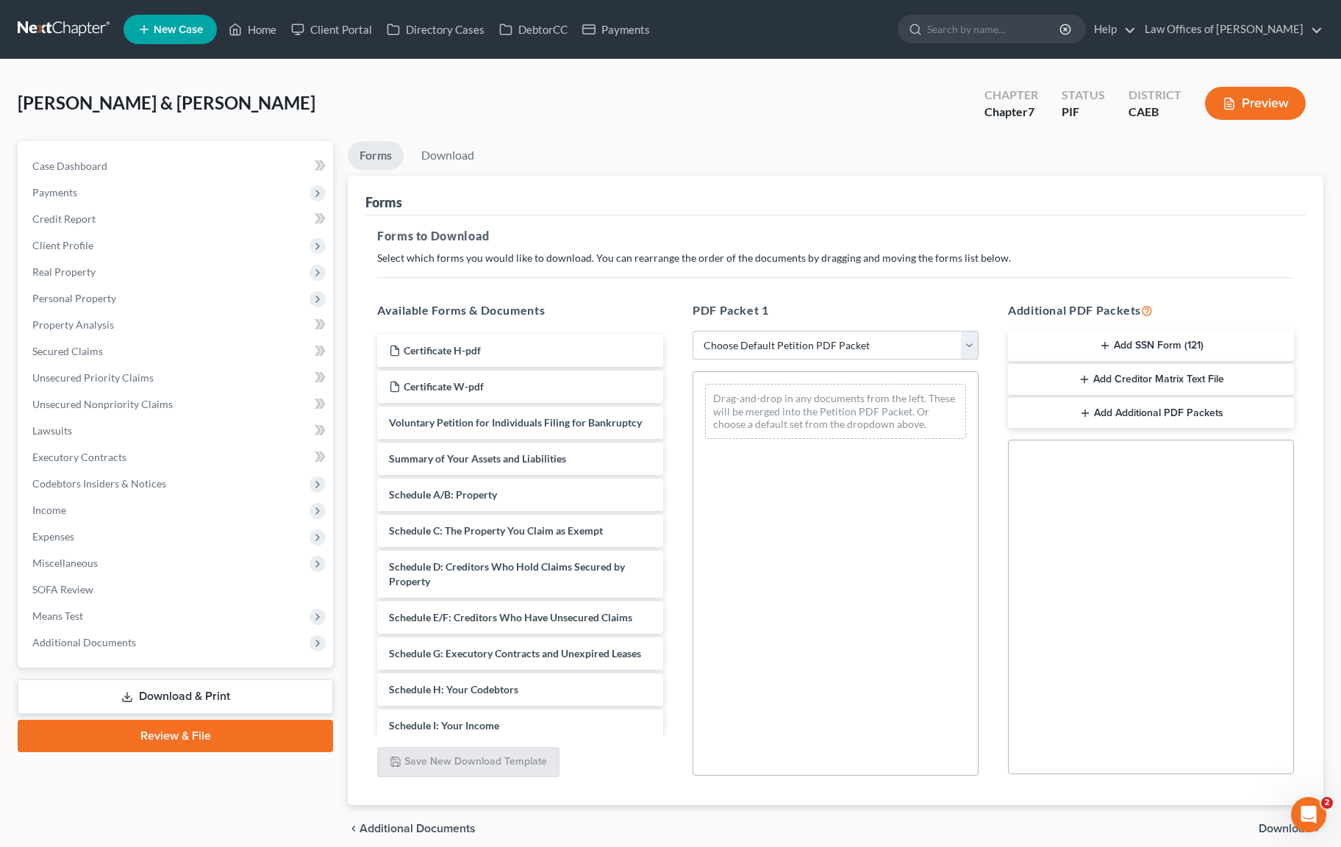
click at [966, 345] on select "Choose Default Petition PDF Packet Complete Bankruptcy Petition (all forms and …" at bounding box center [836, 345] width 286 height 29
select select "4"
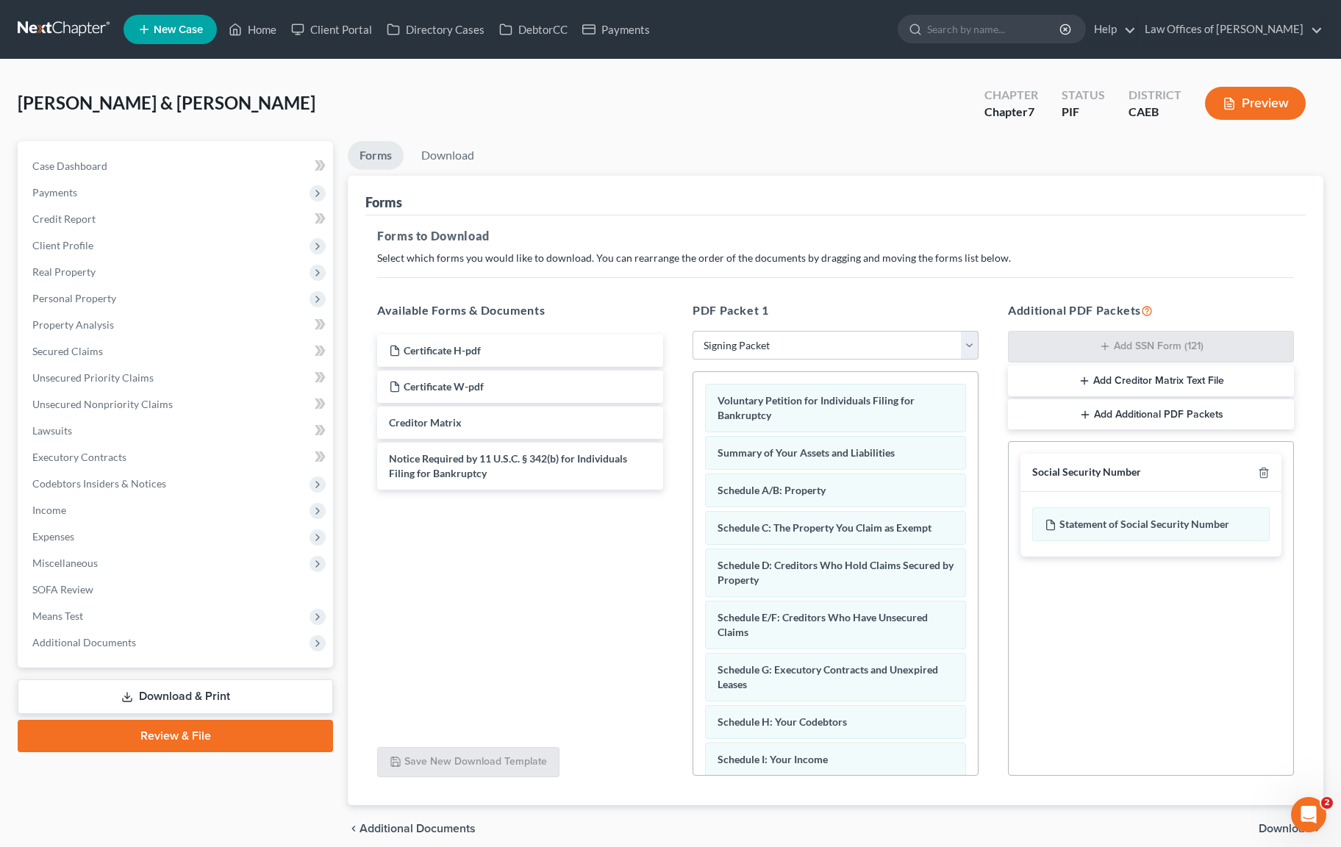
click at [1279, 827] on span "Download" at bounding box center [1285, 829] width 53 height 12
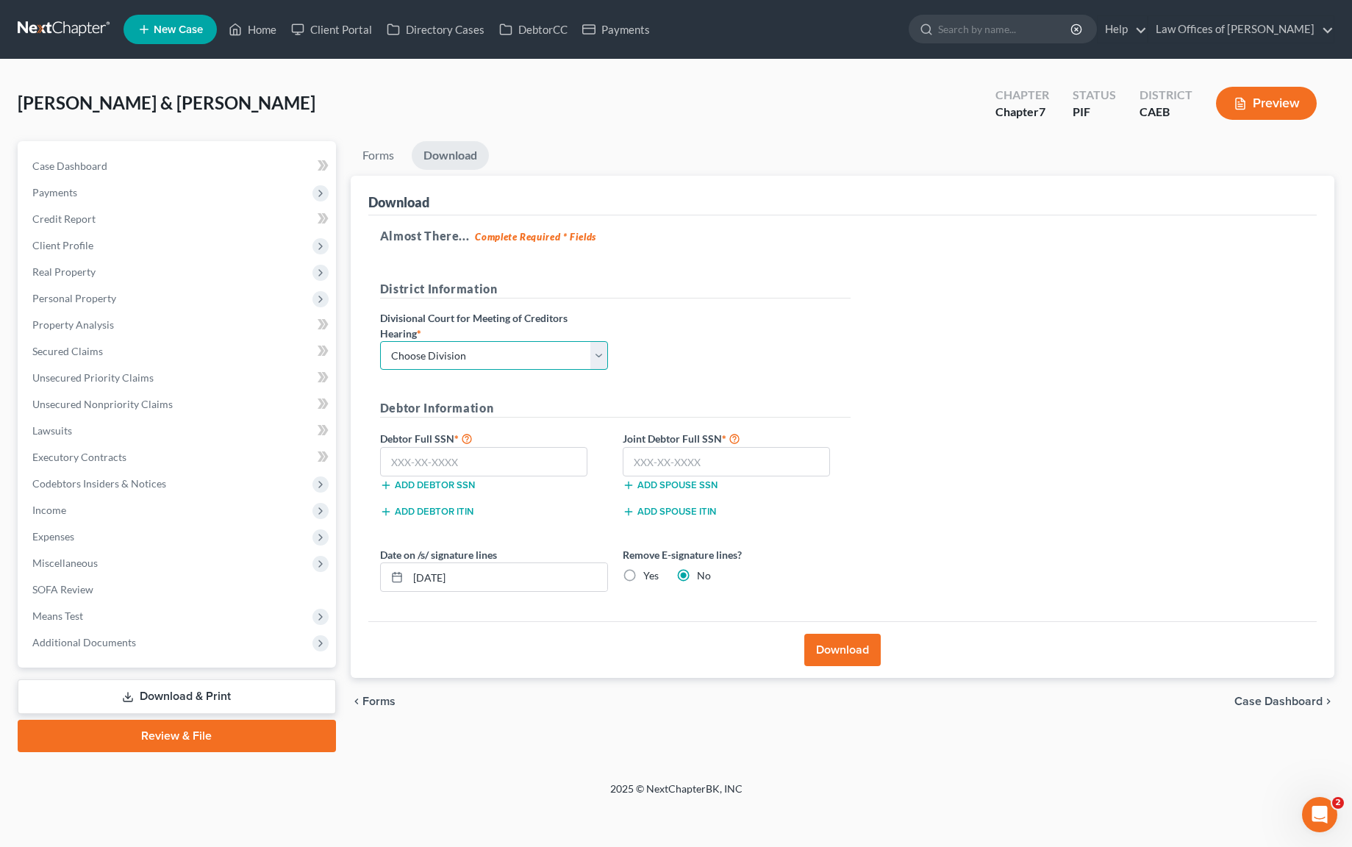
click at [593, 354] on select "Choose Division Fresno Modesto [GEOGRAPHIC_DATA]" at bounding box center [494, 355] width 228 height 29
click at [596, 351] on select "Choose Division Fresno Modesto [GEOGRAPHIC_DATA]" at bounding box center [494, 355] width 228 height 29
select select "0"
click at [512, 451] on input "text" at bounding box center [484, 461] width 208 height 29
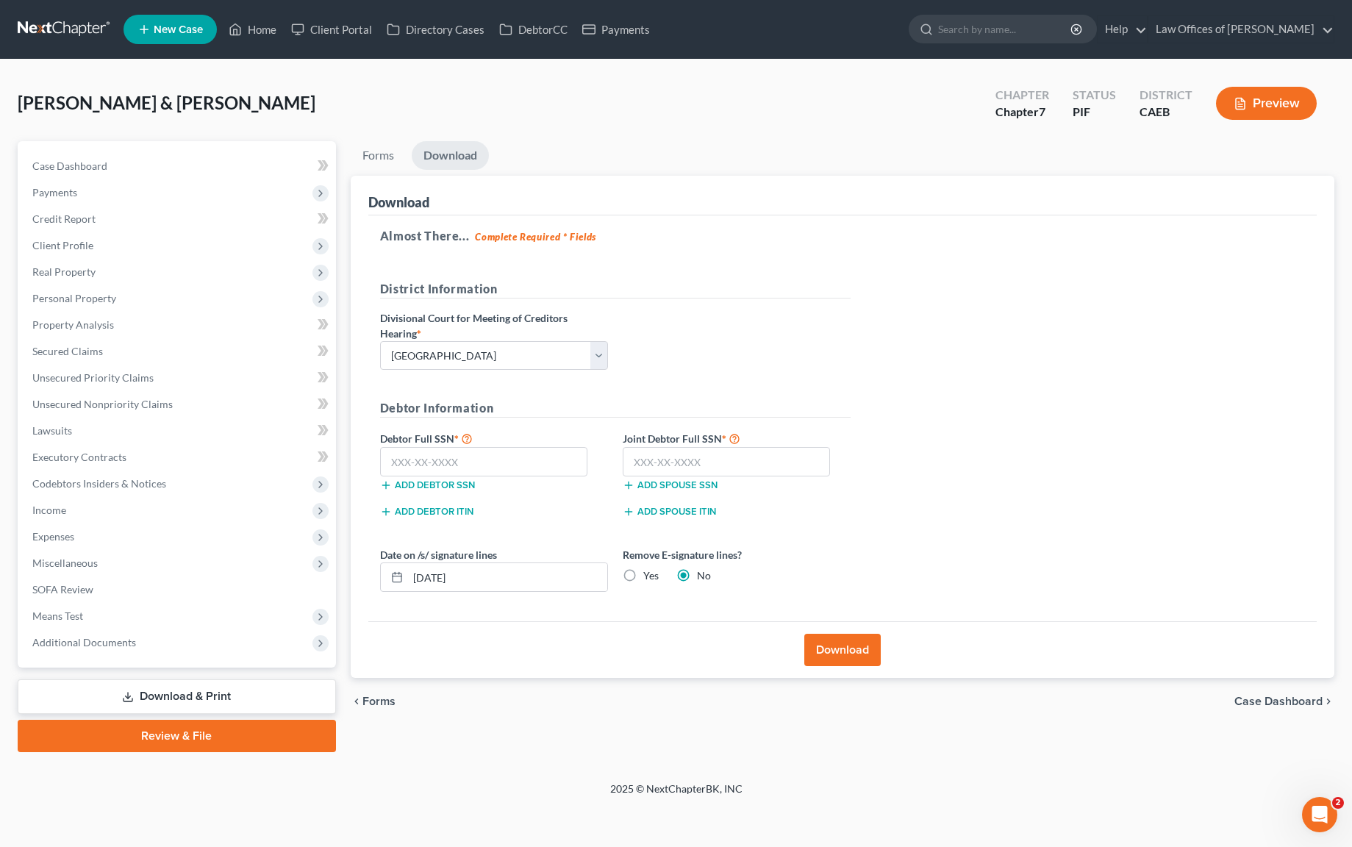
click at [384, 509] on icon "button" at bounding box center [386, 512] width 12 height 12
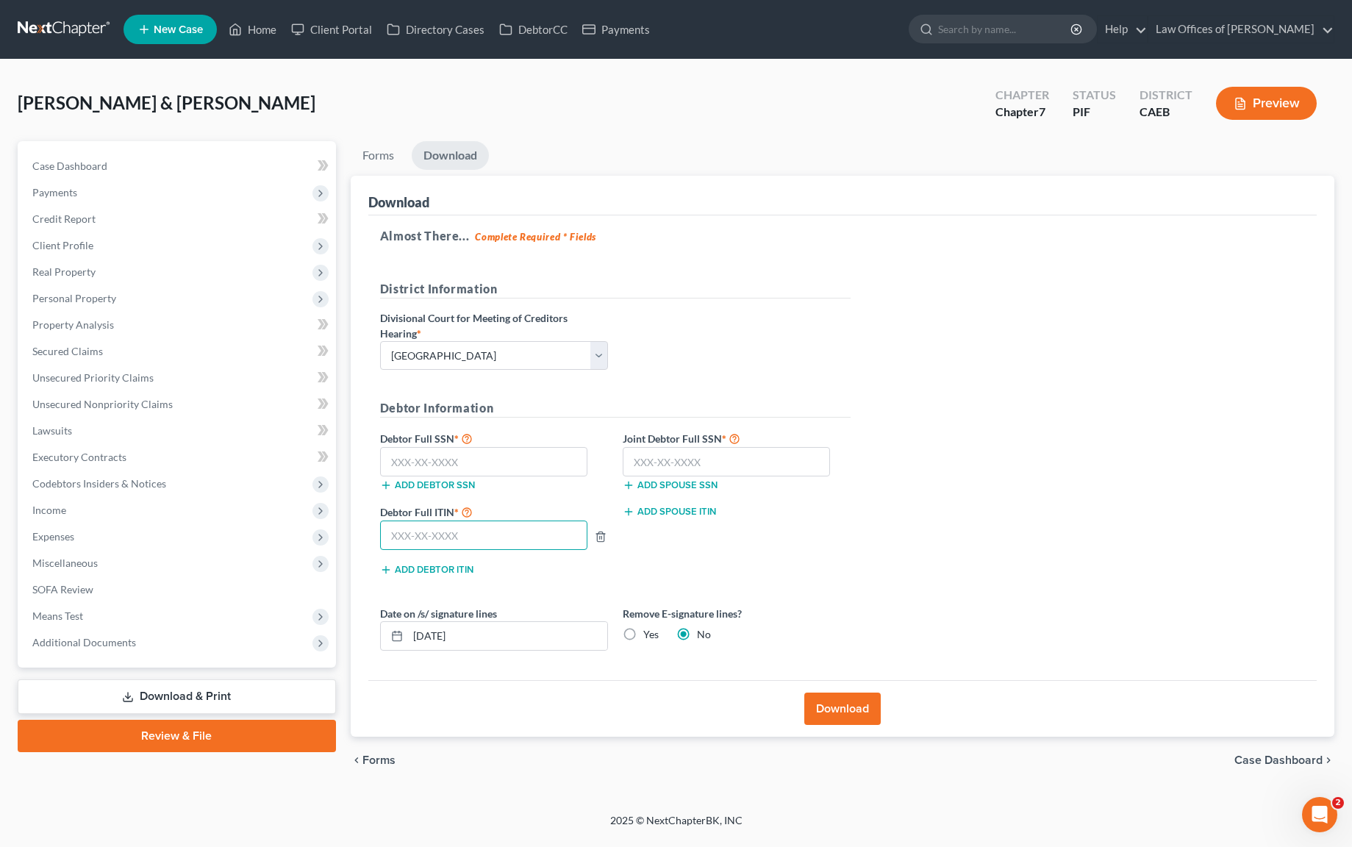
click at [491, 532] on input "text" at bounding box center [484, 535] width 208 height 29
type input "950-94-1372"
click at [782, 454] on input "text" at bounding box center [727, 461] width 208 height 29
type input "604-61-9514"
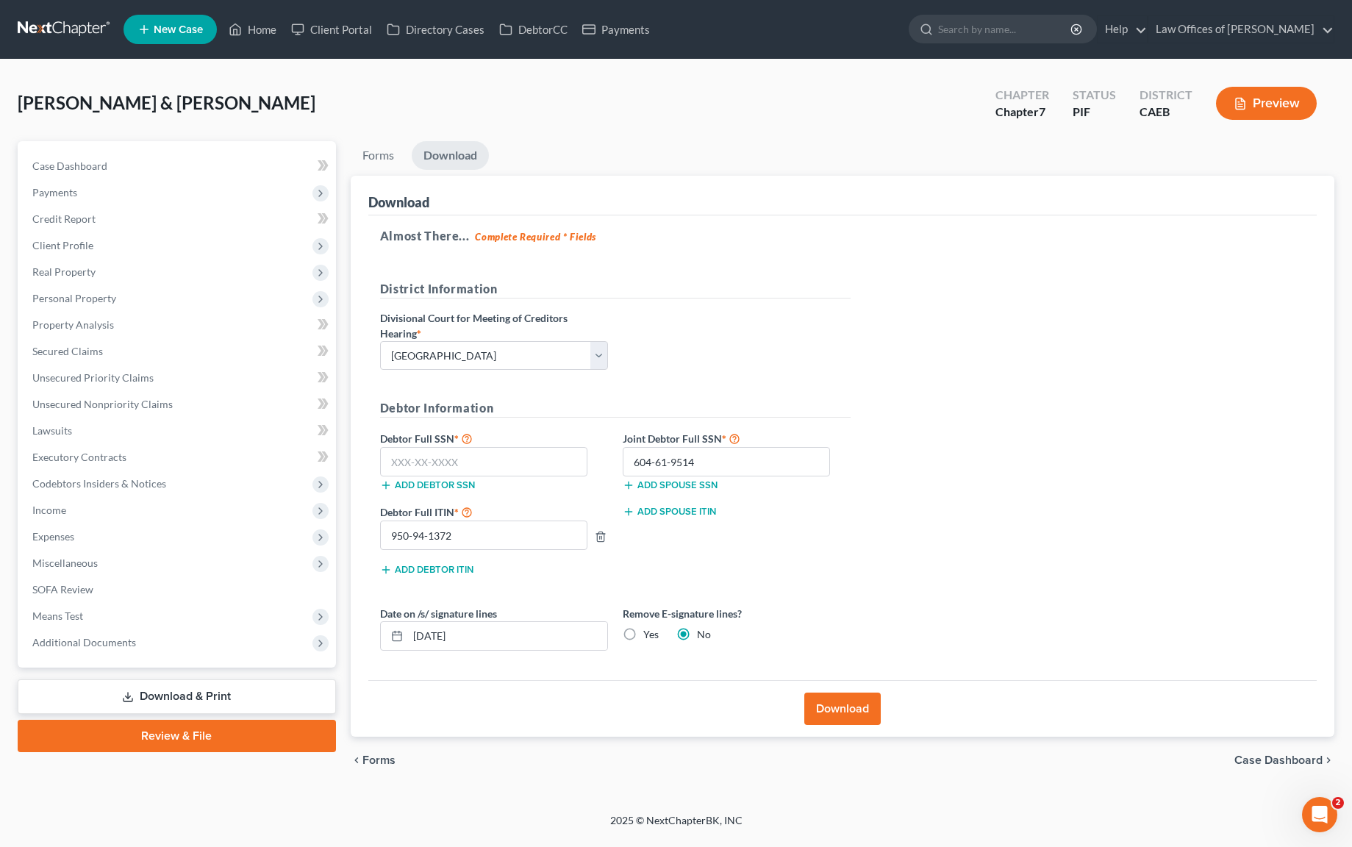
click at [846, 714] on button "Download" at bounding box center [842, 709] width 76 height 32
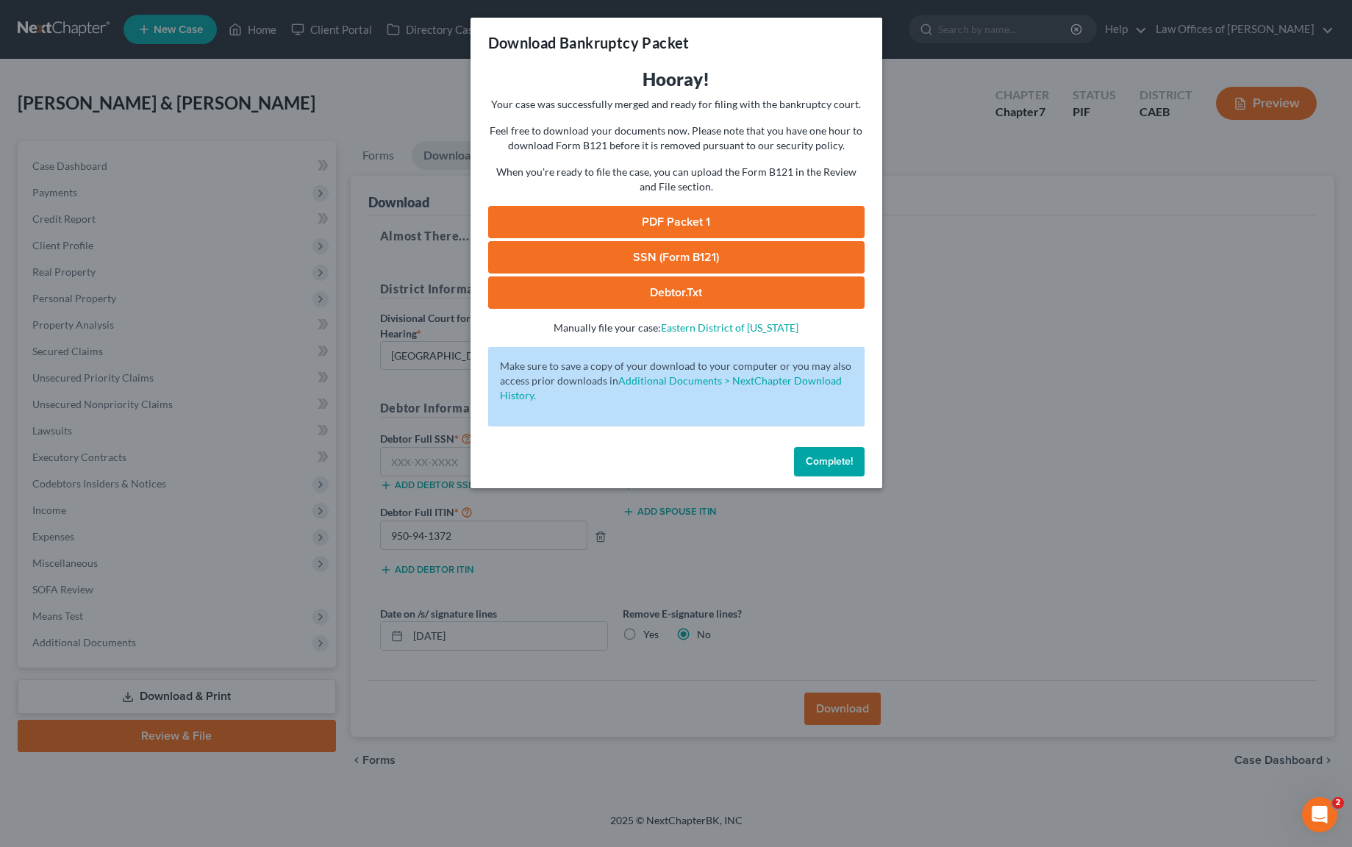
click at [666, 254] on link "SSN (Form B121)" at bounding box center [676, 257] width 376 height 32
click at [702, 228] on link "PDF Packet 1" at bounding box center [676, 222] width 376 height 32
